Goal: Task Accomplishment & Management: Manage account settings

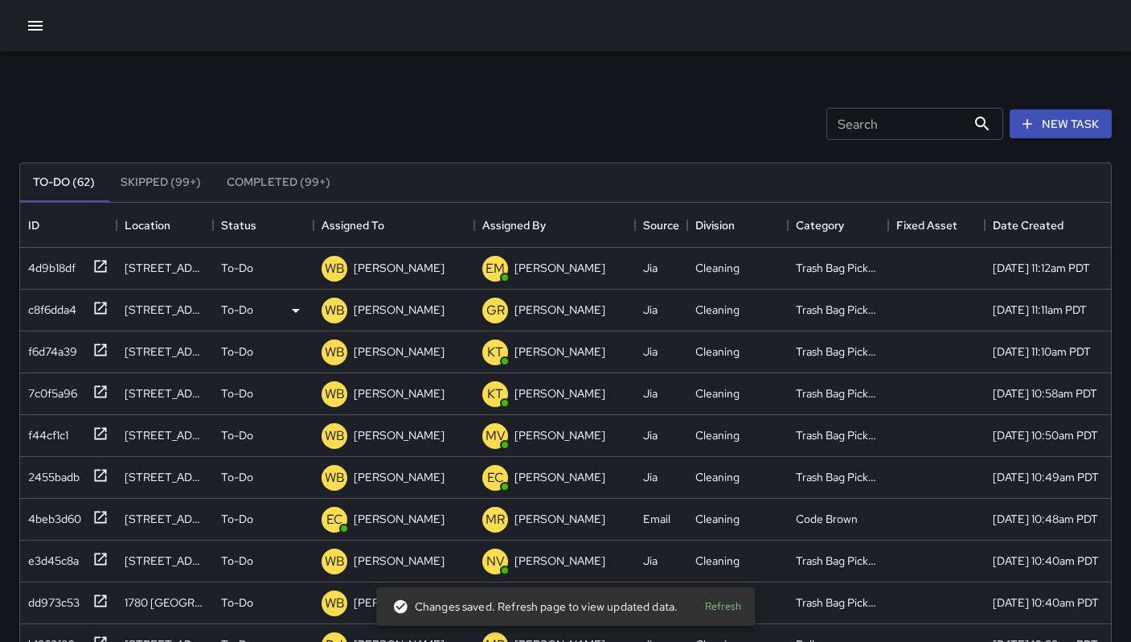
scroll to position [669, 1079]
click at [880, 125] on input "Search" at bounding box center [896, 124] width 140 height 32
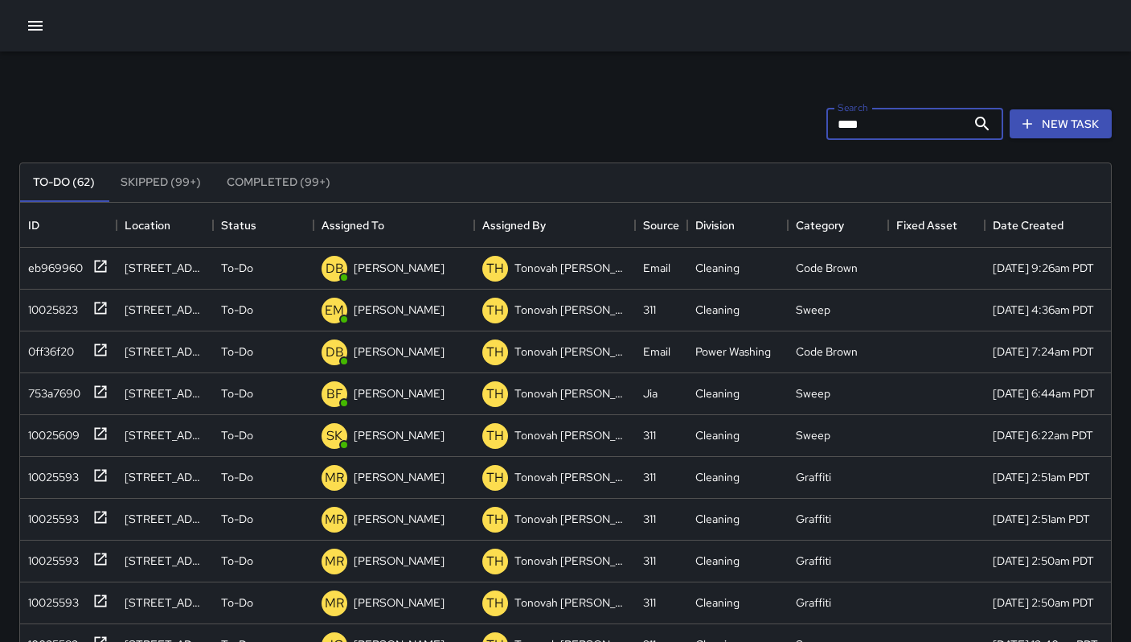
drag, startPoint x: 866, startPoint y: 119, endPoint x: 763, endPoint y: 121, distance: 102.9
click at [765, 120] on div "Search **** Search New Task" at bounding box center [565, 124] width 1099 height 84
type input "*****"
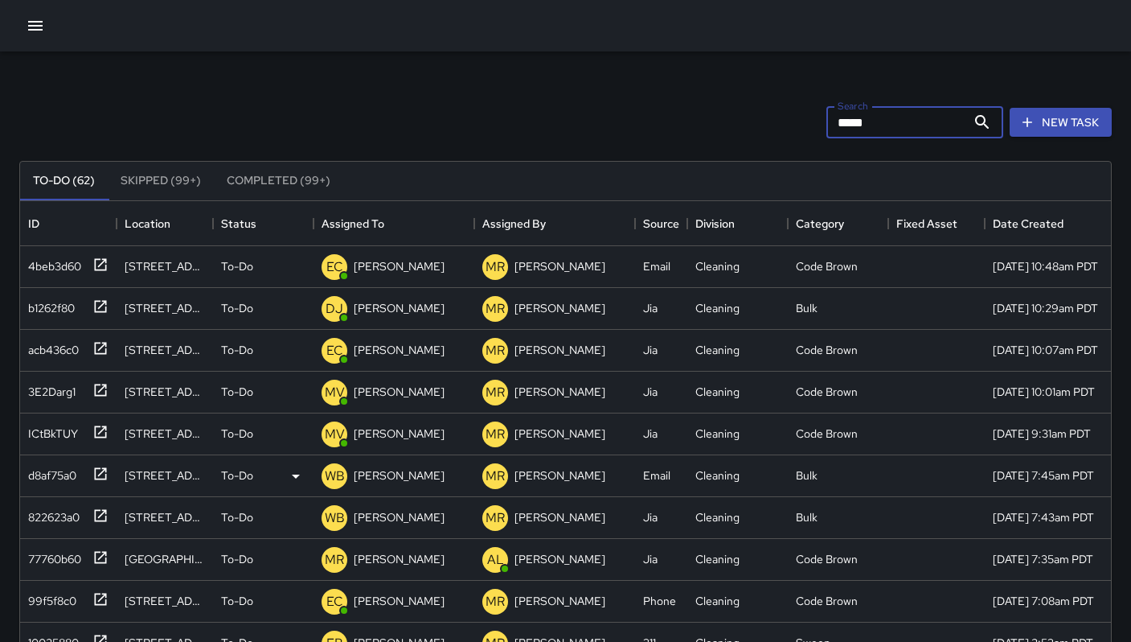
scroll to position [308, 0]
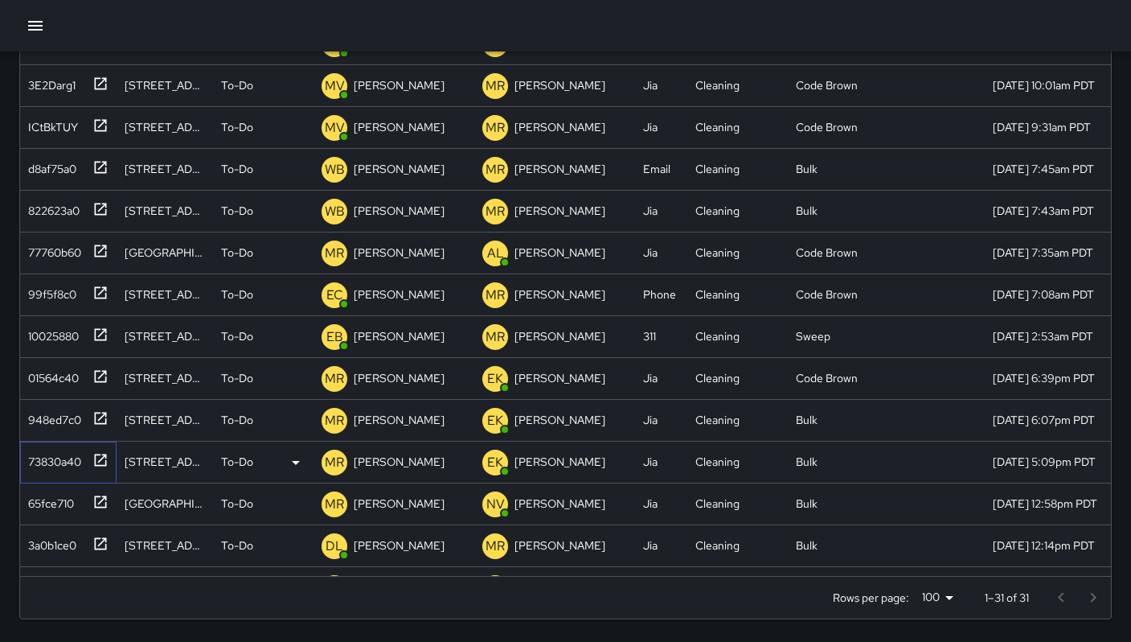
click at [21, 459] on div "73830a40" at bounding box center [68, 462] width 96 height 42
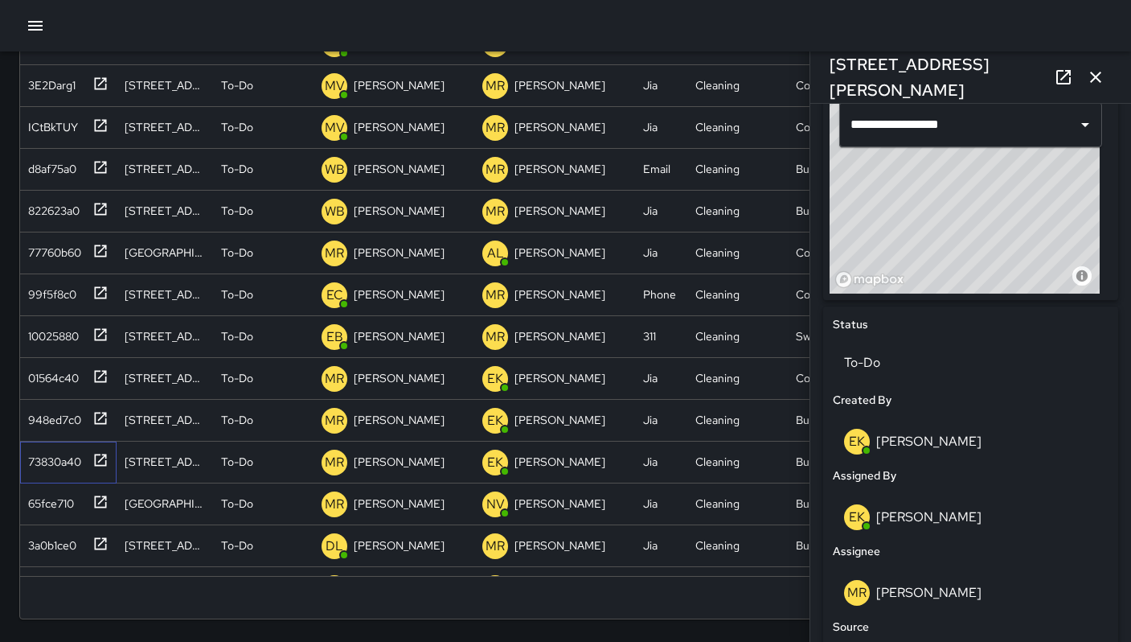
scroll to position [922, 0]
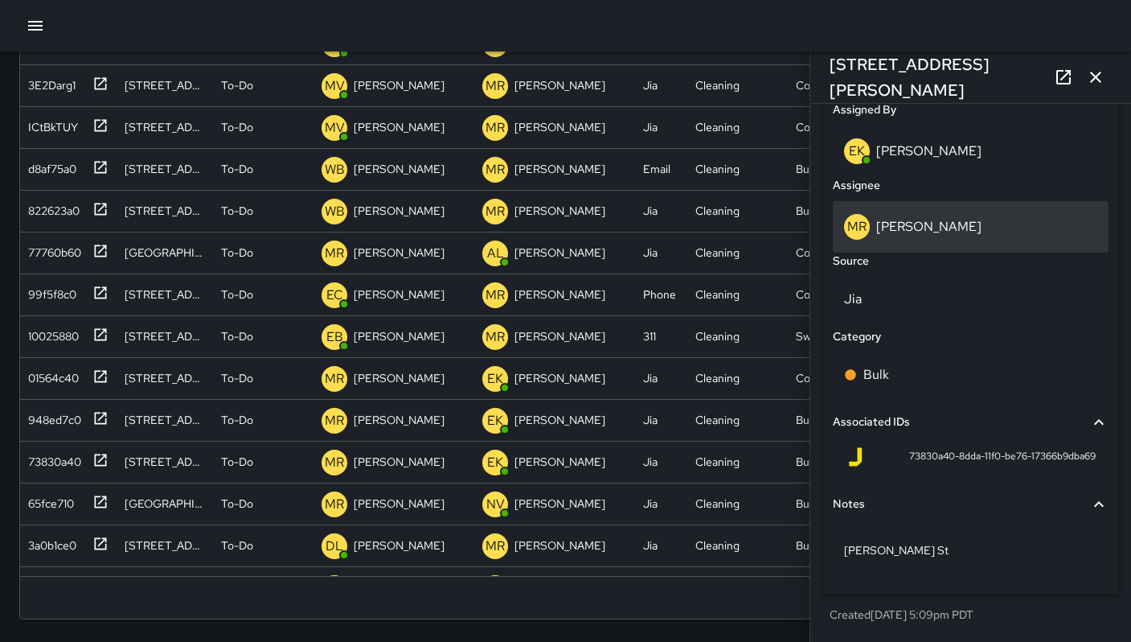
click at [906, 225] on p "[PERSON_NAME]" at bounding box center [928, 226] width 105 height 17
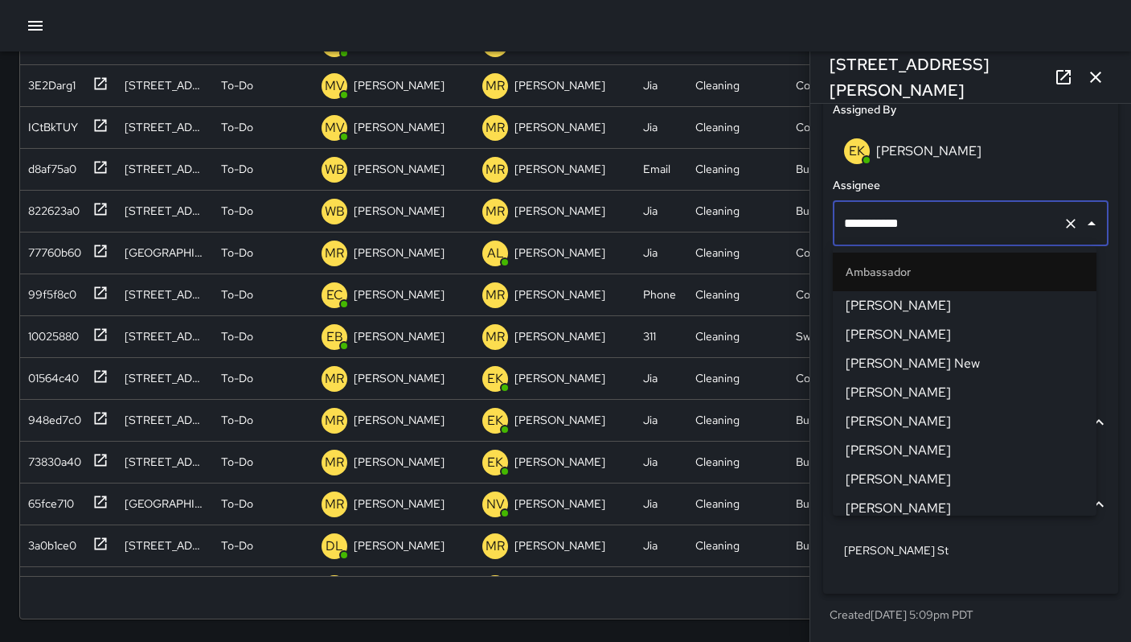
scroll to position [1580, 0]
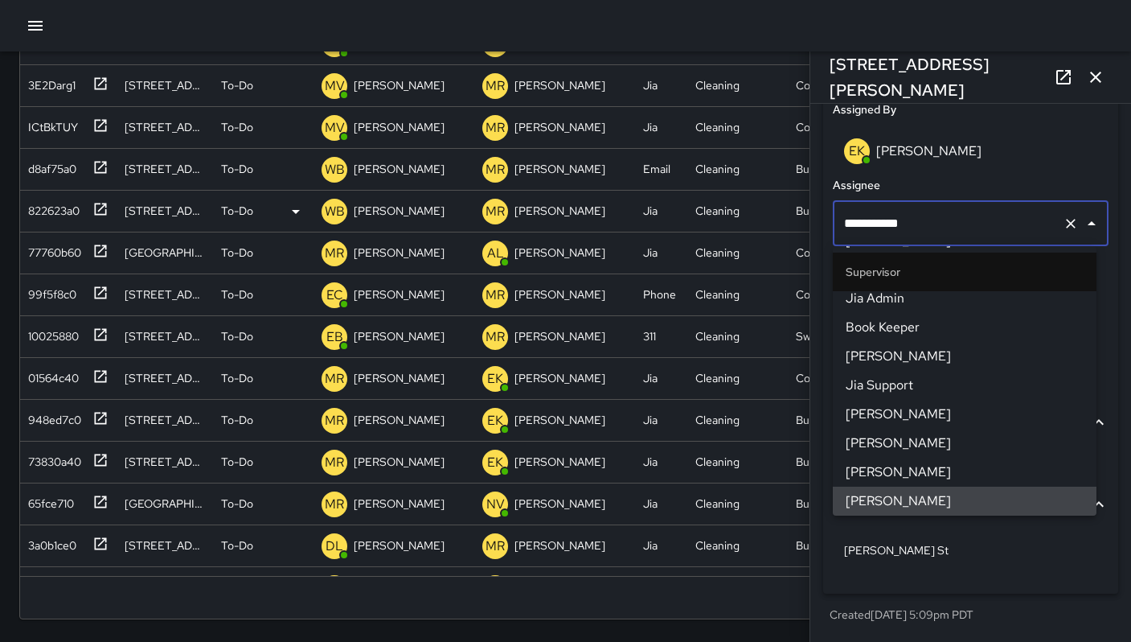
drag, startPoint x: 923, startPoint y: 227, endPoint x: 748, endPoint y: 195, distance: 178.0
click at [762, 197] on div "Search ***** Search New Task To-Do (62) Skipped (99+) Completed (99+) ID Locati…" at bounding box center [565, 193] width 1131 height 898
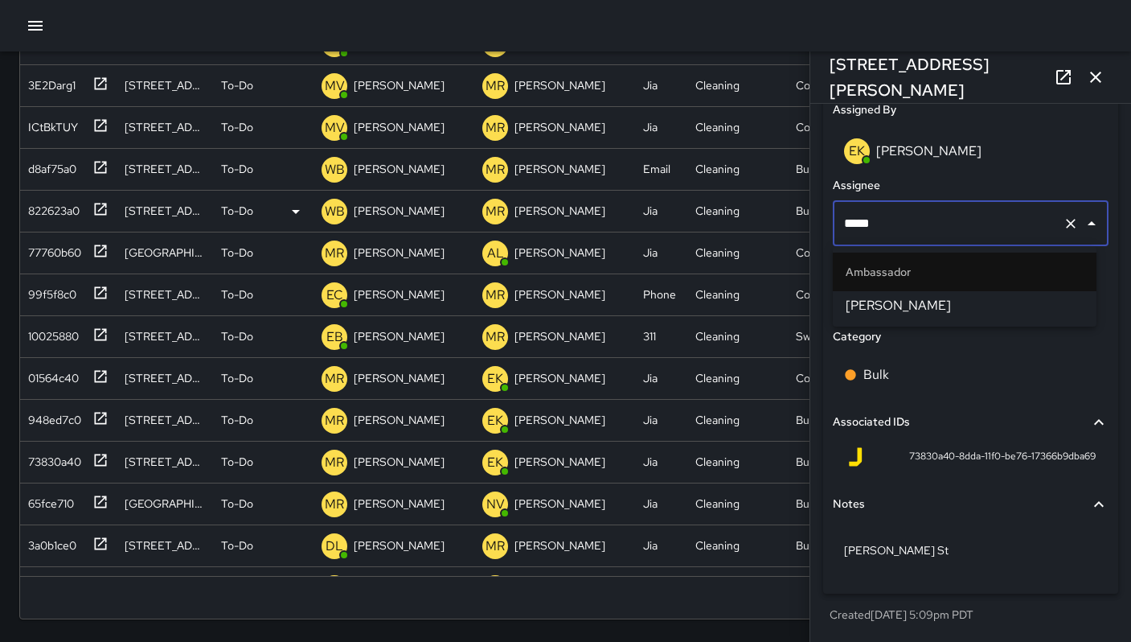
type input "******"
click at [891, 313] on span "[PERSON_NAME]" at bounding box center [965, 305] width 238 height 19
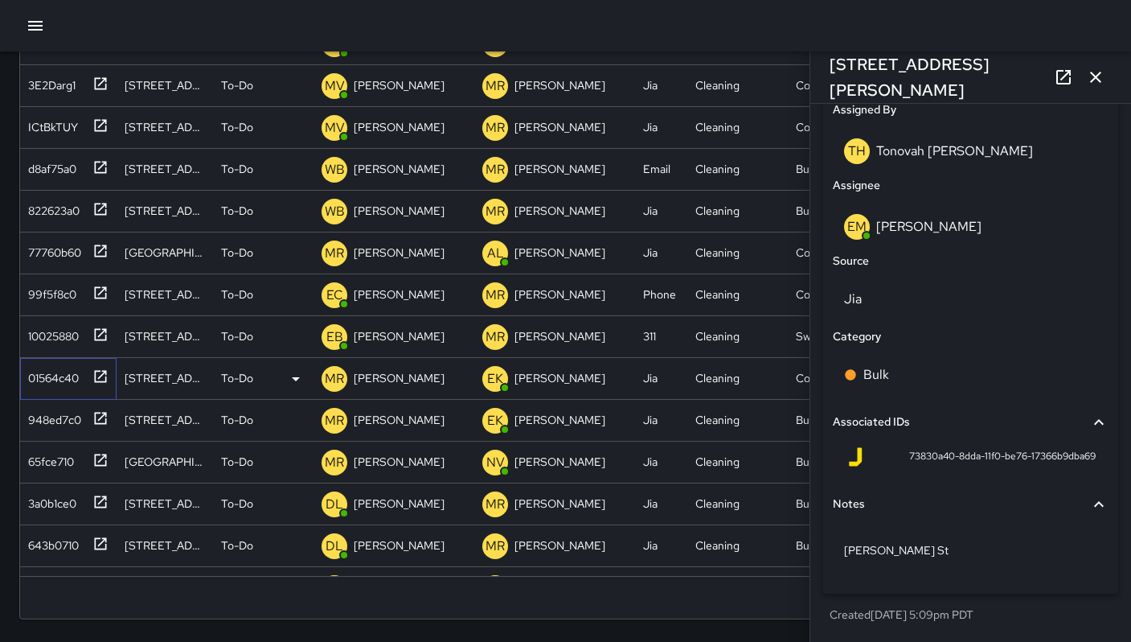
click at [39, 378] on div "01564c40" at bounding box center [50, 374] width 57 height 23
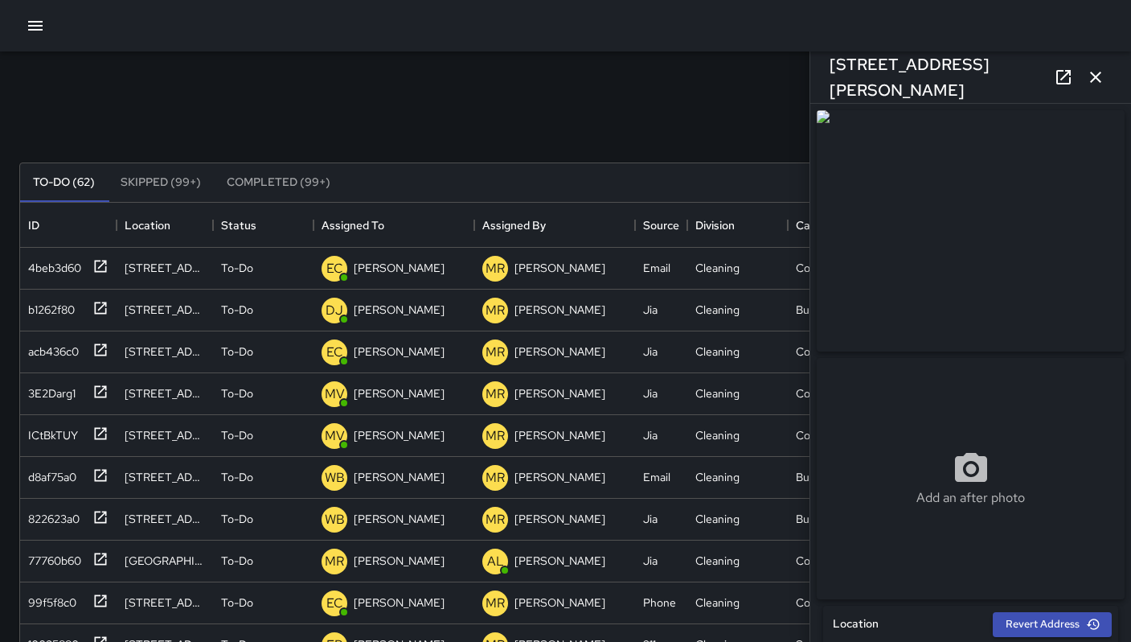
click at [1054, 83] on icon at bounding box center [1063, 77] width 19 height 19
click at [1097, 84] on icon "button" at bounding box center [1095, 77] width 19 height 19
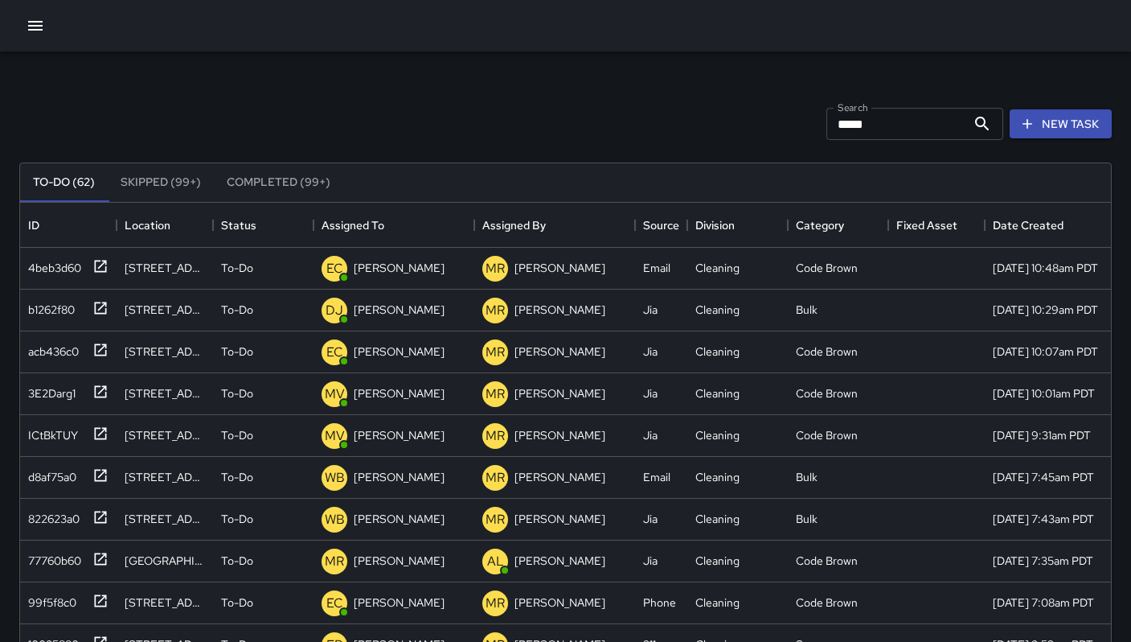
click at [872, 133] on input "*****" at bounding box center [896, 124] width 140 height 32
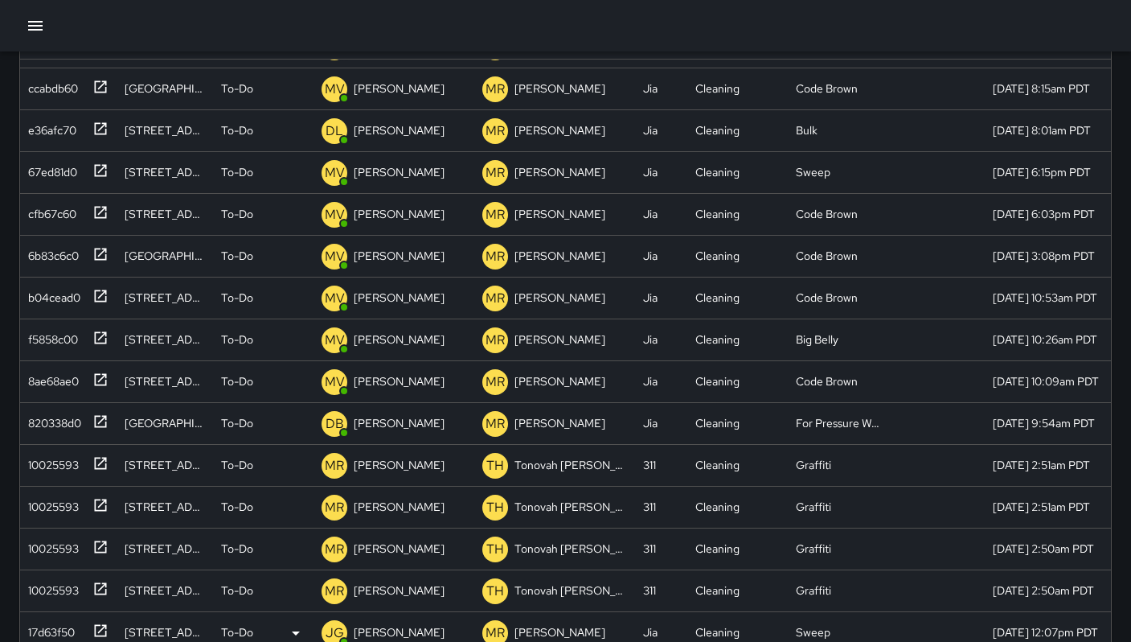
scroll to position [308, 0]
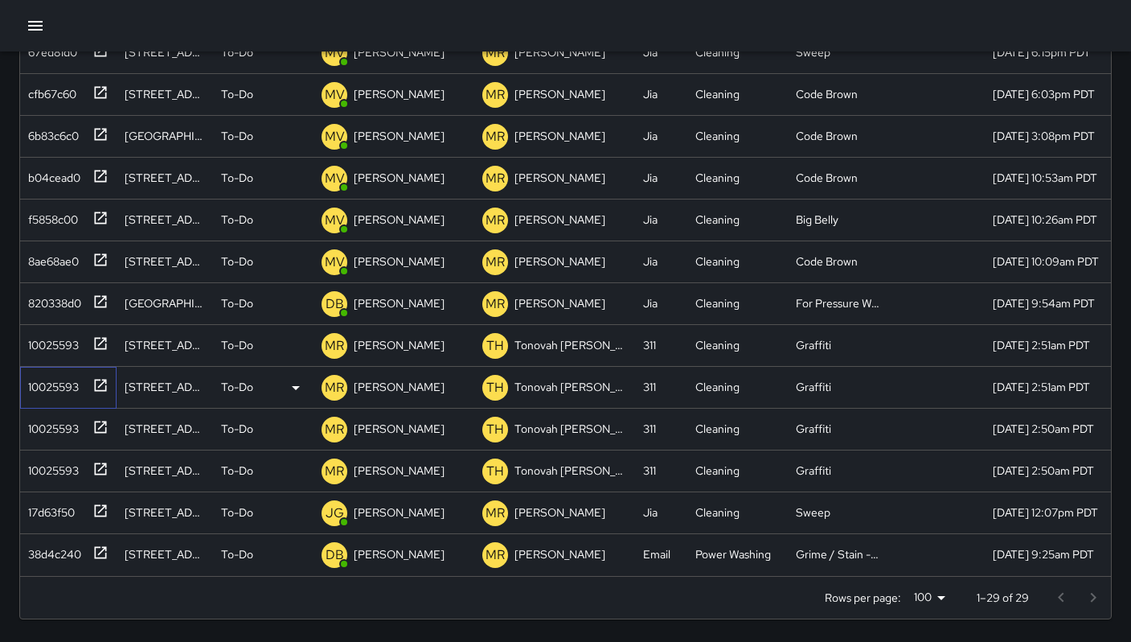
click at [33, 375] on div "10025593" at bounding box center [50, 383] width 57 height 23
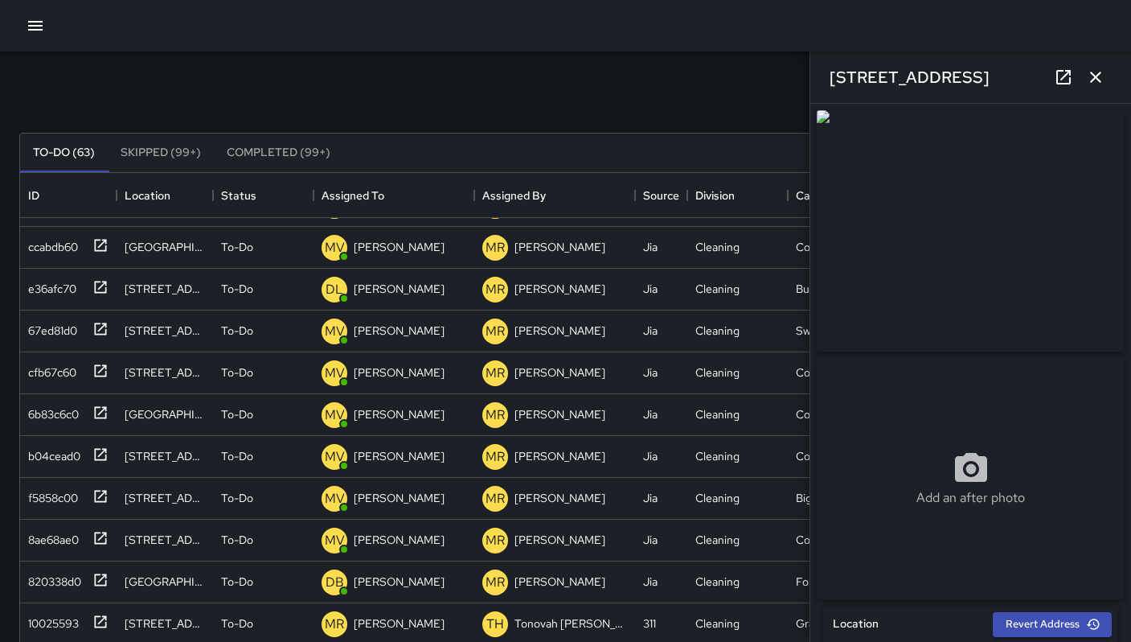
scroll to position [0, 0]
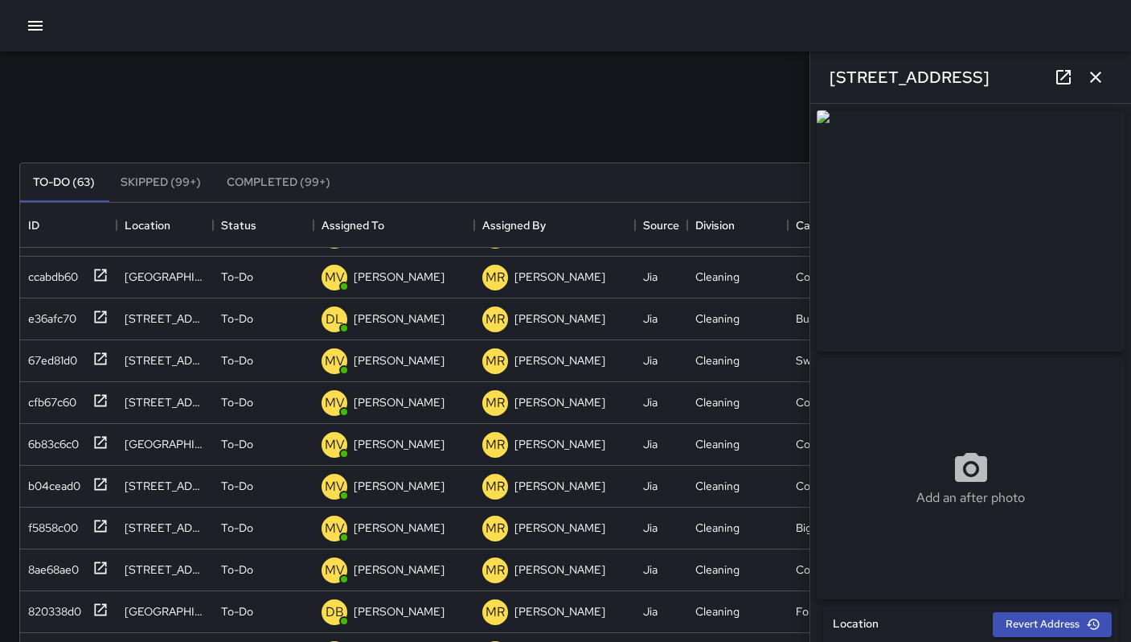
click at [1093, 74] on icon "button" at bounding box center [1095, 77] width 11 height 11
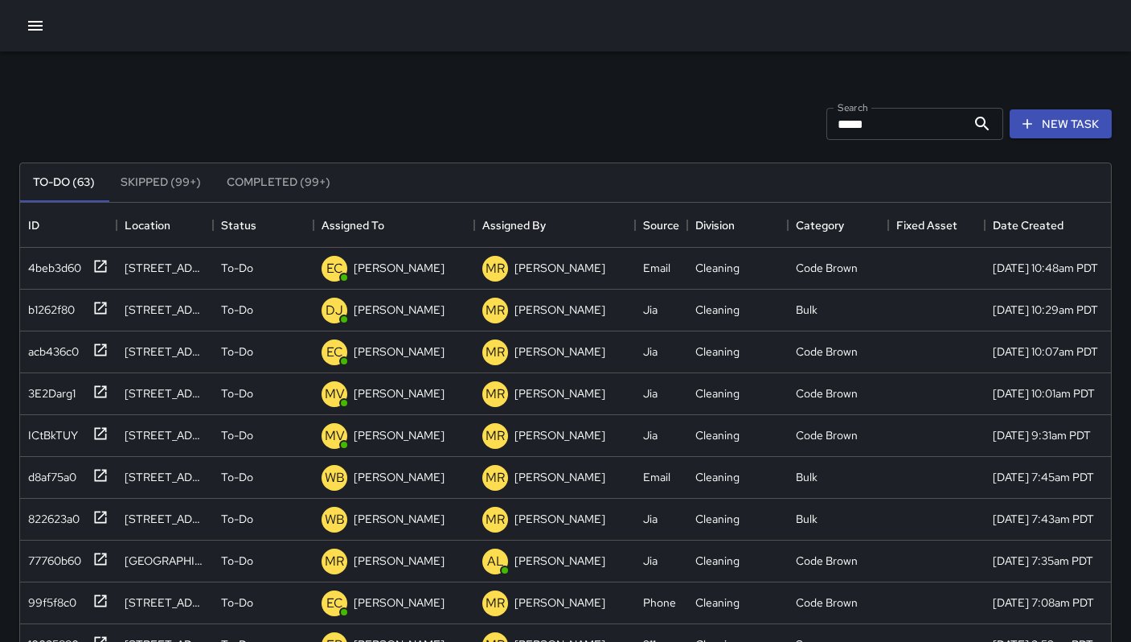
click at [348, 127] on div "Search ***** Search New Task" at bounding box center [565, 124] width 1099 height 84
drag, startPoint x: 866, startPoint y: 130, endPoint x: 758, endPoint y: 121, distance: 108.1
click at [758, 121] on div "Search ***** Search New Task" at bounding box center [565, 124] width 1099 height 84
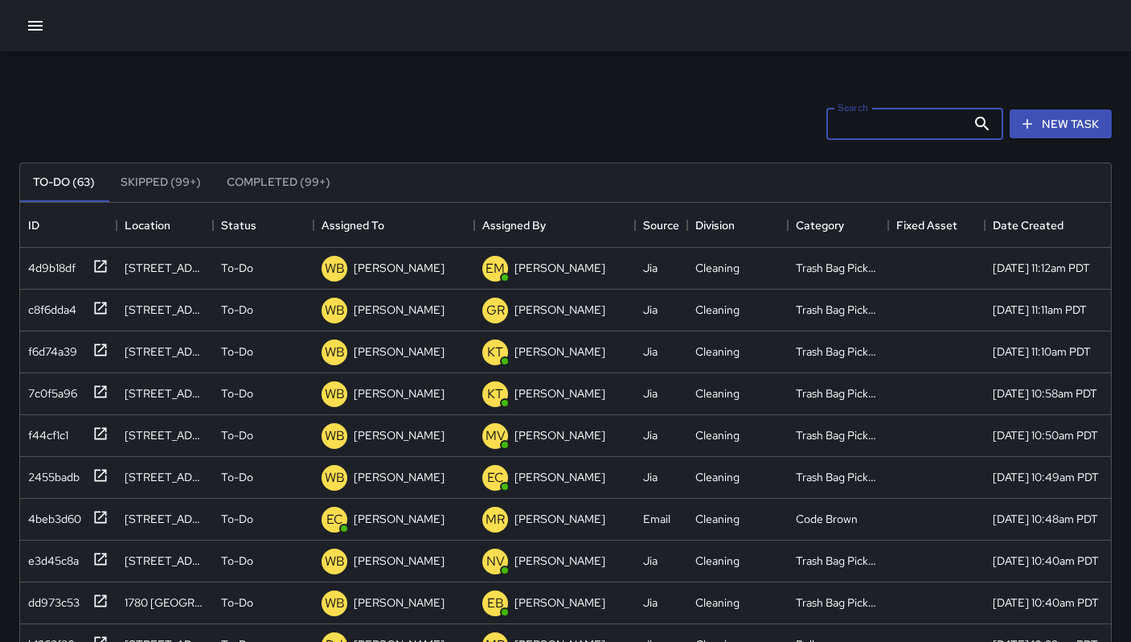
click at [433, 113] on div "Search Search New Task" at bounding box center [565, 124] width 1099 height 84
click at [43, 29] on icon "button" at bounding box center [35, 25] width 19 height 19
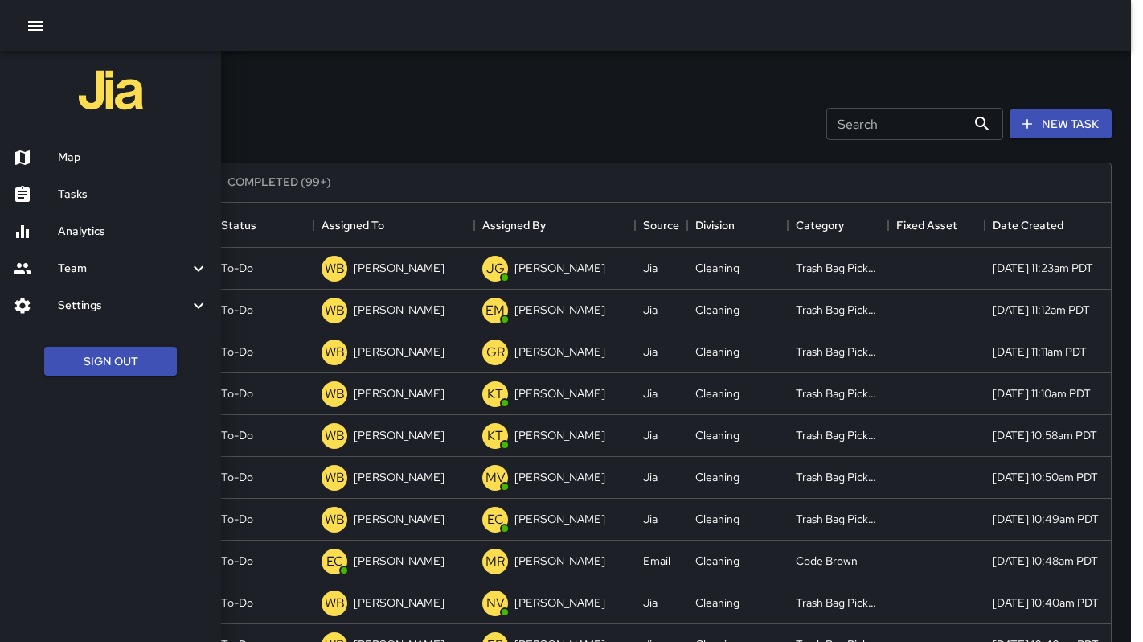
click at [66, 153] on h6 "Map" at bounding box center [133, 158] width 150 height 18
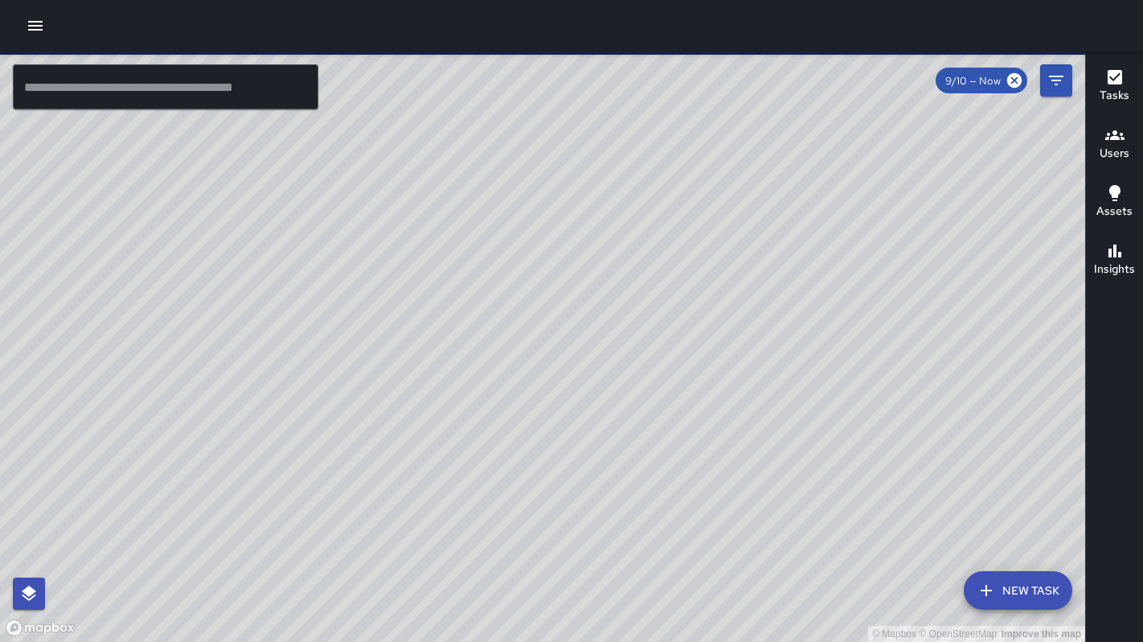
click at [113, 85] on input "text" at bounding box center [166, 86] width 306 height 45
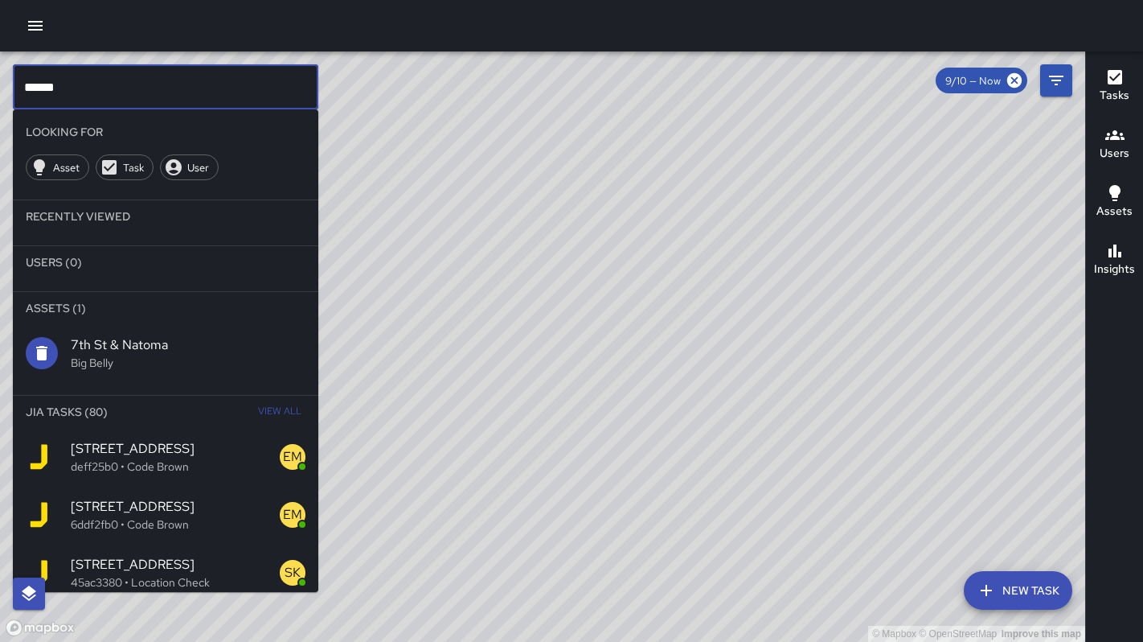
type input "******"
click at [258, 416] on span "View All" at bounding box center [279, 412] width 43 height 26
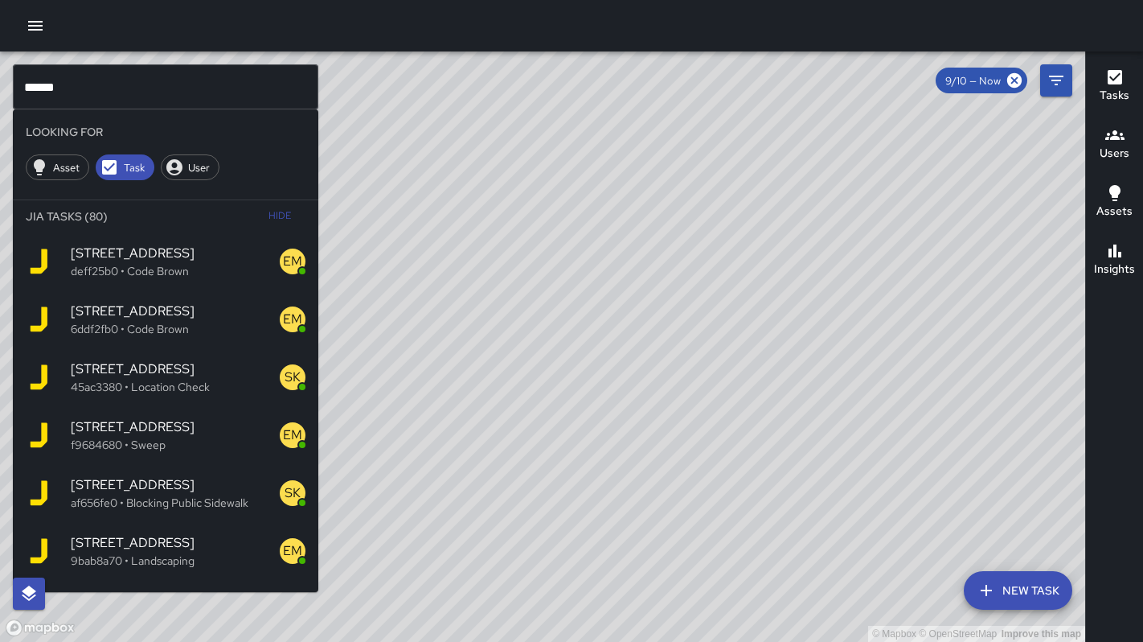
click at [216, 256] on span "[STREET_ADDRESS]" at bounding box center [175, 253] width 209 height 19
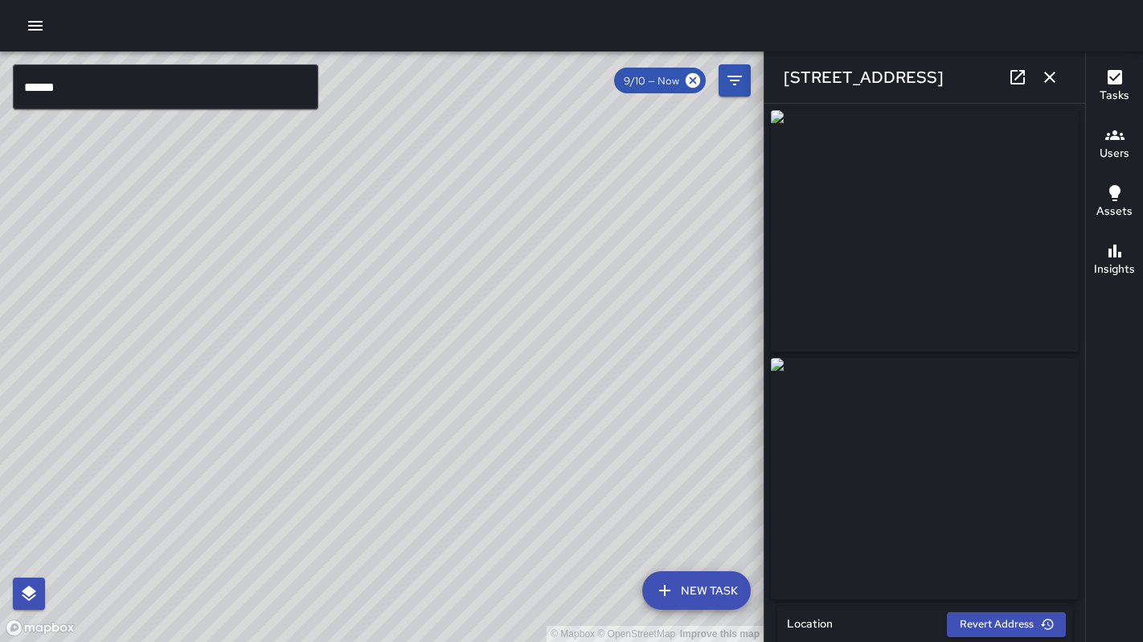
drag, startPoint x: 371, startPoint y: 336, endPoint x: 452, endPoint y: 276, distance: 100.5
click at [452, 276] on div "© Mapbox © OpenStreetMap Improve this map" at bounding box center [382, 346] width 764 height 590
click at [388, 352] on div "© Mapbox © OpenStreetMap Improve this map EM [PERSON_NAME] [STREET_ADDRESS] Com…" at bounding box center [382, 346] width 764 height 590
drag, startPoint x: 467, startPoint y: 321, endPoint x: 459, endPoint y: 359, distance: 39.4
click at [331, 420] on div "© Mapbox © OpenStreetMap Improve this map" at bounding box center [382, 346] width 764 height 590
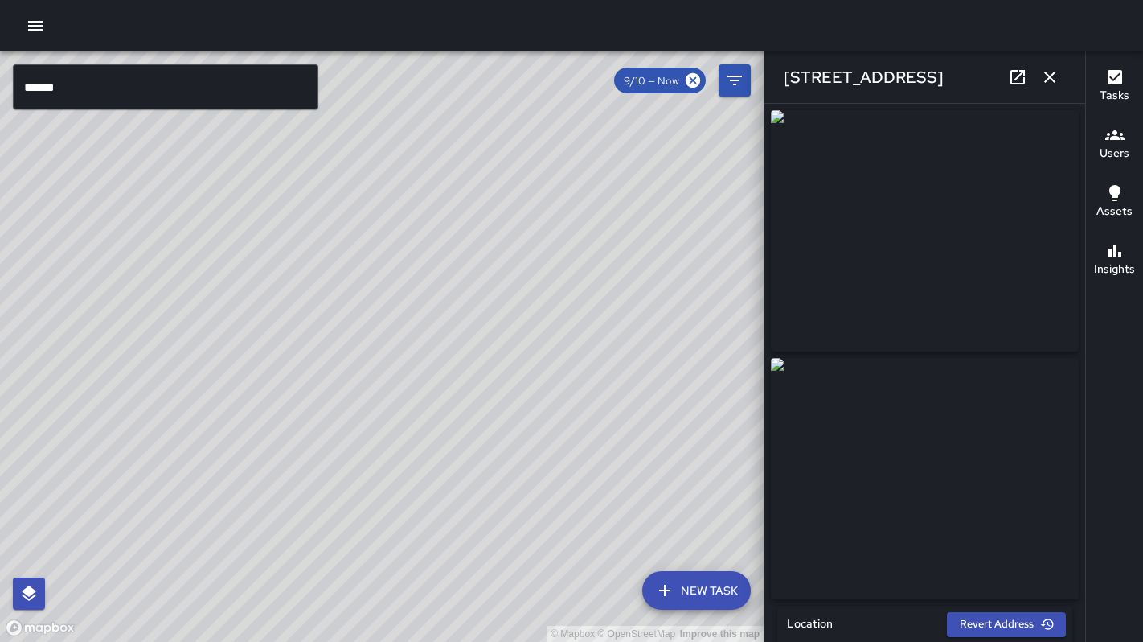
drag, startPoint x: 462, startPoint y: 426, endPoint x: 478, endPoint y: 379, distance: 49.1
click at [407, 461] on div "© Mapbox © OpenStreetMap Improve this map" at bounding box center [382, 346] width 764 height 590
drag, startPoint x: 458, startPoint y: 443, endPoint x: 437, endPoint y: 429, distance: 25.0
click at [392, 553] on div "© Mapbox © OpenStreetMap Improve this map" at bounding box center [382, 346] width 764 height 590
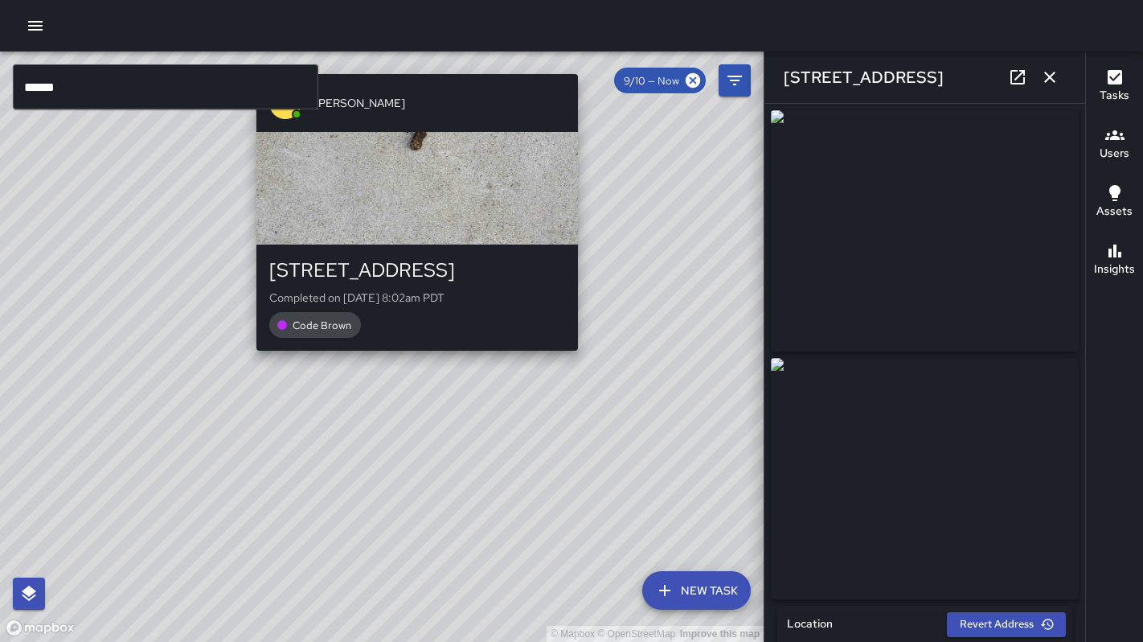
click at [410, 355] on div "[PERSON_NAME] [STREET_ADDRESS] Completed on [DATE] 8:02am PDT Code Brown" at bounding box center [417, 212] width 334 height 289
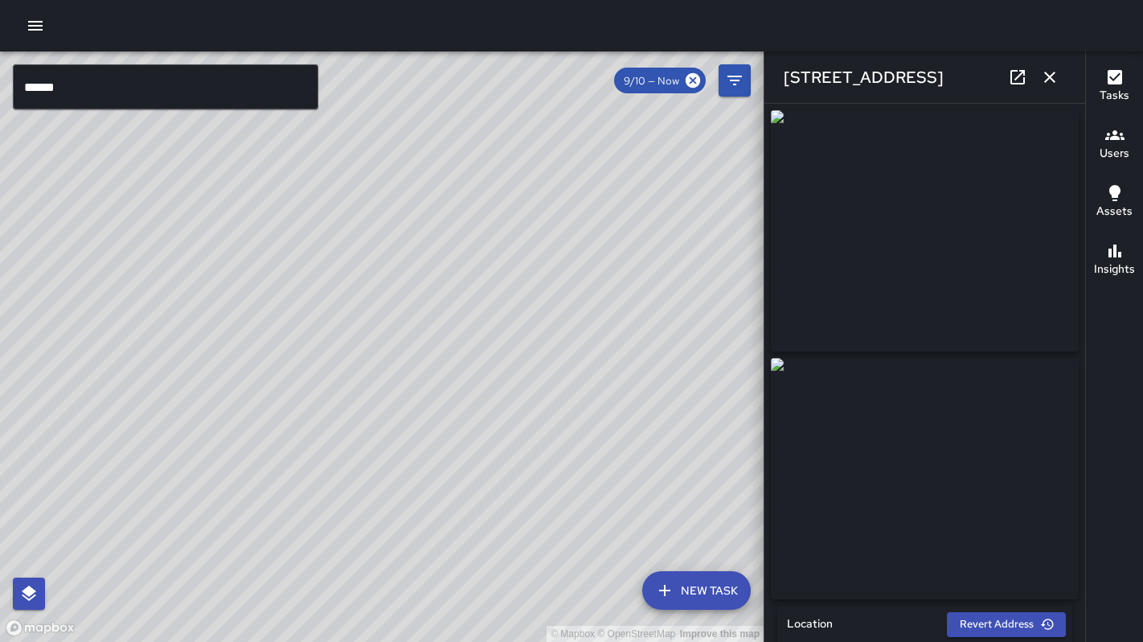
click at [365, 367] on div "© Mapbox © OpenStreetMap Improve this map [PERSON_NAME] [STREET_ADDRESS] Comple…" at bounding box center [382, 346] width 764 height 590
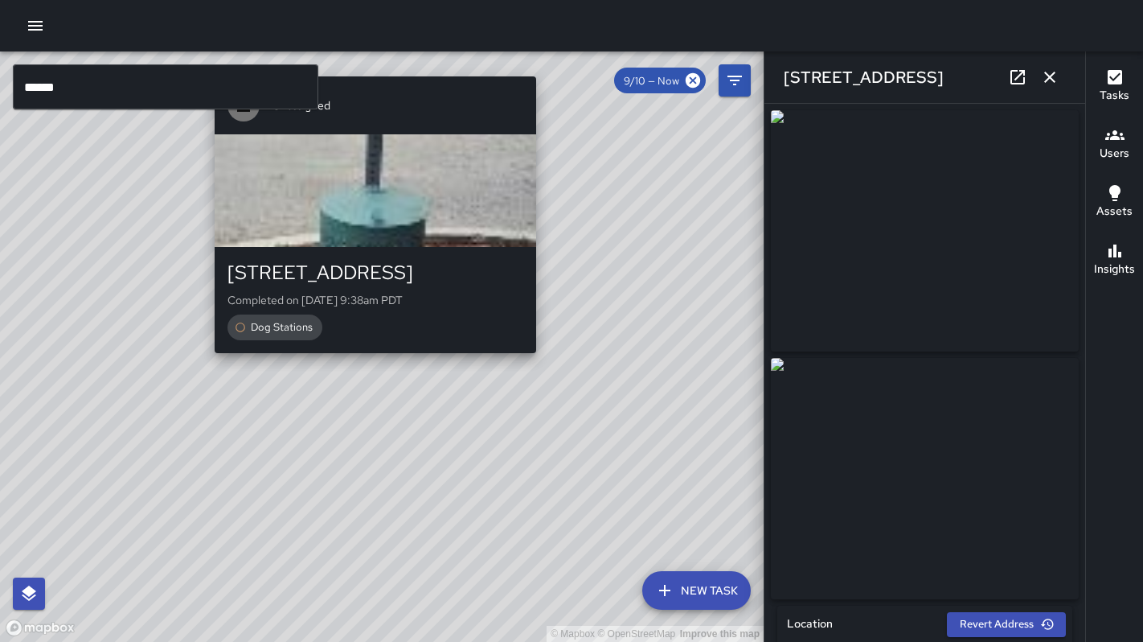
click at [369, 352] on div "Unassigned [STREET_ADDRESS] Completed on [DATE] 9:38am PDT Dog Stations" at bounding box center [375, 214] width 334 height 289
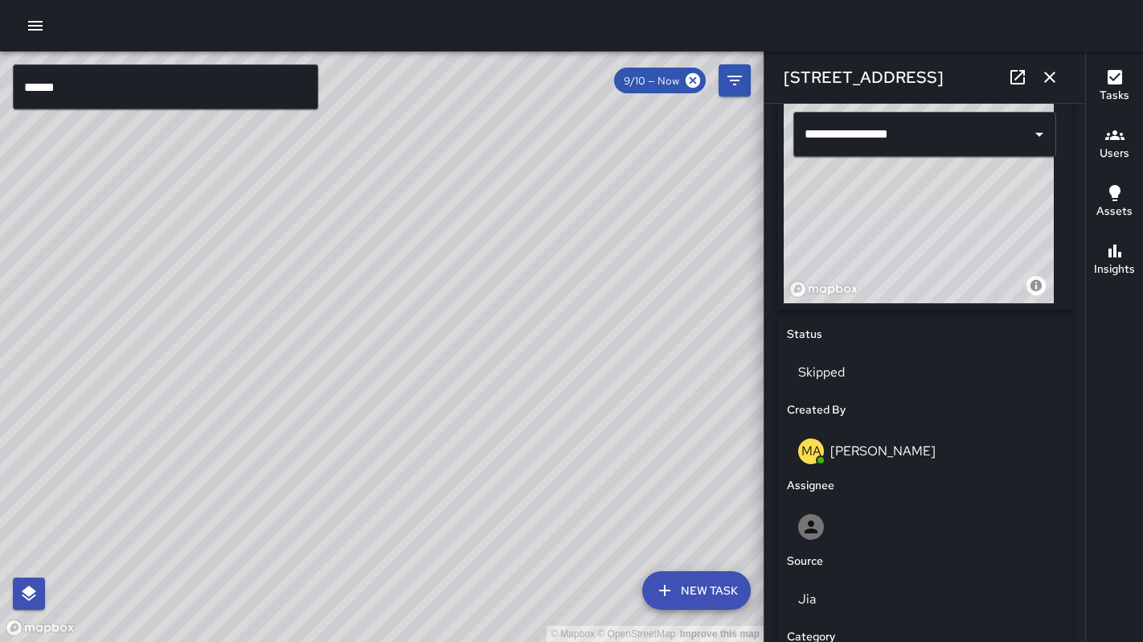
scroll to position [649, 0]
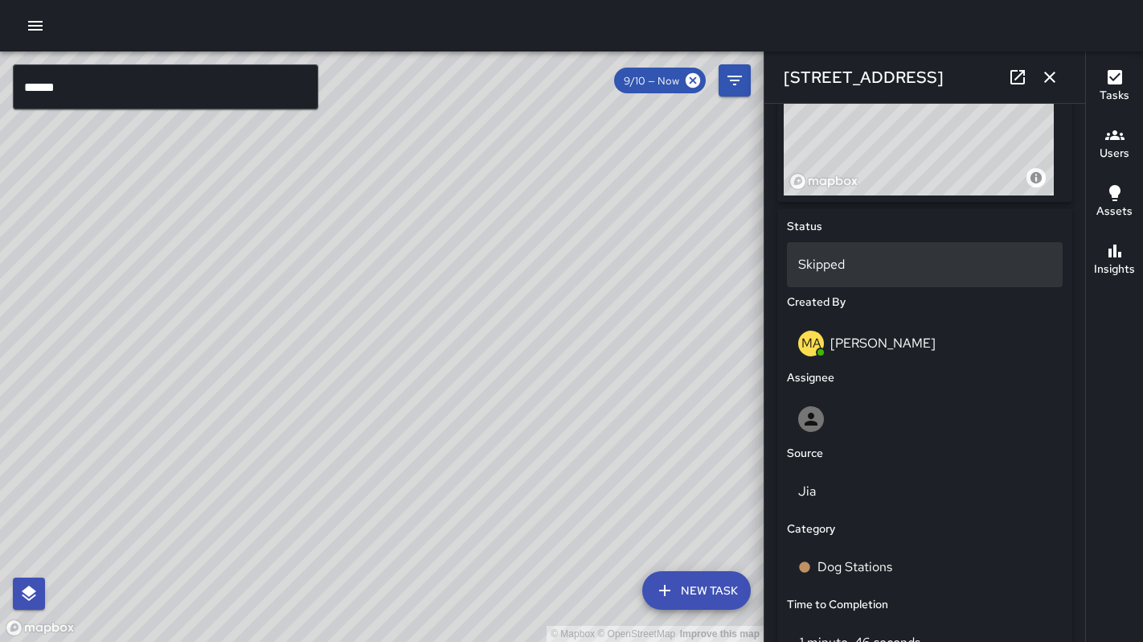
click at [816, 273] on p "Skipped" at bounding box center [924, 264] width 253 height 19
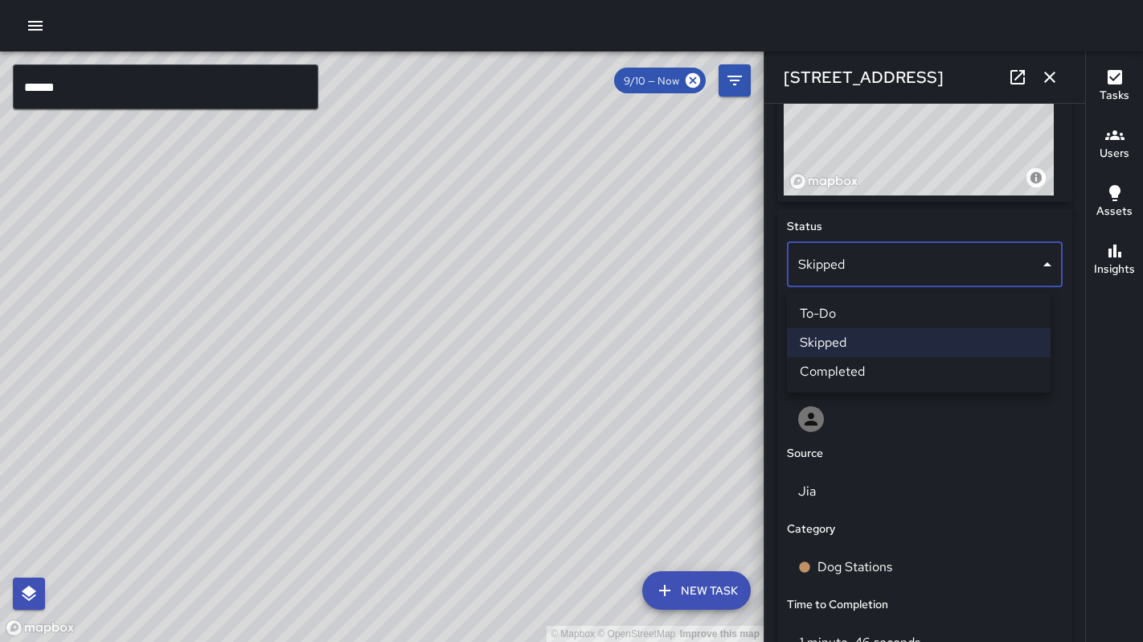
click at [991, 576] on div at bounding box center [571, 321] width 1143 height 642
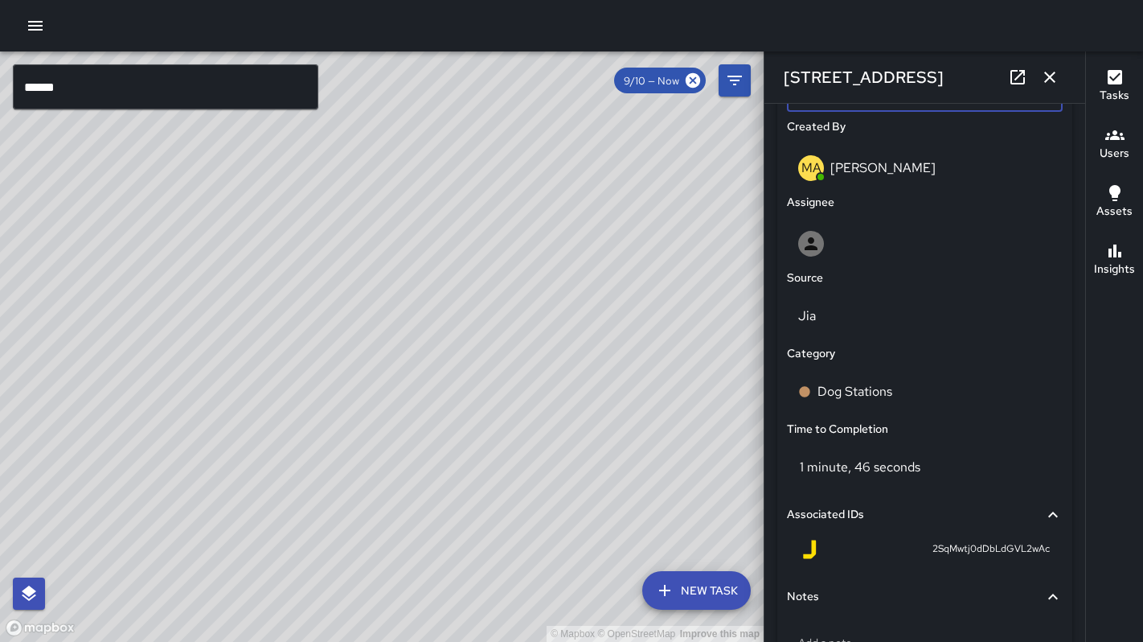
scroll to position [945, 0]
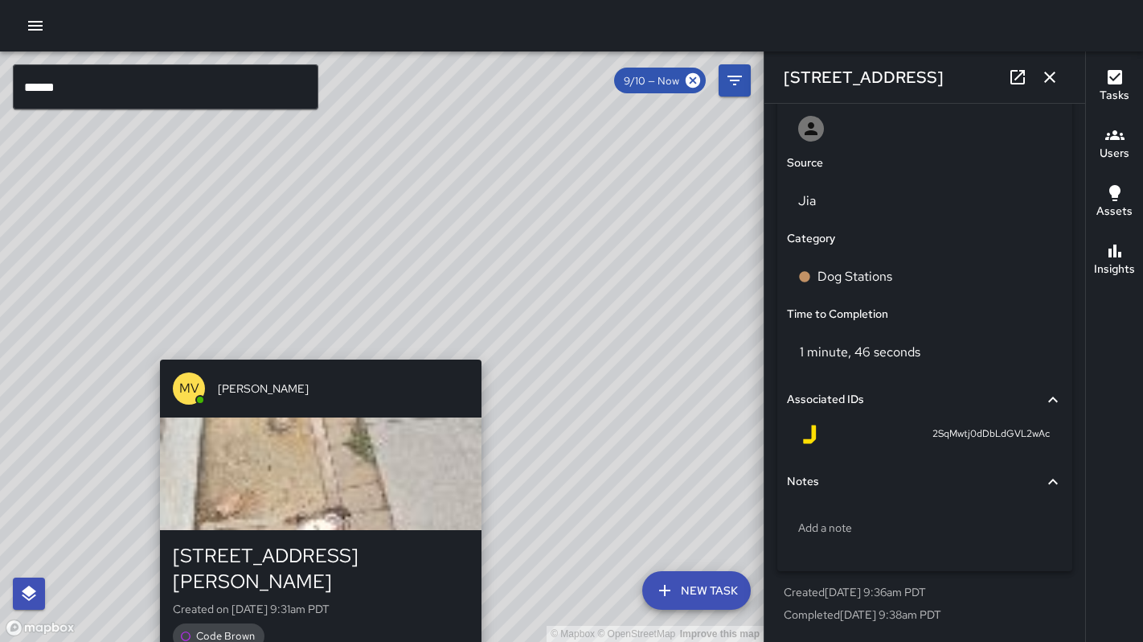
click at [486, 346] on div "© Mapbox © OpenStreetMap Improve this map [PERSON_NAME] [STREET_ADDRESS][PERSON…" at bounding box center [382, 346] width 764 height 590
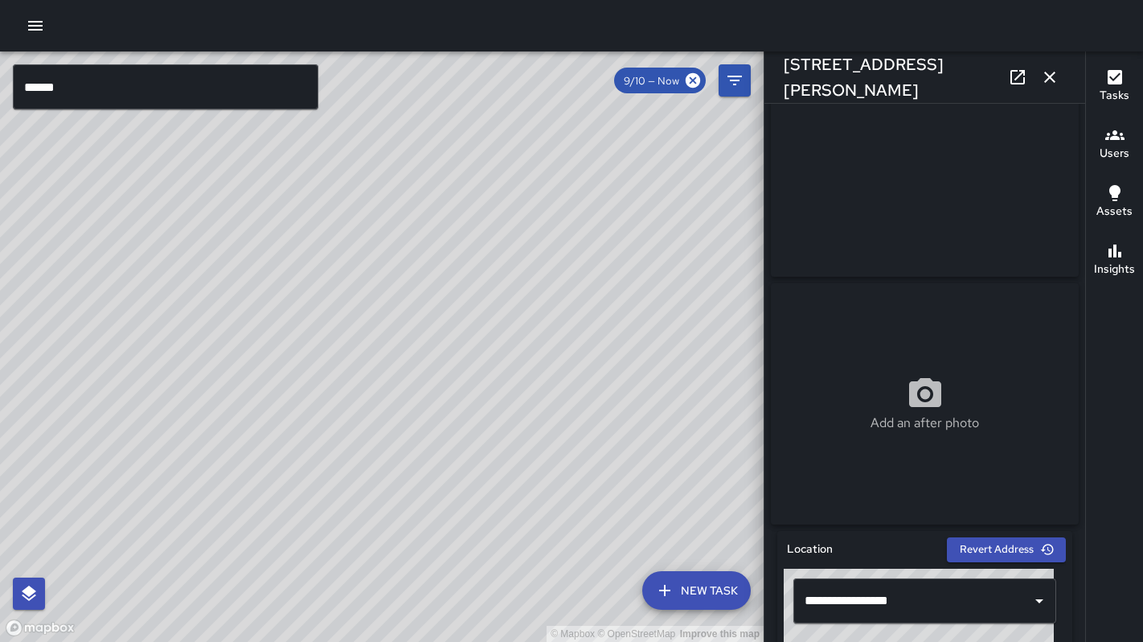
scroll to position [0, 0]
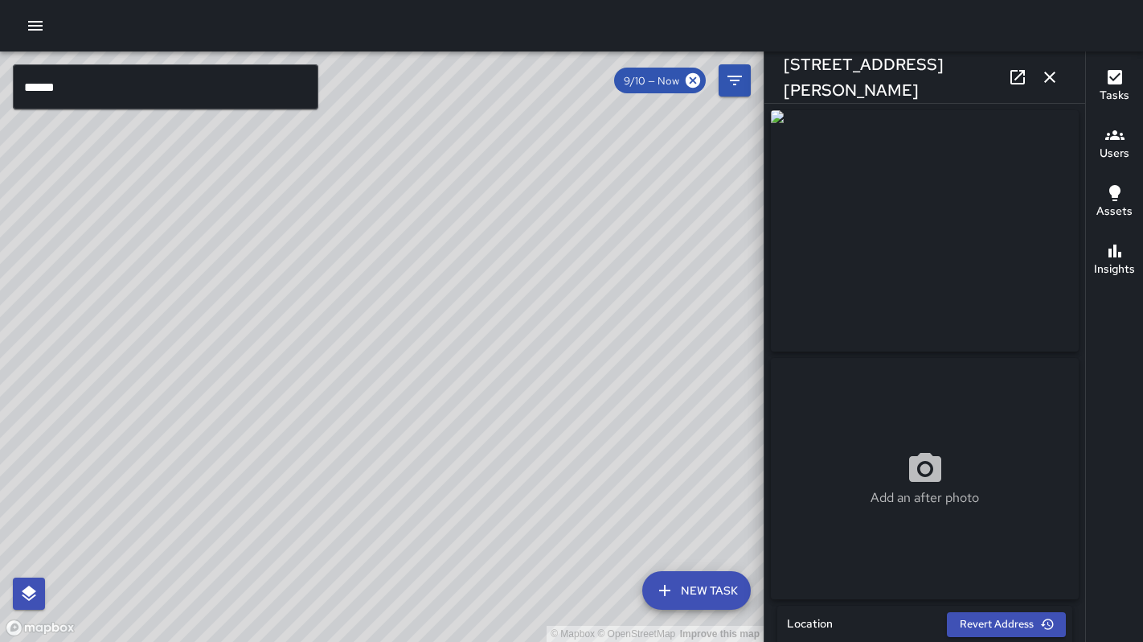
click at [381, 348] on div "© Mapbox © OpenStreetMap Improve this map [PERSON_NAME] [STREET_ADDRESS][PERSON…" at bounding box center [382, 346] width 764 height 590
click at [381, 348] on div "© Mapbox © OpenStreetMap Improve this map" at bounding box center [382, 346] width 764 height 590
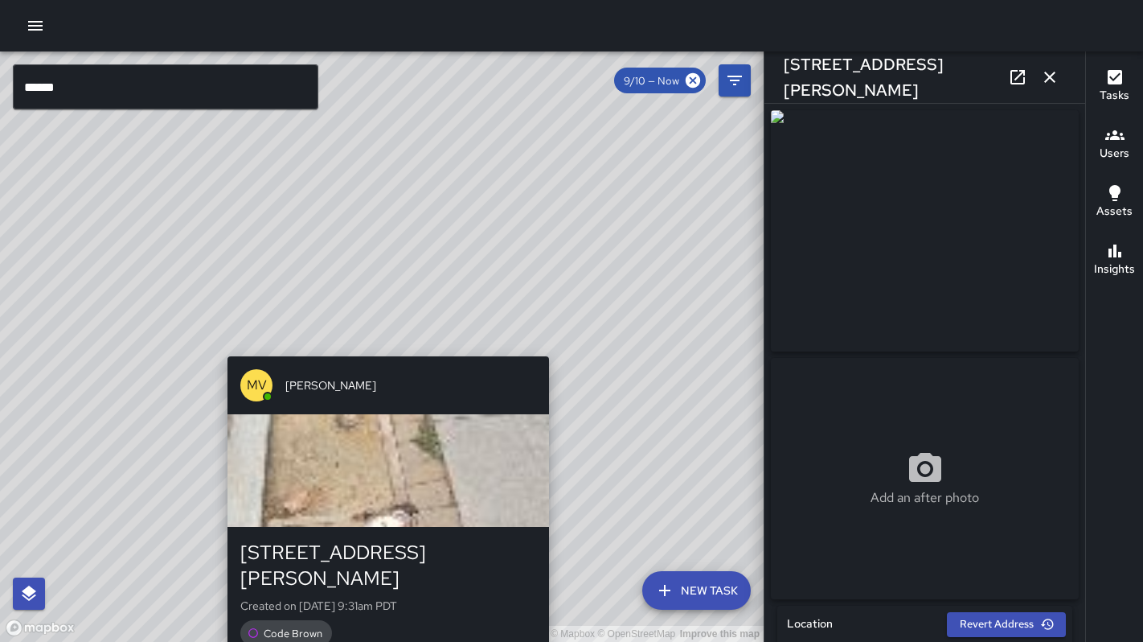
click at [386, 346] on div "© Mapbox © OpenStreetMap Improve this map [PERSON_NAME] [STREET_ADDRESS][PERSON…" at bounding box center [382, 346] width 764 height 590
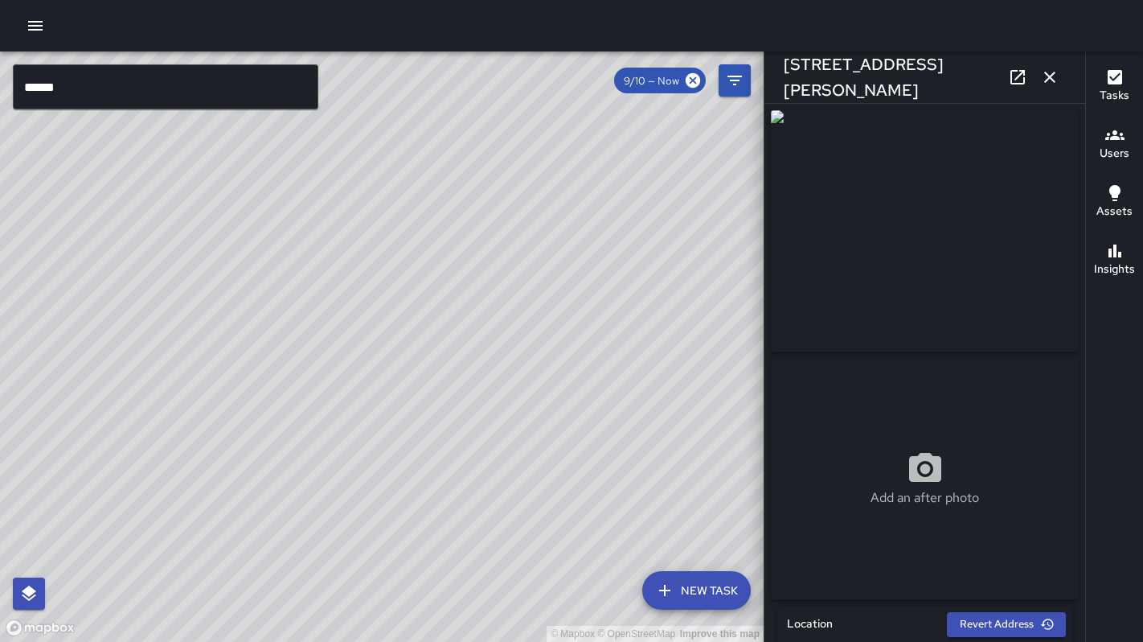
click at [386, 343] on div "© Mapbox © OpenStreetMap Improve this map [PERSON_NAME] [STREET_ADDRESS][PERSON…" at bounding box center [382, 346] width 764 height 590
click at [357, 312] on div "© Mapbox © OpenStreetMap Improve this map DB [PERSON_NAME] [STREET_ADDRESS] Cre…" at bounding box center [382, 346] width 764 height 590
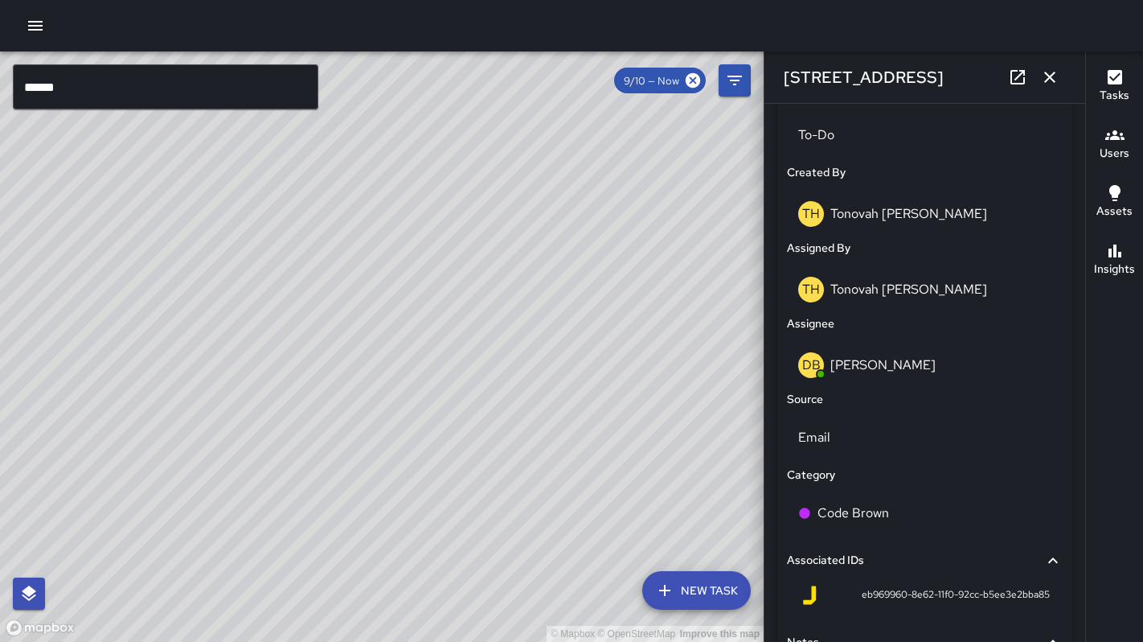
scroll to position [922, 0]
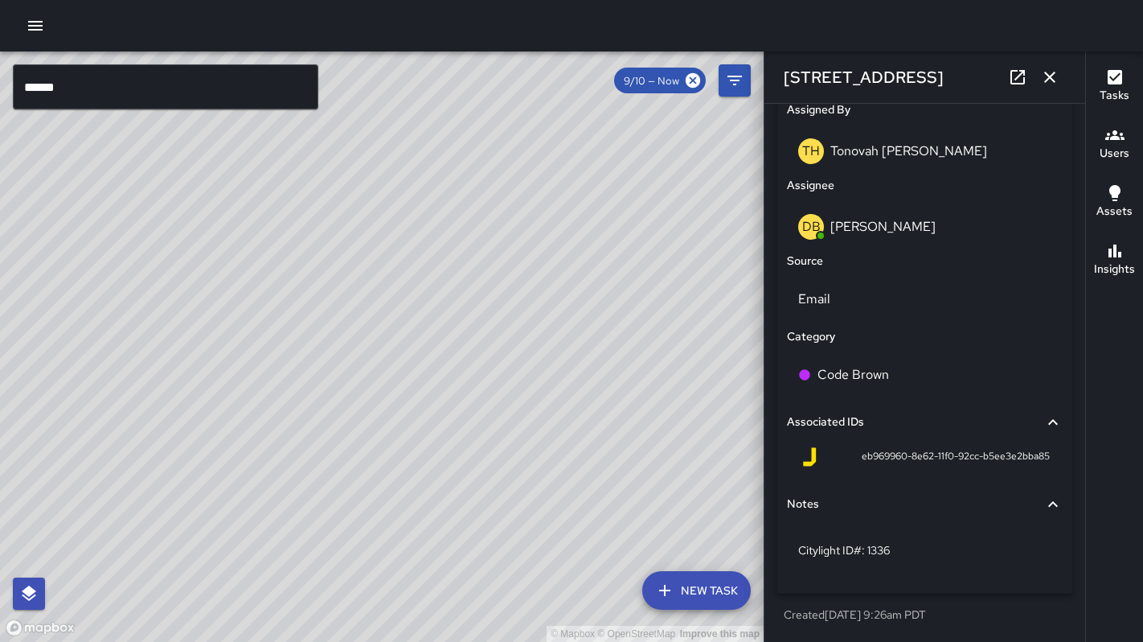
click at [465, 470] on div "© Mapbox © OpenStreetMap Improve this map KT [PERSON_NAME] [STREET_ADDRESS][PER…" at bounding box center [382, 346] width 764 height 590
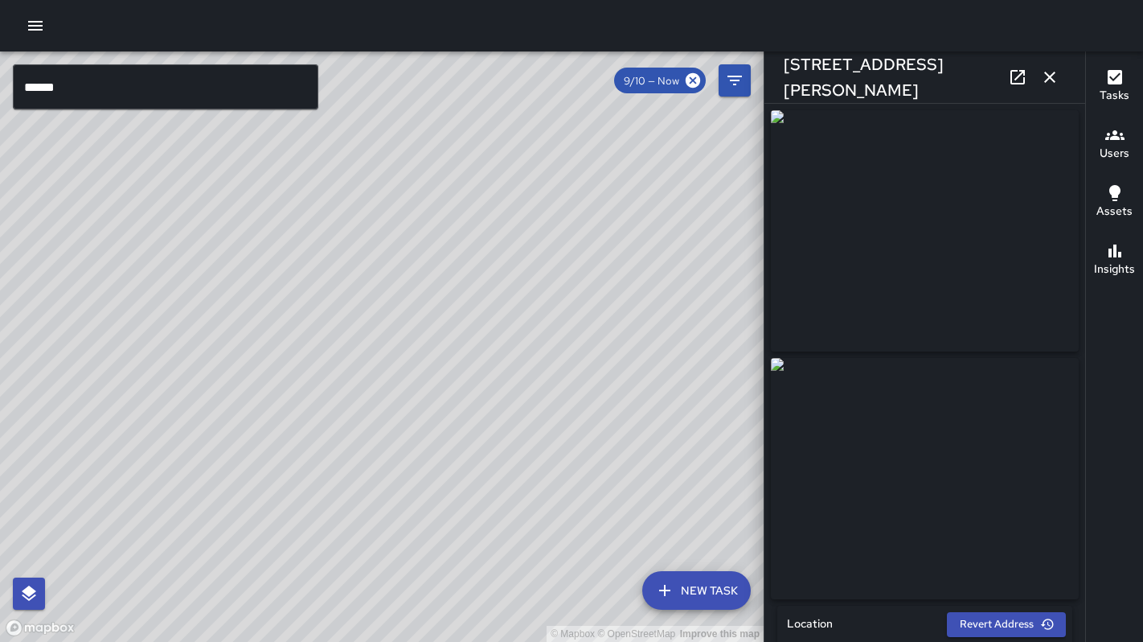
type input "**********"
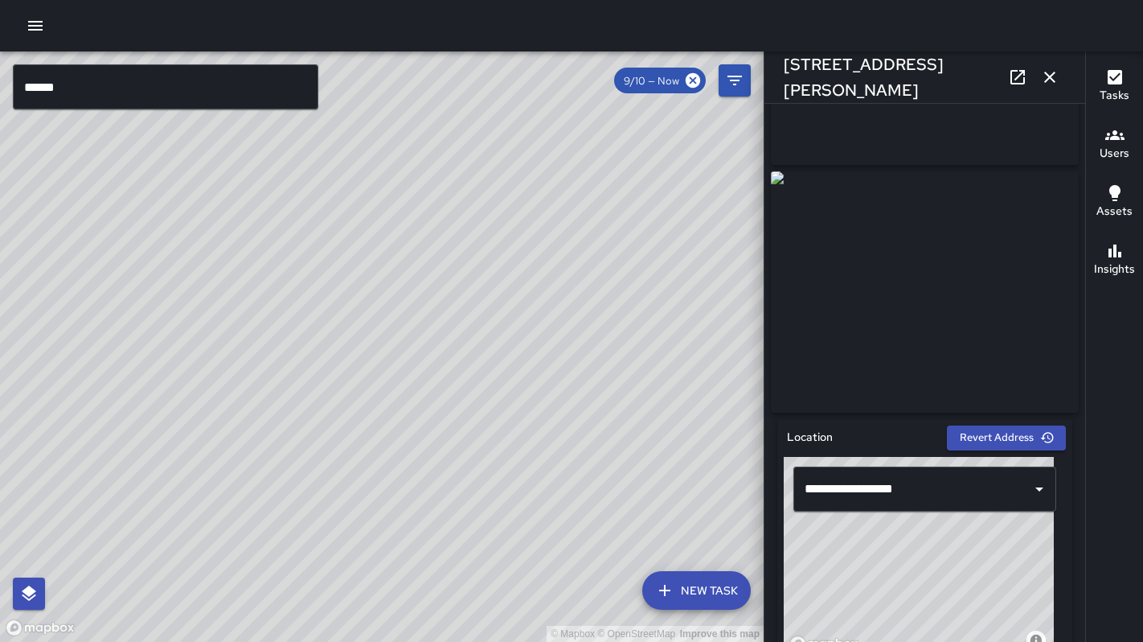
scroll to position [336, 0]
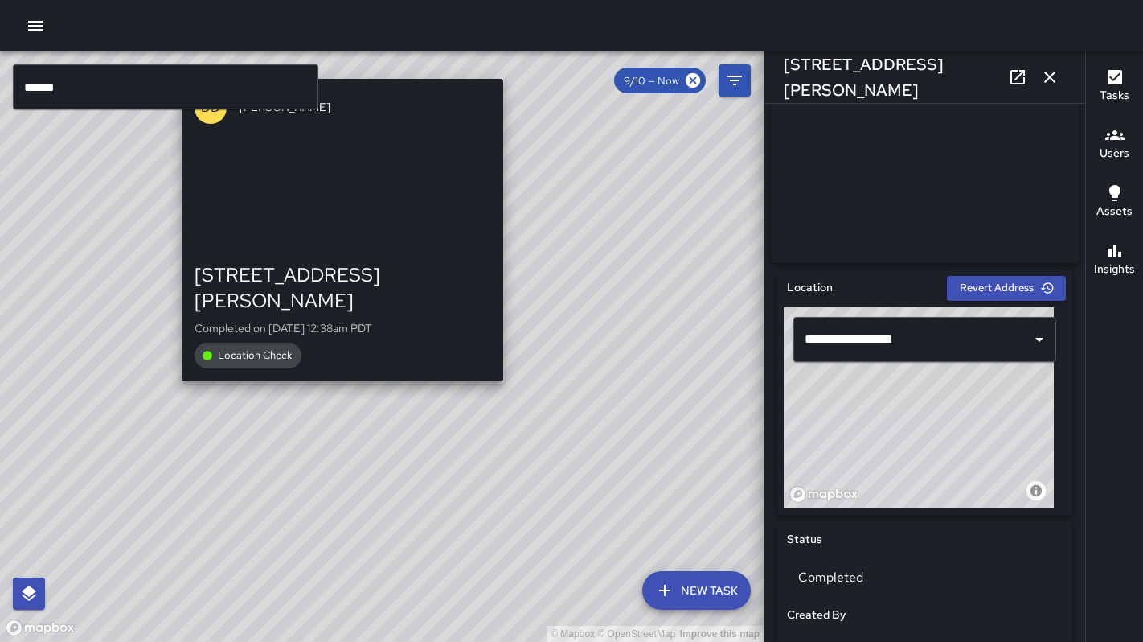
drag, startPoint x: 371, startPoint y: 278, endPoint x: 608, endPoint y: 445, distance: 289.1
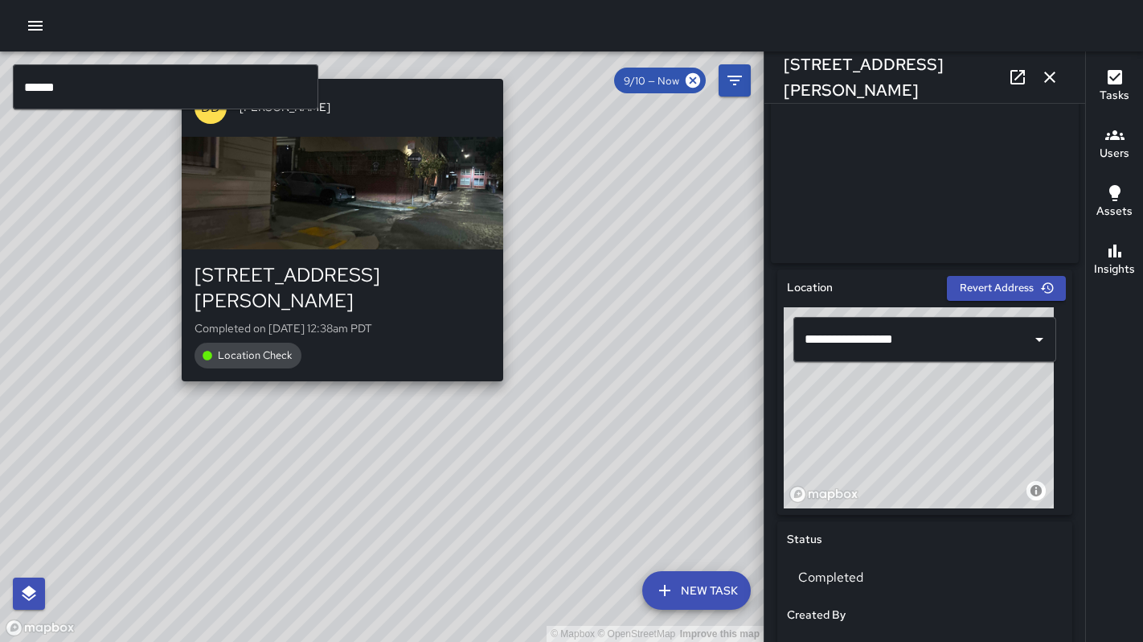
click at [588, 433] on div "© Mapbox © OpenStreetMap Improve this map DD Diego [GEOGRAPHIC_DATA][PERSON_NAM…" at bounding box center [382, 346] width 764 height 590
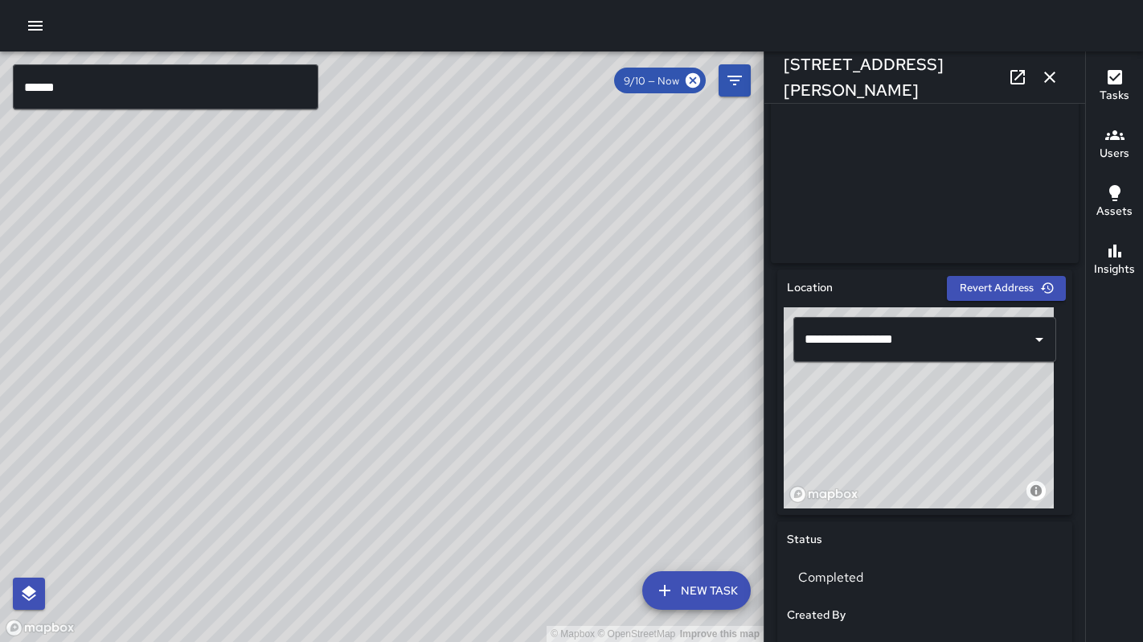
drag, startPoint x: 518, startPoint y: 341, endPoint x: 568, endPoint y: 383, distance: 66.2
click at [568, 388] on div "© Mapbox © OpenStreetMap Improve this map" at bounding box center [382, 346] width 764 height 590
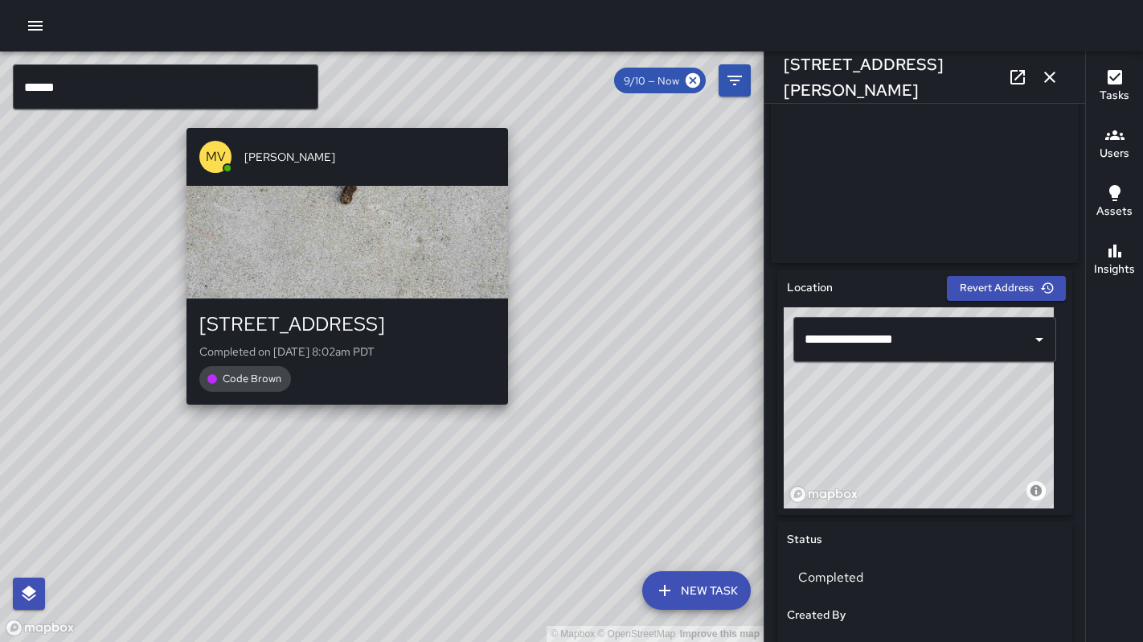
click at [519, 413] on div "© Mapbox © OpenStreetMap Improve this map [PERSON_NAME][GEOGRAPHIC_DATA] [STREE…" at bounding box center [382, 346] width 764 height 590
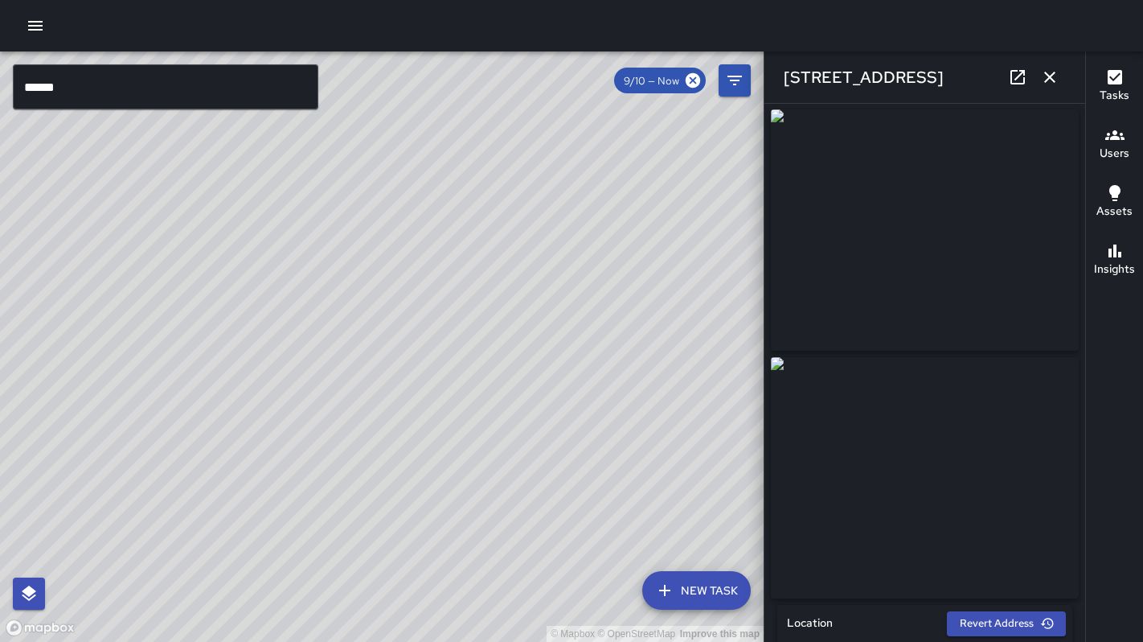
scroll to position [0, 0]
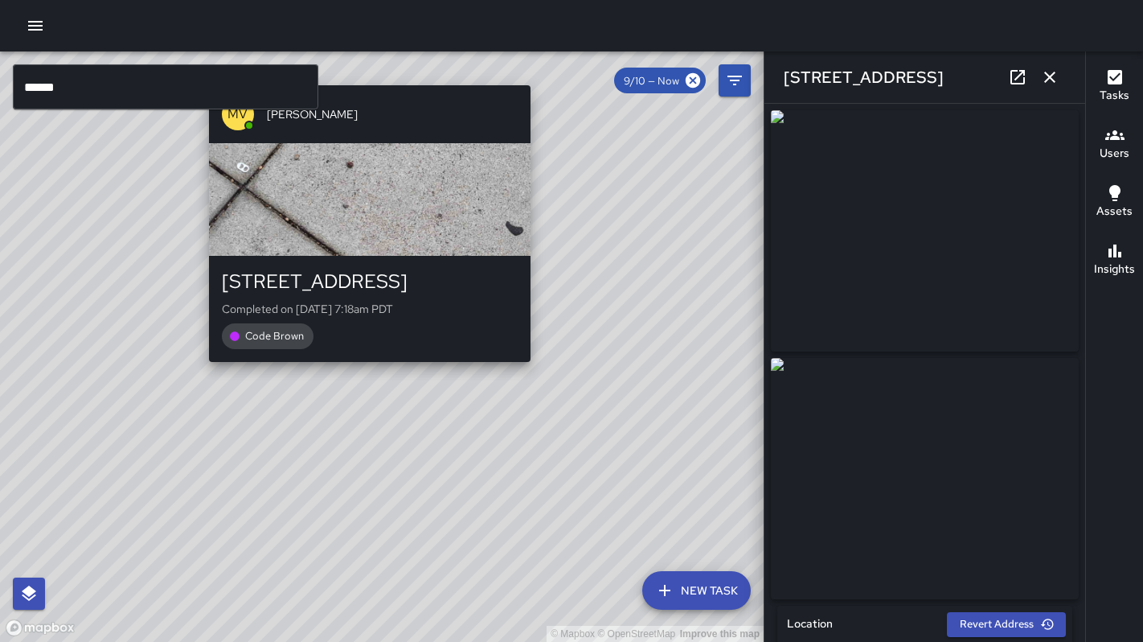
click at [363, 370] on div "© Mapbox © OpenStreetMap Improve this map [PERSON_NAME] [STREET_ADDRESS] Comple…" at bounding box center [382, 346] width 764 height 590
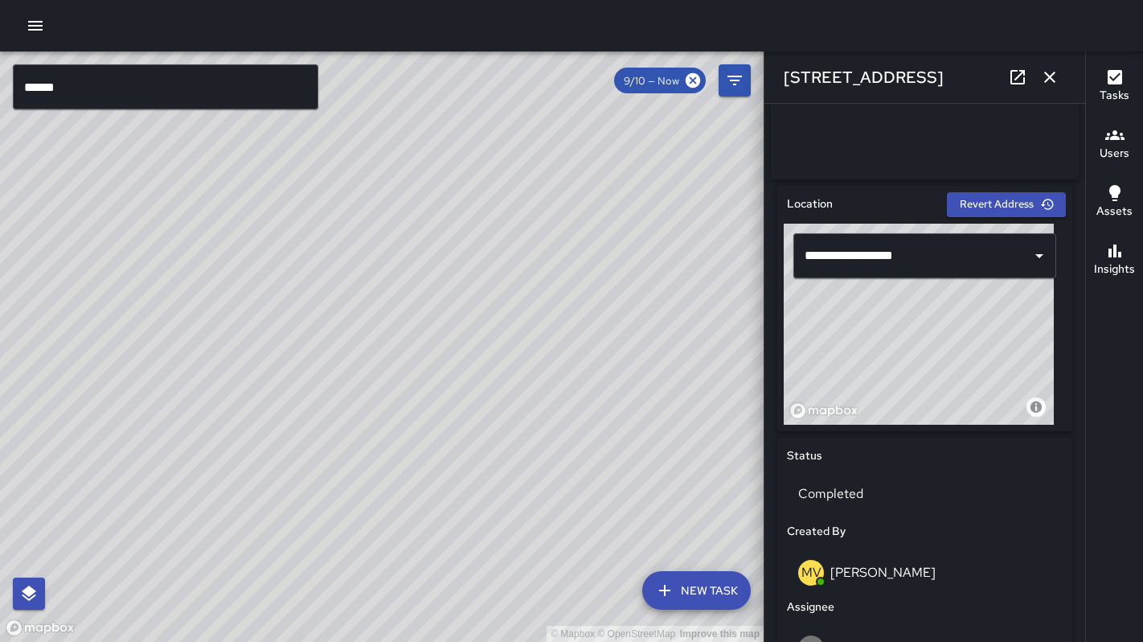
scroll to position [423, 0]
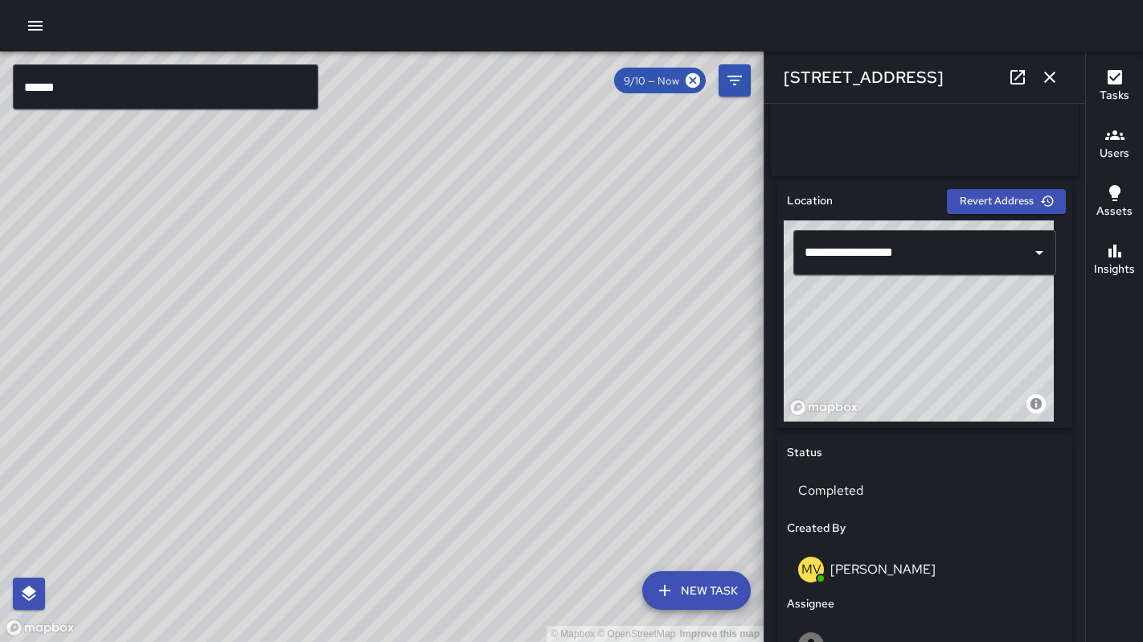
click at [403, 323] on div "© Mapbox © OpenStreetMap Improve this map" at bounding box center [382, 346] width 764 height 590
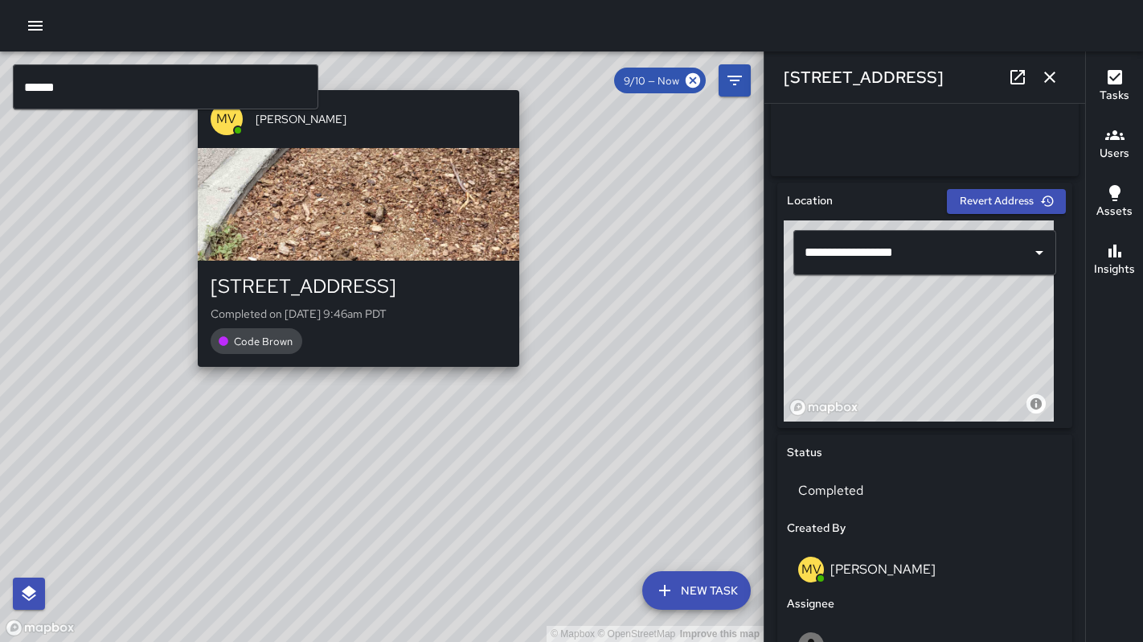
click at [352, 383] on div "© Mapbox © OpenStreetMap Improve this map [PERSON_NAME] [STREET_ADDRESS] Comple…" at bounding box center [382, 346] width 764 height 590
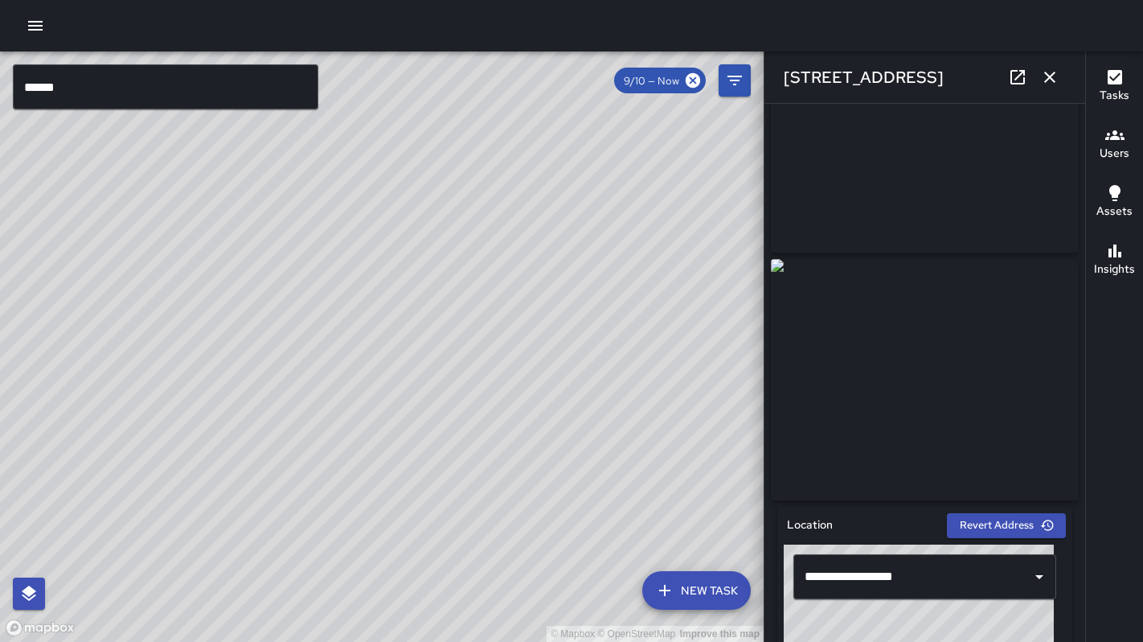
scroll to position [0, 0]
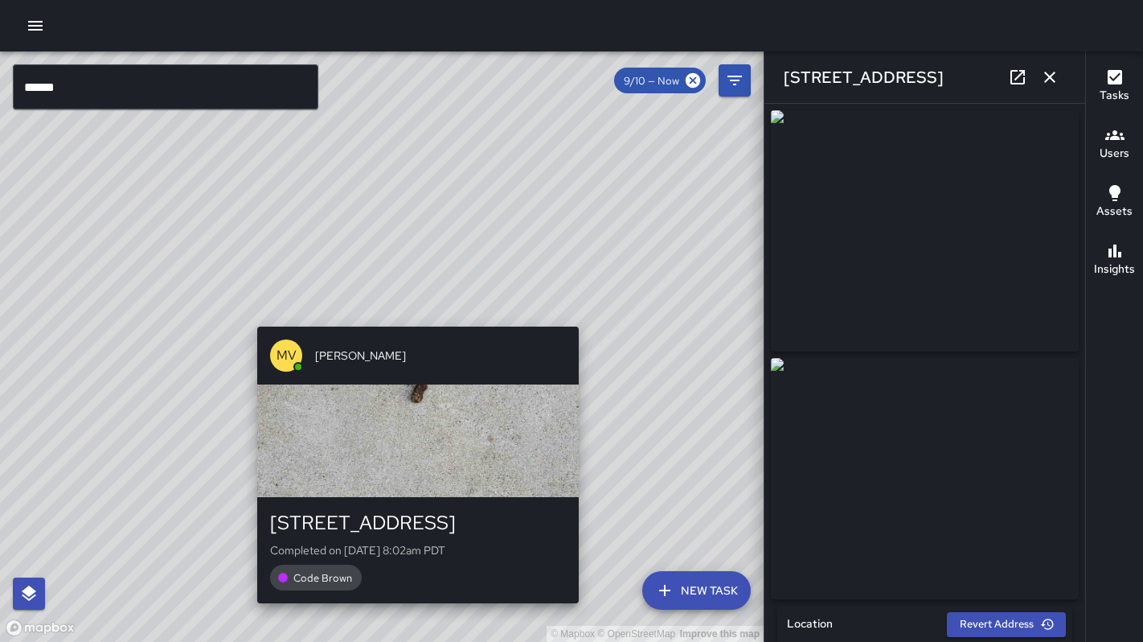
click at [416, 312] on div "© Mapbox © OpenStreetMap Improve this map [PERSON_NAME][GEOGRAPHIC_DATA] [STREE…" at bounding box center [382, 346] width 764 height 590
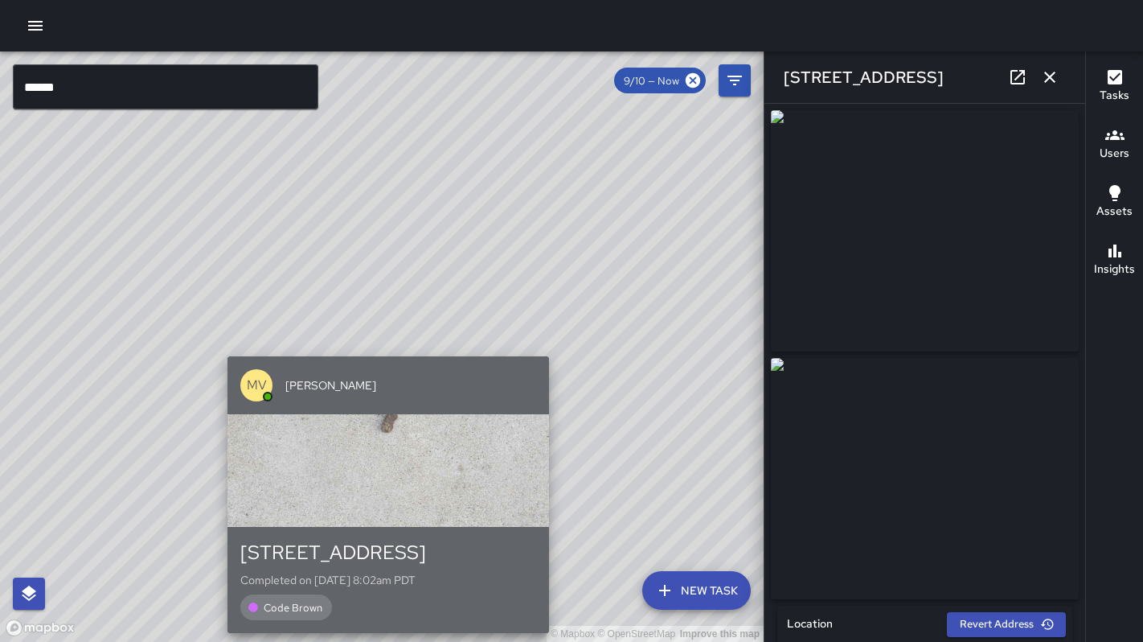
click at [377, 357] on div "[PERSON_NAME]" at bounding box center [389, 385] width 322 height 58
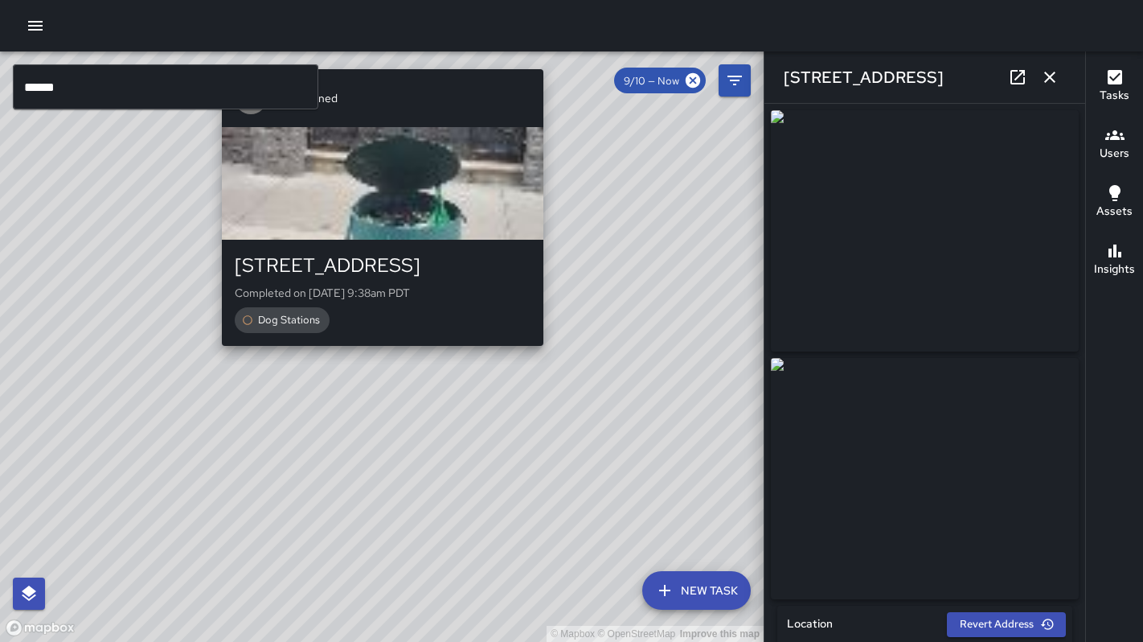
click at [371, 355] on div "© Mapbox © OpenStreetMap Improve this map Unassigned [STREET_ADDRESS] Completed…" at bounding box center [382, 346] width 764 height 590
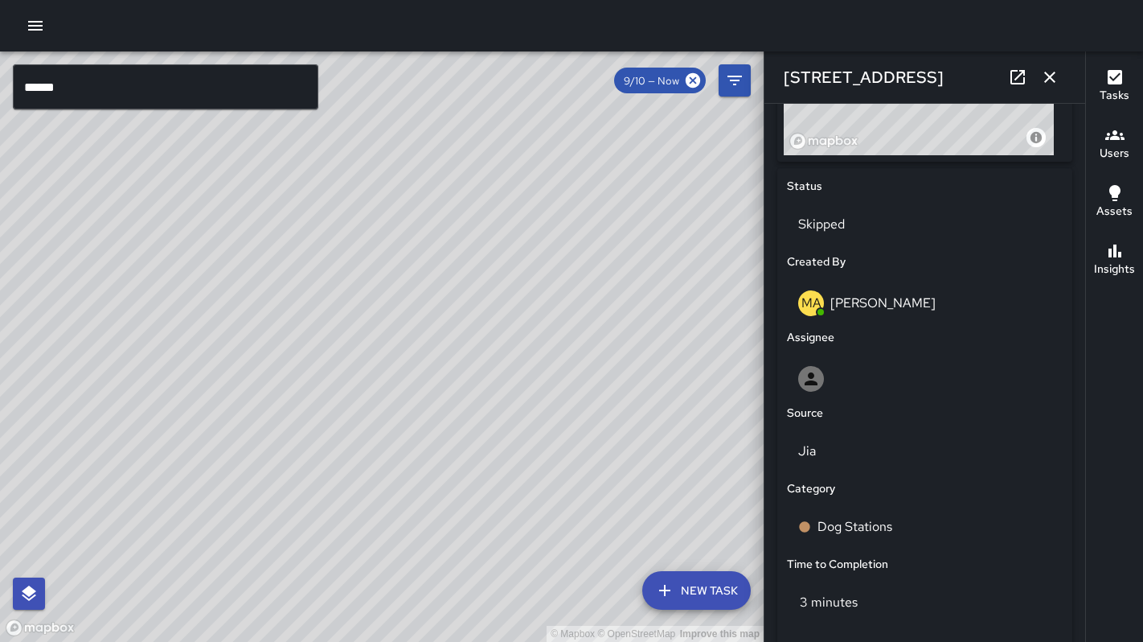
scroll to position [660, 0]
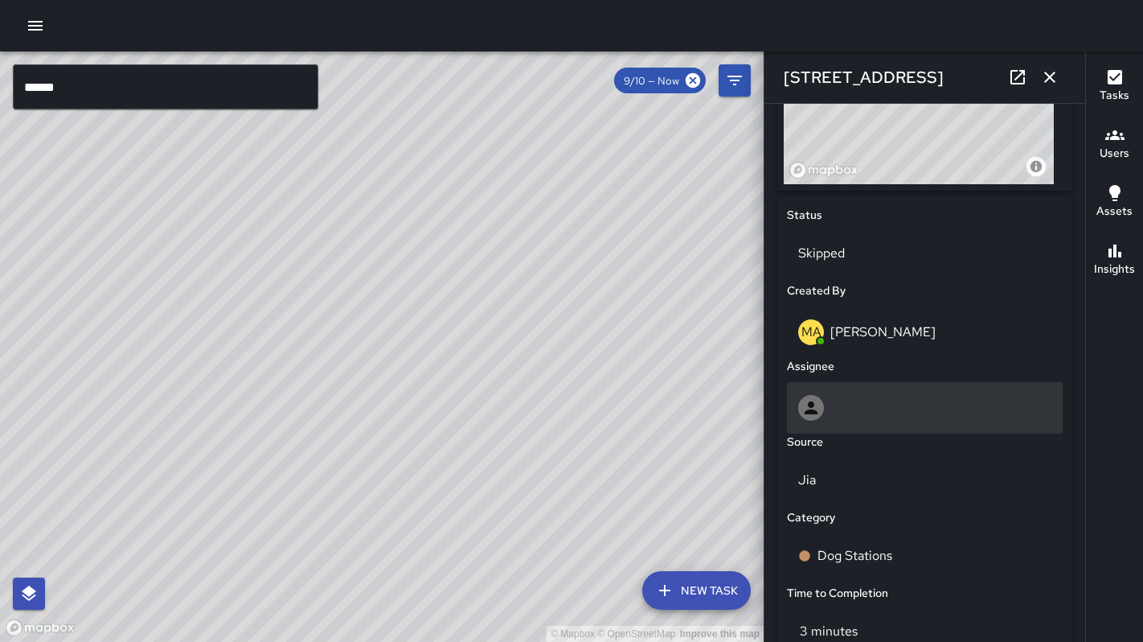
click at [823, 418] on div at bounding box center [811, 408] width 26 height 26
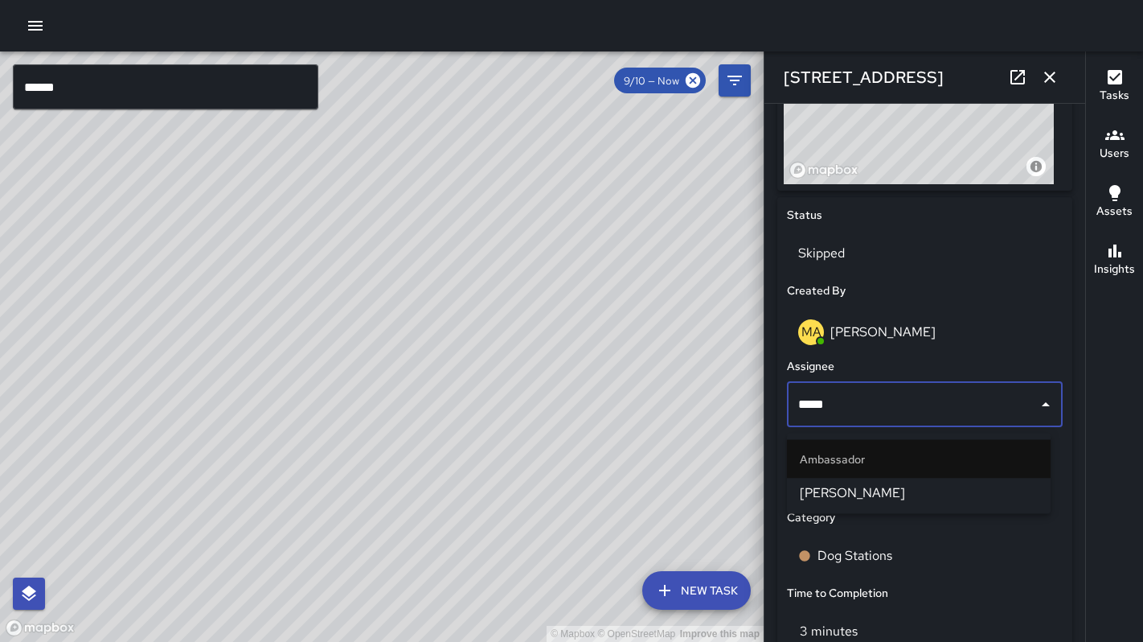
type input "******"
click at [917, 500] on span "[PERSON_NAME]" at bounding box center [919, 492] width 238 height 19
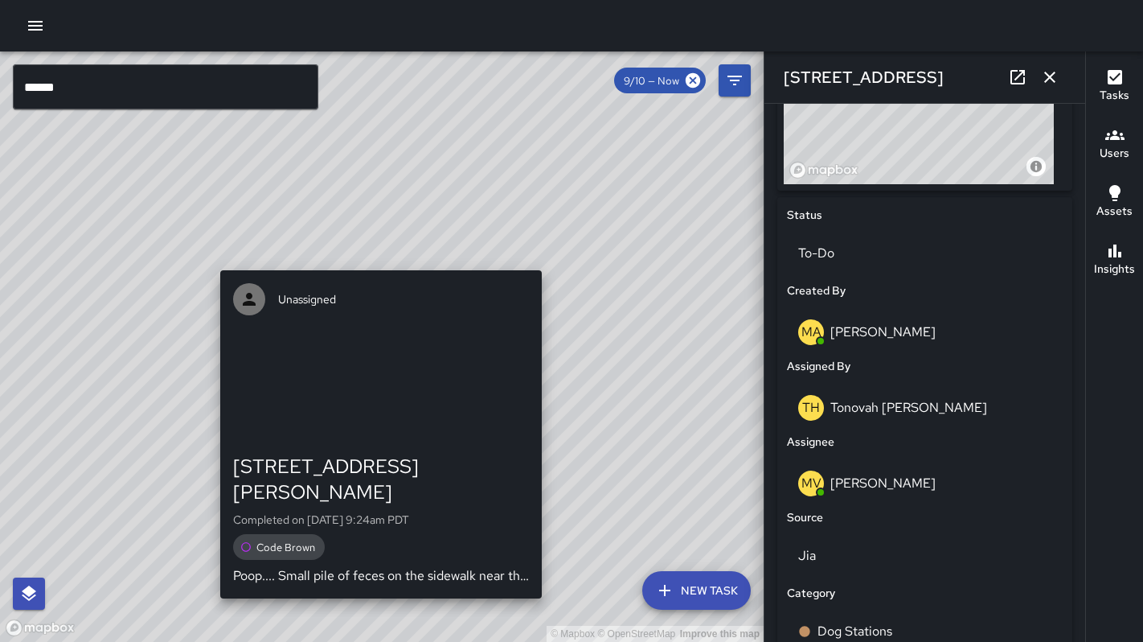
click at [371, 260] on div "© Mapbox © OpenStreetMap Improve this map Unassigned [STREET_ADDRESS][PERSON_NA…" at bounding box center [382, 346] width 764 height 590
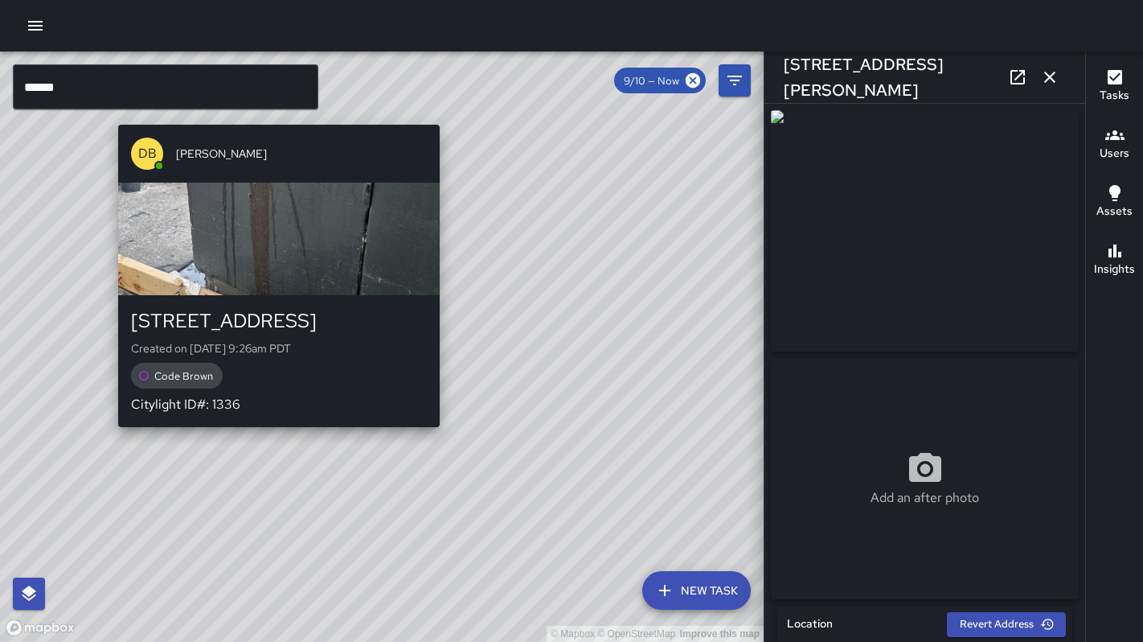
click at [445, 436] on div "© Mapbox © OpenStreetMap Improve this map DB [PERSON_NAME] [STREET_ADDRESS] Cre…" at bounding box center [382, 346] width 764 height 590
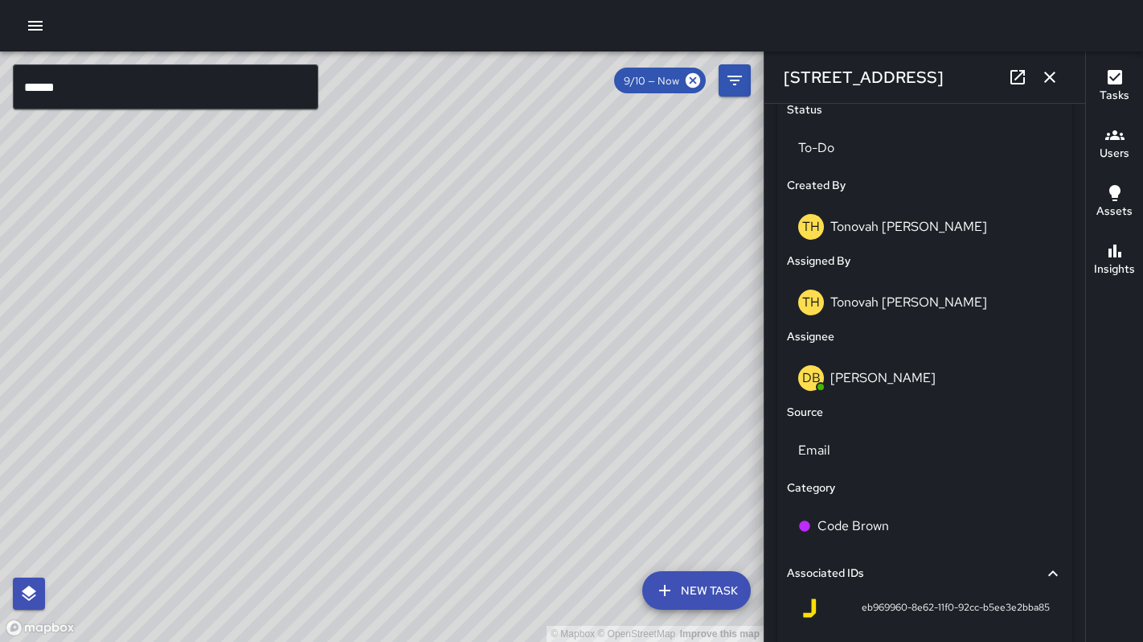
scroll to position [896, 0]
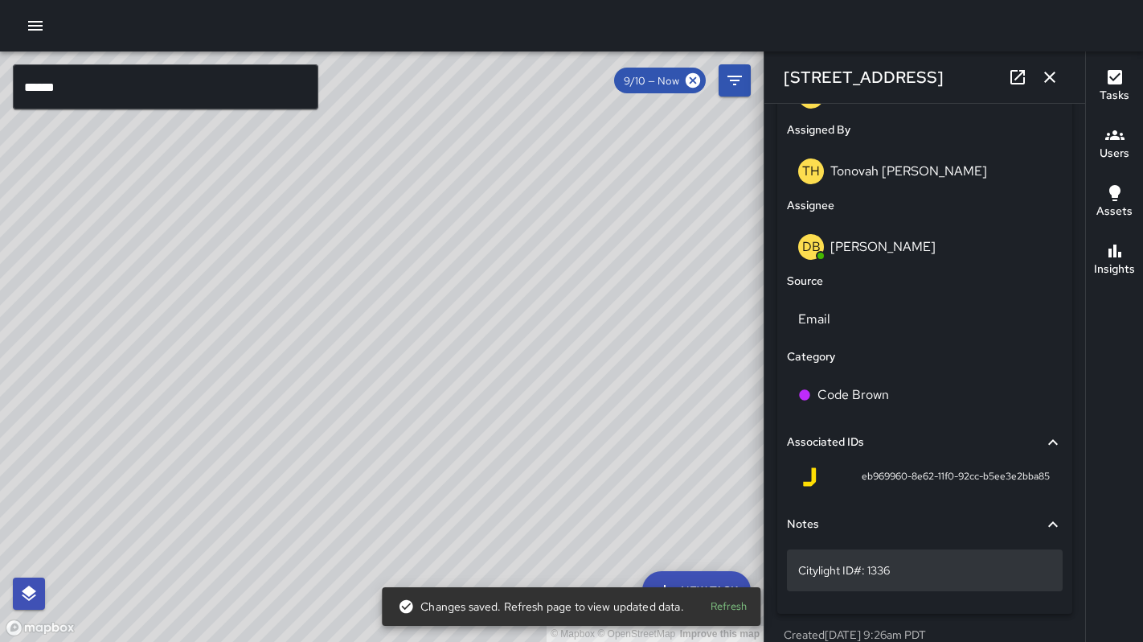
click at [895, 578] on p "Citylight ID#: 1336" at bounding box center [924, 570] width 253 height 16
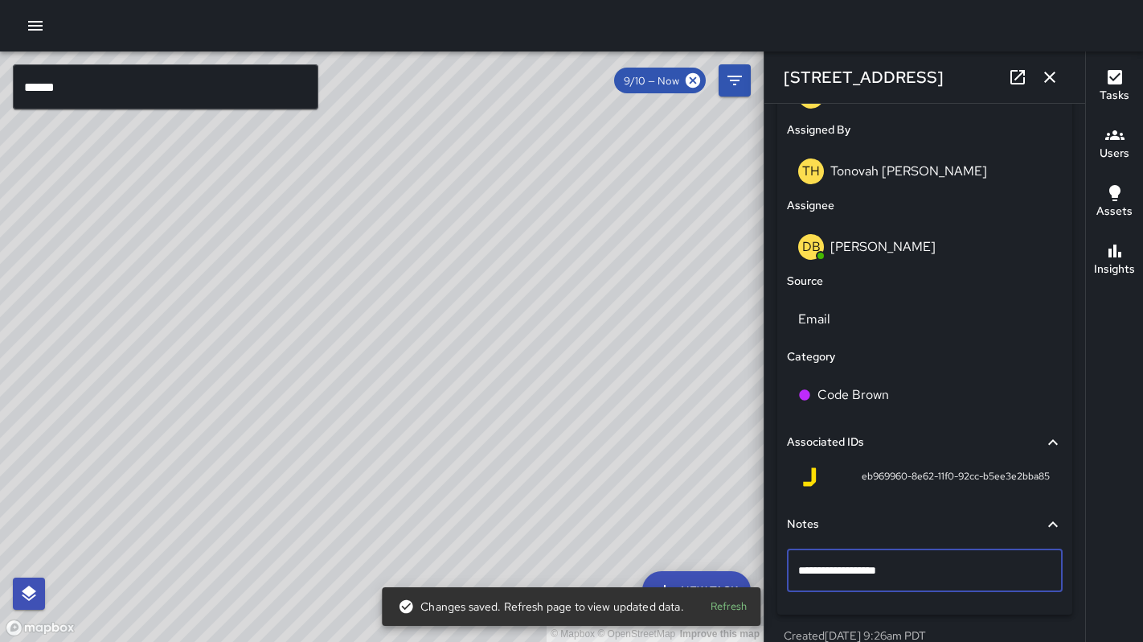
click at [865, 575] on textarea "**********" at bounding box center [918, 570] width 241 height 16
type textarea "**********"
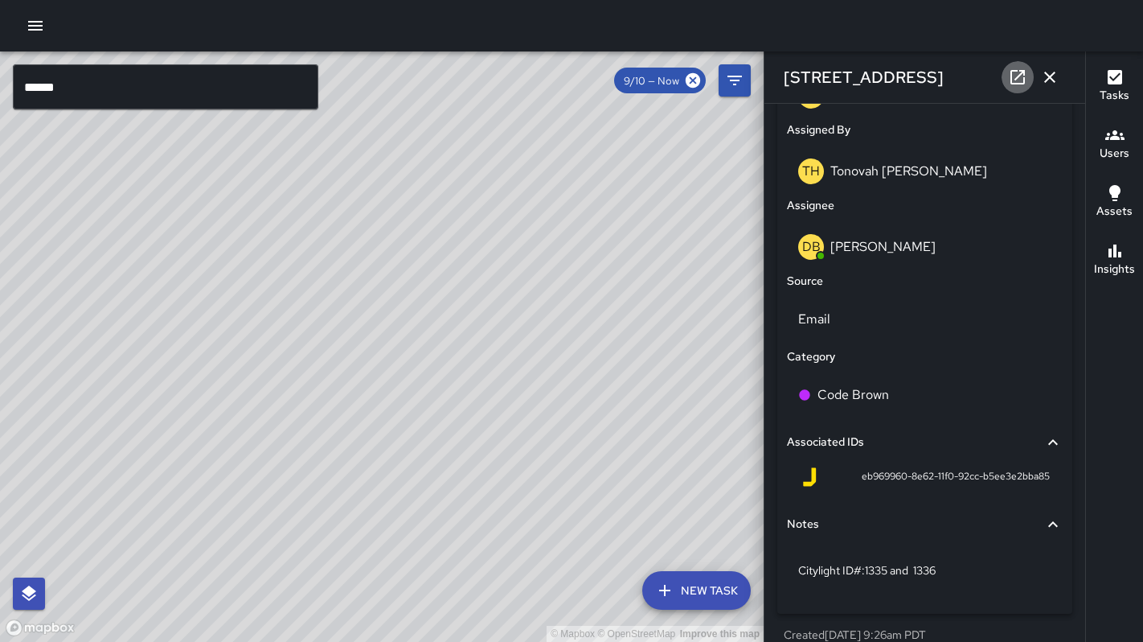
click at [1011, 75] on icon at bounding box center [1018, 77] width 14 height 14
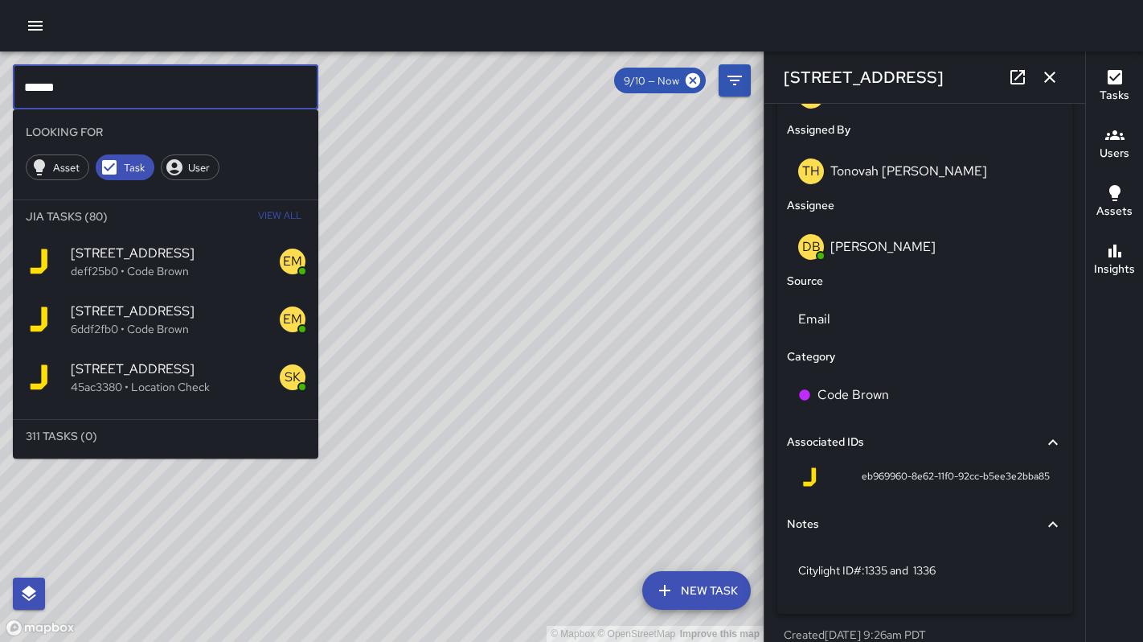
drag, startPoint x: 137, startPoint y: 80, endPoint x: 15, endPoint y: 74, distance: 122.3
click at [15, 74] on input "******" at bounding box center [166, 86] width 306 height 45
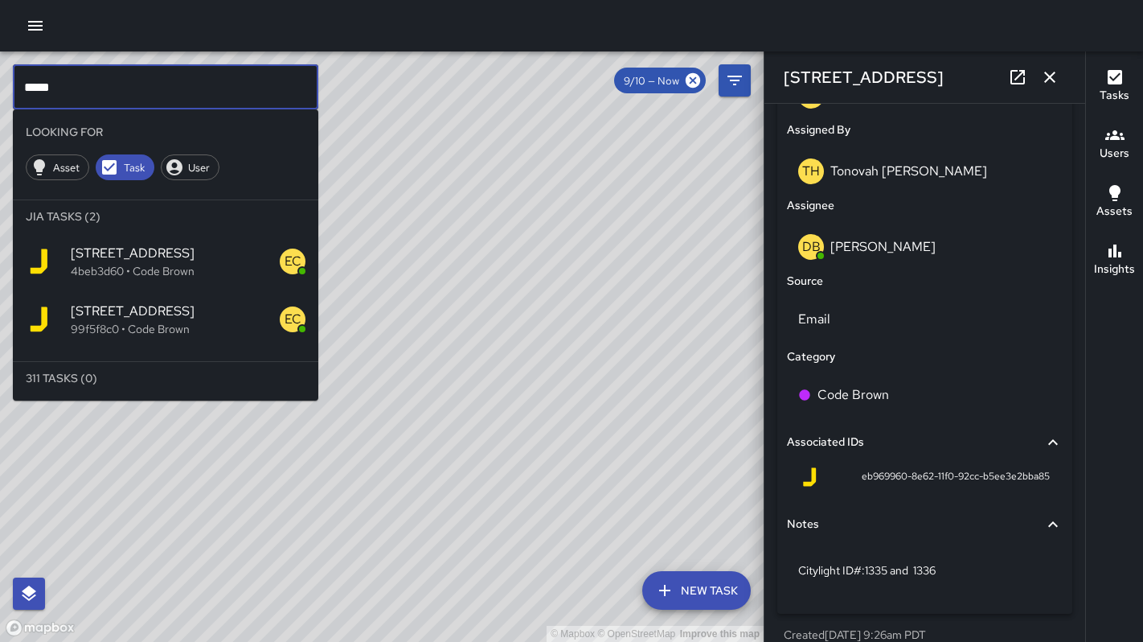
type input "*****"
click at [114, 315] on span "[STREET_ADDRESS]" at bounding box center [175, 310] width 209 height 19
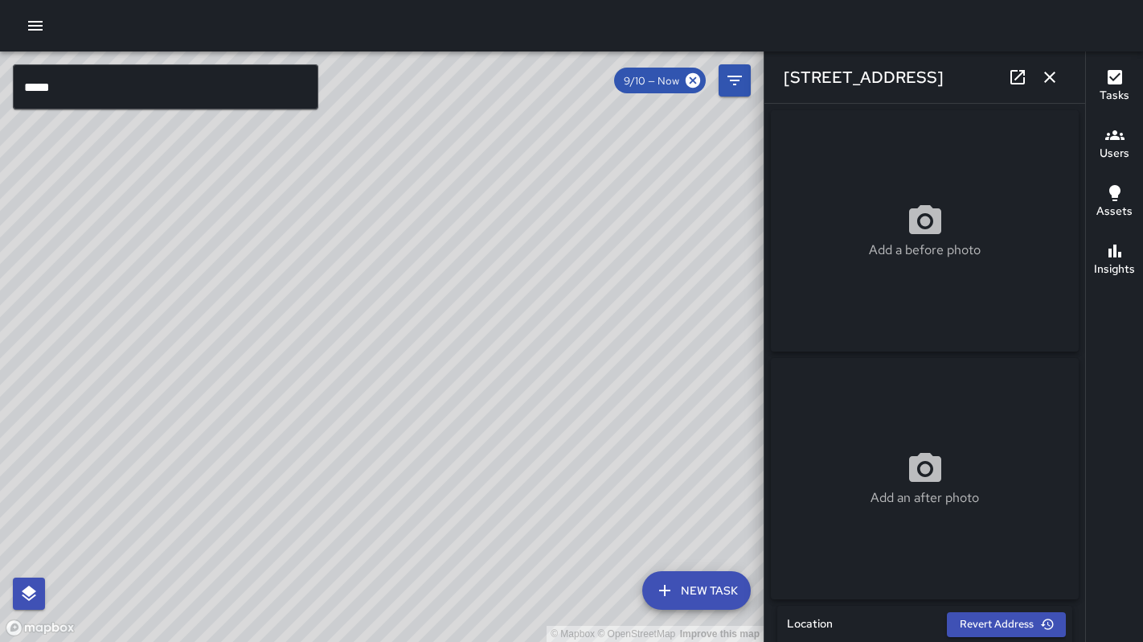
click at [281, 258] on div "© Mapbox © OpenStreetMap Improve this map" at bounding box center [382, 346] width 764 height 590
click at [285, 265] on div "© Mapbox © OpenStreetMap Improve this map EC [PERSON_NAME] [STREET_ADDRESS][PER…" at bounding box center [382, 346] width 764 height 590
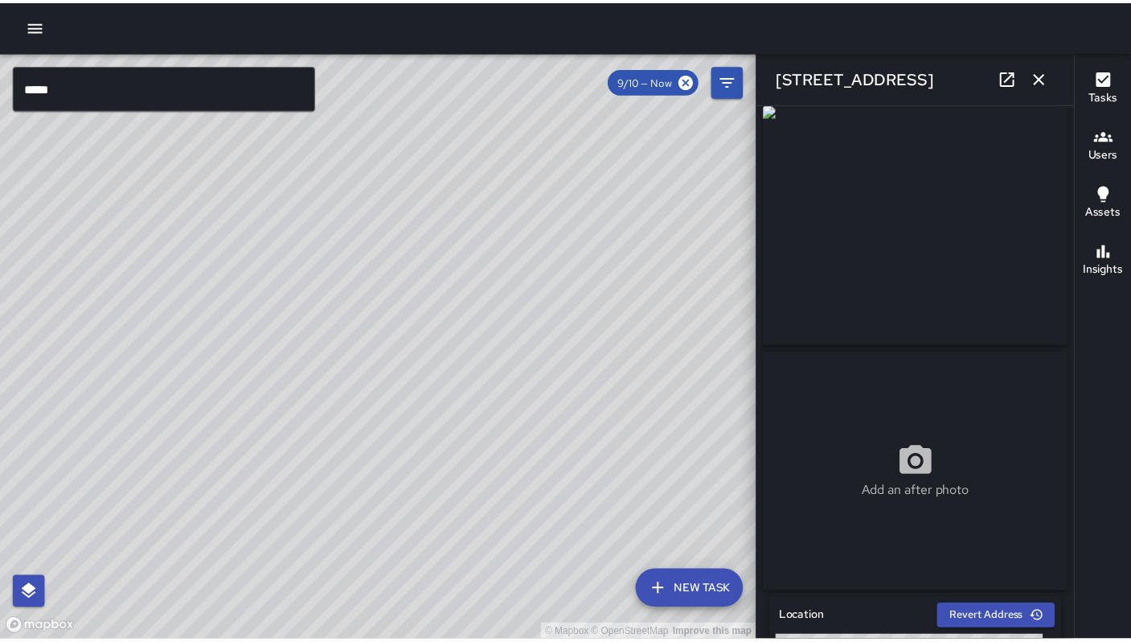
scroll to position [6, 0]
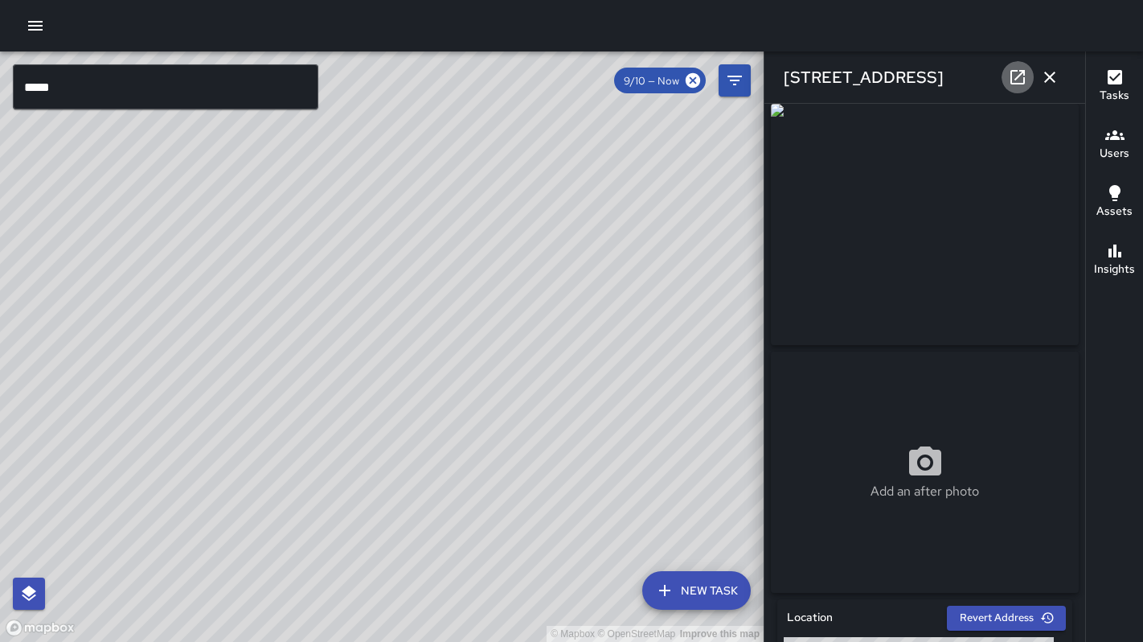
click at [1026, 76] on icon at bounding box center [1017, 77] width 19 height 19
click at [1037, 79] on button "button" at bounding box center [1050, 77] width 32 height 32
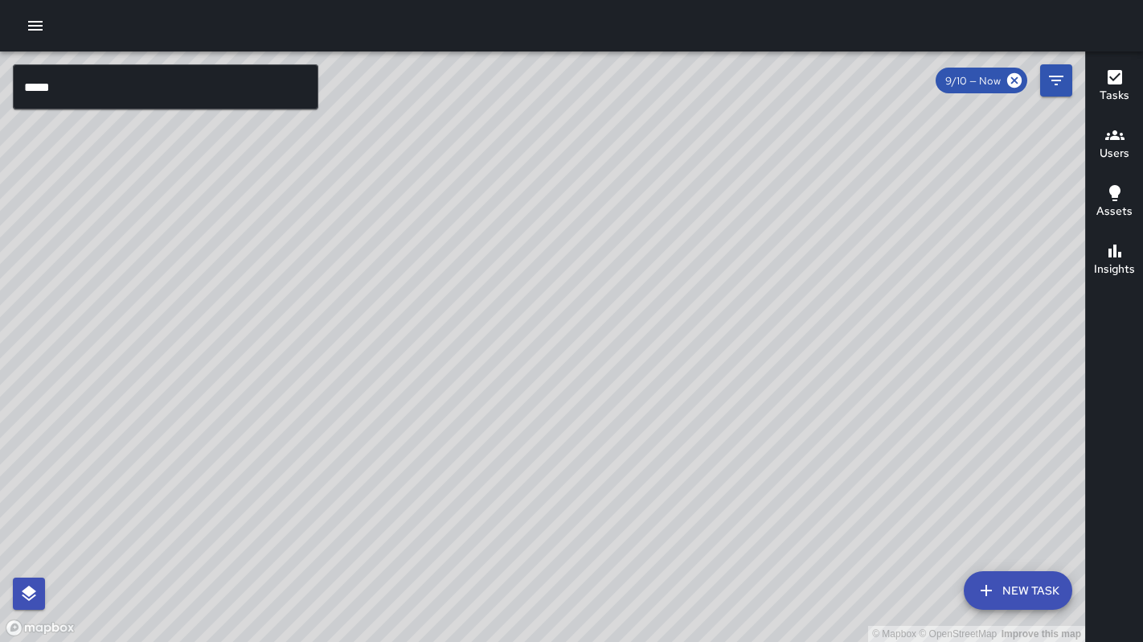
click at [84, 109] on div "***** ​" at bounding box center [166, 86] width 306 height 45
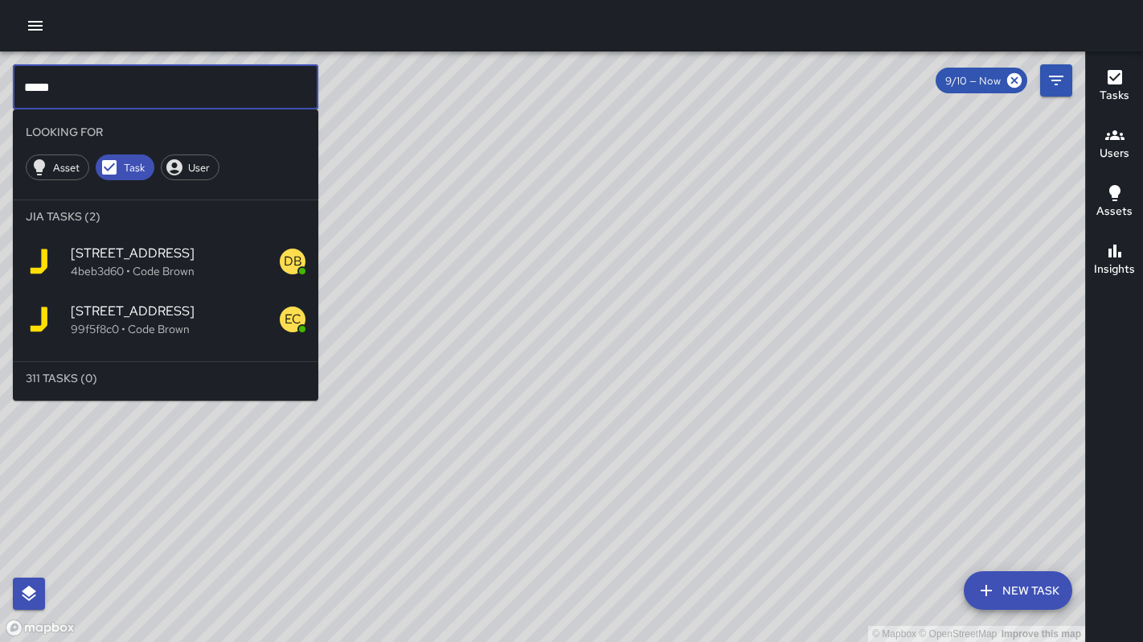
click at [91, 94] on input "*****" at bounding box center [166, 86] width 306 height 45
drag, startPoint x: 128, startPoint y: 85, endPoint x: 31, endPoint y: 76, distance: 96.9
click at [32, 76] on input "*****" at bounding box center [166, 86] width 306 height 45
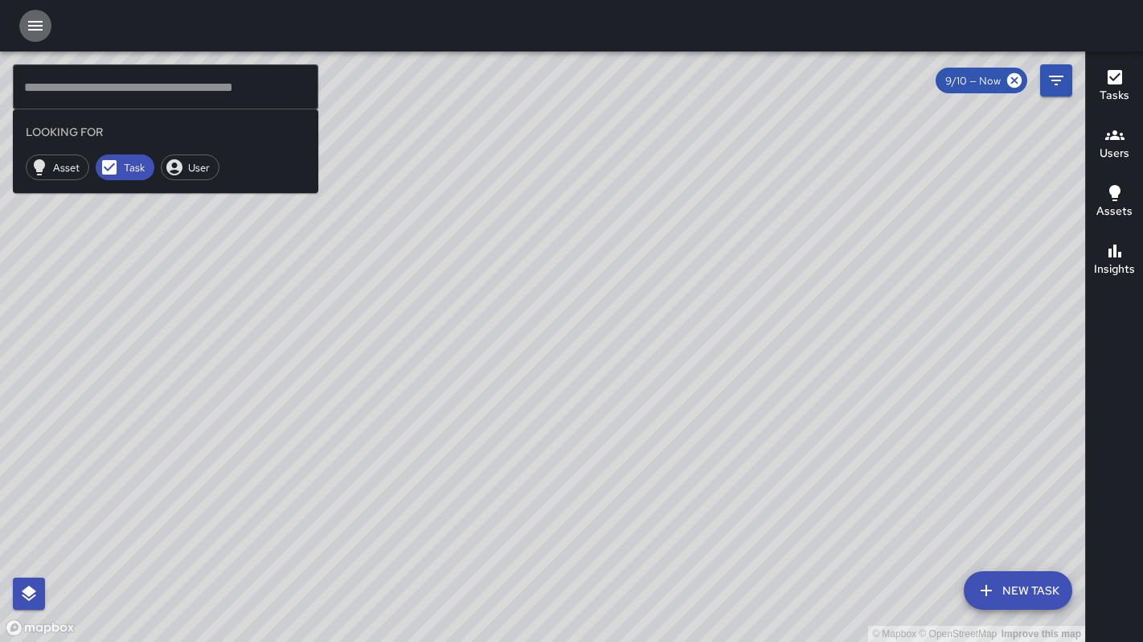
click at [42, 30] on icon "button" at bounding box center [35, 25] width 19 height 19
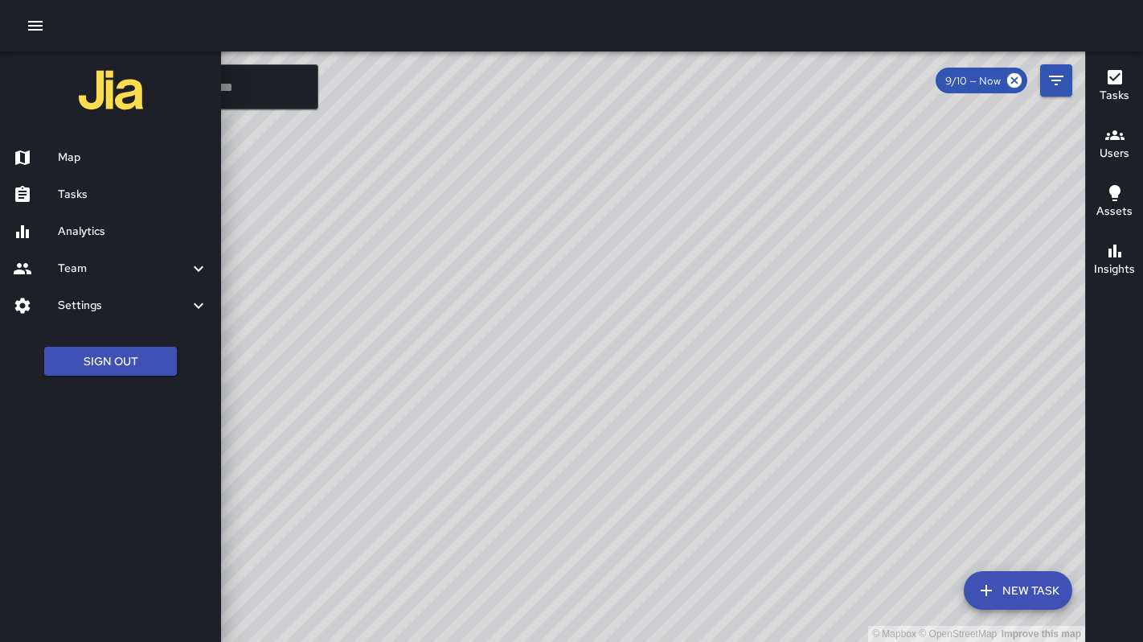
click at [99, 190] on h6 "Tasks" at bounding box center [133, 195] width 150 height 18
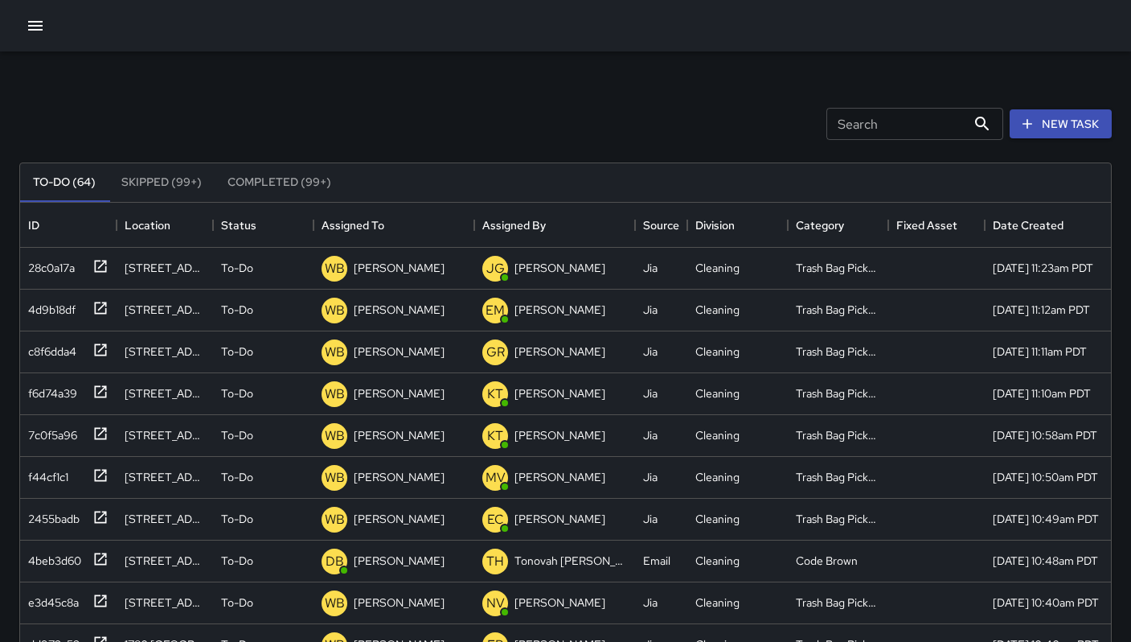
scroll to position [669, 1079]
click at [412, 88] on div "Search Search New Task" at bounding box center [565, 124] width 1099 height 84
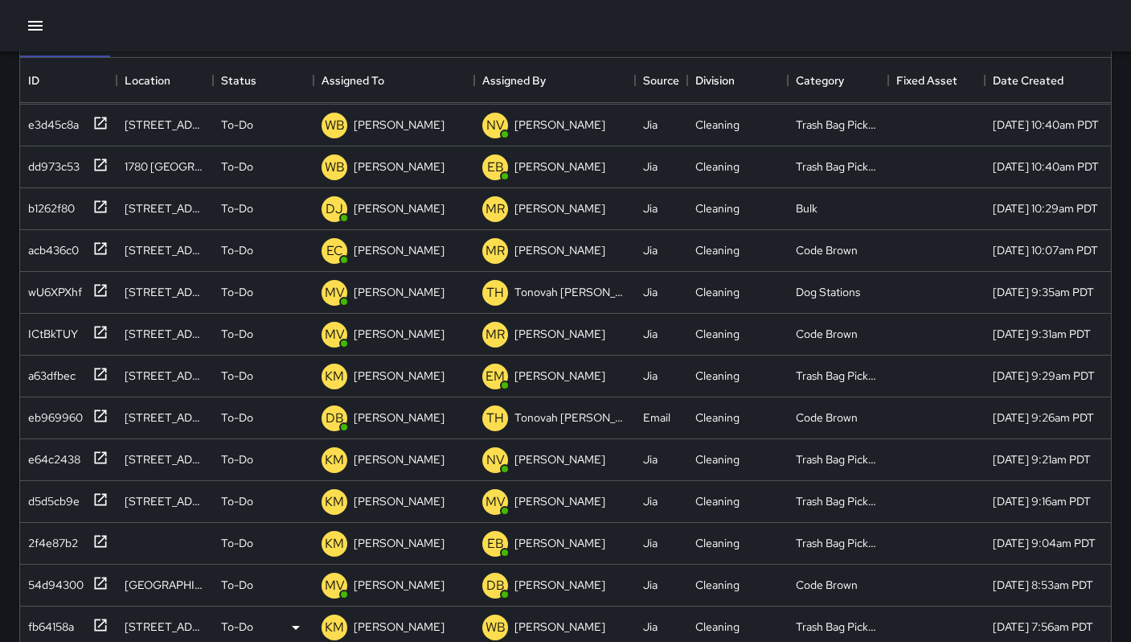
scroll to position [666, 0]
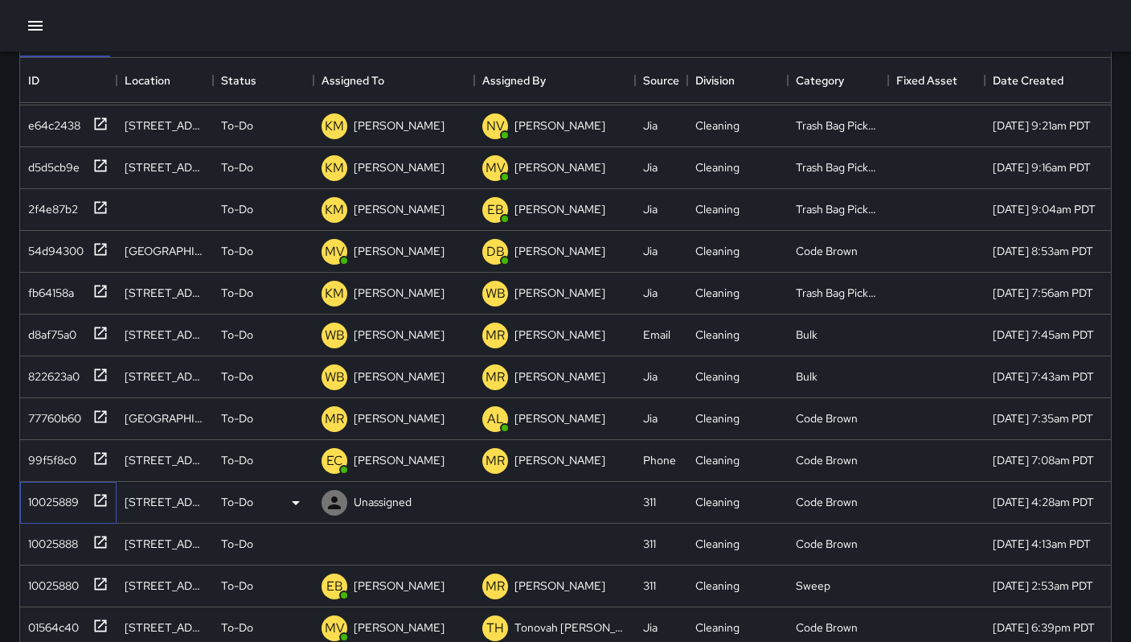
click at [57, 505] on div "10025889" at bounding box center [50, 498] width 57 height 23
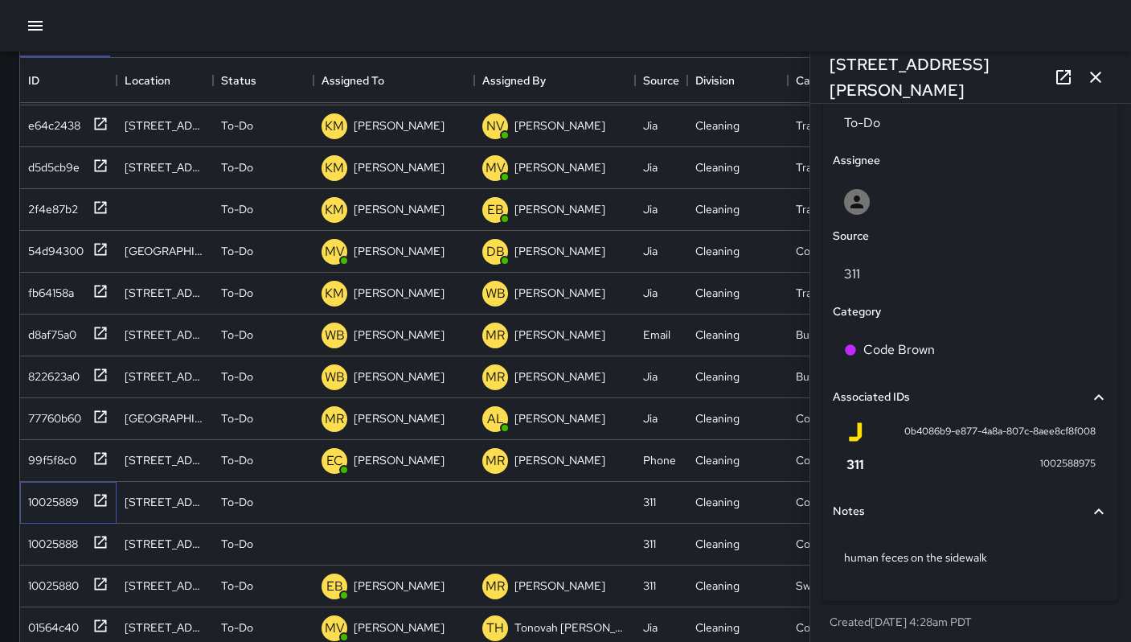
scroll to position [803, 0]
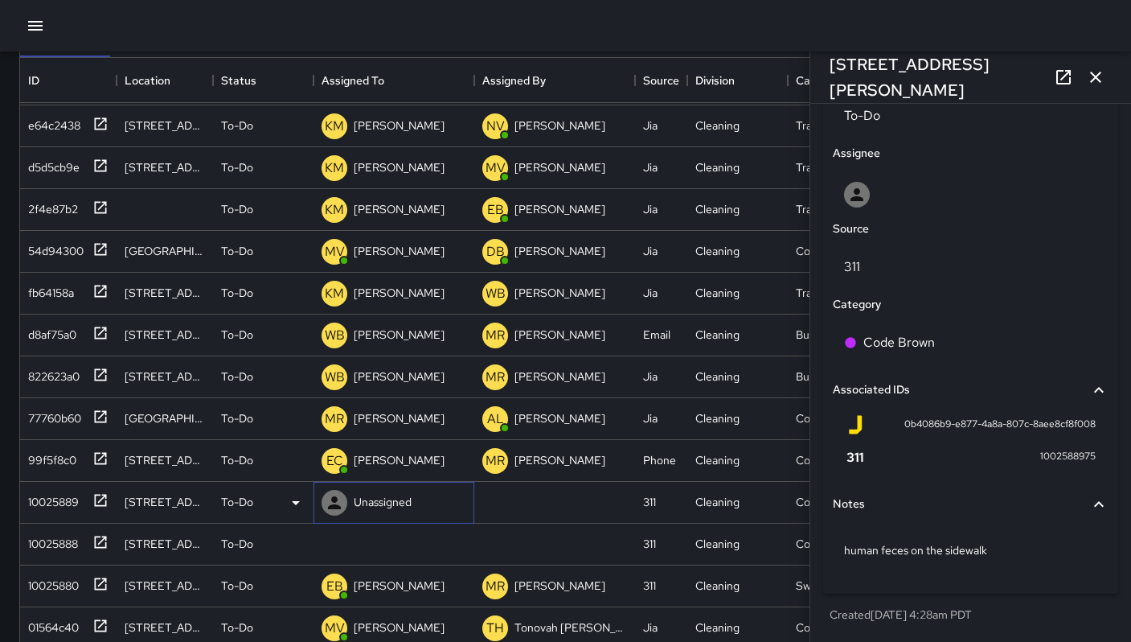
click at [343, 502] on icon at bounding box center [334, 502] width 19 height 19
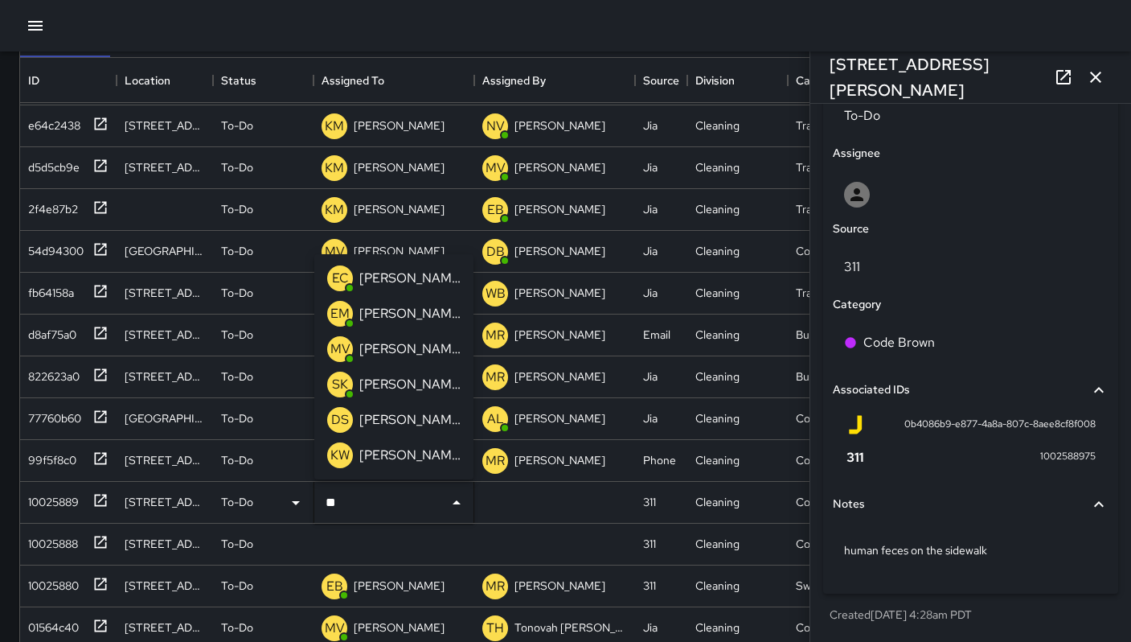
type input "***"
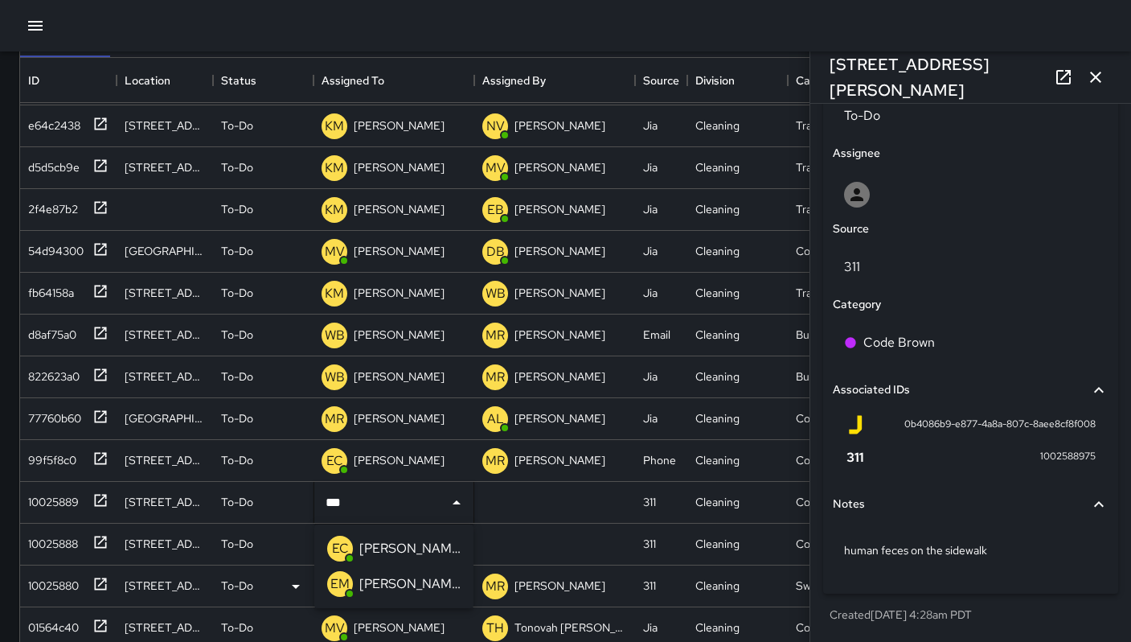
click at [379, 579] on p "[PERSON_NAME]" at bounding box center [409, 583] width 101 height 19
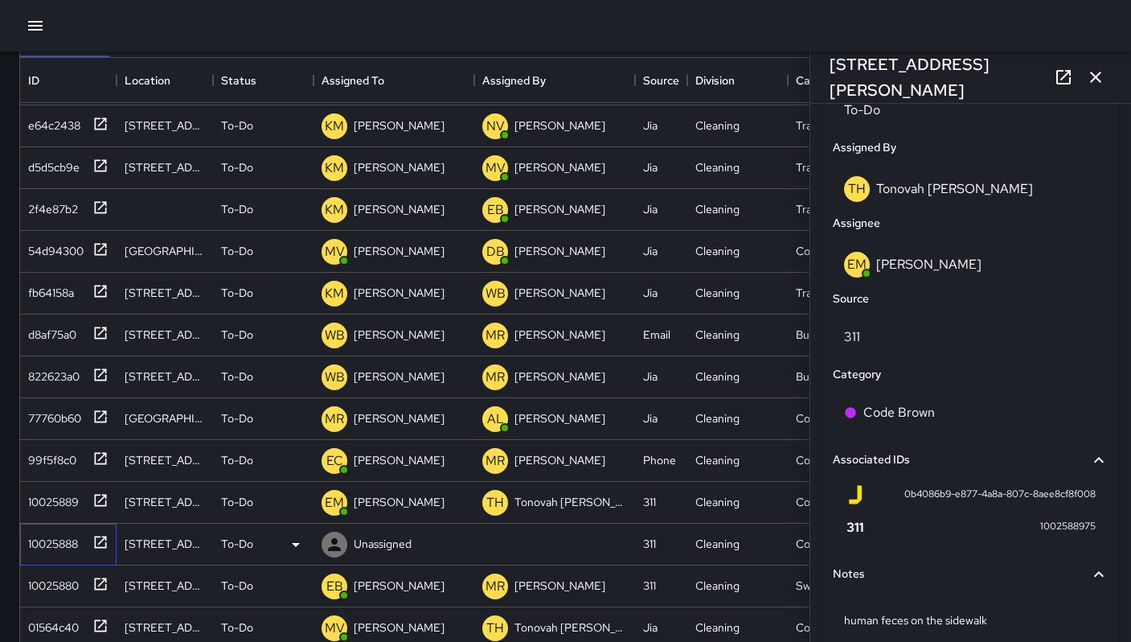
click at [56, 547] on div "10025888" at bounding box center [50, 540] width 56 height 23
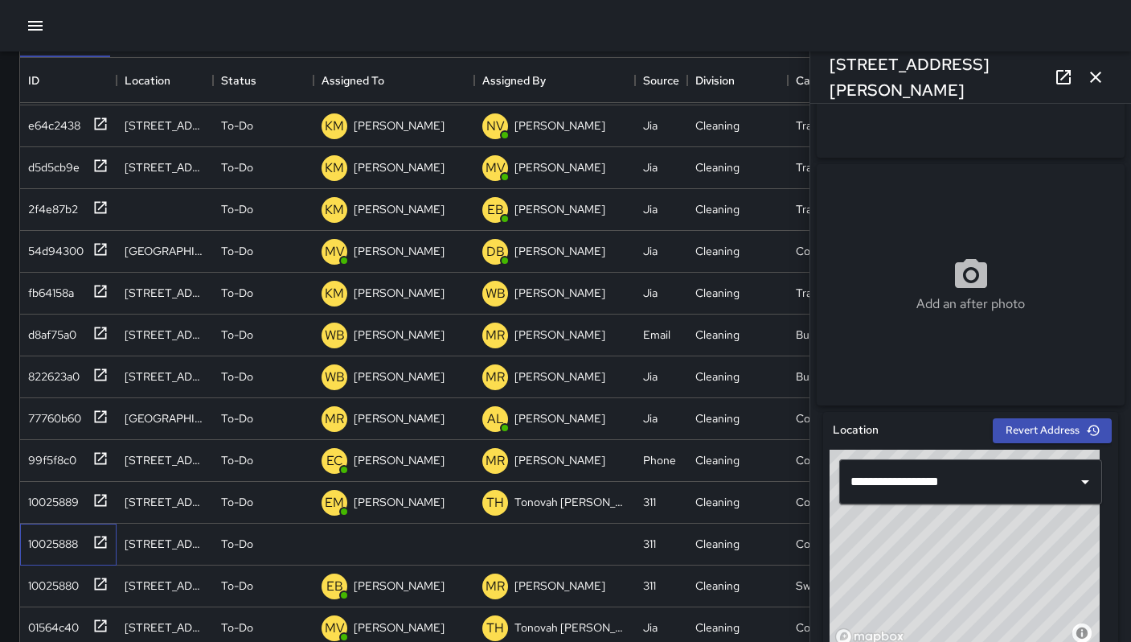
scroll to position [318, 0]
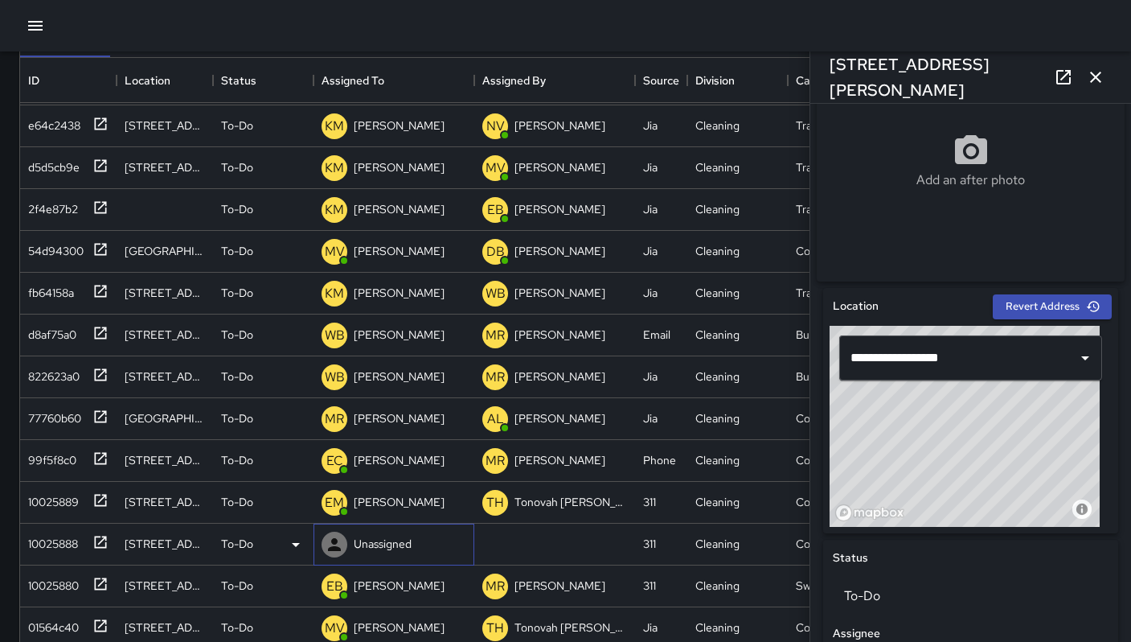
click at [420, 539] on div "Unassigned" at bounding box center [394, 544] width 161 height 42
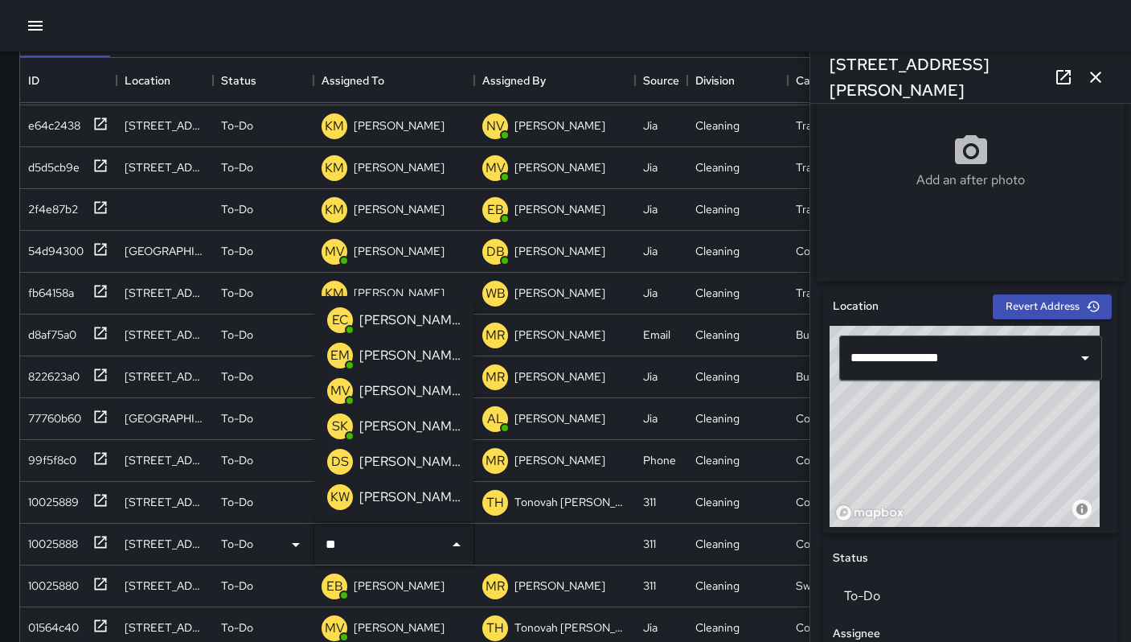
type input "***"
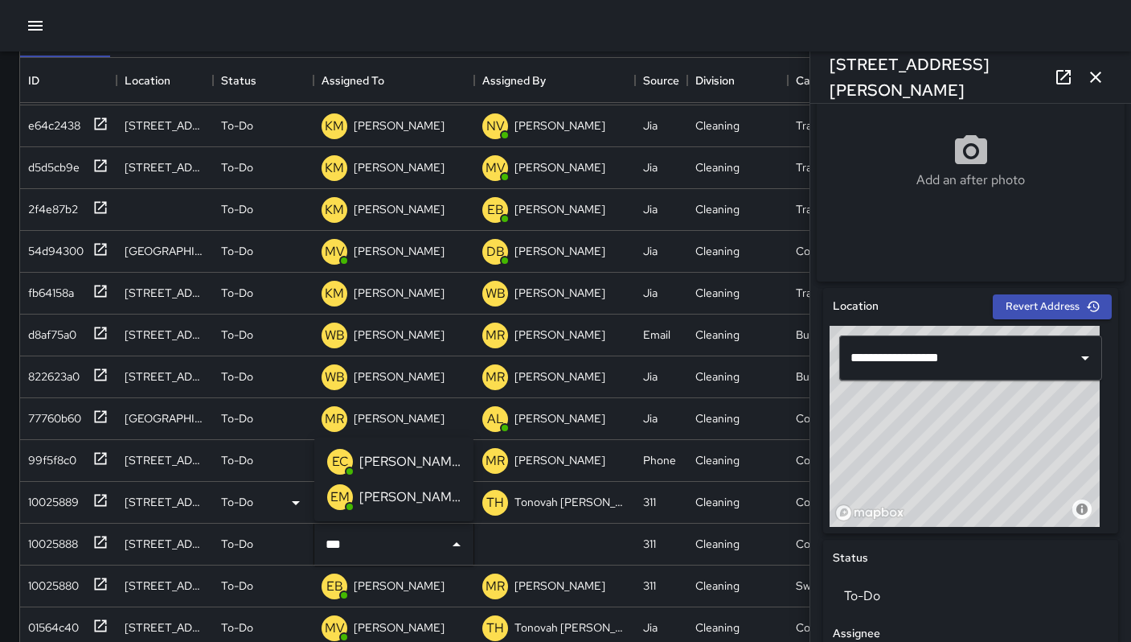
click at [445, 506] on div "[PERSON_NAME]" at bounding box center [410, 497] width 108 height 26
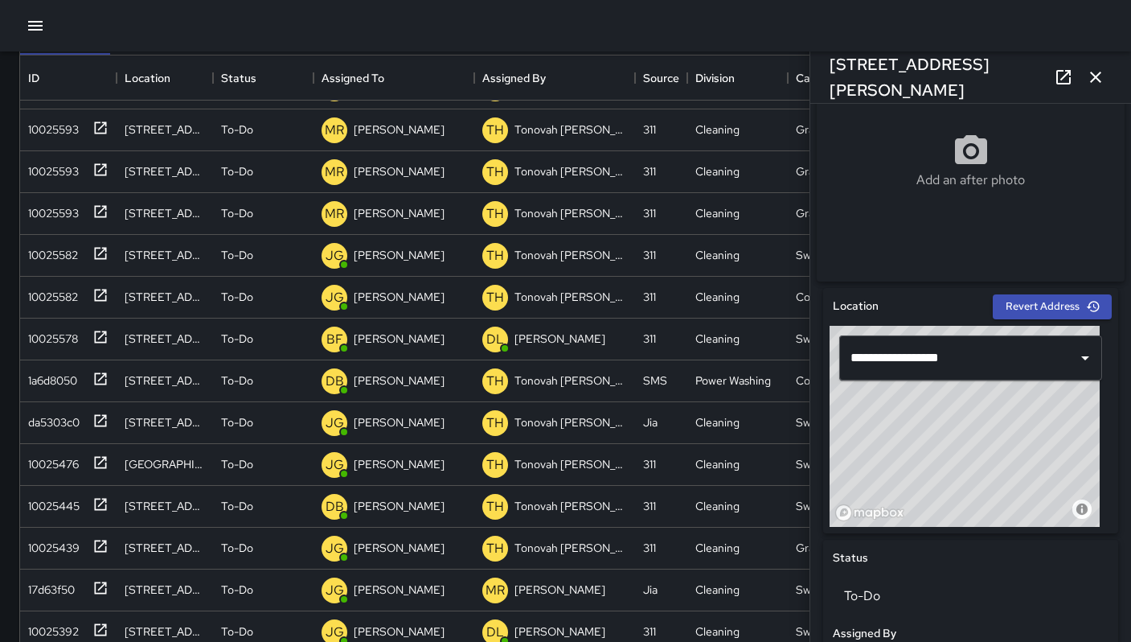
scroll to position [148, 0]
click at [1101, 69] on icon "button" at bounding box center [1095, 77] width 19 height 19
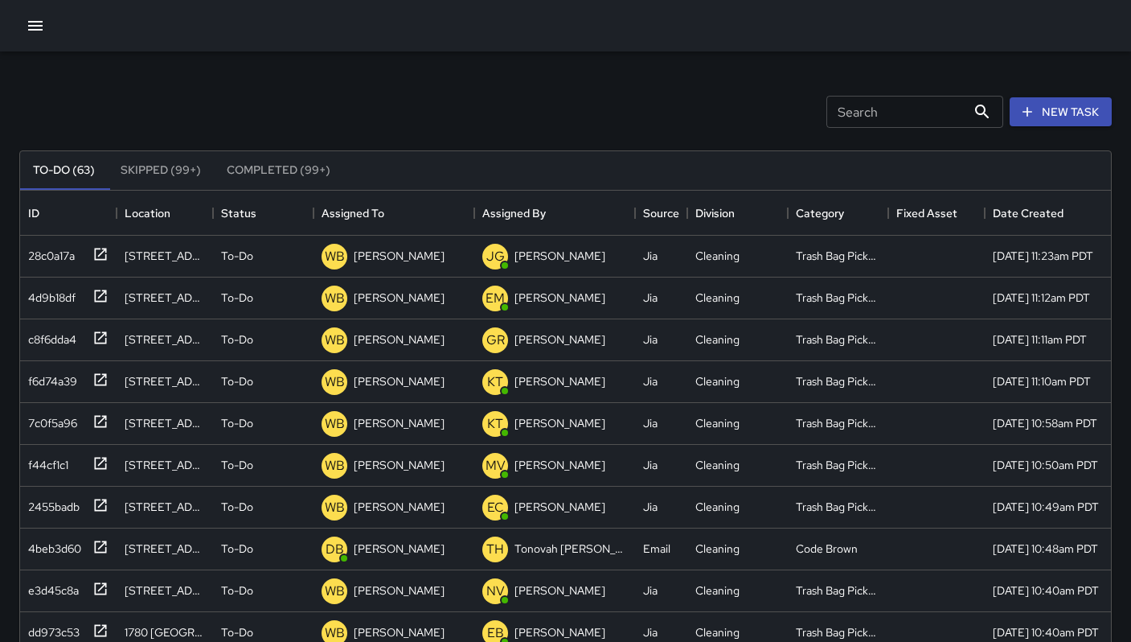
scroll to position [0, 0]
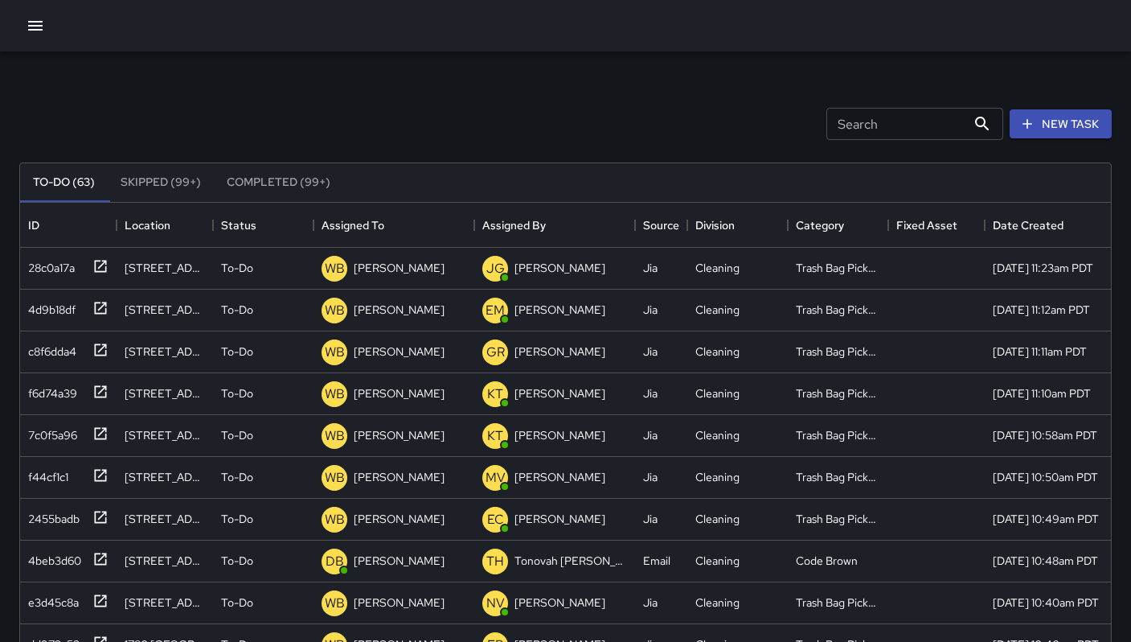
click at [855, 132] on input "Search" at bounding box center [896, 124] width 140 height 32
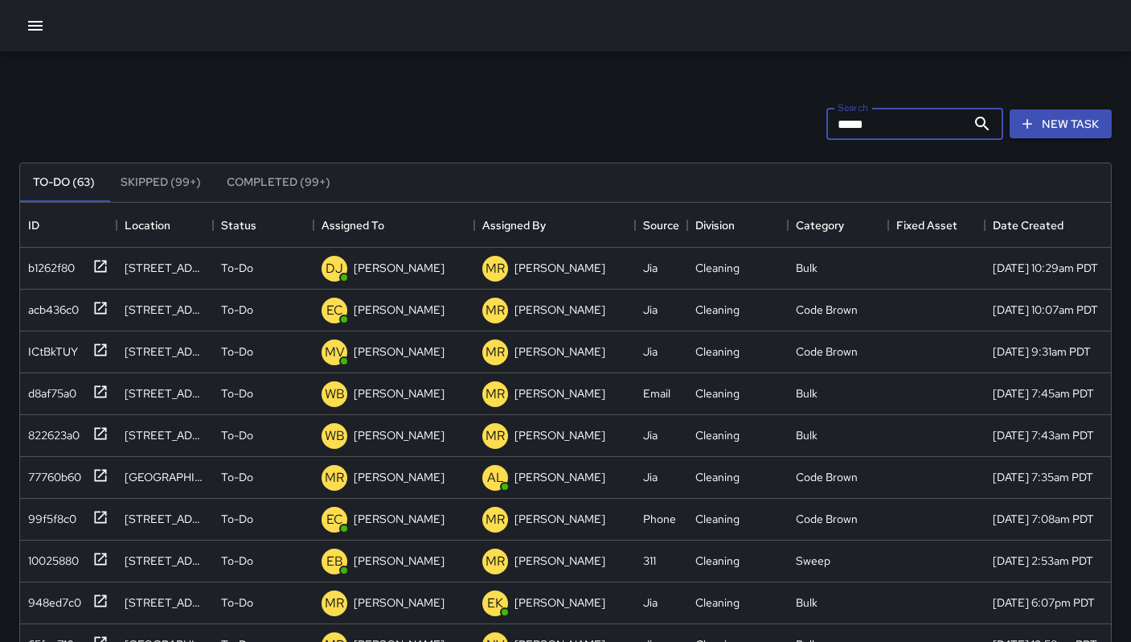
type input "*****"
click at [62, 484] on div "77760b60" at bounding box center [51, 473] width 59 height 23
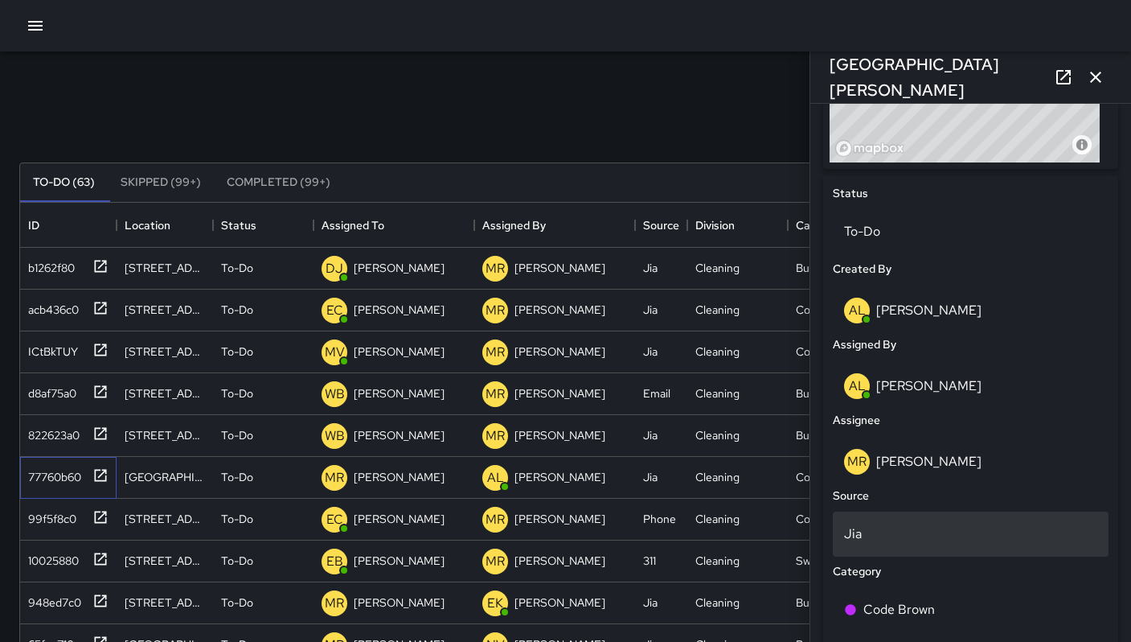
scroll to position [877, 0]
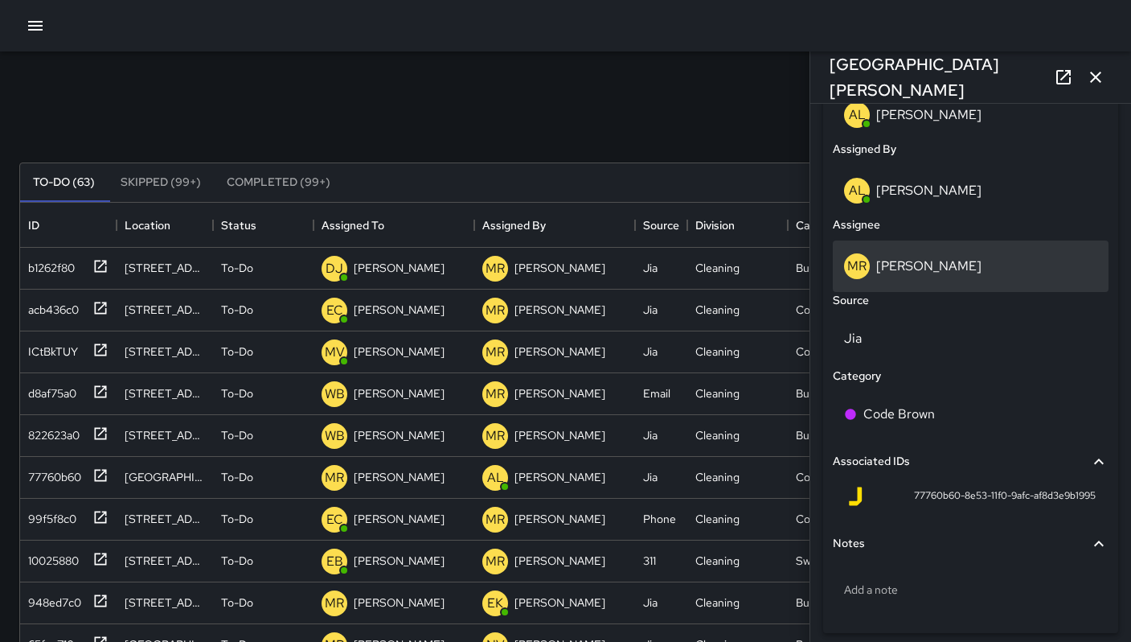
click at [894, 274] on p "[PERSON_NAME]" at bounding box center [928, 265] width 105 height 17
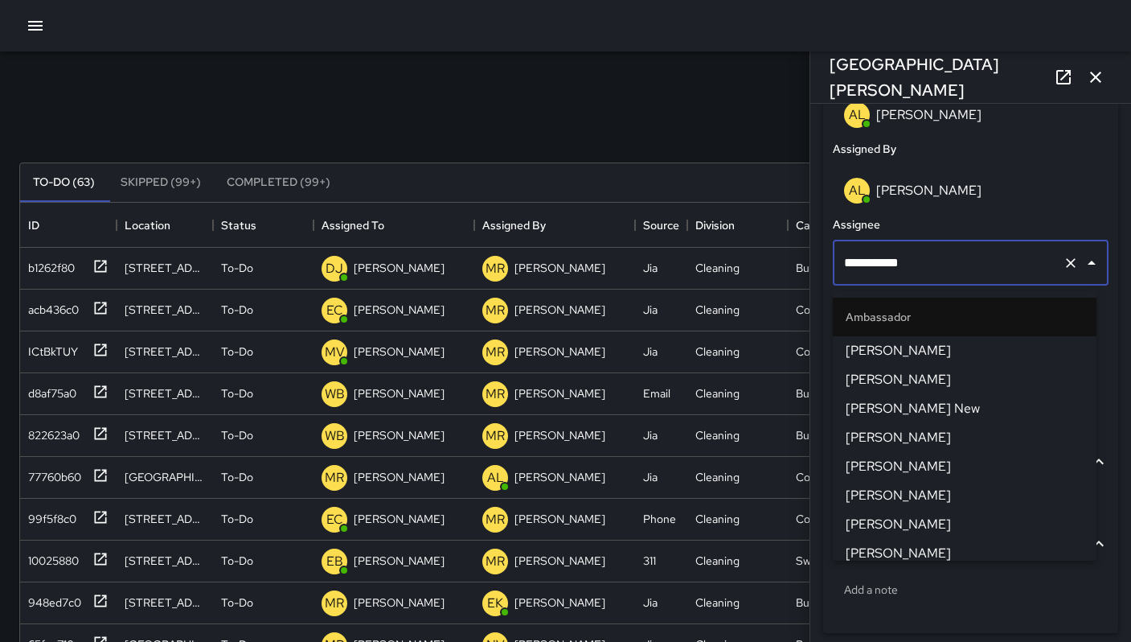
scroll to position [1580, 0]
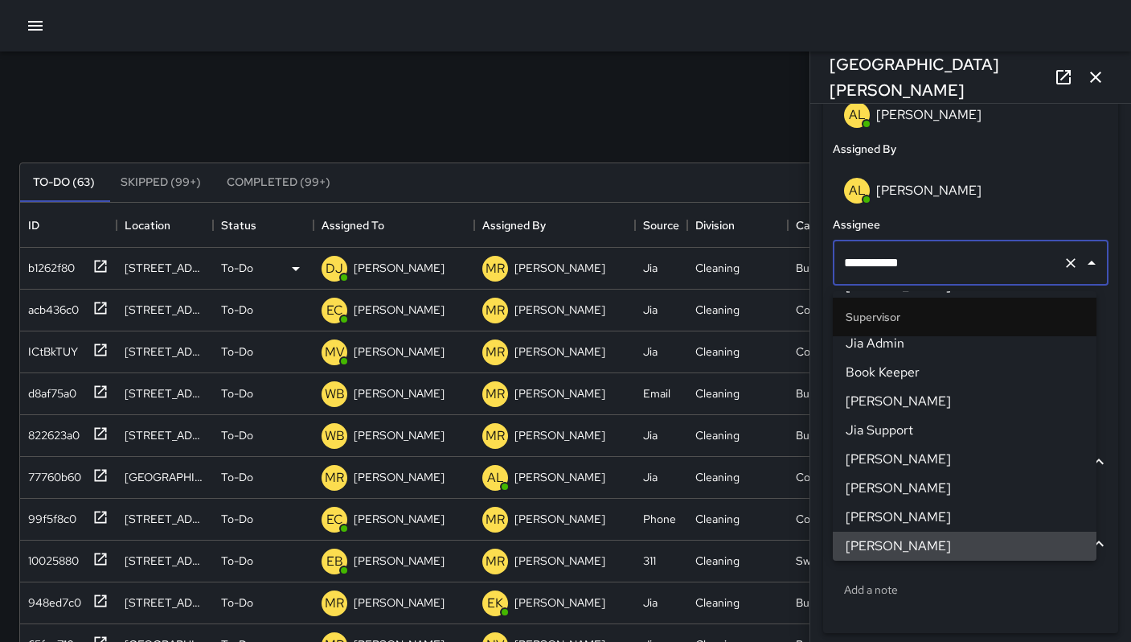
drag, startPoint x: 867, startPoint y: 268, endPoint x: 793, endPoint y: 269, distance: 73.2
click at [793, 269] on div "Search ***** Search New Task To-Do (63) Skipped (99+) Completed (99+) ID Locati…" at bounding box center [565, 500] width 1131 height 898
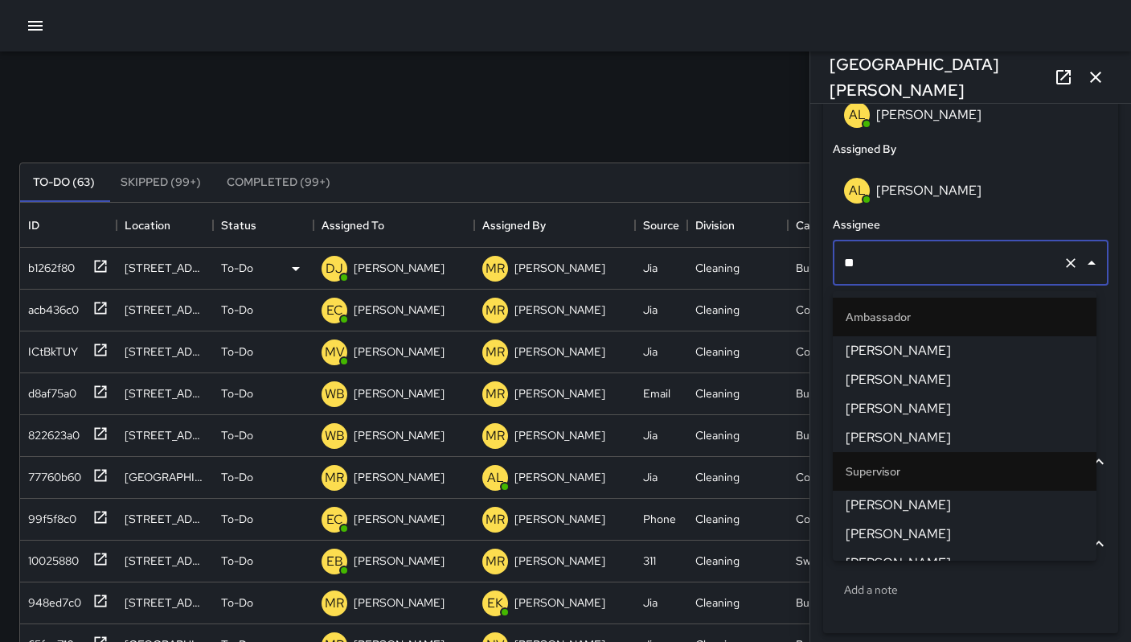
type input "***"
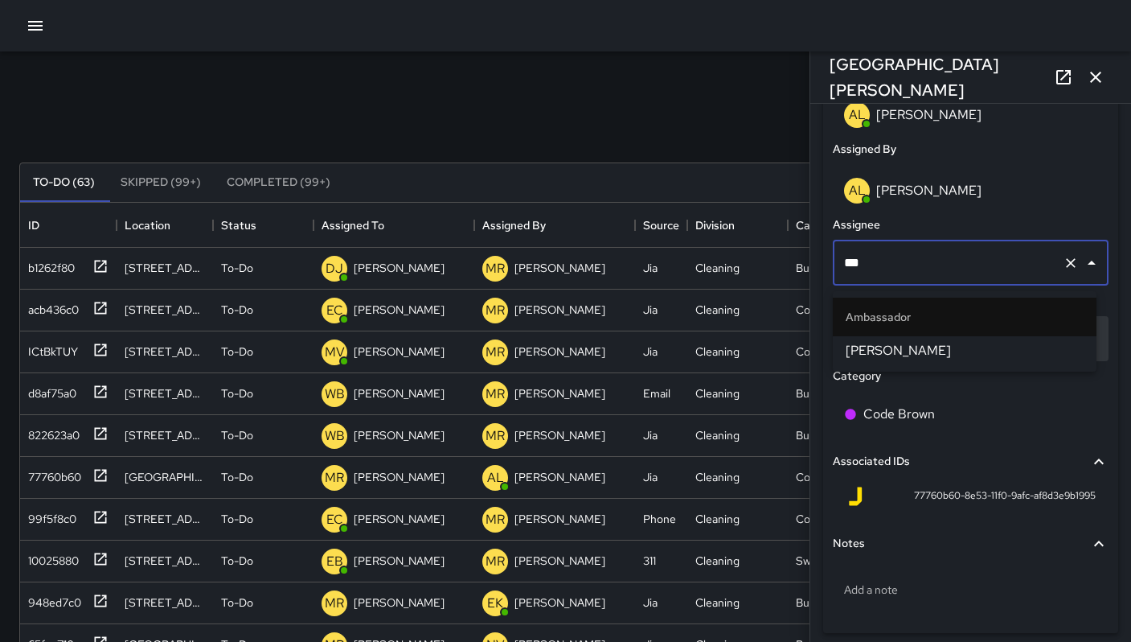
drag, startPoint x: 887, startPoint y: 344, endPoint x: 871, endPoint y: 340, distance: 16.6
click at [885, 345] on span "[PERSON_NAME]" at bounding box center [965, 350] width 238 height 19
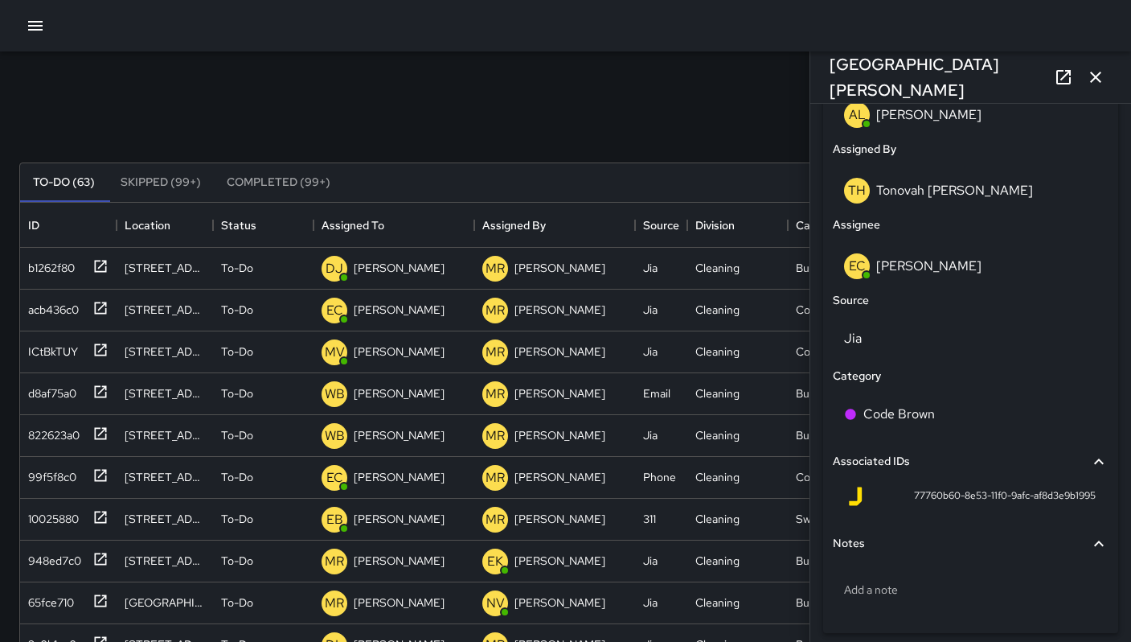
click at [581, 95] on div "Search ***** Search New Task" at bounding box center [565, 124] width 1099 height 84
drag, startPoint x: 1098, startPoint y: 82, endPoint x: 1068, endPoint y: 102, distance: 36.6
click at [1097, 82] on icon "button" at bounding box center [1095, 77] width 19 height 19
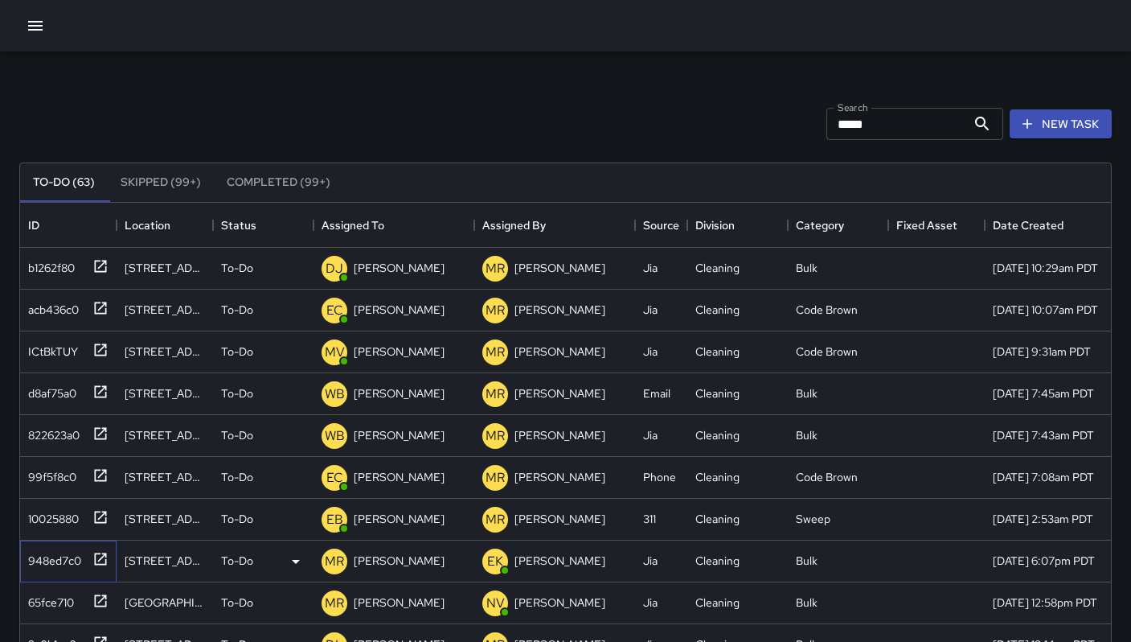
click at [52, 564] on div "948ed7c0" at bounding box center [51, 557] width 59 height 23
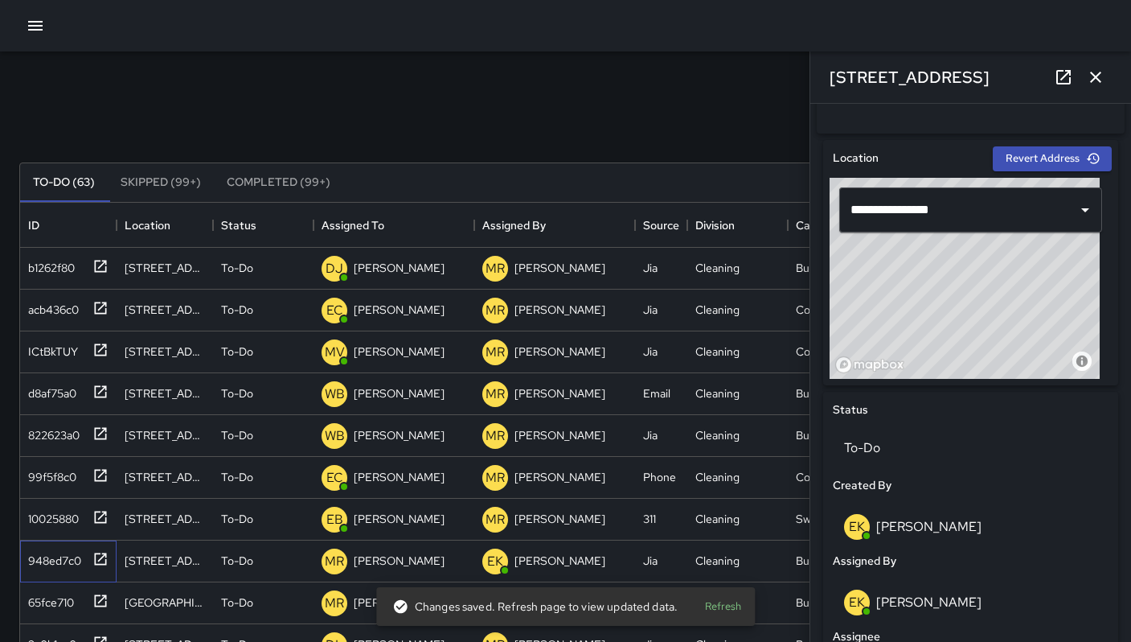
scroll to position [908, 0]
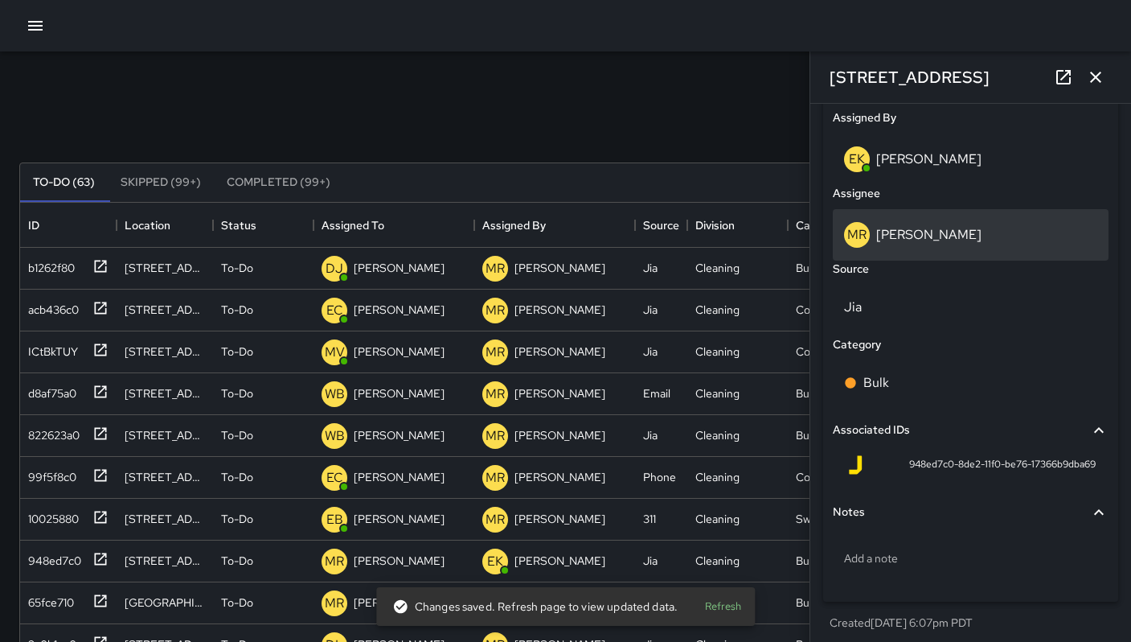
click at [932, 241] on p "[PERSON_NAME]" at bounding box center [928, 234] width 105 height 17
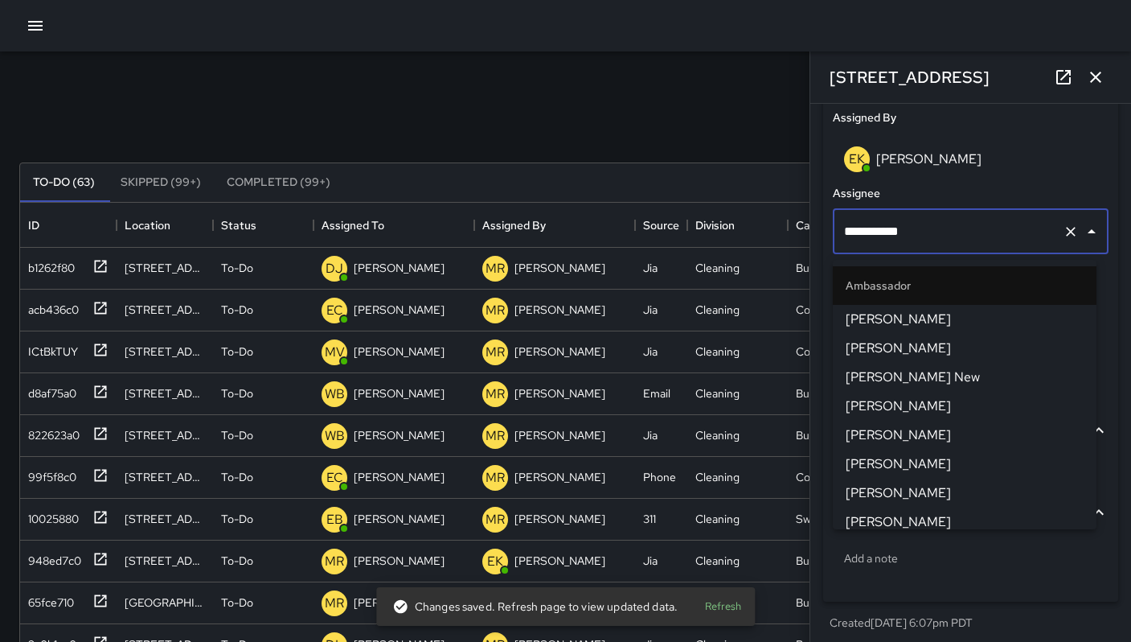
scroll to position [1580, 0]
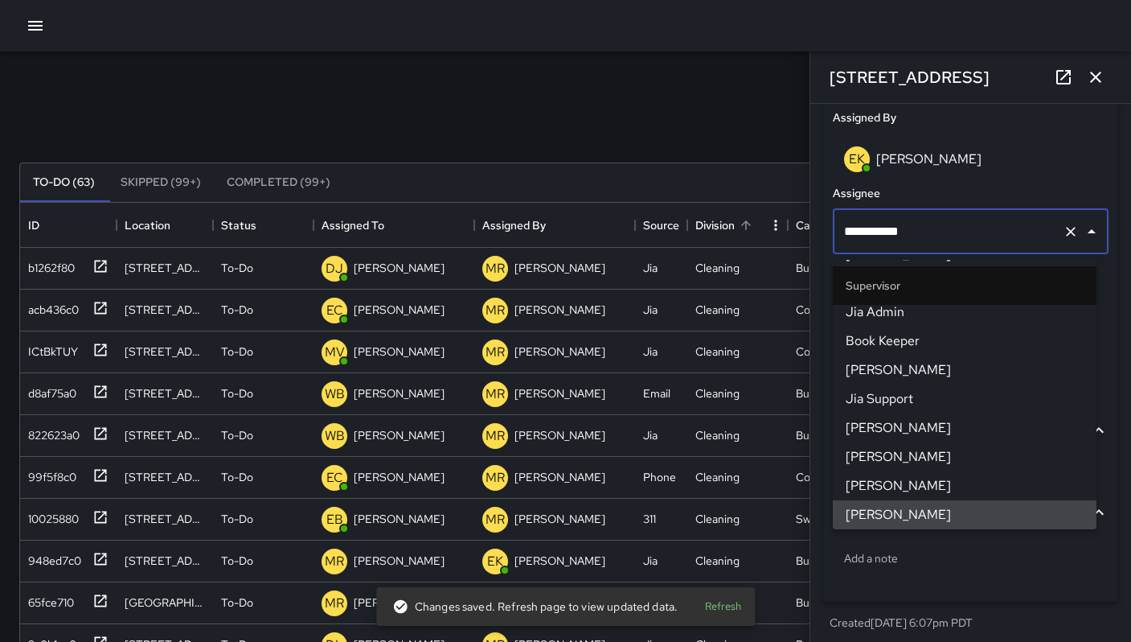
drag, startPoint x: 899, startPoint y: 241, endPoint x: 720, endPoint y: 221, distance: 180.4
click at [721, 222] on div "Search ***** Search New Task To-Do (63) Skipped (99+) Completed (99+) ID Locati…" at bounding box center [565, 500] width 1131 height 898
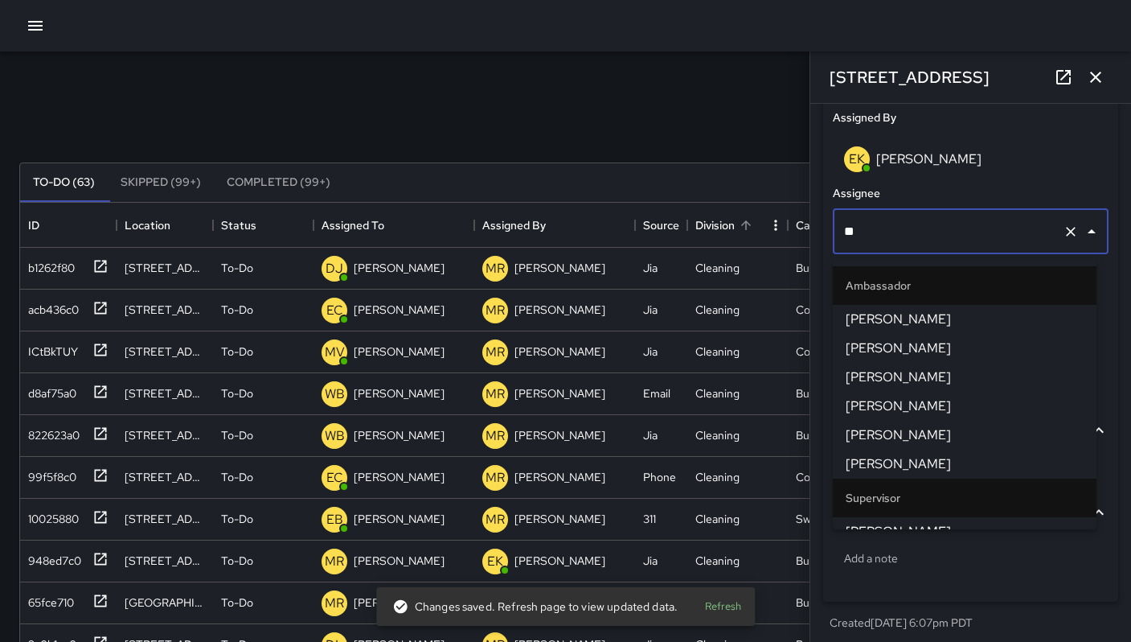
type input "***"
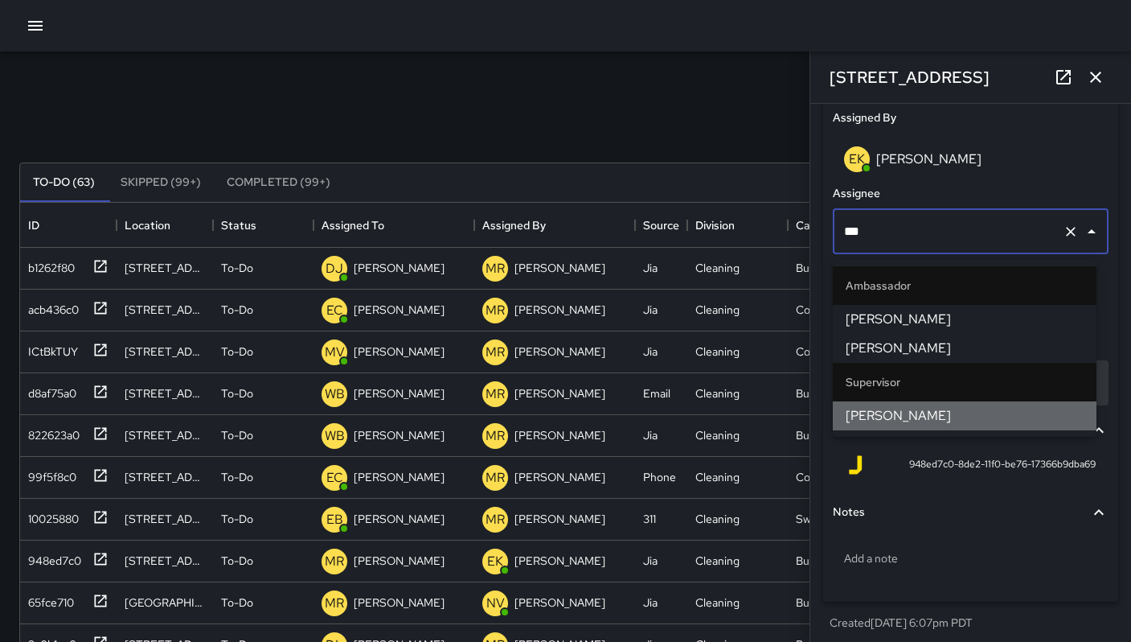
click at [877, 409] on span "[PERSON_NAME]" at bounding box center [965, 415] width 238 height 19
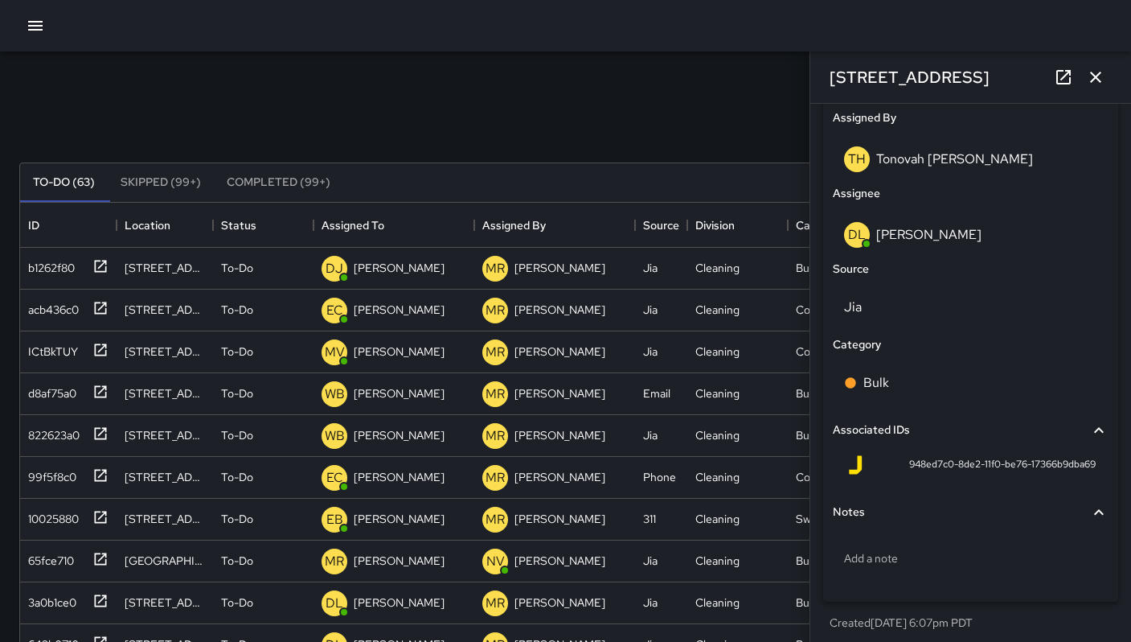
click at [340, 114] on div "Search ***** Search New Task" at bounding box center [565, 124] width 1099 height 84
click at [1094, 84] on icon "button" at bounding box center [1095, 77] width 19 height 19
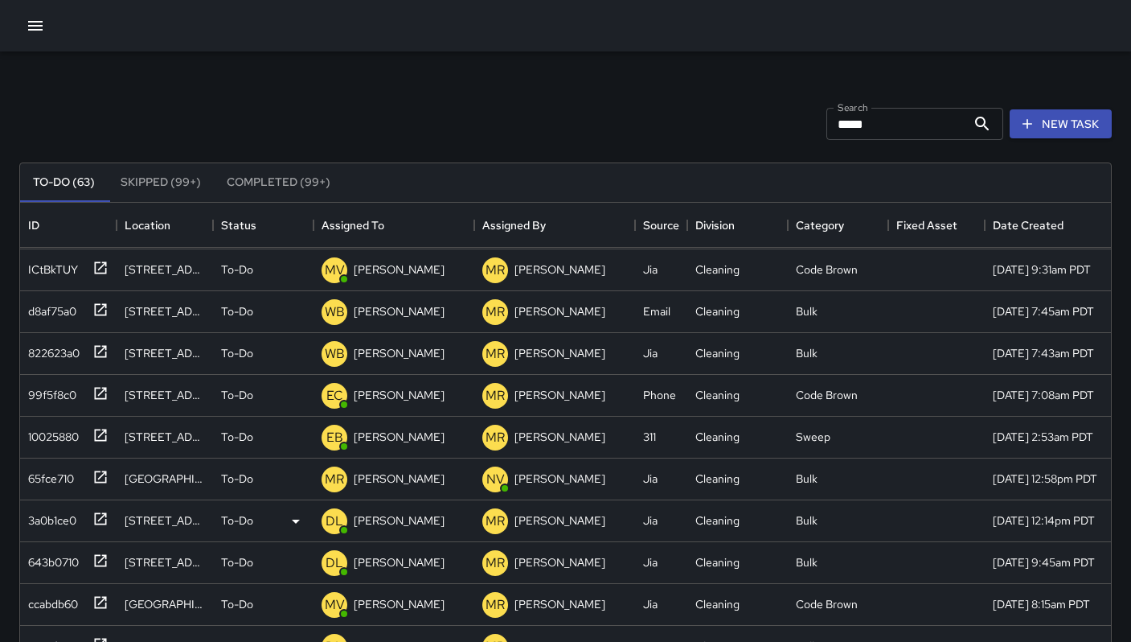
scroll to position [89, 0]
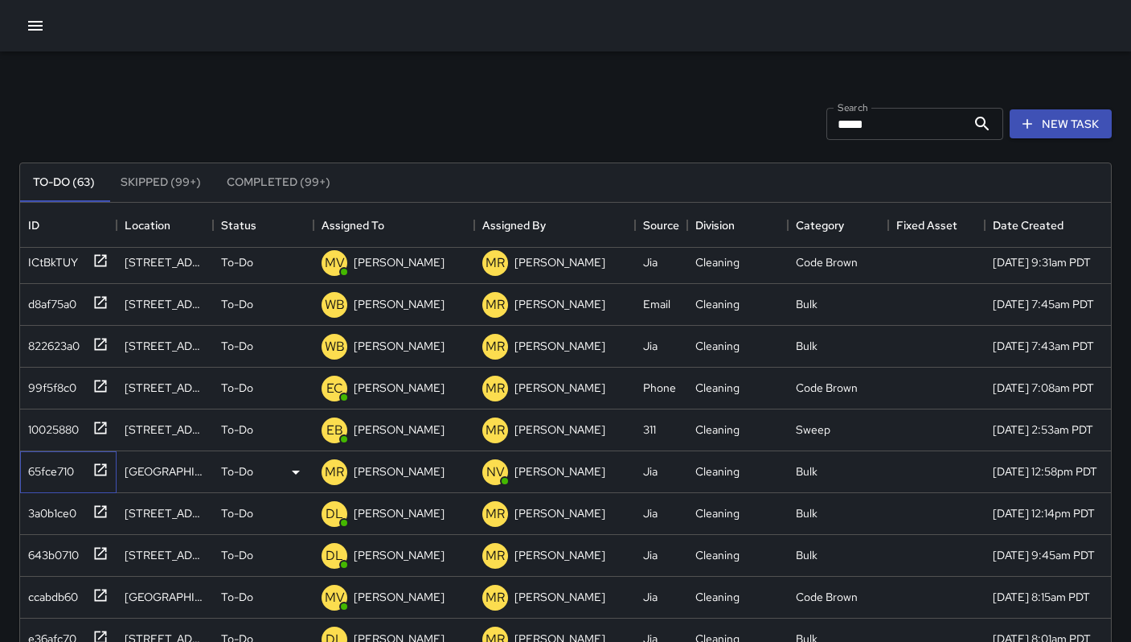
click at [62, 473] on div "65fce710" at bounding box center [48, 468] width 52 height 23
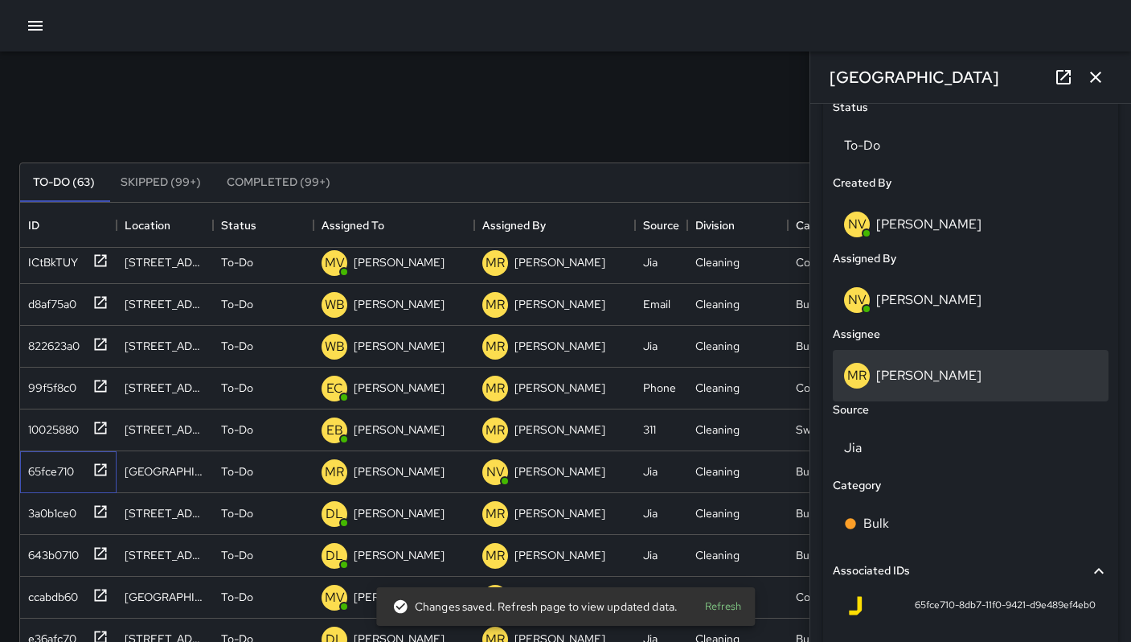
scroll to position [765, 0]
click at [915, 381] on p "[PERSON_NAME]" at bounding box center [928, 377] width 105 height 17
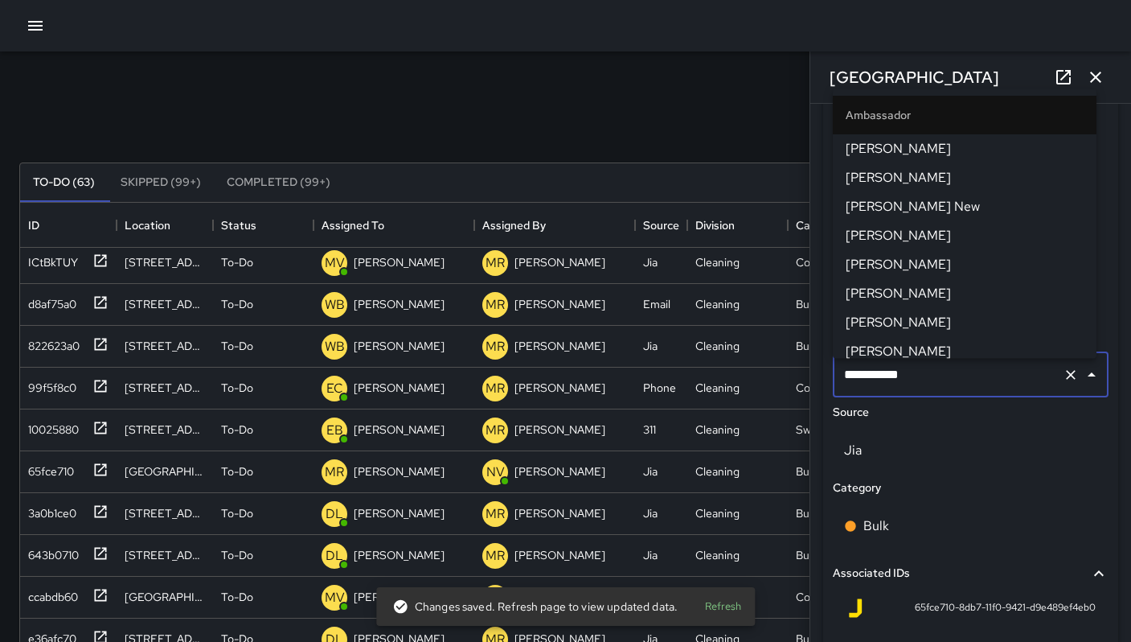
scroll to position [1580, 0]
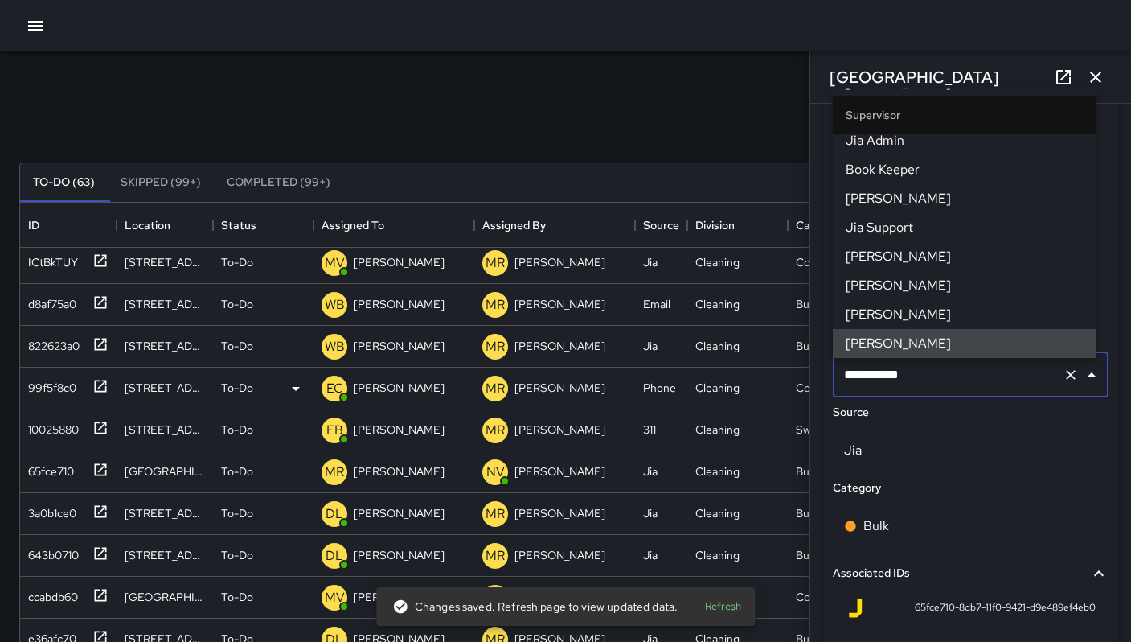
drag, startPoint x: 921, startPoint y: 383, endPoint x: 753, endPoint y: 375, distance: 167.4
click at [754, 374] on div "Search ***** Search New Task To-Do (63) Skipped (99+) Completed (99+) ID Locati…" at bounding box center [565, 500] width 1131 height 898
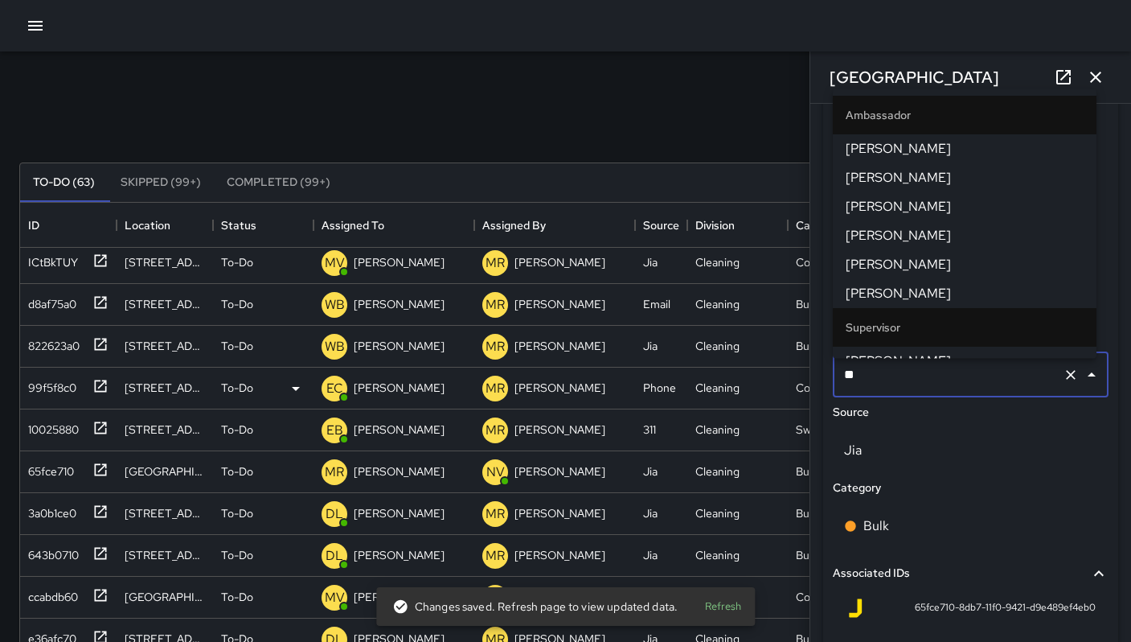
type input "***"
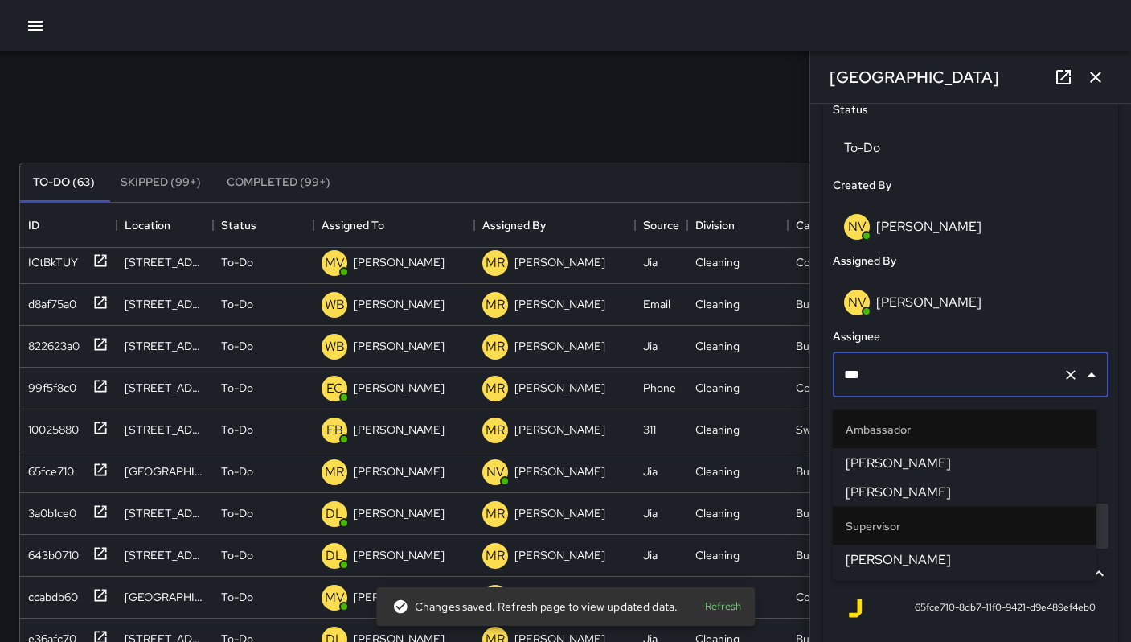
click at [899, 554] on span "[PERSON_NAME]" at bounding box center [965, 559] width 238 height 19
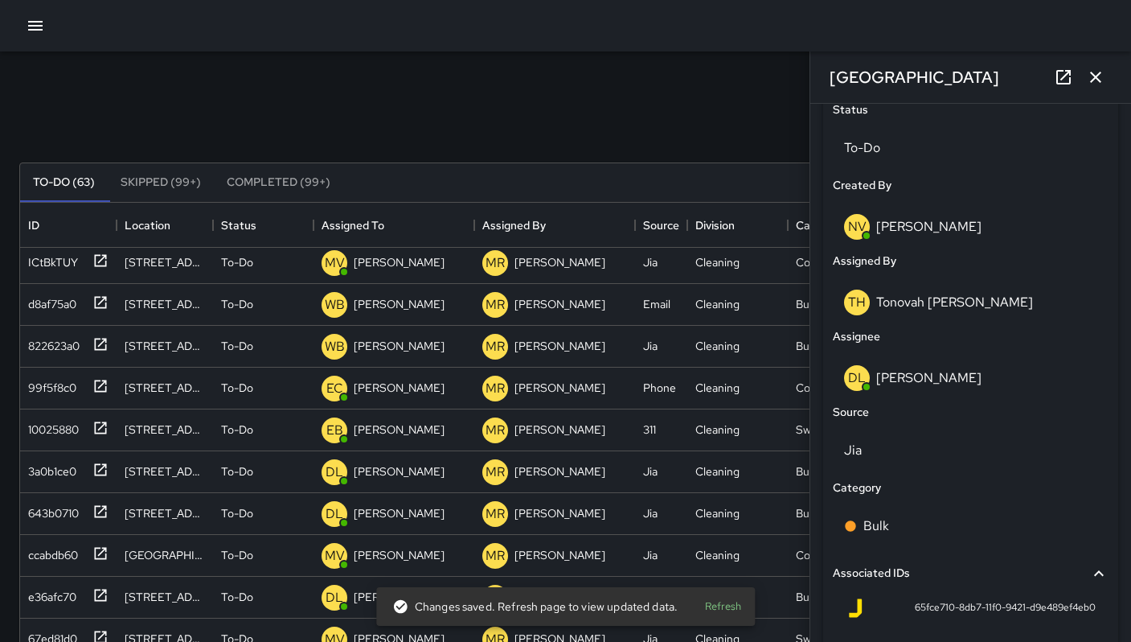
click at [567, 125] on div "Search ***** Search New Task" at bounding box center [565, 124] width 1099 height 84
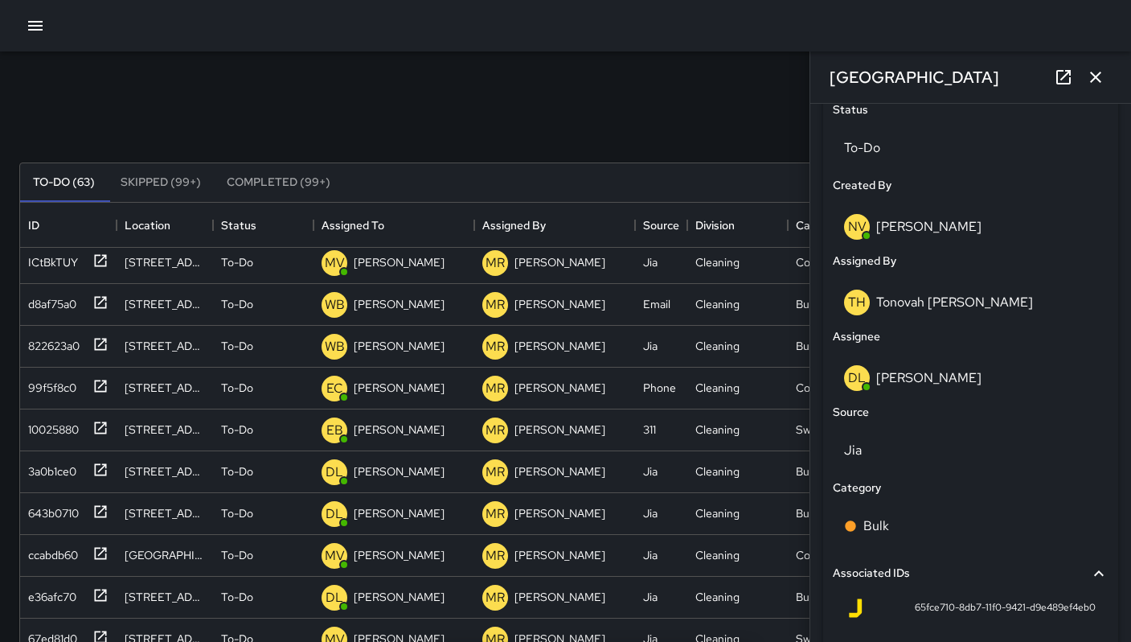
click at [1091, 70] on icon "button" at bounding box center [1095, 77] width 19 height 19
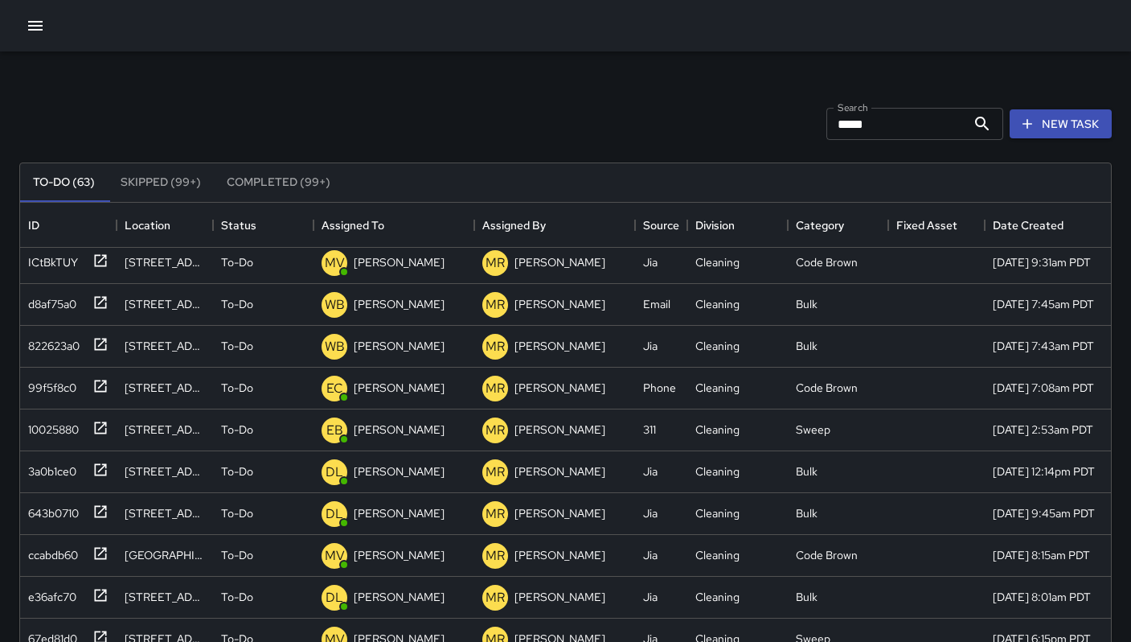
drag, startPoint x: 870, startPoint y: 121, endPoint x: 750, endPoint y: 110, distance: 120.3
click at [750, 110] on div "Search ***** Search New Task" at bounding box center [565, 124] width 1099 height 84
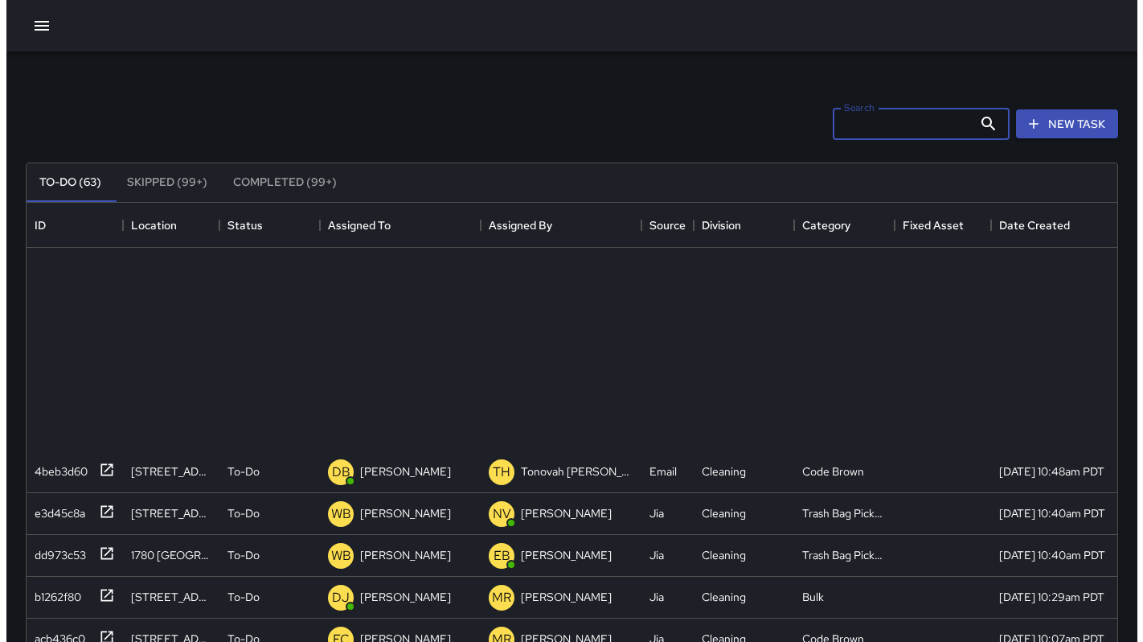
scroll to position [379, 0]
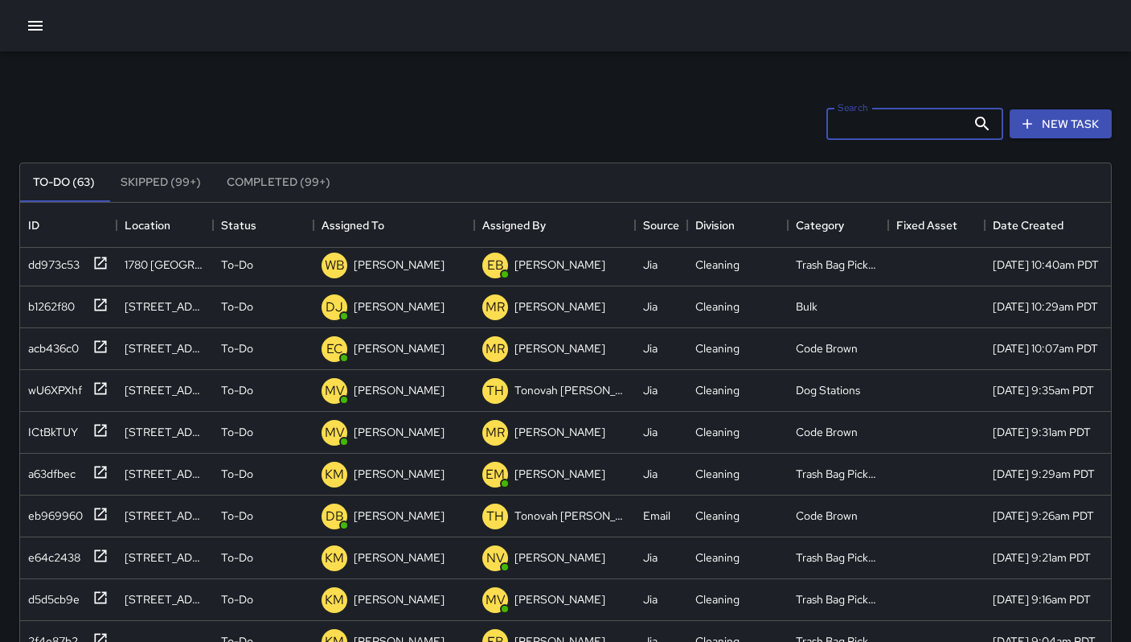
click at [36, 22] on icon "button" at bounding box center [35, 26] width 14 height 10
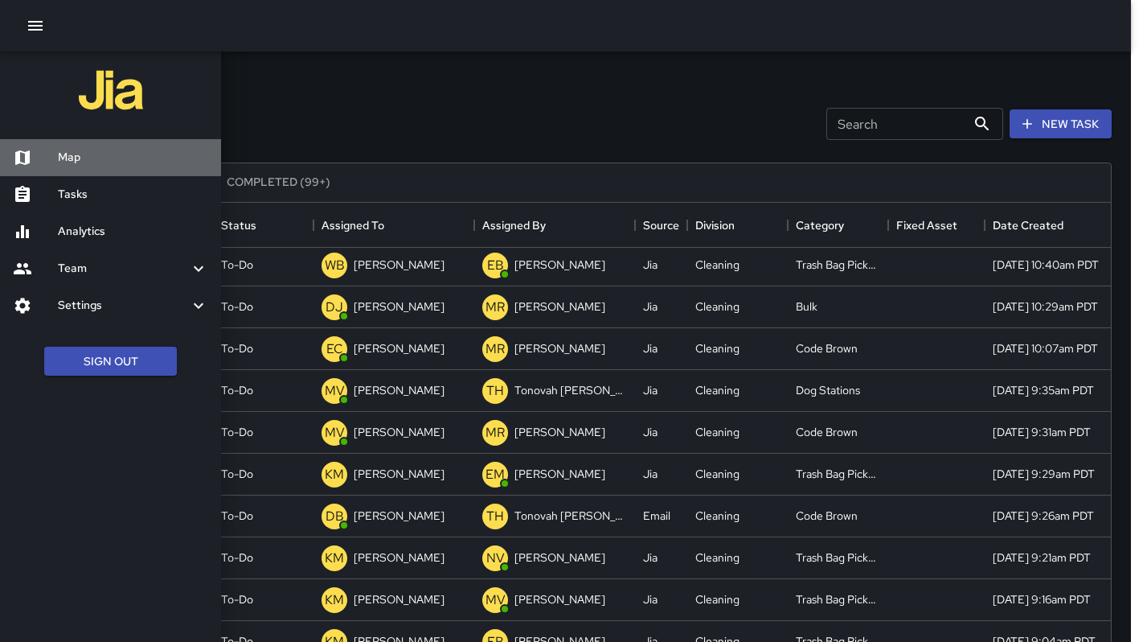
click at [127, 151] on h6 "Map" at bounding box center [133, 158] width 150 height 18
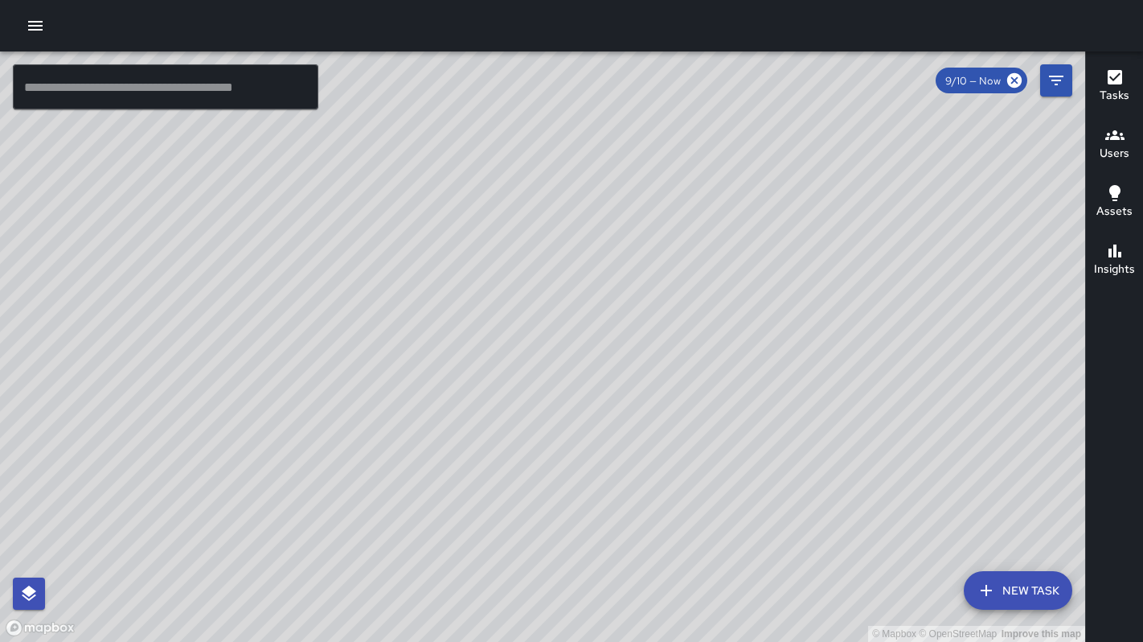
drag, startPoint x: 697, startPoint y: 401, endPoint x: 489, endPoint y: 542, distance: 251.3
click at [486, 545] on div "© Mapbox © OpenStreetMap Improve this map" at bounding box center [542, 346] width 1085 height 590
drag, startPoint x: 623, startPoint y: 405, endPoint x: 546, endPoint y: 609, distance: 217.5
click at [546, 641] on div "© Mapbox © OpenStreetMap Improve this map" at bounding box center [542, 346] width 1085 height 590
drag, startPoint x: 652, startPoint y: 454, endPoint x: 545, endPoint y: 555, distance: 146.7
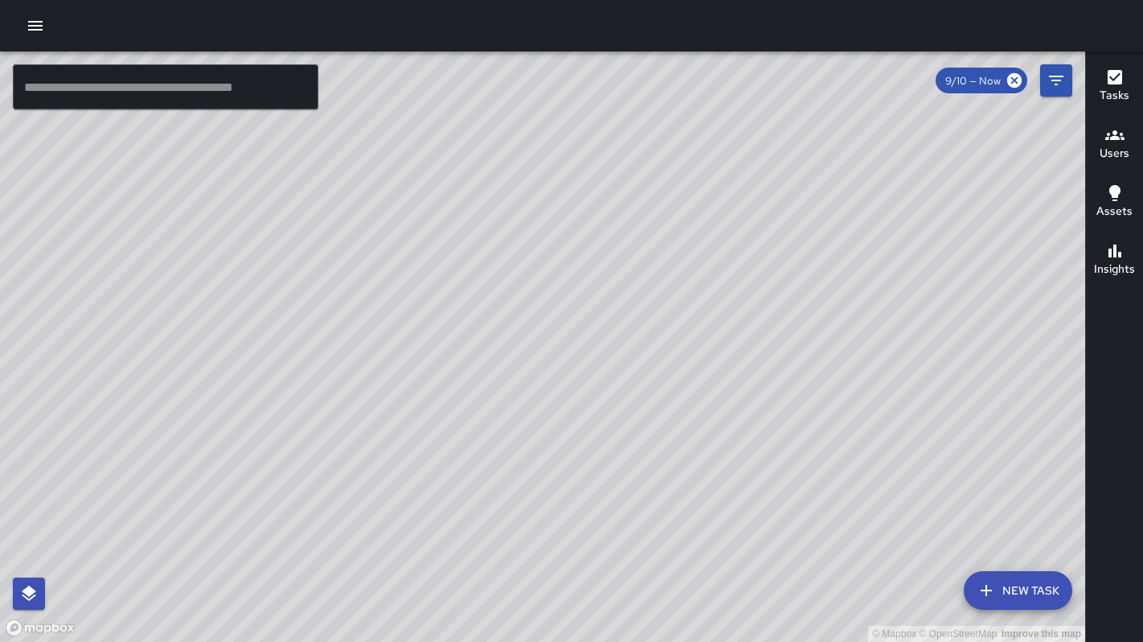
click at [545, 556] on div "© Mapbox © OpenStreetMap Improve this map" at bounding box center [542, 346] width 1085 height 590
drag, startPoint x: 547, startPoint y: 441, endPoint x: 609, endPoint y: 298, distance: 156.2
click at [608, 306] on div "© Mapbox © OpenStreetMap Improve this map" at bounding box center [542, 346] width 1085 height 590
drag, startPoint x: 597, startPoint y: 441, endPoint x: 603, endPoint y: 523, distance: 83.1
click at [601, 529] on div "© Mapbox © OpenStreetMap Improve this map" at bounding box center [542, 346] width 1085 height 590
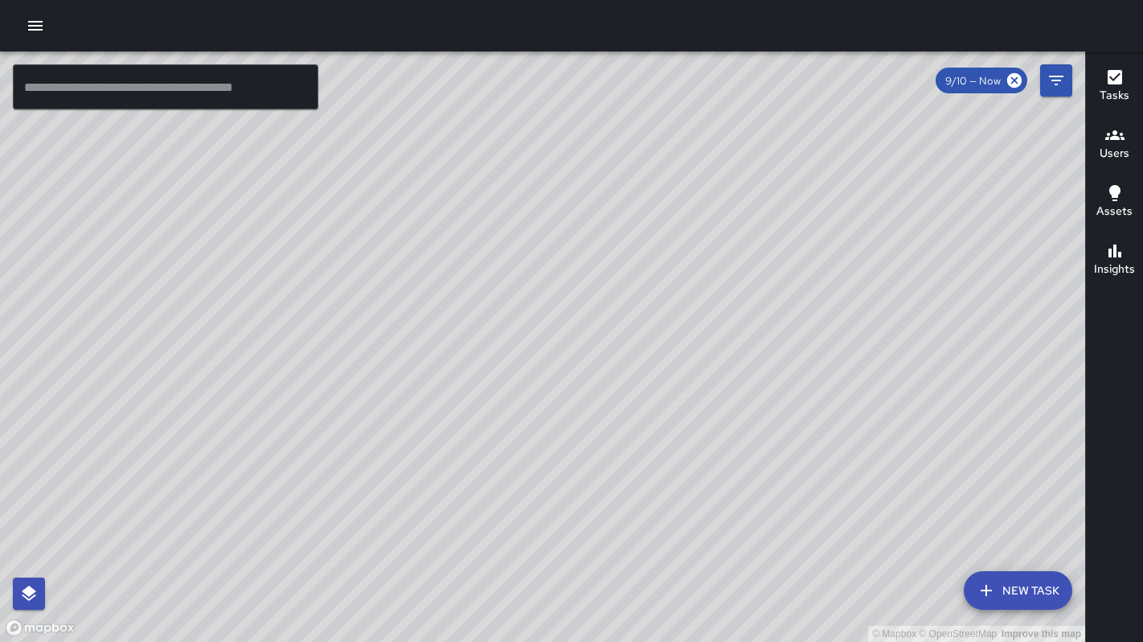
drag, startPoint x: 614, startPoint y: 453, endPoint x: 621, endPoint y: 530, distance: 76.6
click at [618, 535] on div "© Mapbox © OpenStreetMap Improve this map" at bounding box center [542, 346] width 1085 height 590
drag, startPoint x: 632, startPoint y: 472, endPoint x: 628, endPoint y: 504, distance: 32.4
click at [627, 505] on div "© Mapbox © OpenStreetMap Improve this map" at bounding box center [542, 346] width 1085 height 590
drag, startPoint x: 622, startPoint y: 292, endPoint x: 700, endPoint y: 494, distance: 217.1
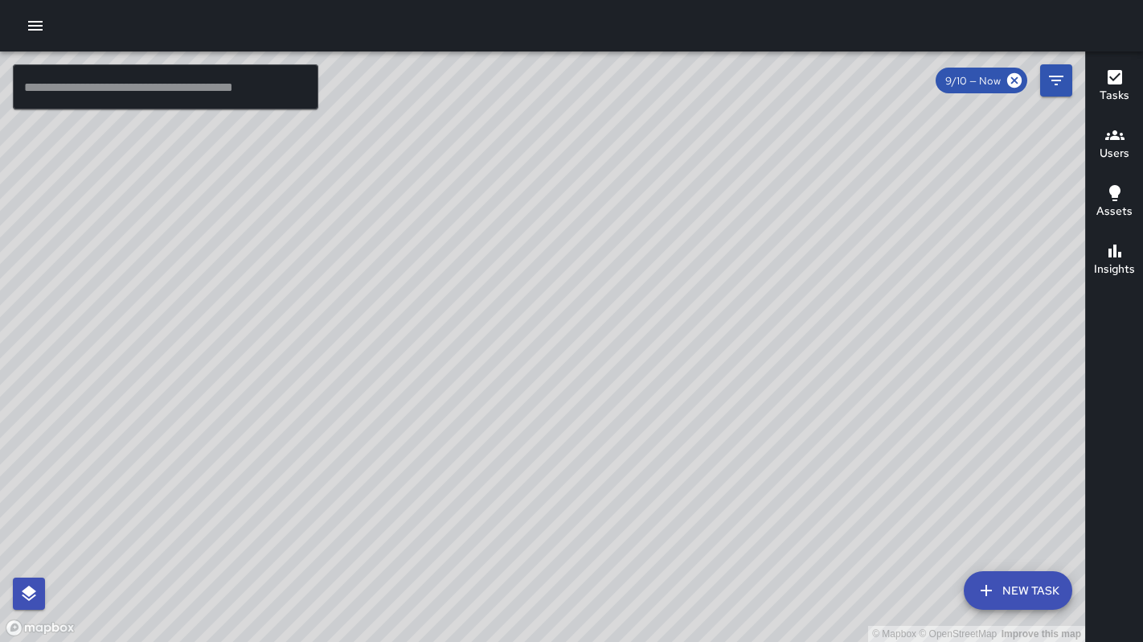
click at [700, 494] on div "© Mapbox © OpenStreetMap Improve this map" at bounding box center [542, 346] width 1085 height 590
drag, startPoint x: 680, startPoint y: 440, endPoint x: 689, endPoint y: 476, distance: 37.2
click at [685, 487] on div "© Mapbox © OpenStreetMap Improve this map" at bounding box center [542, 346] width 1085 height 590
drag, startPoint x: 658, startPoint y: 515, endPoint x: 677, endPoint y: 415, distance: 101.4
click at [681, 420] on div "© Mapbox © OpenStreetMap Improve this map" at bounding box center [542, 346] width 1085 height 590
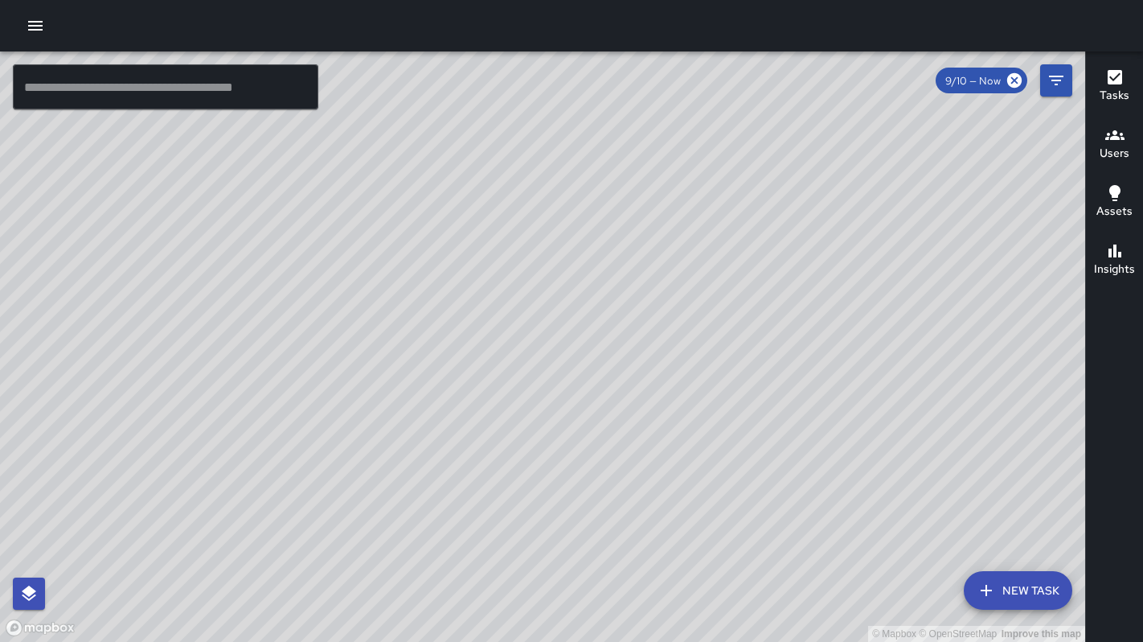
drag, startPoint x: 660, startPoint y: 476, endPoint x: 689, endPoint y: 431, distance: 53.5
click at [689, 430] on div "© Mapbox © OpenStreetMap Improve this map" at bounding box center [542, 346] width 1085 height 590
drag, startPoint x: 689, startPoint y: 462, endPoint x: 681, endPoint y: 428, distance: 35.5
click at [682, 429] on div "© Mapbox © OpenStreetMap Improve this map" at bounding box center [542, 346] width 1085 height 590
drag, startPoint x: 659, startPoint y: 457, endPoint x: 664, endPoint y: 442, distance: 15.3
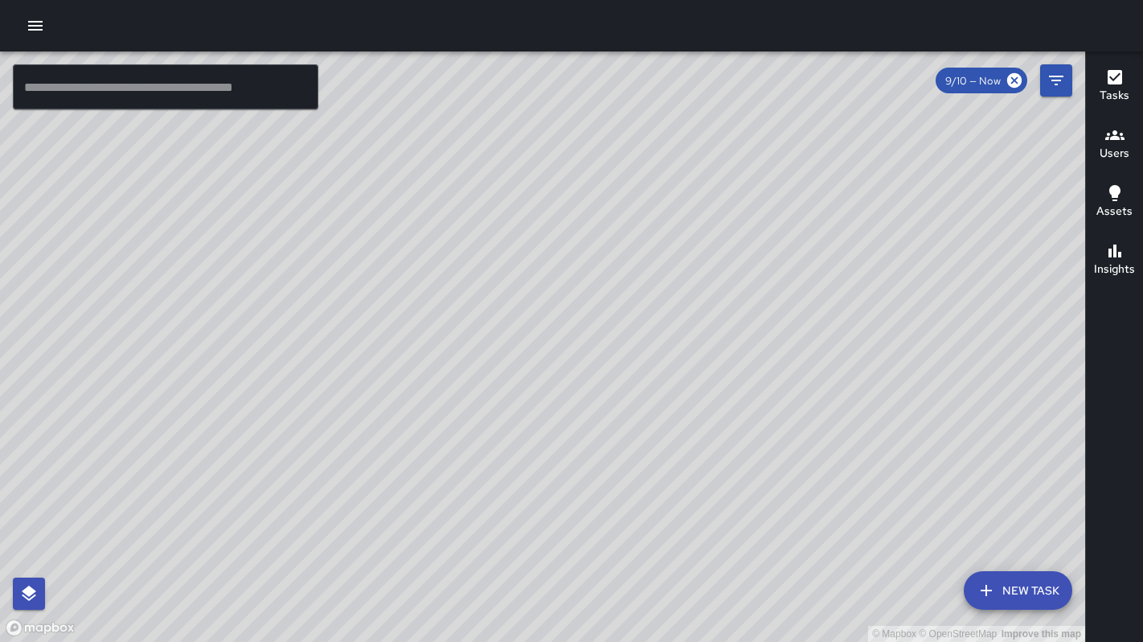
click at [664, 442] on div "© Mapbox © OpenStreetMap Improve this map" at bounding box center [542, 346] width 1085 height 590
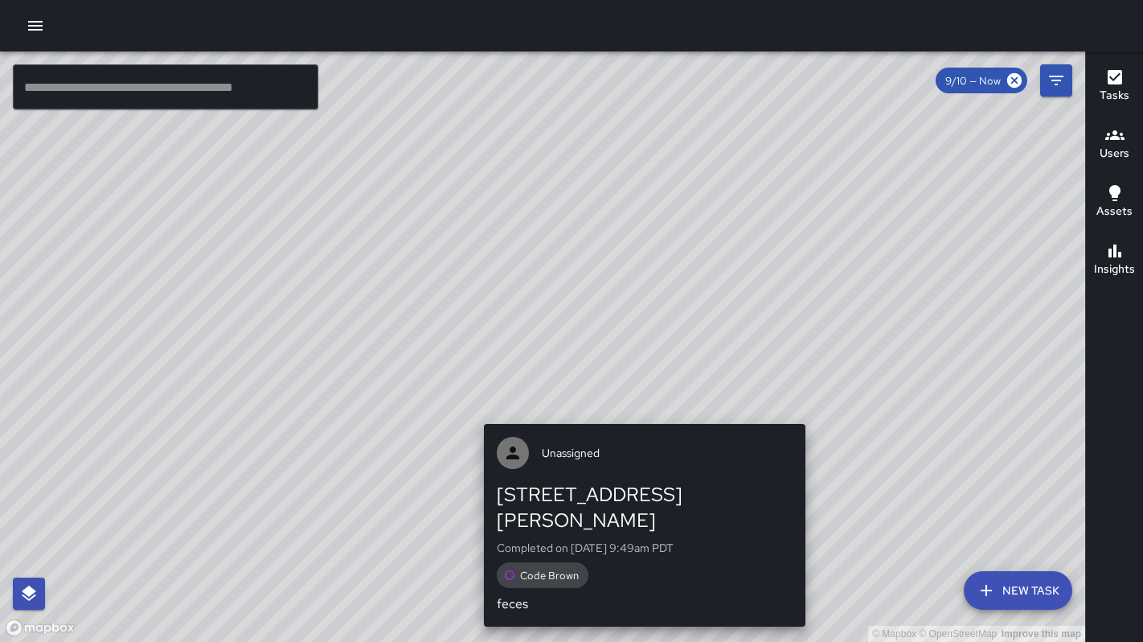
click at [642, 422] on div "Unassigned [STREET_ADDRESS][PERSON_NAME] Completed on [DATE] 9:49am PDT Code Br…" at bounding box center [645, 524] width 334 height 215
click at [641, 416] on div "© Mapbox © OpenStreetMap Improve this map Unassigned [STREET_ADDRESS][PERSON_NA…" at bounding box center [542, 346] width 1085 height 590
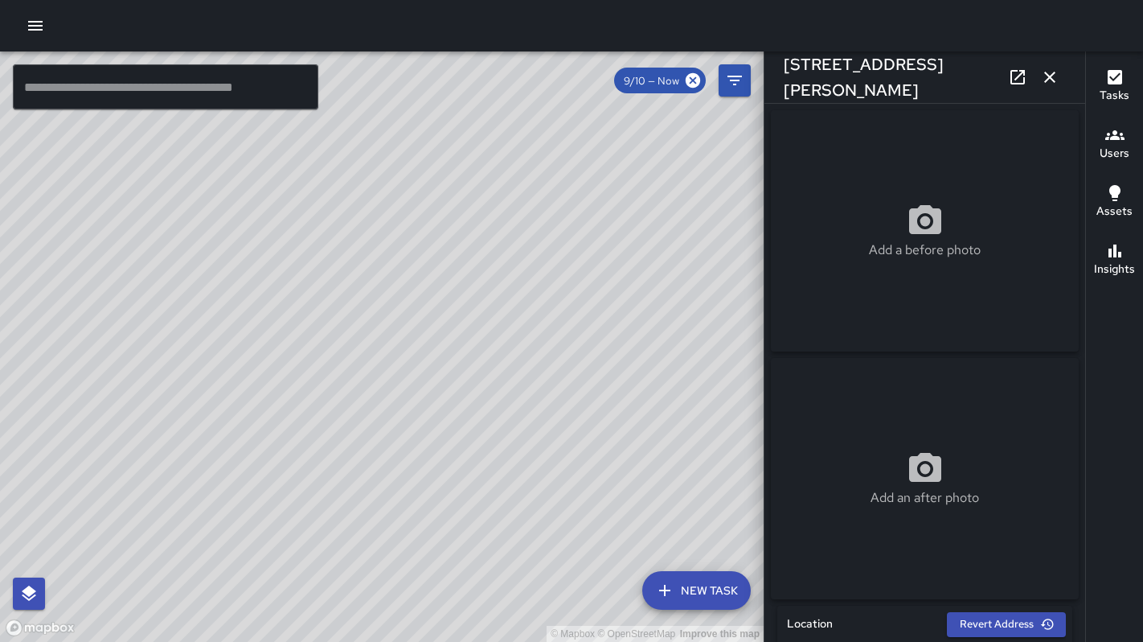
click at [1049, 77] on icon "button" at bounding box center [1049, 77] width 11 height 11
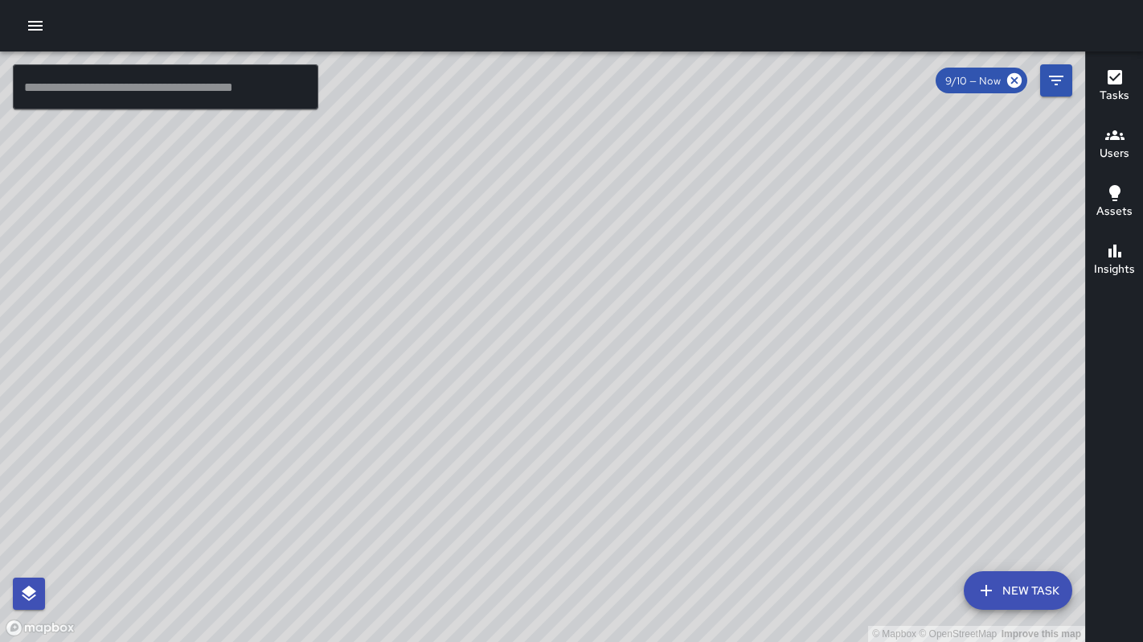
drag, startPoint x: 437, startPoint y: 355, endPoint x: 733, endPoint y: 318, distance: 298.1
click at [727, 321] on div "© Mapbox © OpenStreetMap Improve this map" at bounding box center [542, 346] width 1085 height 590
drag, startPoint x: 562, startPoint y: 414, endPoint x: 703, endPoint y: 257, distance: 211.2
click at [702, 255] on div "© Mapbox © OpenStreetMap Improve this map" at bounding box center [542, 346] width 1085 height 590
drag, startPoint x: 527, startPoint y: 404, endPoint x: 675, endPoint y: 410, distance: 148.1
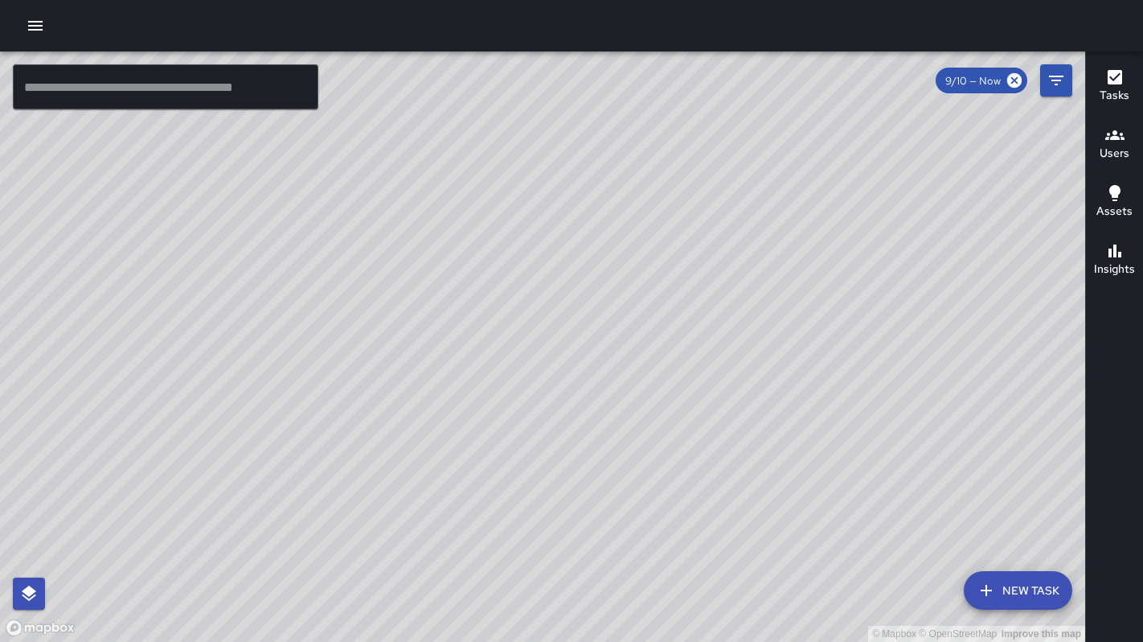
click at [724, 388] on div "© Mapbox © OpenStreetMap Improve this map" at bounding box center [542, 346] width 1085 height 590
drag, startPoint x: 548, startPoint y: 405, endPoint x: 732, endPoint y: 456, distance: 190.2
click at [732, 456] on div "© Mapbox © OpenStreetMap Improve this map" at bounding box center [542, 346] width 1085 height 590
drag, startPoint x: 625, startPoint y: 365, endPoint x: 771, endPoint y: 554, distance: 239.0
click at [770, 555] on div "© Mapbox © OpenStreetMap Improve this map" at bounding box center [542, 346] width 1085 height 590
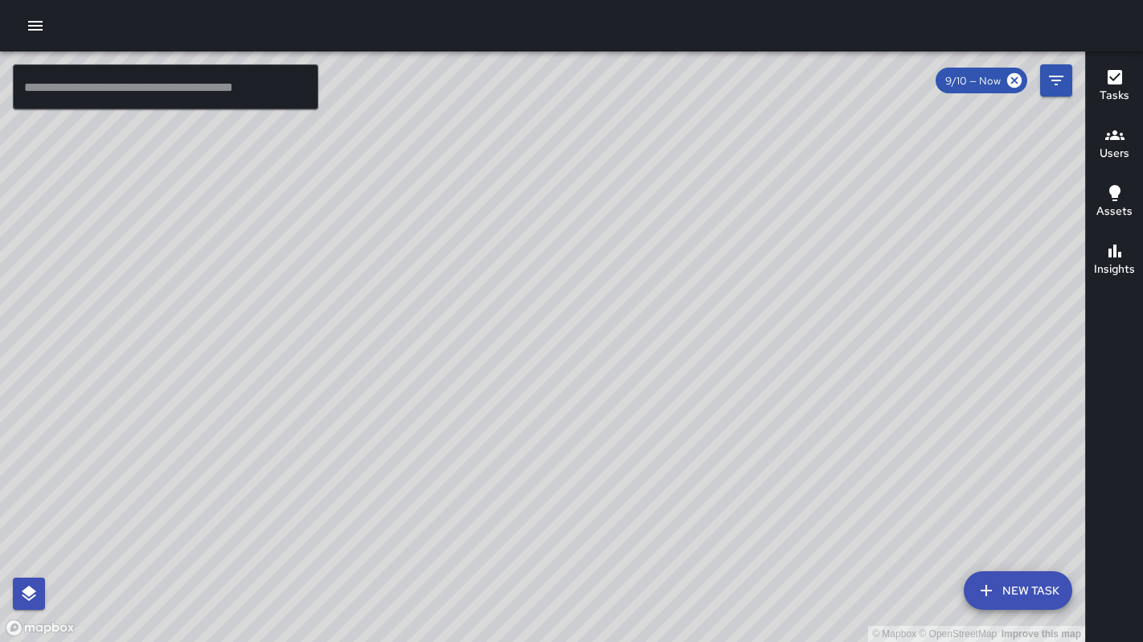
drag, startPoint x: 661, startPoint y: 412, endPoint x: 764, endPoint y: 454, distance: 111.1
click at [859, 556] on div "© Mapbox © OpenStreetMap Improve this map" at bounding box center [542, 346] width 1085 height 590
drag, startPoint x: 670, startPoint y: 404, endPoint x: 699, endPoint y: 256, distance: 150.6
click at [699, 269] on div "© Mapbox © OpenStreetMap Improve this map" at bounding box center [542, 346] width 1085 height 590
drag, startPoint x: 576, startPoint y: 380, endPoint x: 634, endPoint y: 307, distance: 93.3
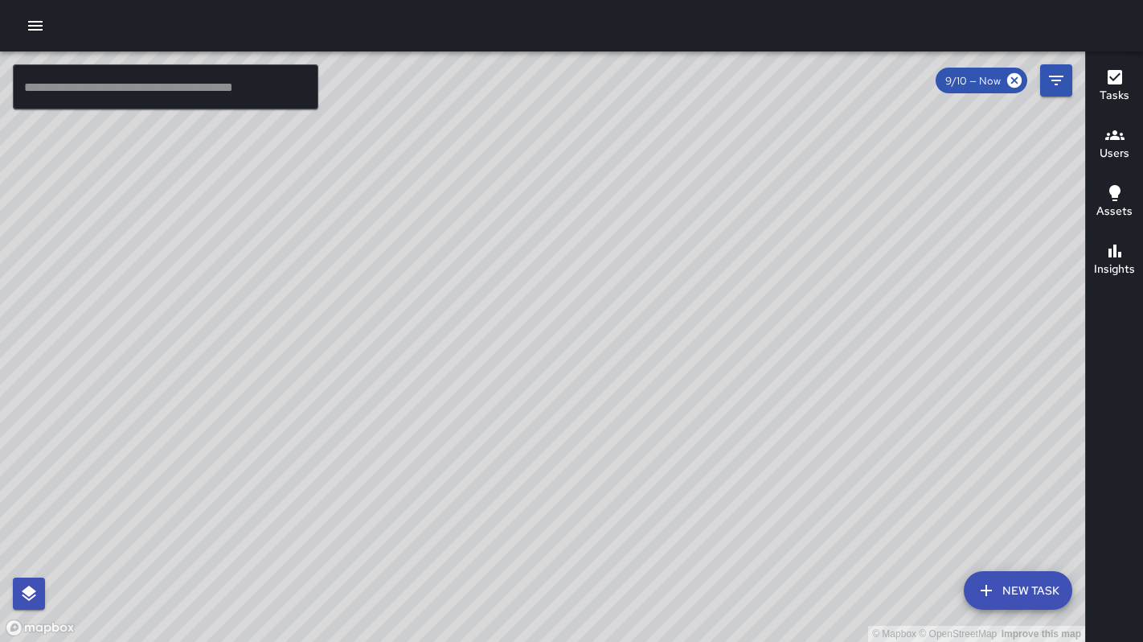
click at [632, 307] on div "© Mapbox © OpenStreetMap Improve this map" at bounding box center [542, 346] width 1085 height 590
drag, startPoint x: 759, startPoint y: 251, endPoint x: 675, endPoint y: 273, distance: 87.4
click at [644, 303] on div "© Mapbox © OpenStreetMap Improve this map" at bounding box center [542, 346] width 1085 height 590
drag, startPoint x: 664, startPoint y: 293, endPoint x: 597, endPoint y: 304, distance: 67.7
click at [597, 305] on div "© Mapbox © OpenStreetMap Improve this map" at bounding box center [542, 346] width 1085 height 590
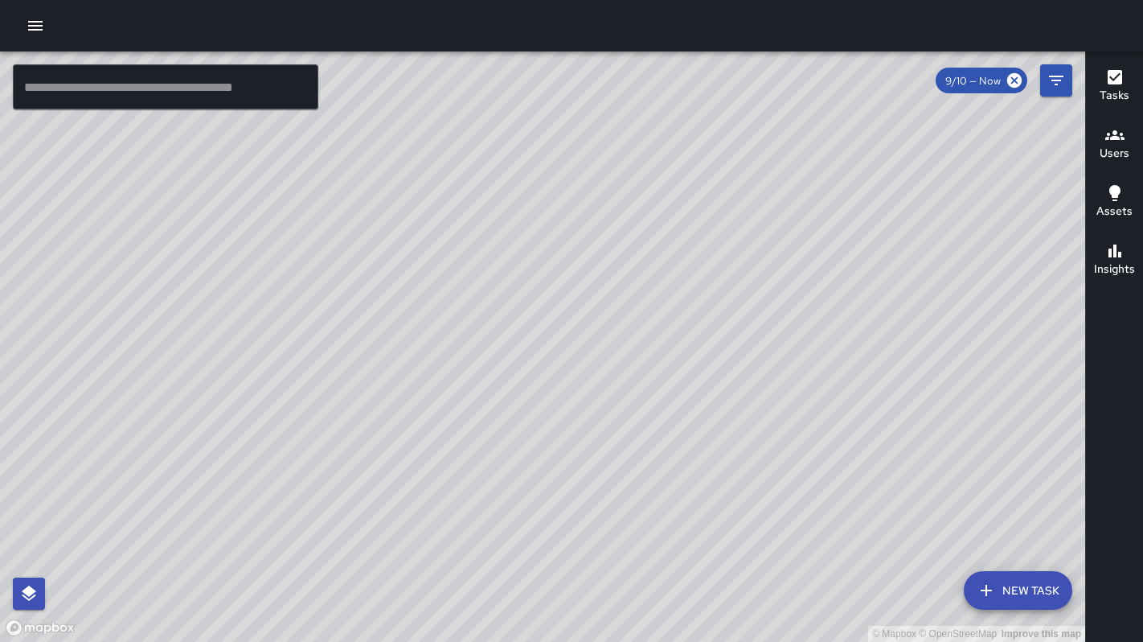
drag, startPoint x: 682, startPoint y: 326, endPoint x: 537, endPoint y: 374, distance: 152.5
click at [506, 390] on div "© Mapbox © OpenStreetMap Improve this map" at bounding box center [542, 346] width 1085 height 590
drag, startPoint x: 632, startPoint y: 366, endPoint x: 608, endPoint y: 368, distance: 24.2
click at [610, 371] on div "© Mapbox © OpenStreetMap Improve this map" at bounding box center [542, 346] width 1085 height 590
drag, startPoint x: 584, startPoint y: 303, endPoint x: 574, endPoint y: 342, distance: 40.6
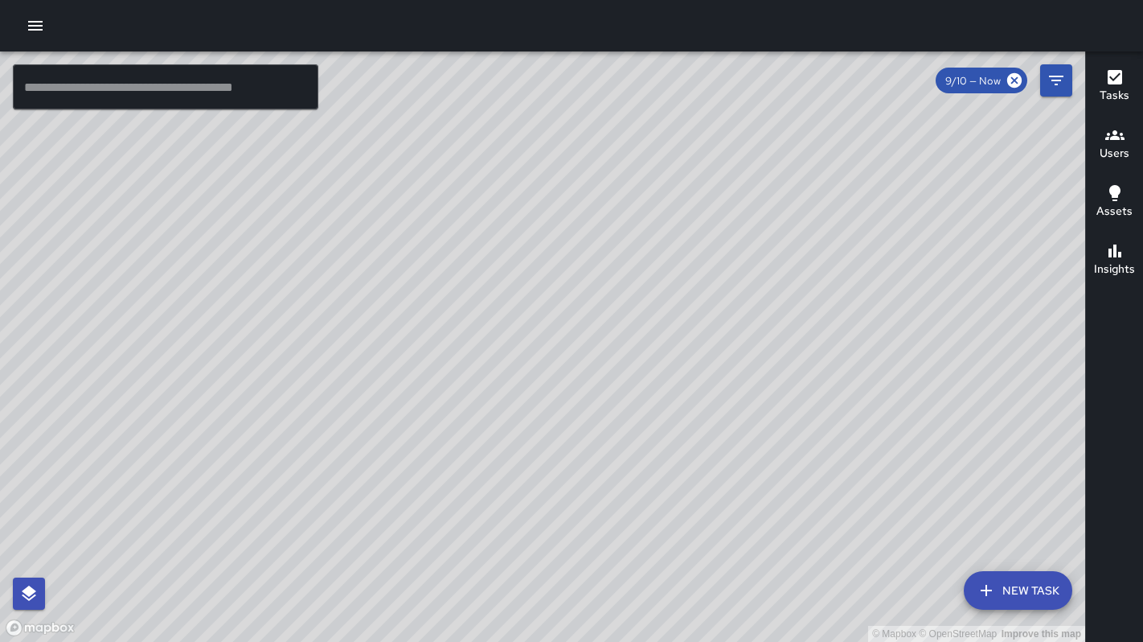
click at [578, 359] on div "© Mapbox © OpenStreetMap Improve this map" at bounding box center [542, 346] width 1085 height 590
drag, startPoint x: 418, startPoint y: 337, endPoint x: 603, endPoint y: 332, distance: 185.0
click at [601, 332] on div "© Mapbox © OpenStreetMap Improve this map" at bounding box center [542, 346] width 1085 height 590
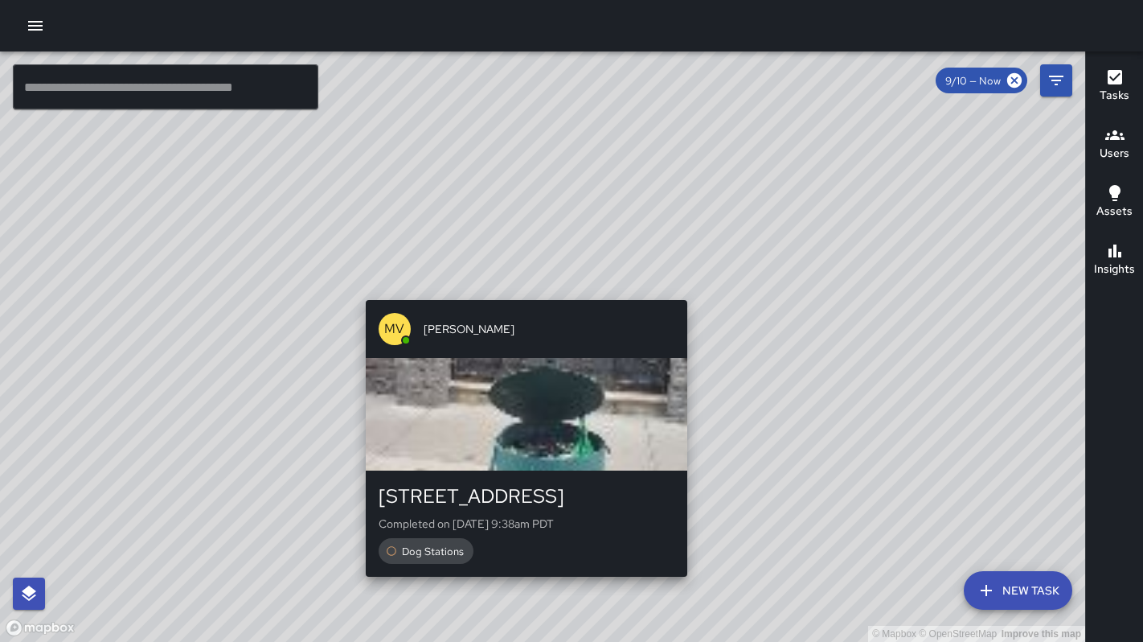
click at [516, 293] on div "[PERSON_NAME] [STREET_ADDRESS] Completed on [DATE] 9:38am PDT Dog Stations" at bounding box center [526, 437] width 334 height 289
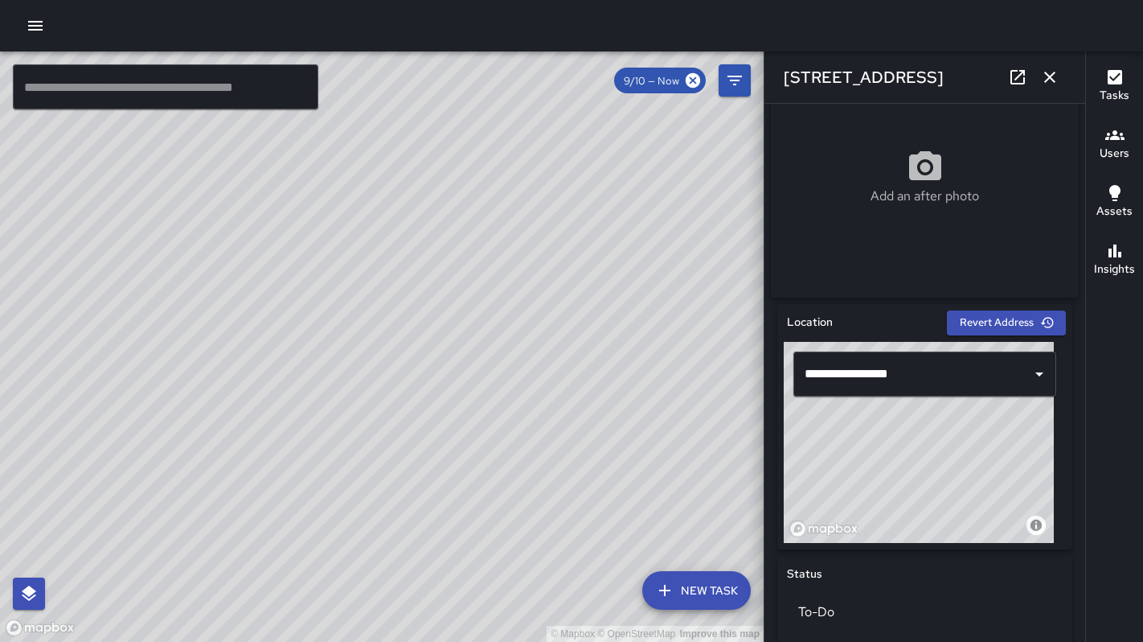
scroll to position [554, 0]
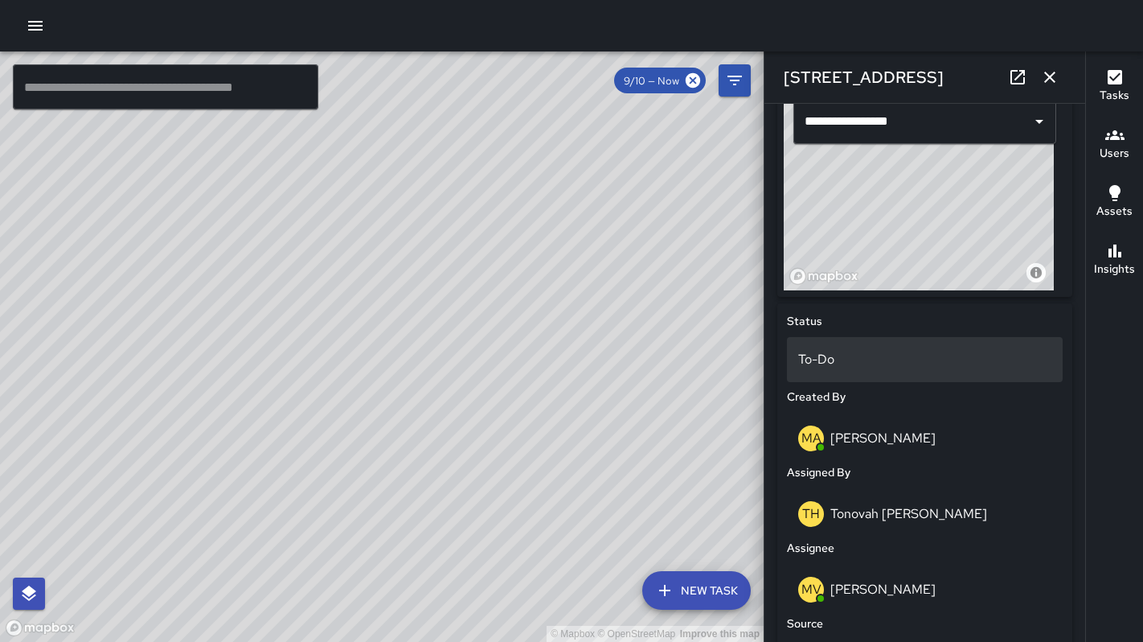
click at [859, 369] on p "To-Do" at bounding box center [924, 359] width 253 height 19
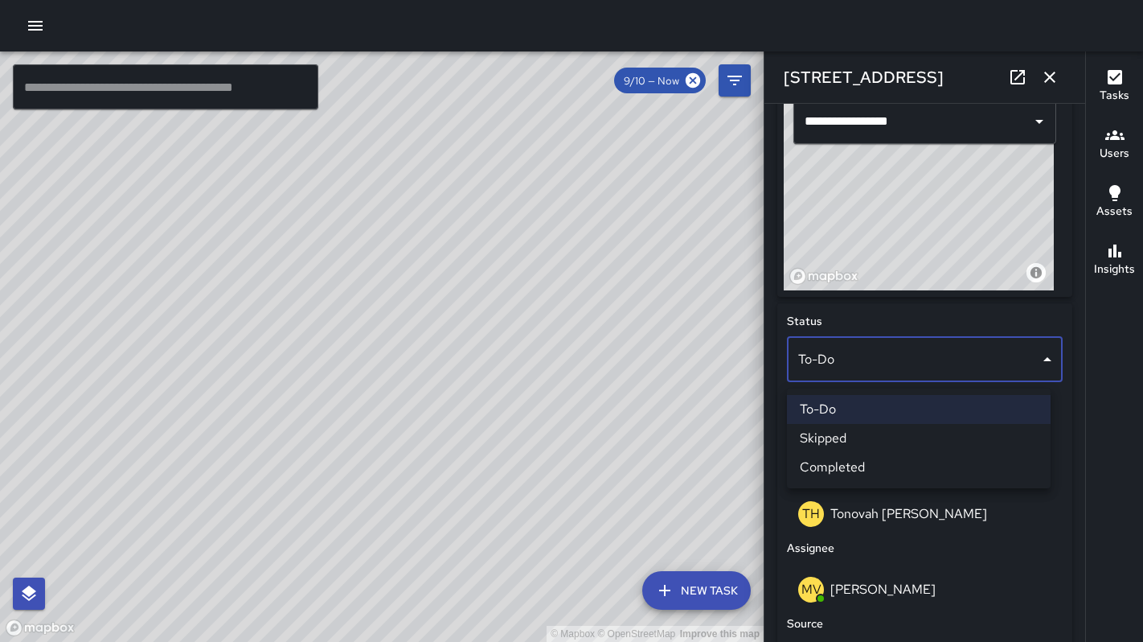
click at [859, 441] on li "Skipped" at bounding box center [919, 438] width 264 height 29
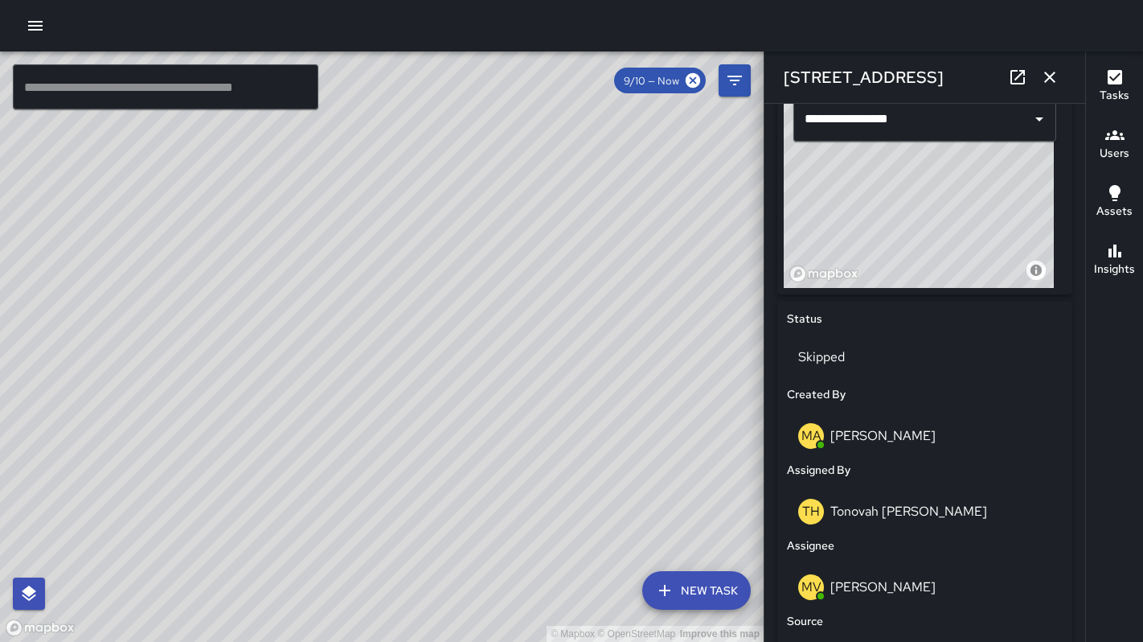
scroll to position [557, 0]
click at [1044, 78] on icon "button" at bounding box center [1049, 77] width 19 height 19
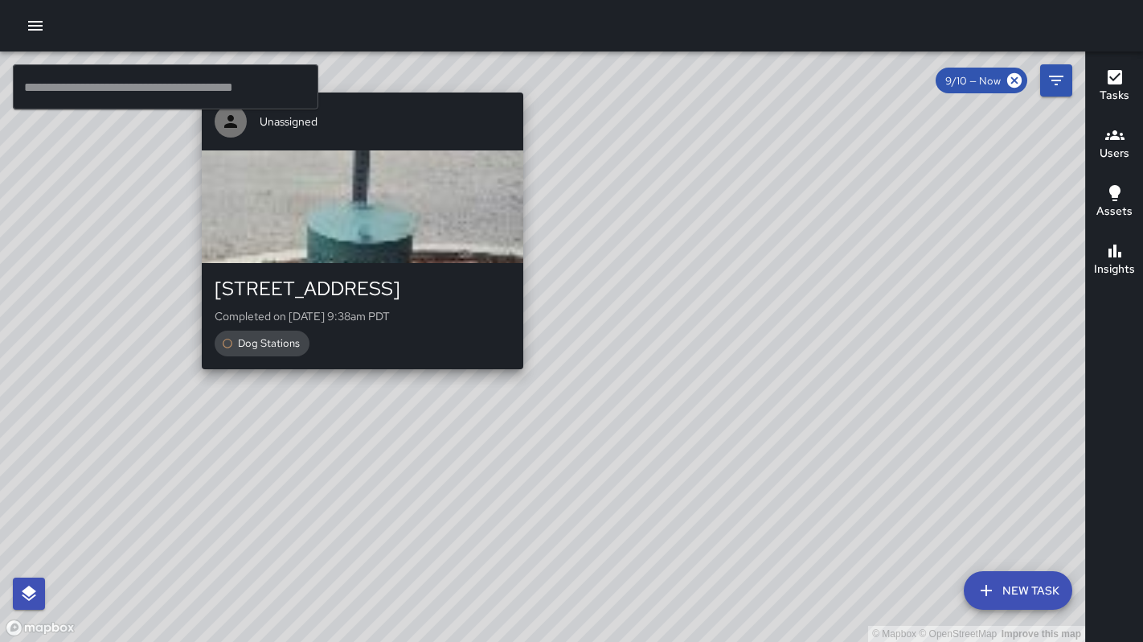
click at [519, 387] on div "© Mapbox © OpenStreetMap Improve this map Unassigned [STREET_ADDRESS] Completed…" at bounding box center [542, 346] width 1085 height 590
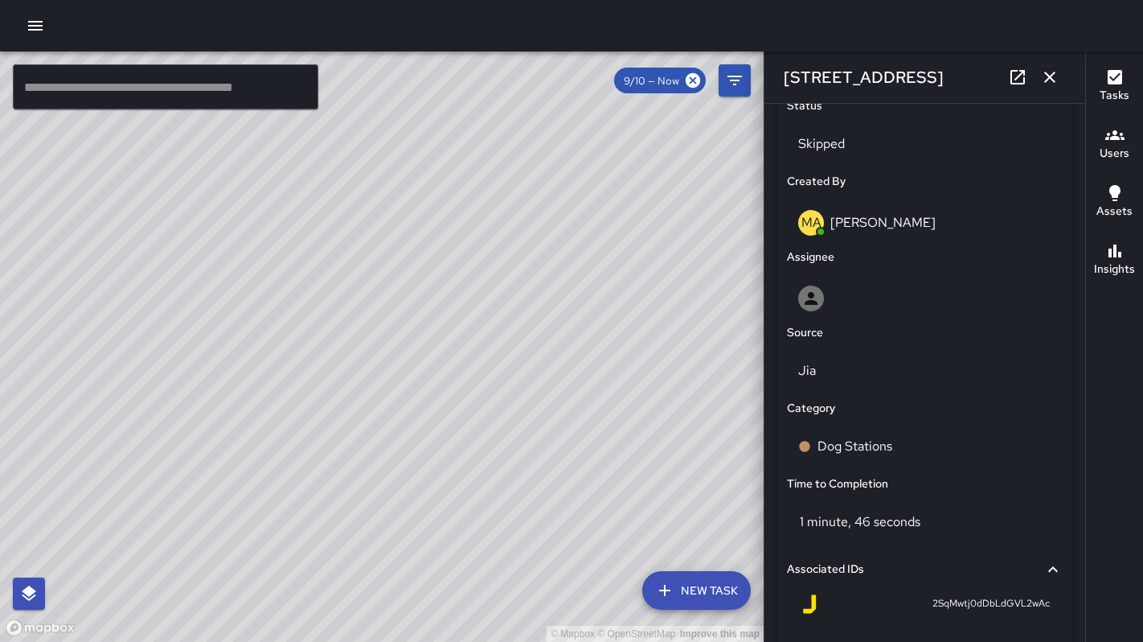
scroll to position [901, 0]
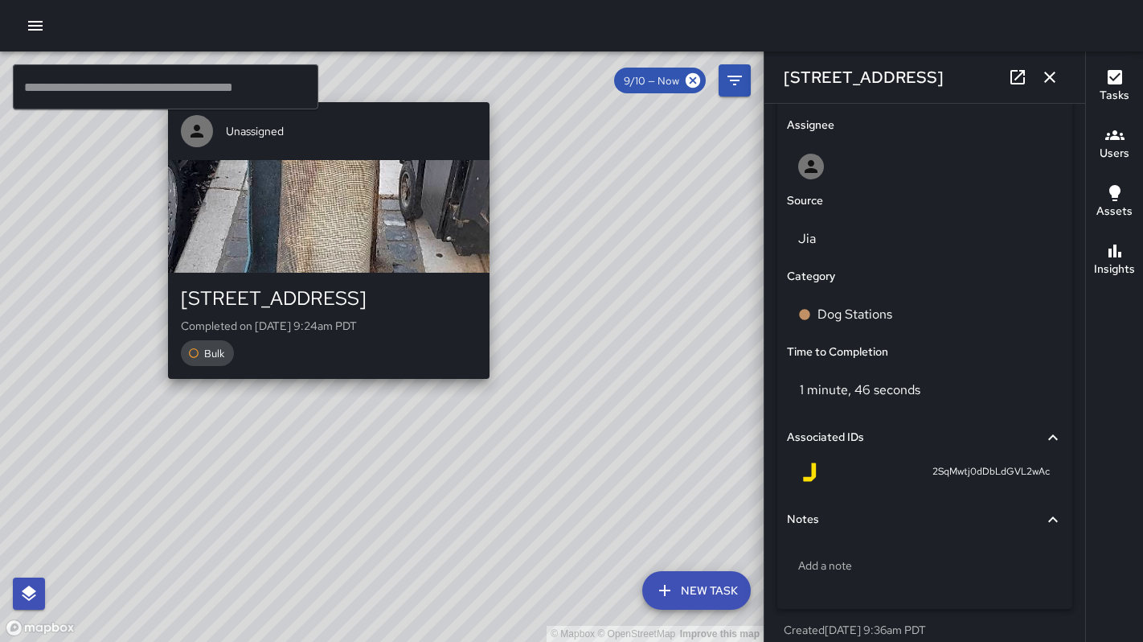
click at [318, 388] on div "© Mapbox © OpenStreetMap Improve this map Unassigned [STREET_ADDRESS] Completed…" at bounding box center [382, 346] width 764 height 590
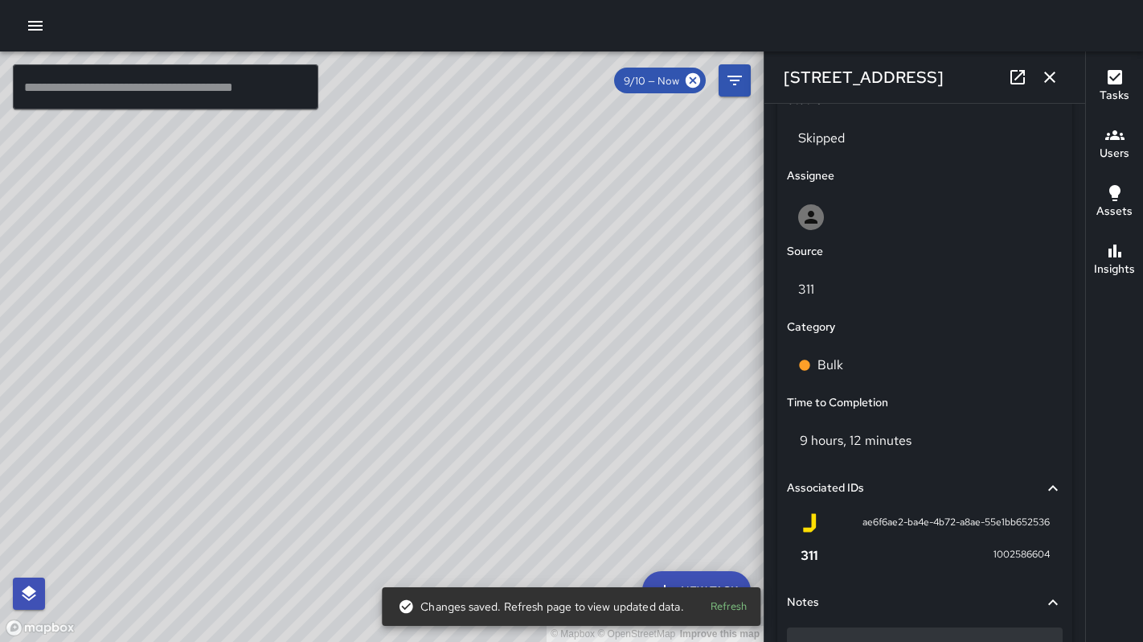
scroll to position [889, 0]
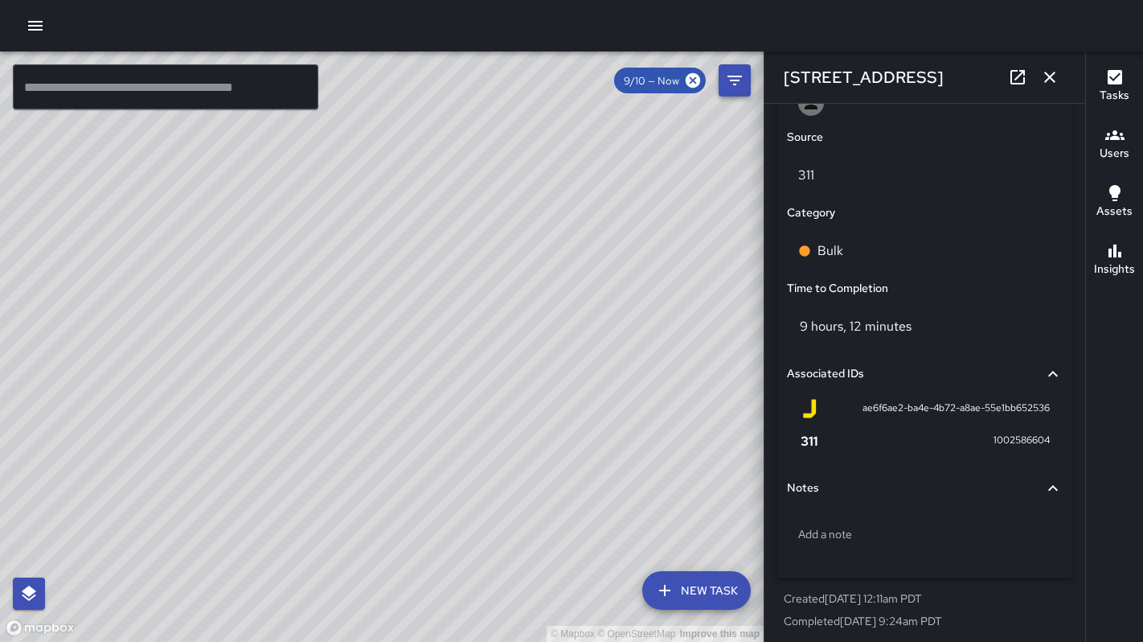
click at [1052, 81] on icon "button" at bounding box center [1049, 77] width 19 height 19
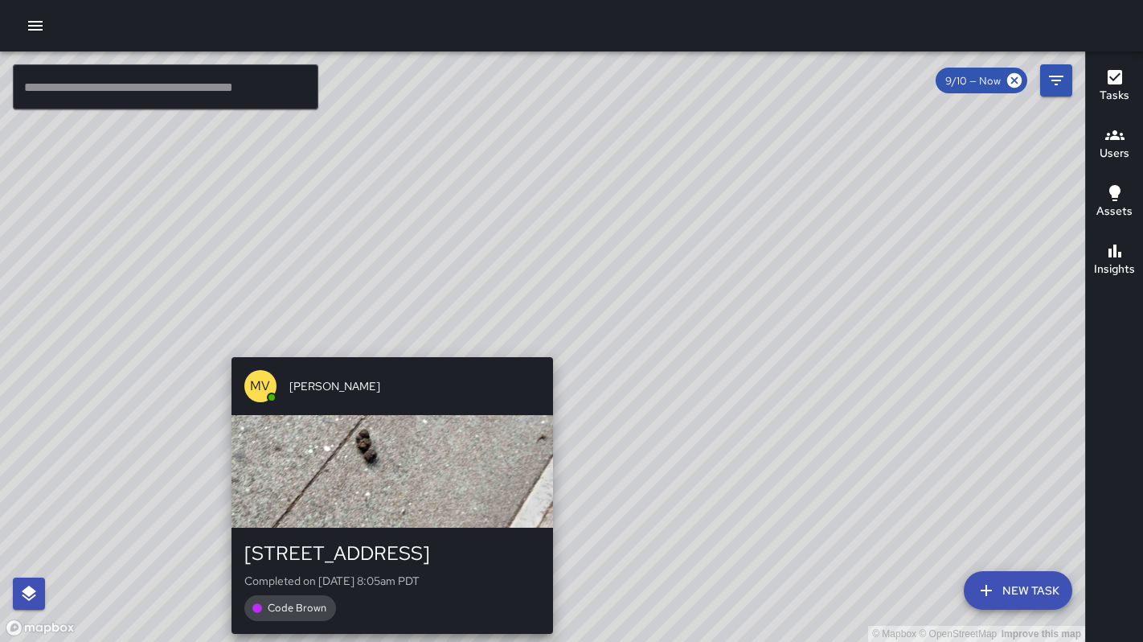
click at [549, 347] on div "© Mapbox © OpenStreetMap Improve this map [PERSON_NAME] [STREET_ADDRESS] Comple…" at bounding box center [542, 346] width 1085 height 590
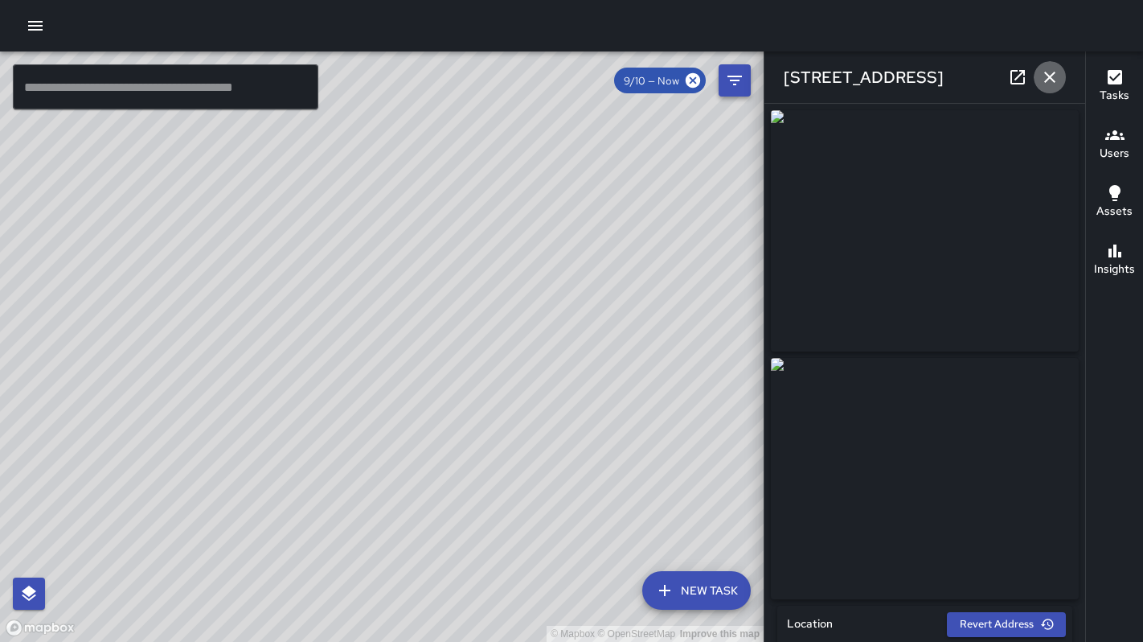
click at [1052, 78] on icon "button" at bounding box center [1049, 77] width 19 height 19
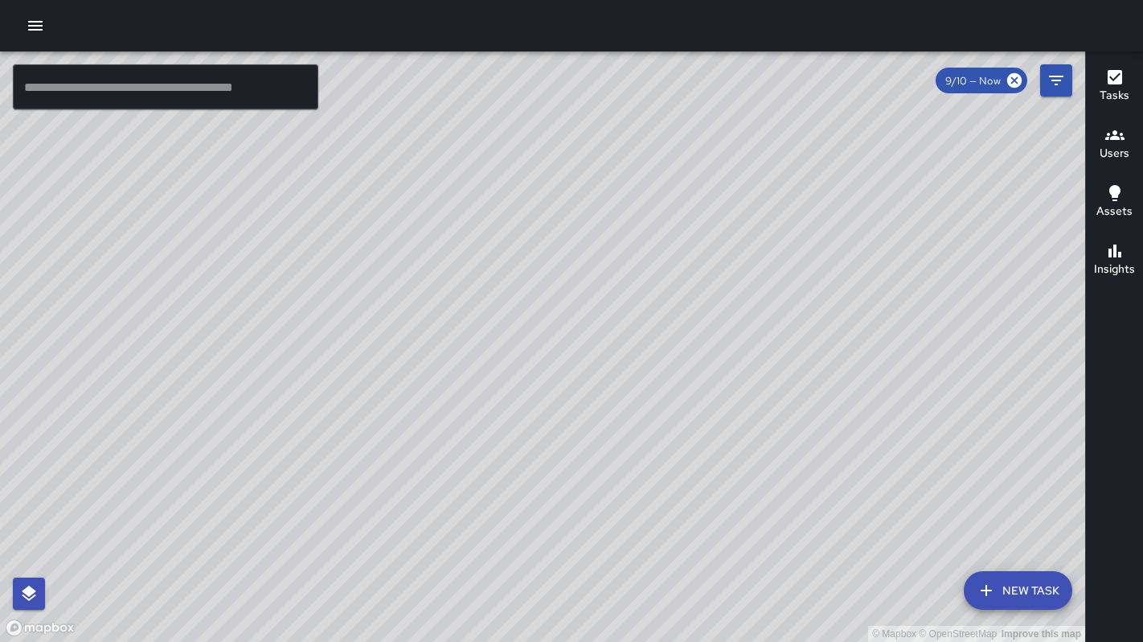
click at [443, 469] on div "© Mapbox © OpenStreetMap Improve this map [PERSON_NAME][GEOGRAPHIC_DATA] [GEOGR…" at bounding box center [542, 346] width 1085 height 590
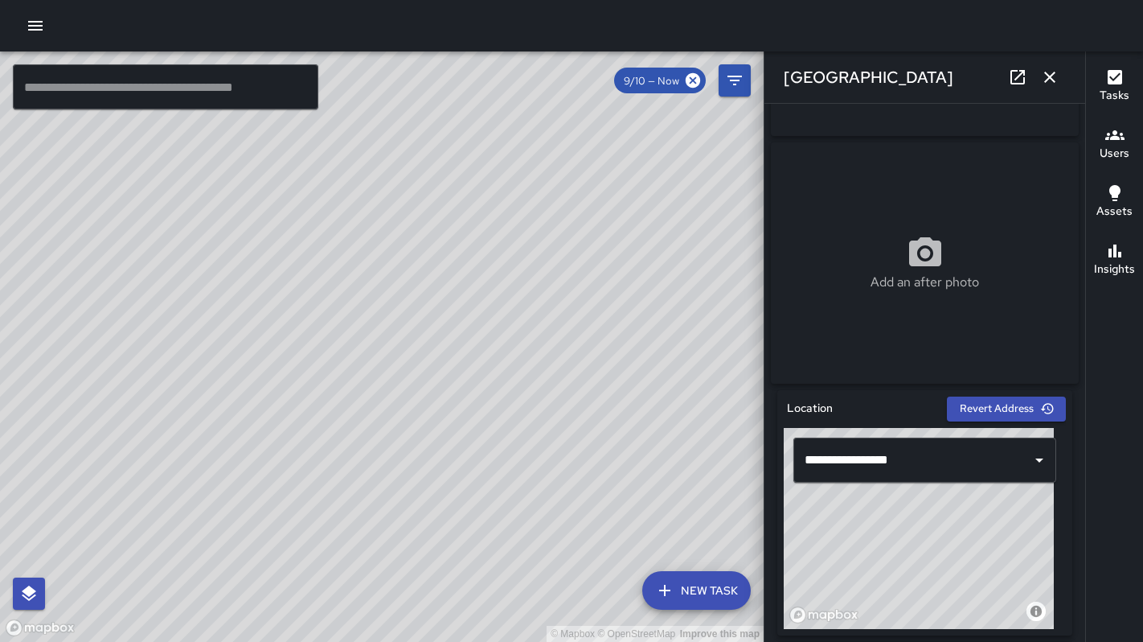
scroll to position [0, 0]
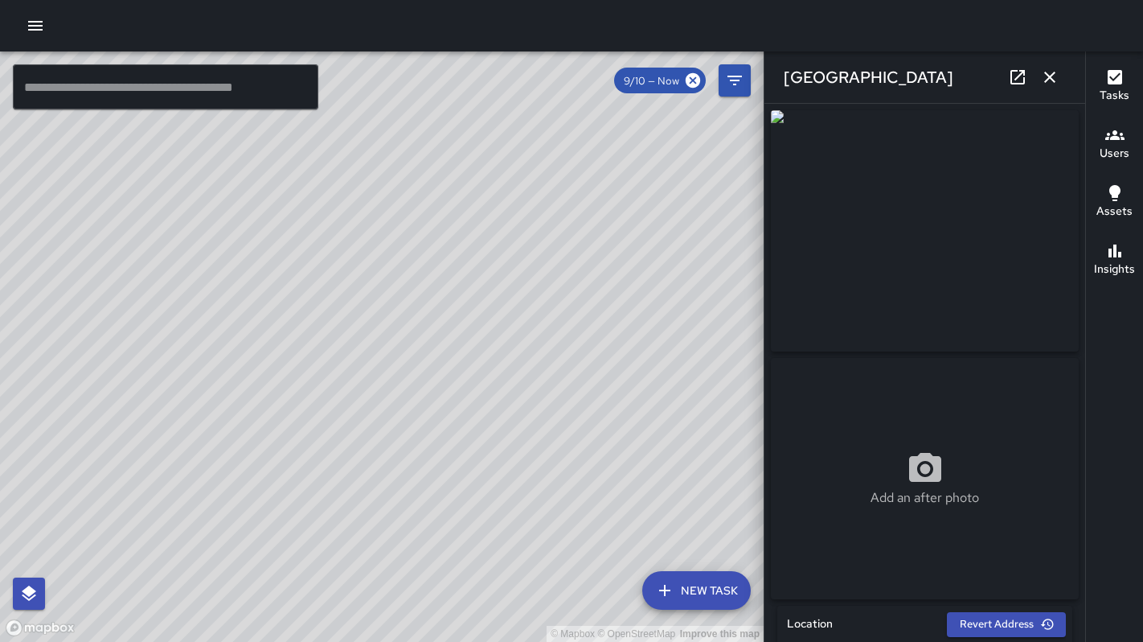
click at [449, 404] on div "© Mapbox © OpenStreetMap Improve this map EM [PERSON_NAME] [STREET_ADDRESS] Com…" at bounding box center [382, 346] width 764 height 590
click at [248, 236] on div "© Mapbox © OpenStreetMap Improve this map [PERSON_NAME] [STREET_ADDRESS] Comple…" at bounding box center [382, 346] width 764 height 590
click at [441, 400] on div "© Mapbox © OpenStreetMap Improve this map [PERSON_NAME][GEOGRAPHIC_DATA] [GEOGR…" at bounding box center [382, 346] width 764 height 590
click at [1048, 85] on icon "button" at bounding box center [1049, 77] width 19 height 19
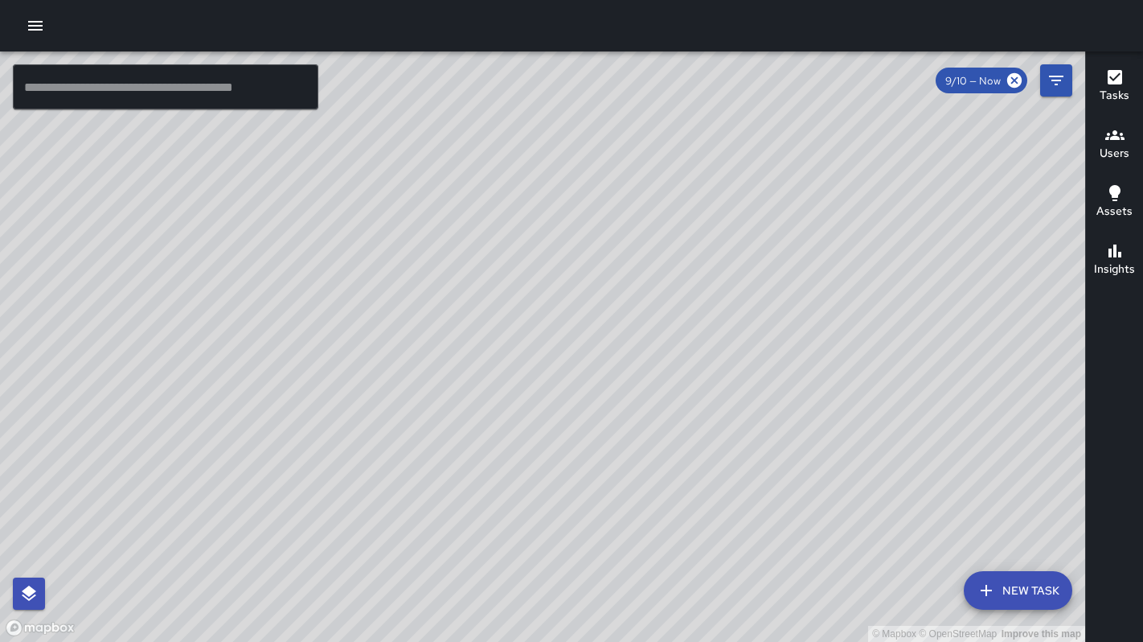
drag, startPoint x: 519, startPoint y: 384, endPoint x: 526, endPoint y: 316, distance: 68.6
click at [526, 318] on div "© Mapbox © OpenStreetMap Improve this map EM [PERSON_NAME] [STREET_ADDRESS][PER…" at bounding box center [542, 346] width 1085 height 590
drag, startPoint x: 586, startPoint y: 424, endPoint x: 535, endPoint y: 476, distance: 72.2
click at [597, 487] on div "© Mapbox © OpenStreetMap Improve this map" at bounding box center [542, 346] width 1085 height 590
click at [502, 488] on div "© Mapbox © OpenStreetMap Improve this map Unassigned [STREET_ADDRESS][PERSON_NA…" at bounding box center [542, 346] width 1085 height 590
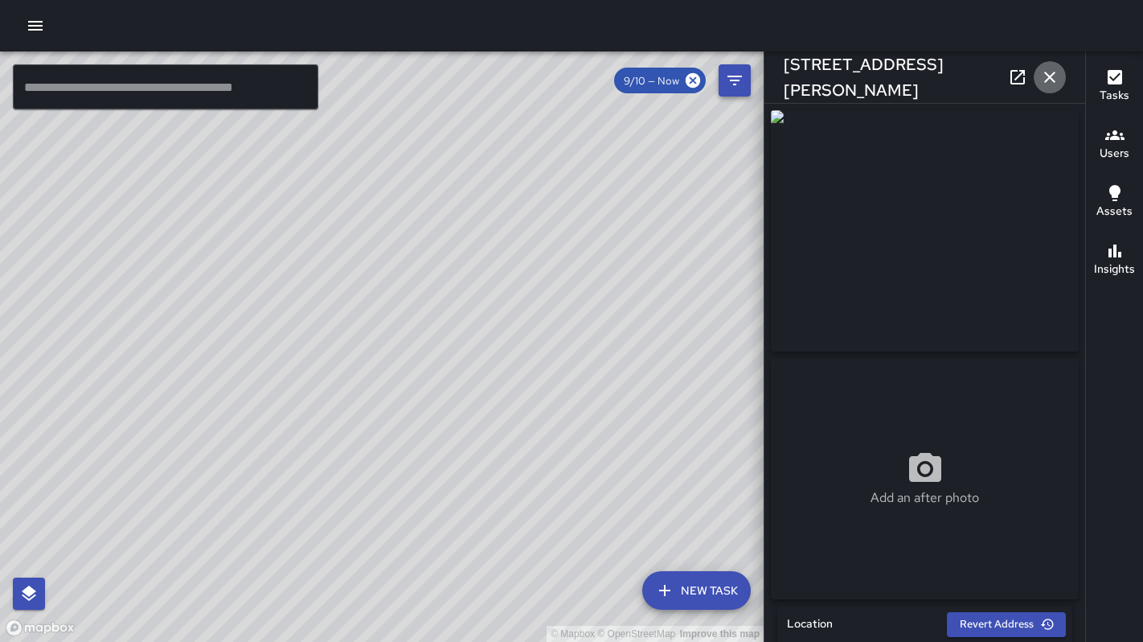
drag, startPoint x: 1057, startPoint y: 78, endPoint x: 1048, endPoint y: 82, distance: 9.7
click at [1057, 78] on icon "button" at bounding box center [1049, 77] width 19 height 19
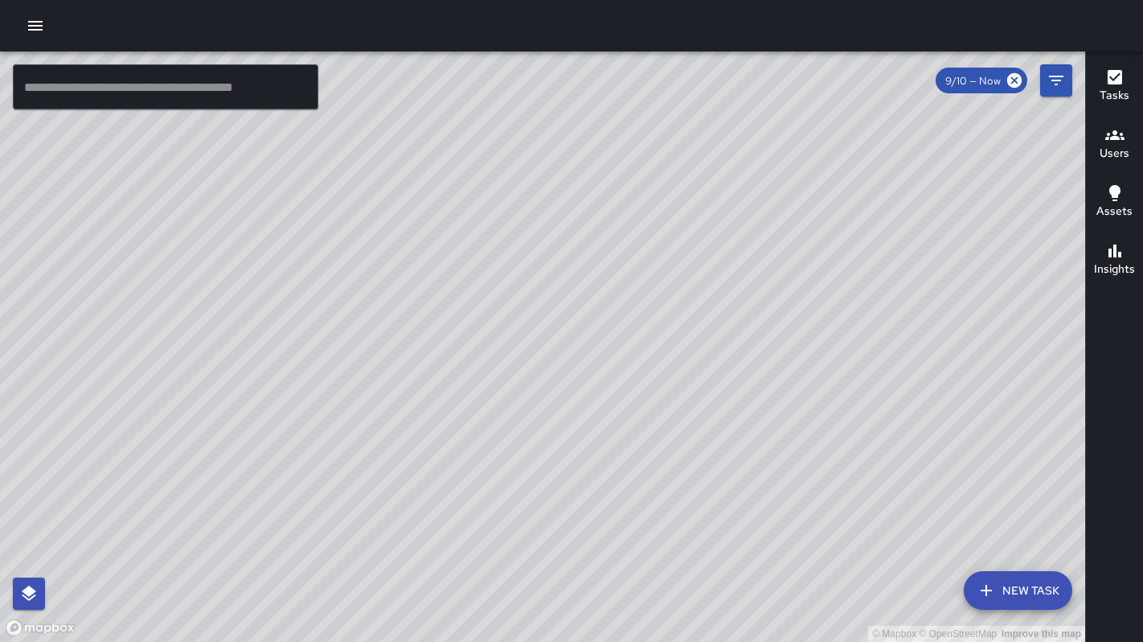
drag, startPoint x: 629, startPoint y: 247, endPoint x: 616, endPoint y: 445, distance: 199.0
click at [613, 392] on div "© Mapbox © OpenStreetMap Improve this map" at bounding box center [542, 346] width 1085 height 590
drag, startPoint x: 609, startPoint y: 418, endPoint x: 663, endPoint y: 531, distance: 124.8
click at [658, 518] on div "© Mapbox © OpenStreetMap Improve this map" at bounding box center [542, 346] width 1085 height 590
drag, startPoint x: 706, startPoint y: 445, endPoint x: 679, endPoint y: 468, distance: 35.4
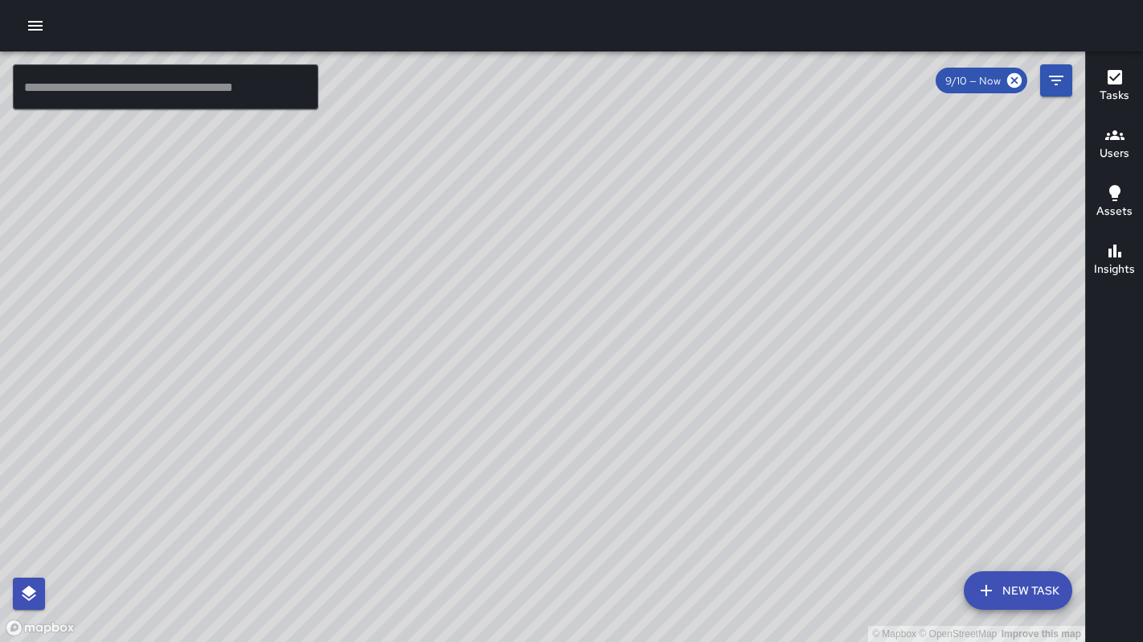
click at [679, 468] on div "© Mapbox © OpenStreetMap Improve this map" at bounding box center [542, 346] width 1085 height 590
drag, startPoint x: 736, startPoint y: 396, endPoint x: 626, endPoint y: 502, distance: 153.5
click at [627, 501] on div "© Mapbox © OpenStreetMap Improve this map" at bounding box center [542, 346] width 1085 height 590
drag, startPoint x: 720, startPoint y: 371, endPoint x: 683, endPoint y: 417, distance: 60.0
click at [687, 420] on div "© Mapbox © OpenStreetMap Improve this map" at bounding box center [542, 346] width 1085 height 590
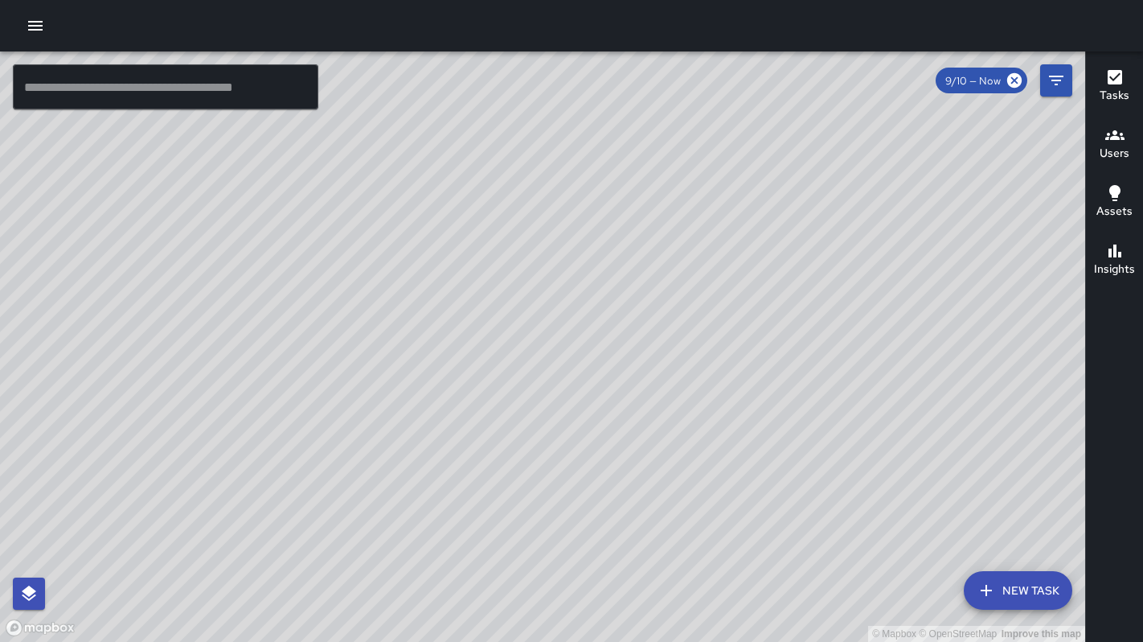
click at [647, 407] on div "© Mapbox © OpenStreetMap Improve this map SK [PERSON_NAME] [STREET_ADDRESS] Com…" at bounding box center [542, 346] width 1085 height 590
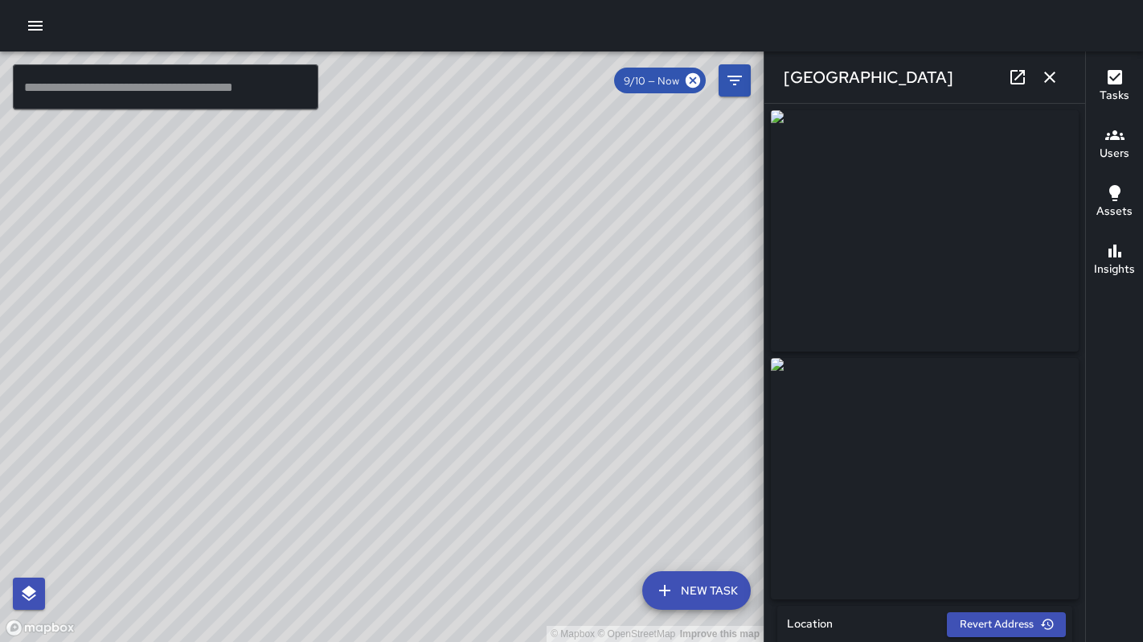
type input "**********"
click at [907, 268] on img at bounding box center [925, 230] width 308 height 241
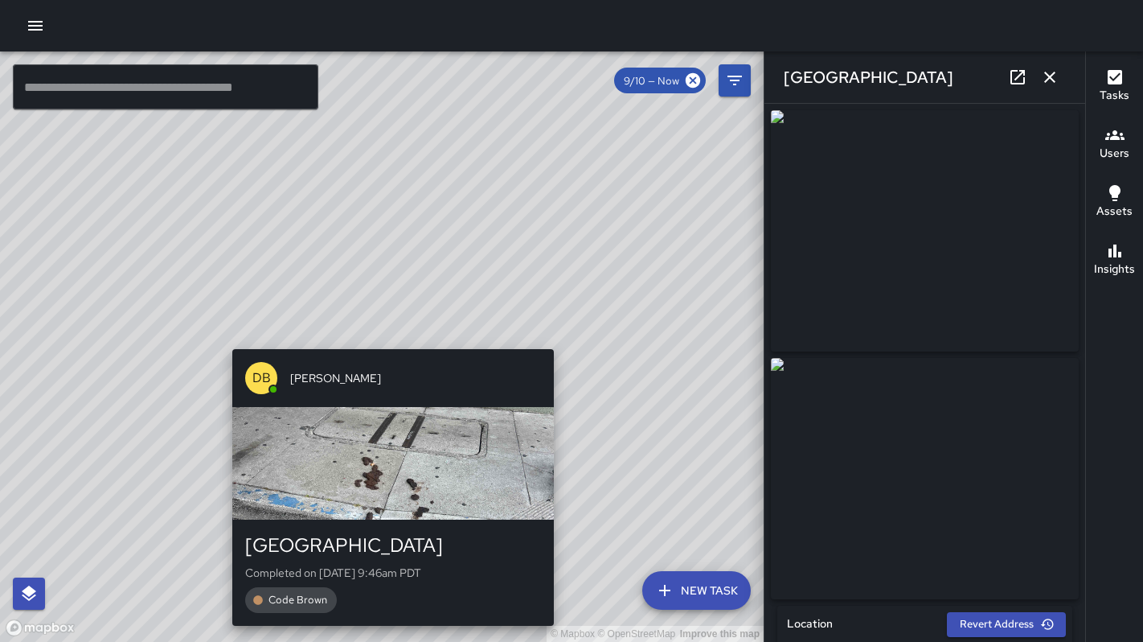
click at [391, 333] on div "© Mapbox © OpenStreetMap Improve this map DB [PERSON_NAME] [STREET_ADDRESS] Com…" at bounding box center [382, 346] width 764 height 590
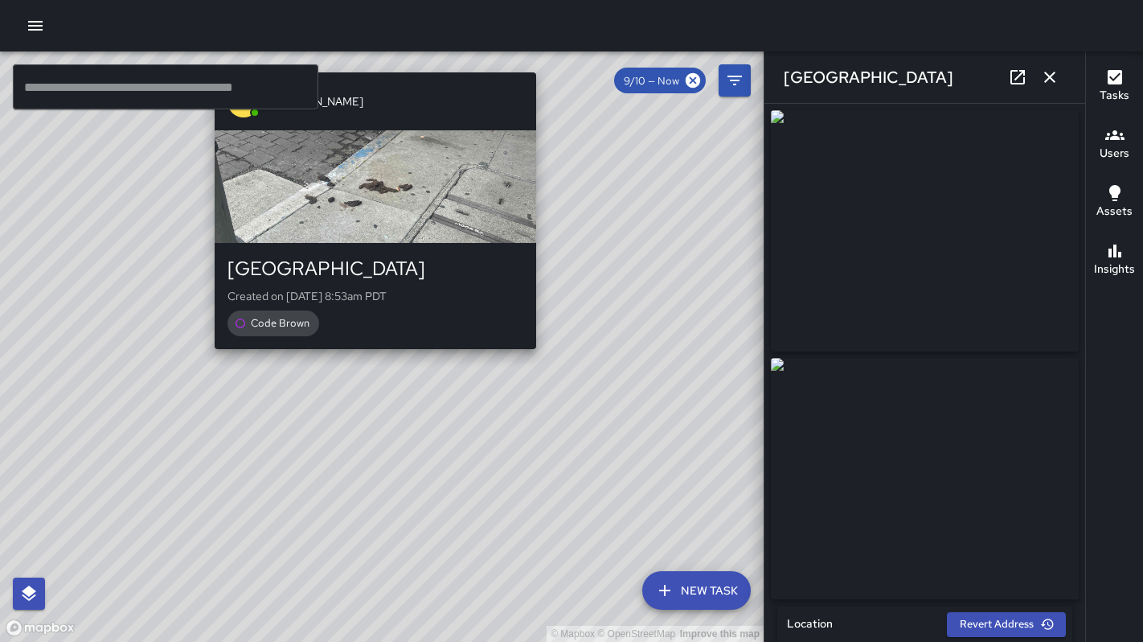
click at [370, 362] on div "© Mapbox © OpenStreetMap Improve this map [PERSON_NAME][GEOGRAPHIC_DATA] [GEOGR…" at bounding box center [382, 346] width 764 height 590
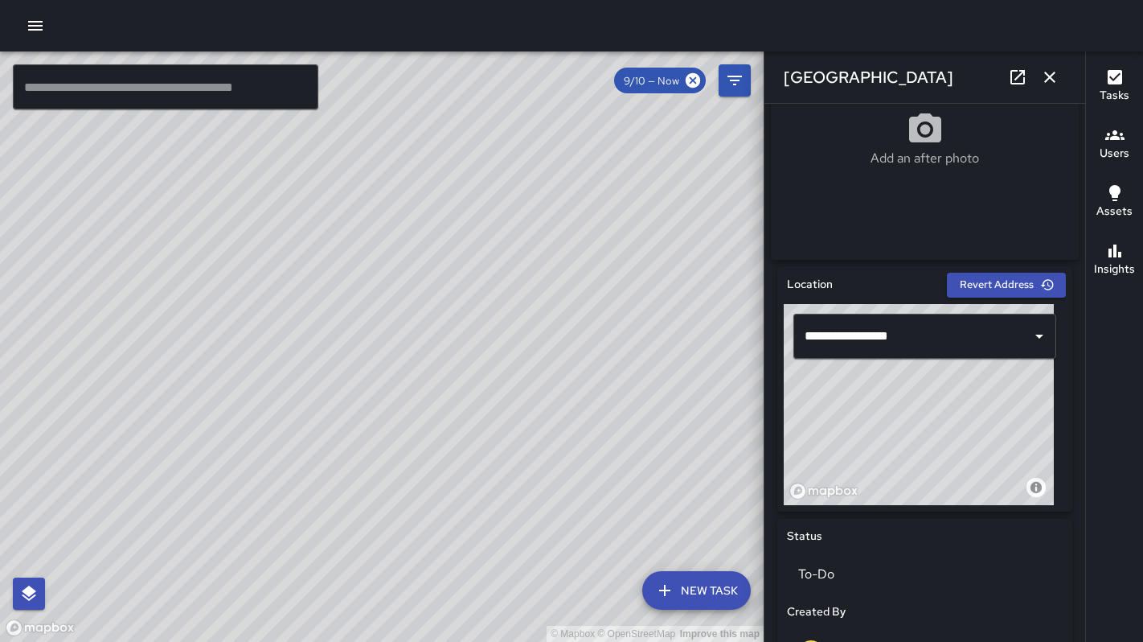
scroll to position [693, 0]
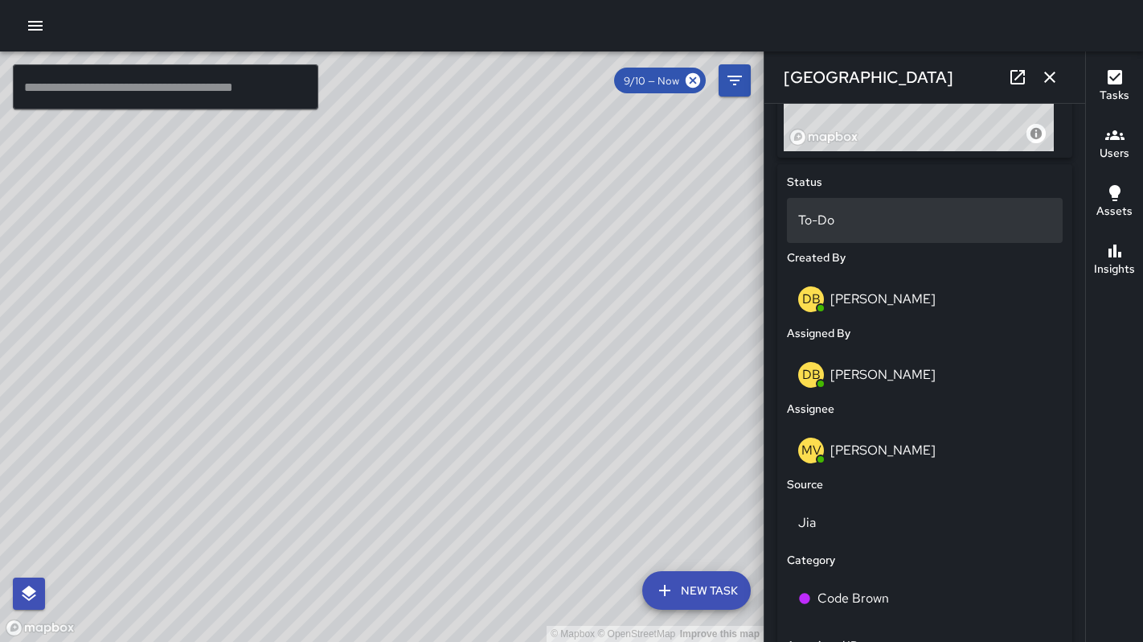
click at [884, 240] on div "To-Do" at bounding box center [925, 220] width 276 height 45
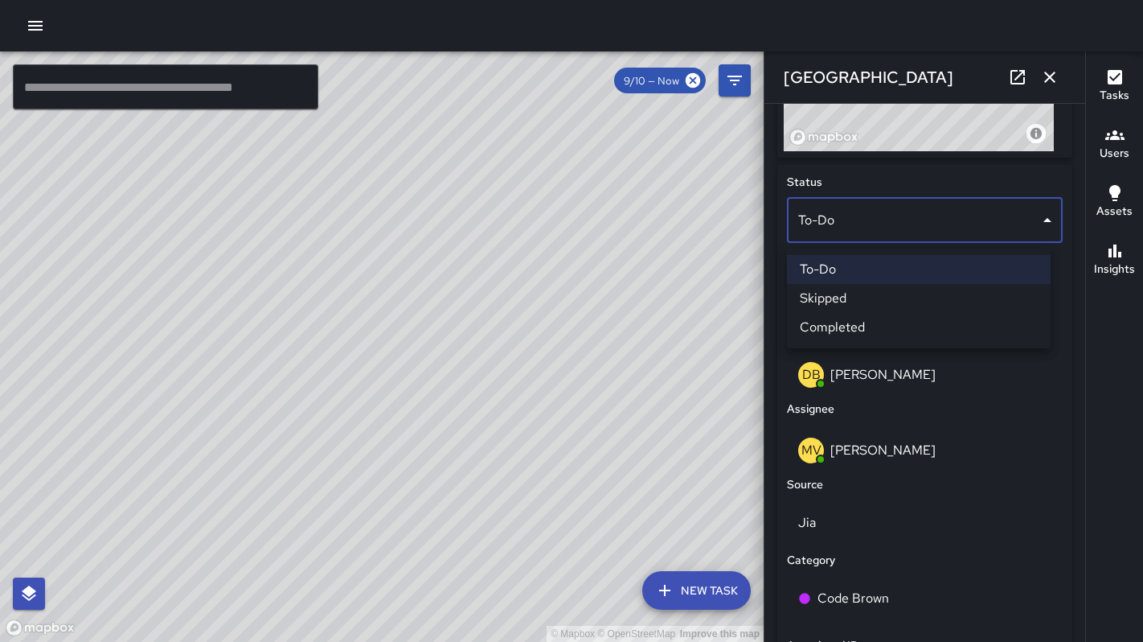
click at [889, 301] on li "Skipped" at bounding box center [919, 298] width 264 height 29
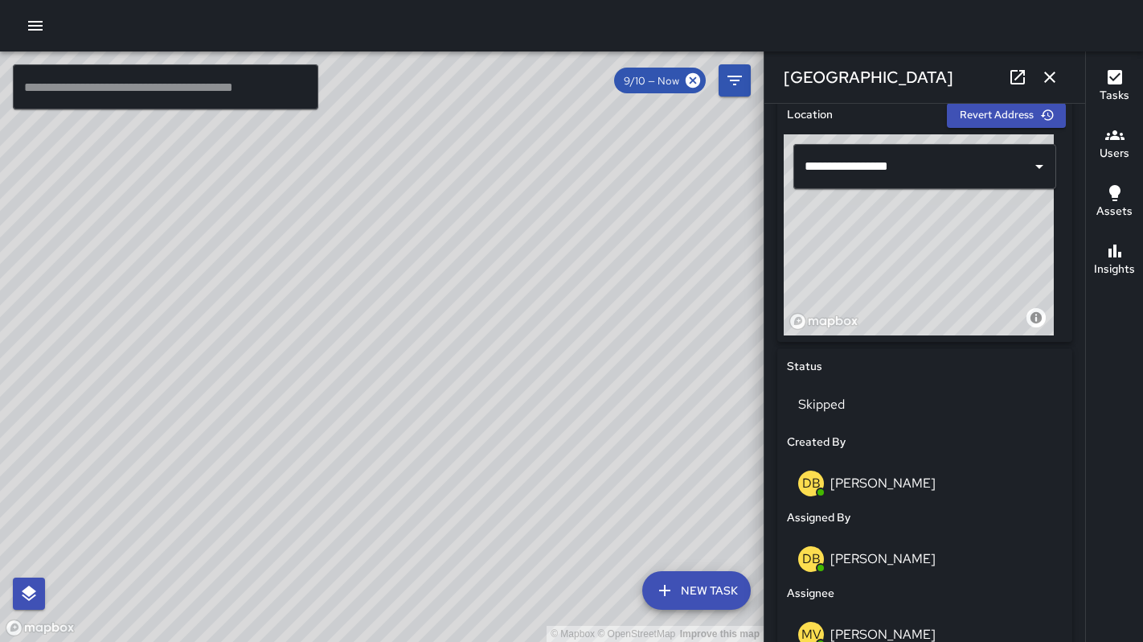
scroll to position [371, 0]
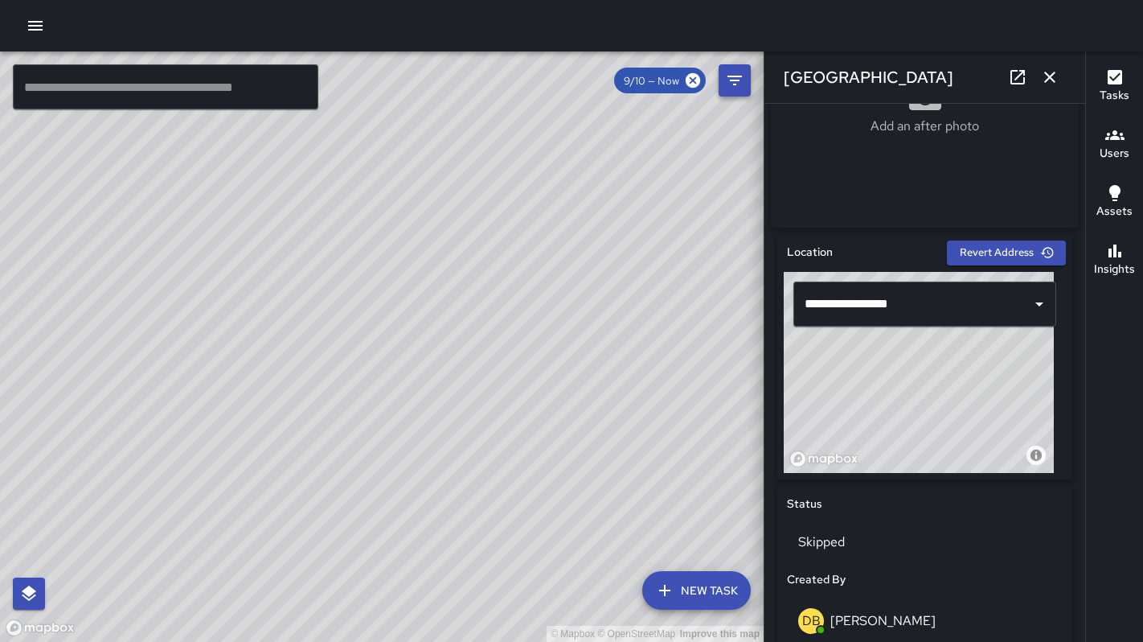
click at [1048, 72] on icon "button" at bounding box center [1049, 77] width 19 height 19
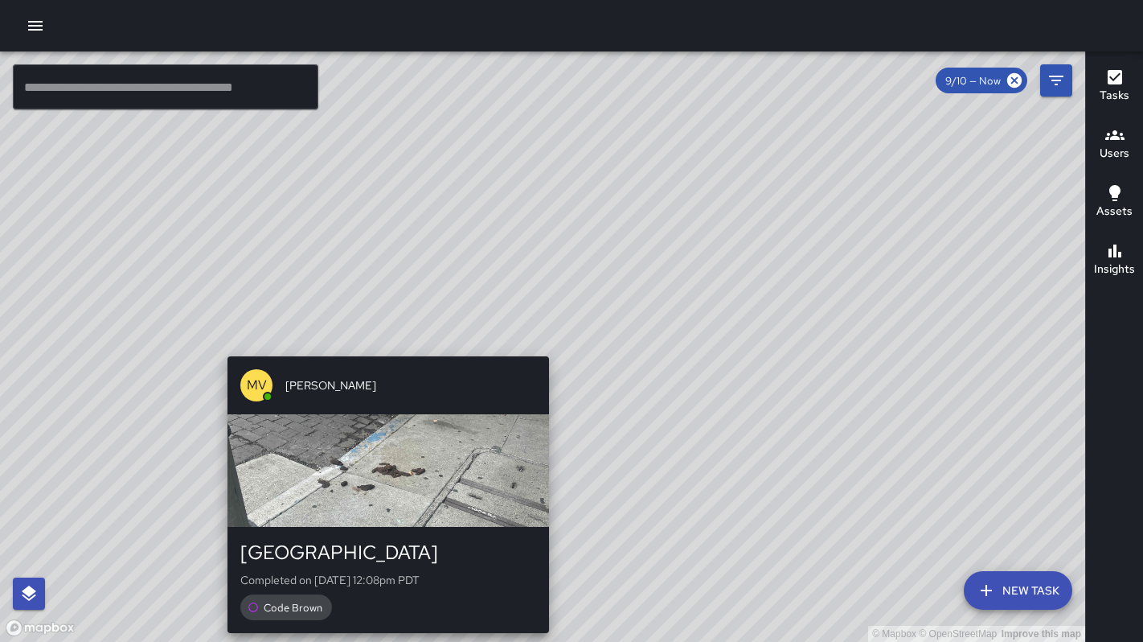
click at [541, 350] on div "[PERSON_NAME] [STREET_ADDRESS] Completed on [DATE] 12:08pm PDT Code Brown" at bounding box center [388, 494] width 334 height 289
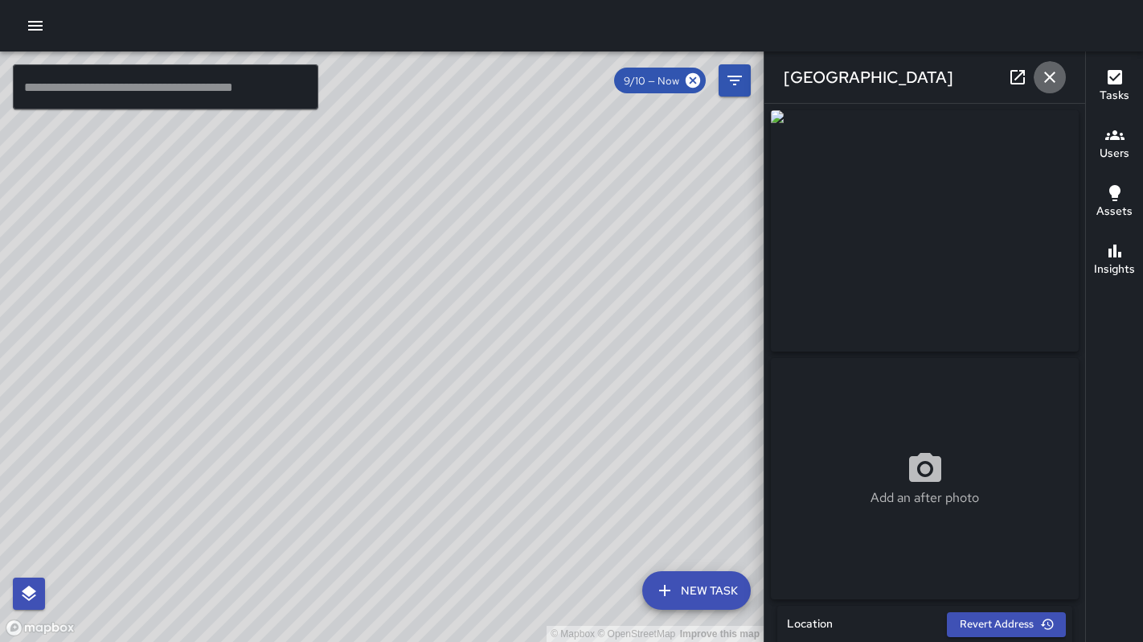
drag, startPoint x: 1044, startPoint y: 73, endPoint x: 1031, endPoint y: 80, distance: 13.7
click at [1044, 73] on icon "button" at bounding box center [1049, 77] width 19 height 19
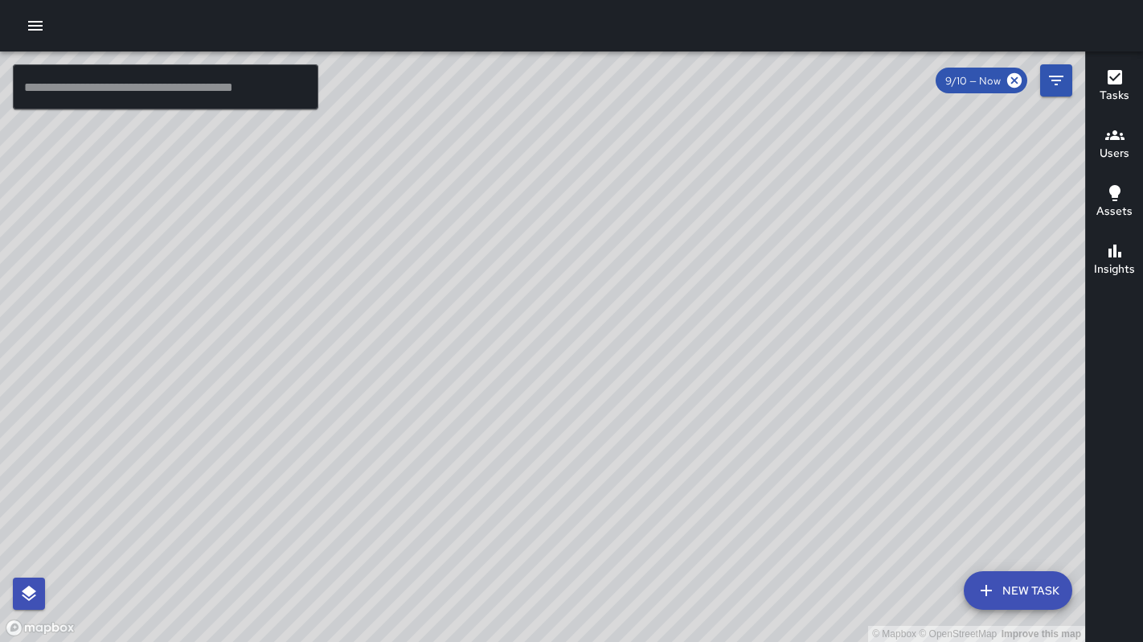
click at [556, 333] on div "© Mapbox © OpenStreetMap Improve this map DB [PERSON_NAME] [STREET_ADDRESS] Com…" at bounding box center [542, 346] width 1085 height 590
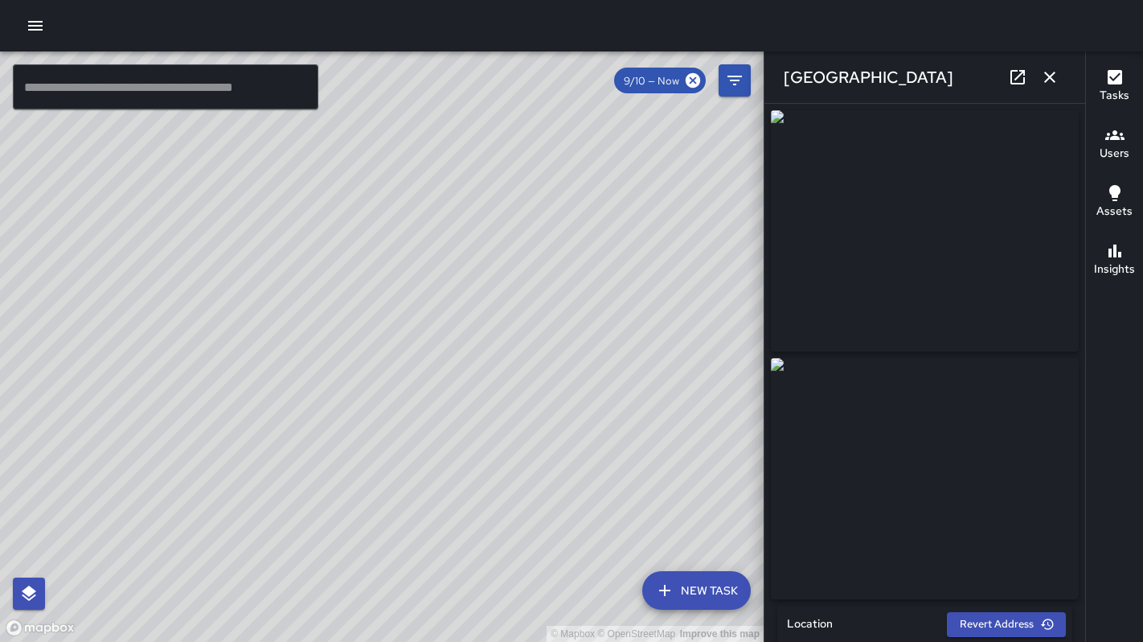
type input "**********"
click at [1017, 86] on icon at bounding box center [1017, 77] width 19 height 19
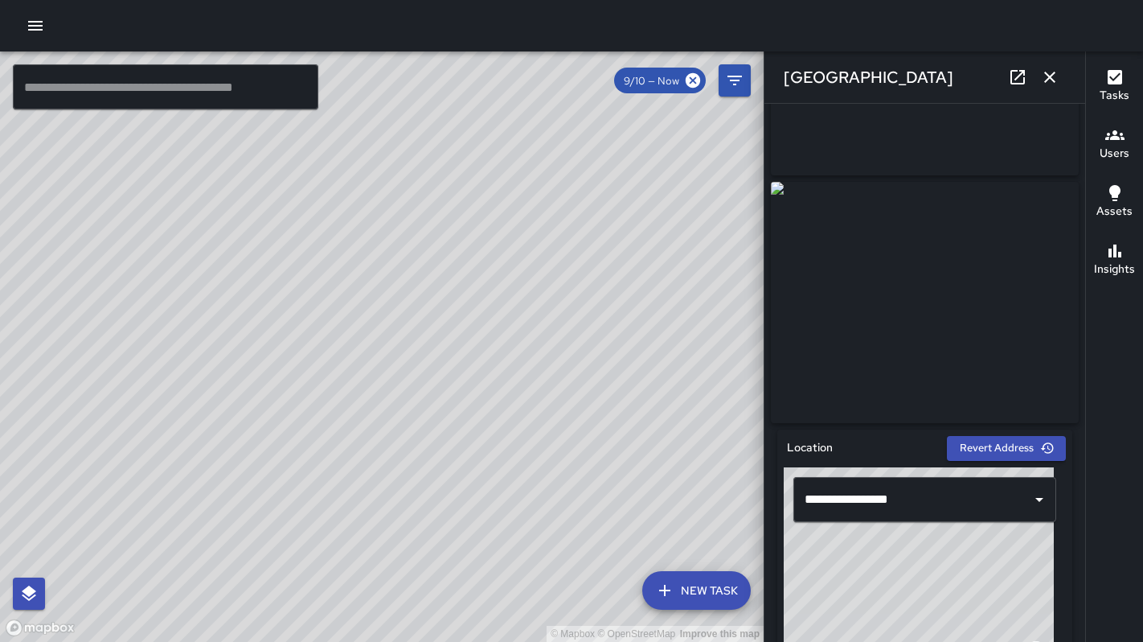
scroll to position [318, 0]
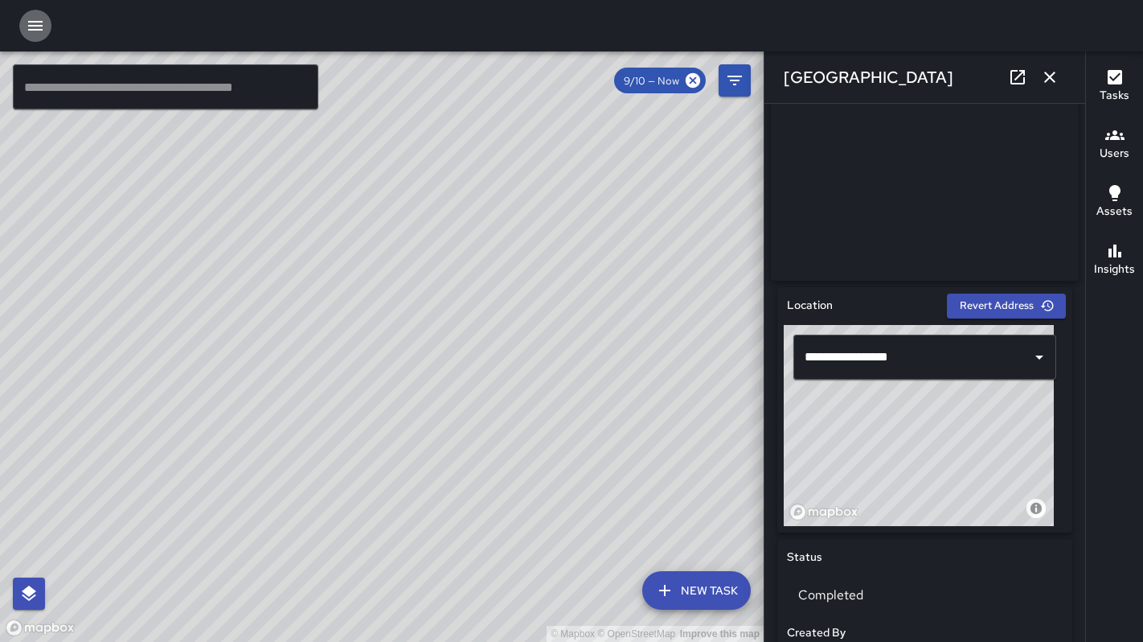
click at [43, 34] on icon "button" at bounding box center [35, 25] width 19 height 19
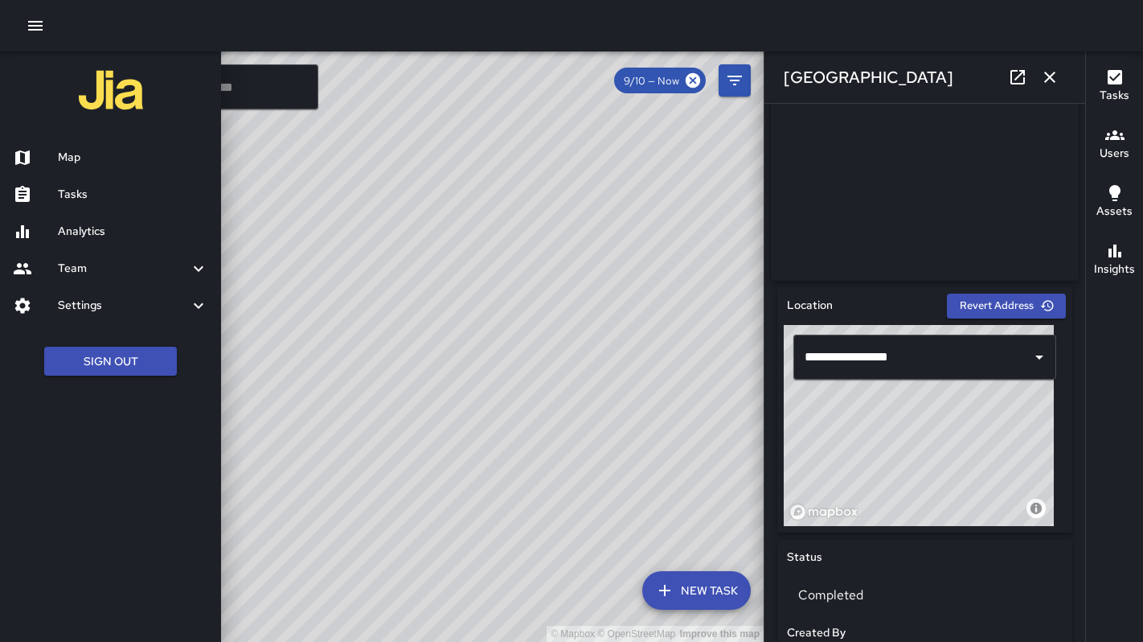
click at [78, 153] on h6 "Map" at bounding box center [133, 158] width 150 height 18
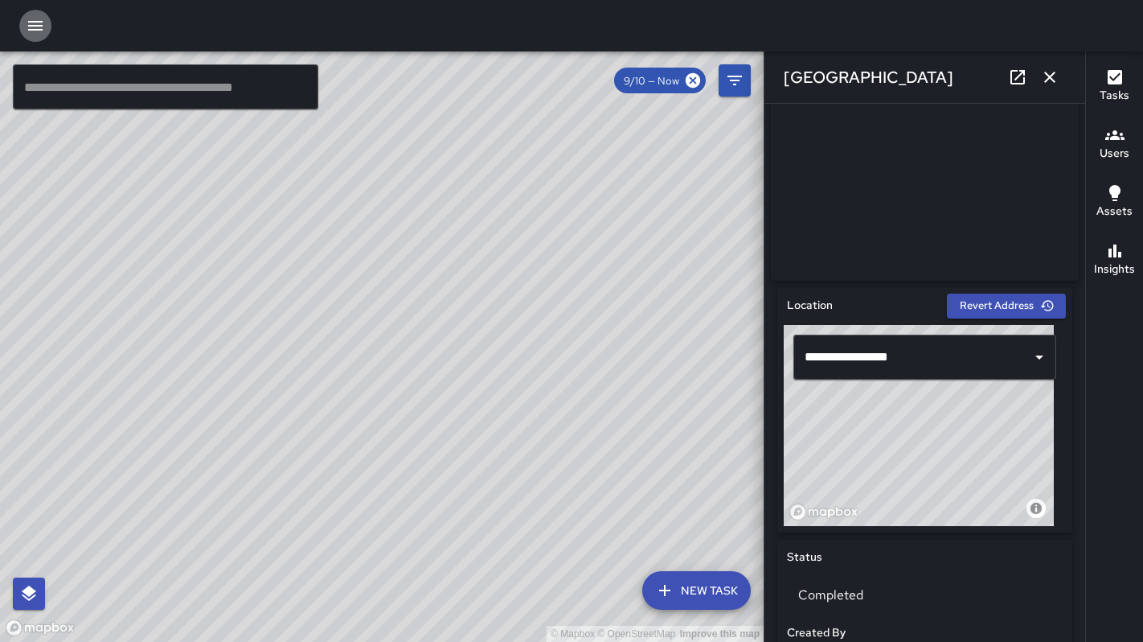
click at [36, 20] on icon "button" at bounding box center [35, 25] width 19 height 19
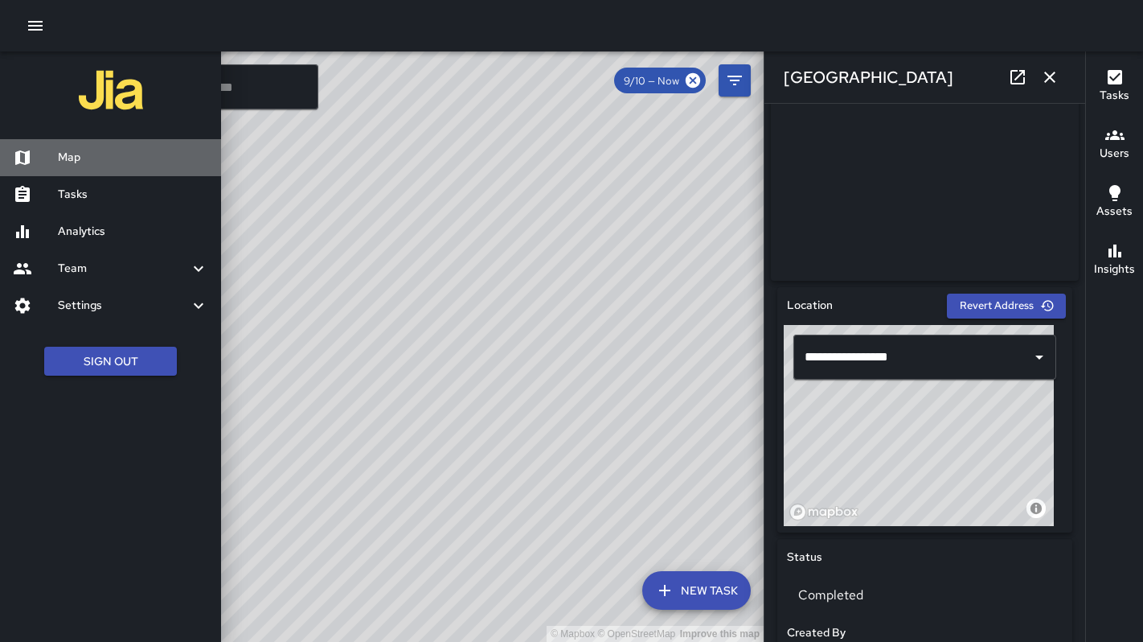
click at [71, 153] on h6 "Map" at bounding box center [133, 158] width 150 height 18
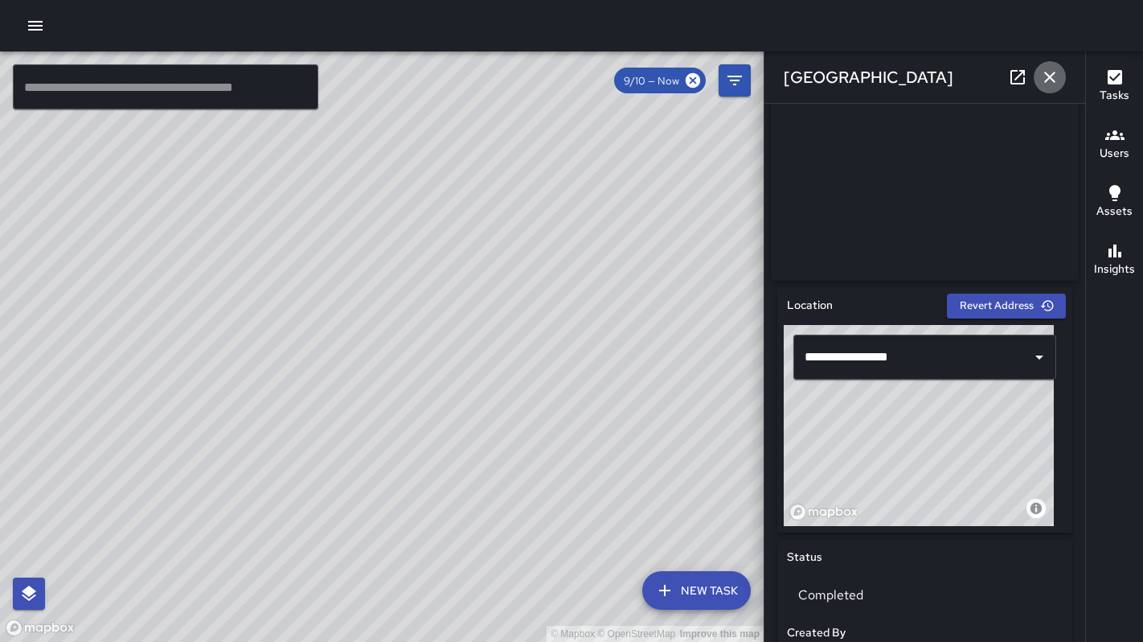
click at [1045, 77] on icon "button" at bounding box center [1049, 77] width 19 height 19
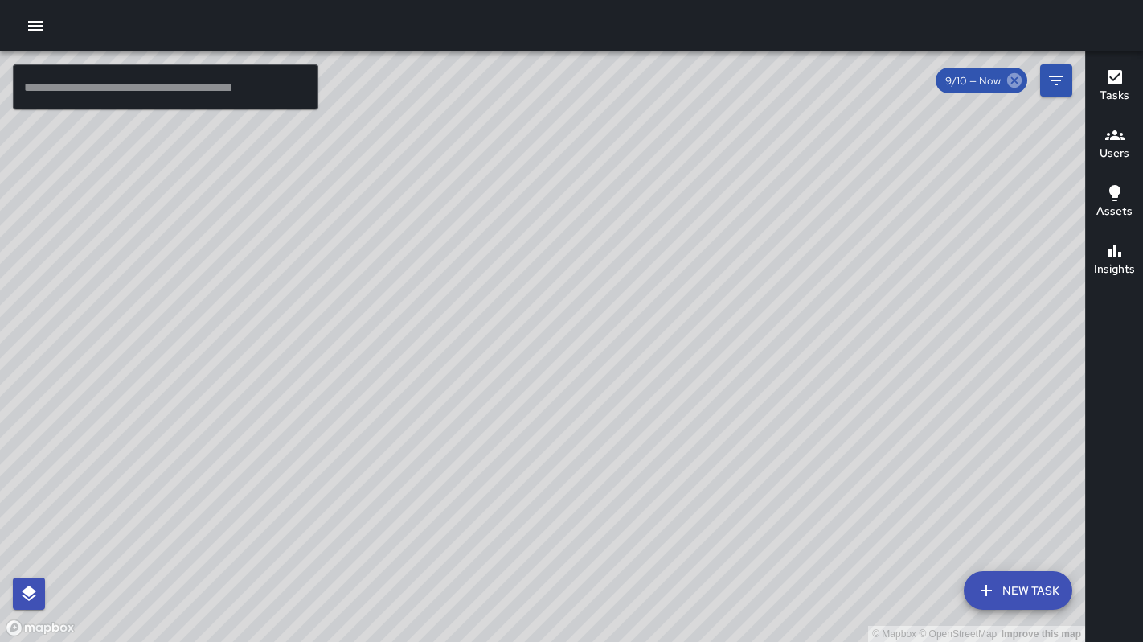
click at [1014, 82] on icon at bounding box center [1014, 80] width 14 height 14
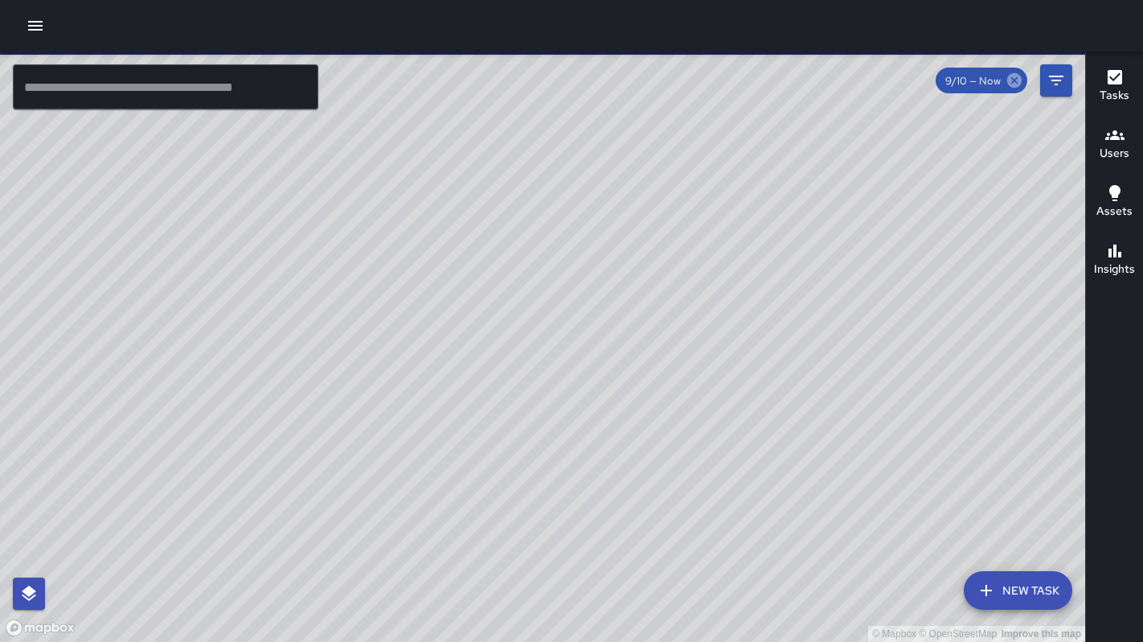
click at [1016, 82] on icon at bounding box center [1015, 81] width 18 height 18
click at [41, 89] on input "text" at bounding box center [166, 86] width 306 height 45
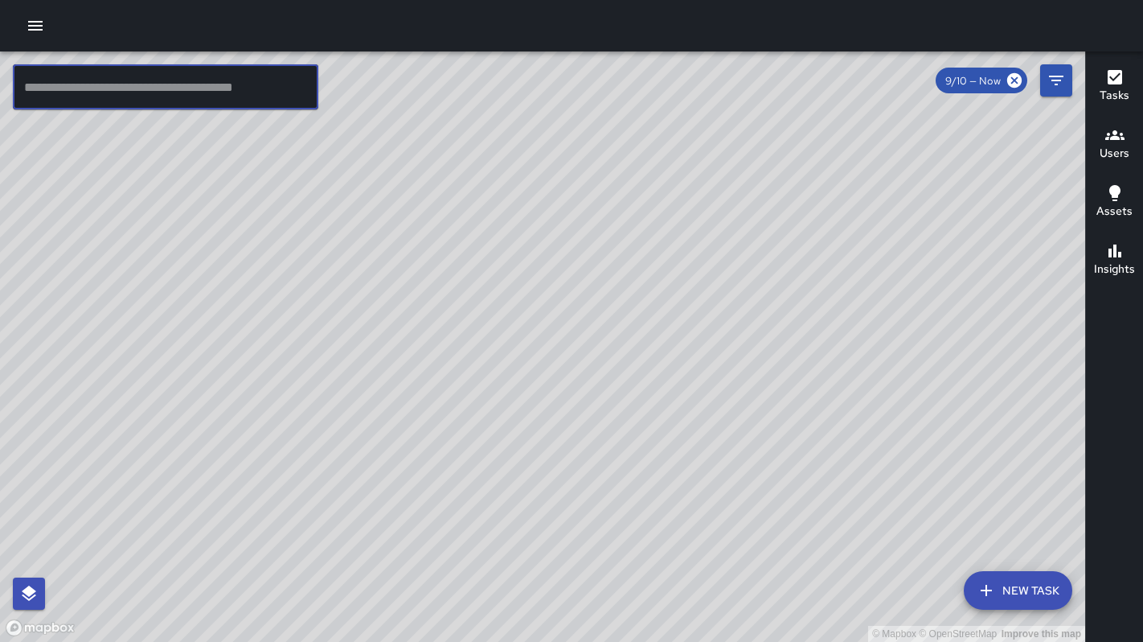
click at [32, 27] on icon "button" at bounding box center [35, 25] width 19 height 19
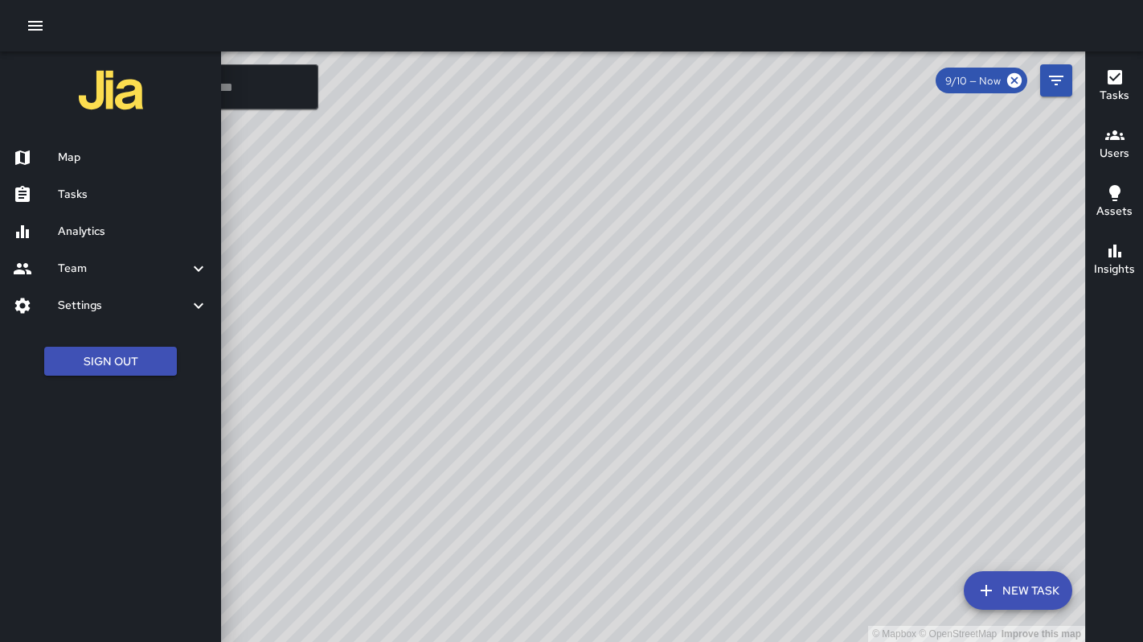
click at [98, 461] on div "Map Tasks Analytics Team Leaderboard Settings Geofence and Zones Divisions and …" at bounding box center [110, 321] width 221 height 642
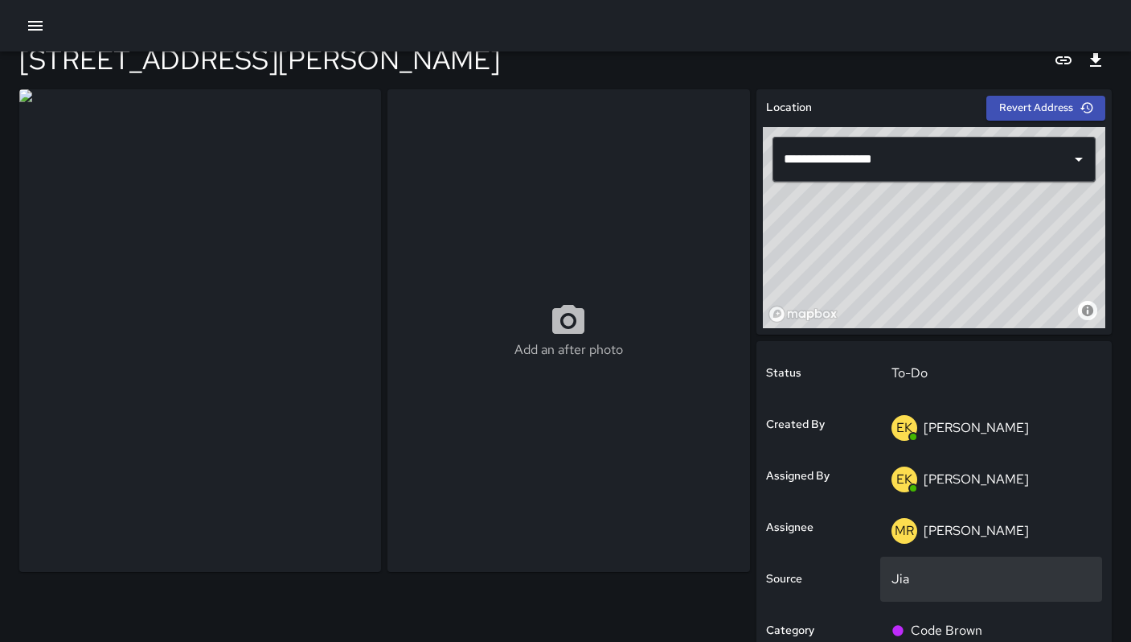
scroll to position [33, 0]
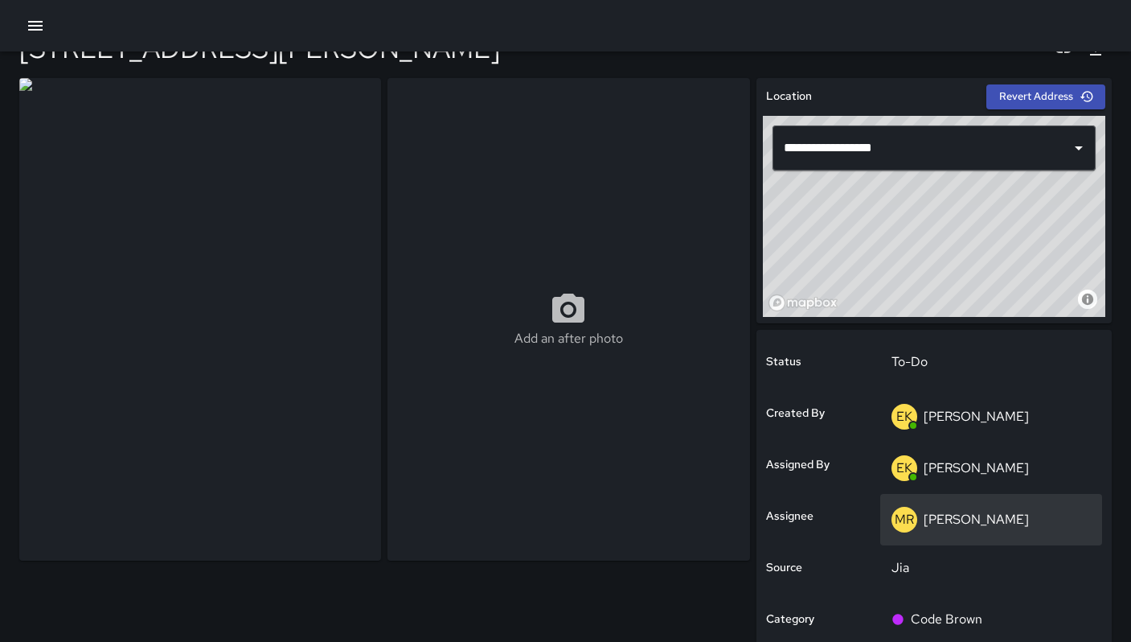
click at [935, 527] on p "[PERSON_NAME]" at bounding box center [976, 519] width 105 height 17
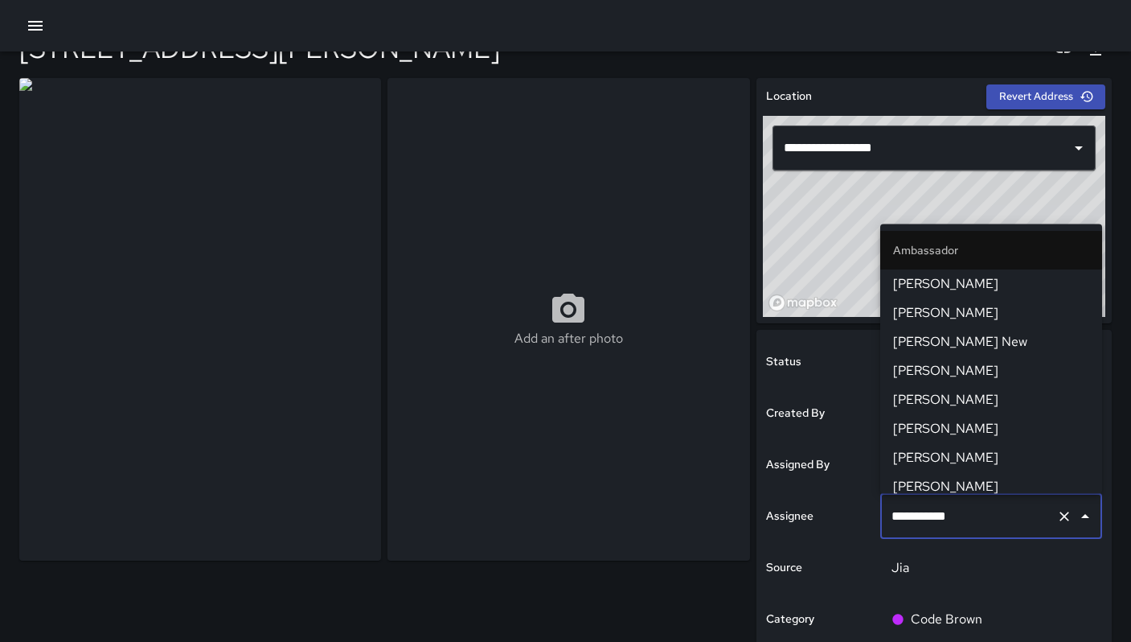
scroll to position [1580, 0]
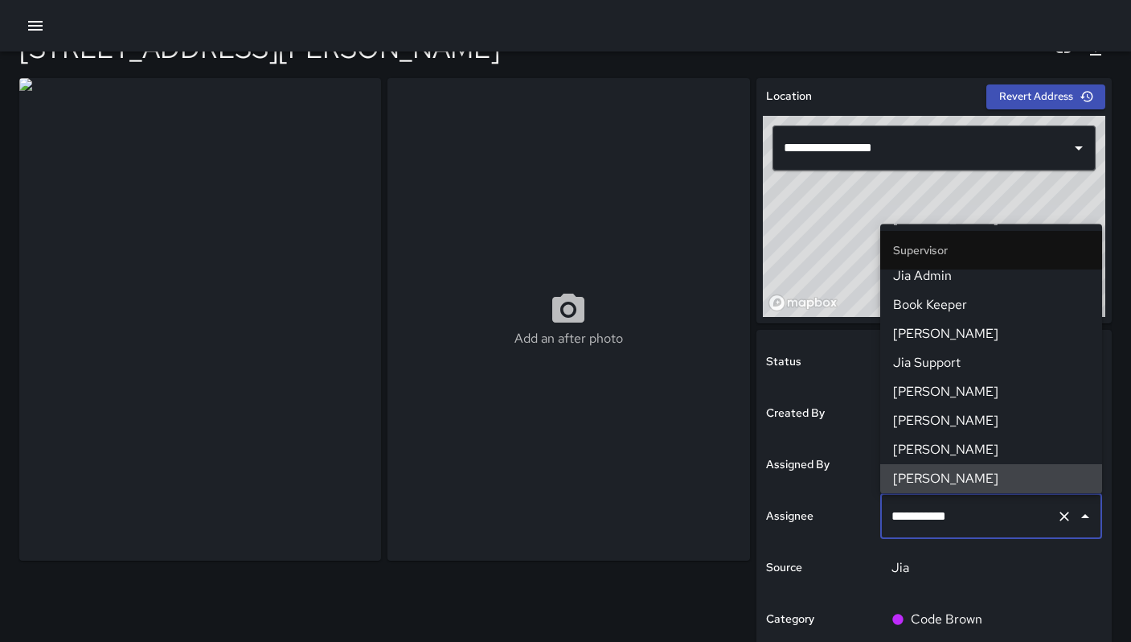
drag, startPoint x: 965, startPoint y: 515, endPoint x: 793, endPoint y: 497, distance: 172.2
click at [794, 497] on div "**********" at bounding box center [934, 584] width 355 height 508
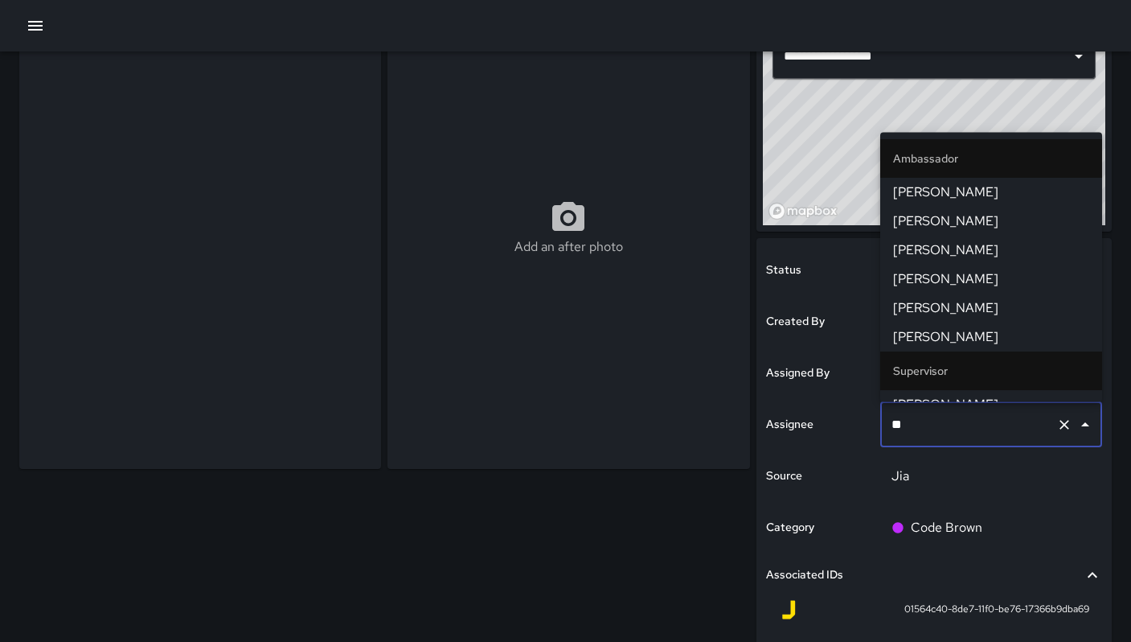
scroll to position [270, 0]
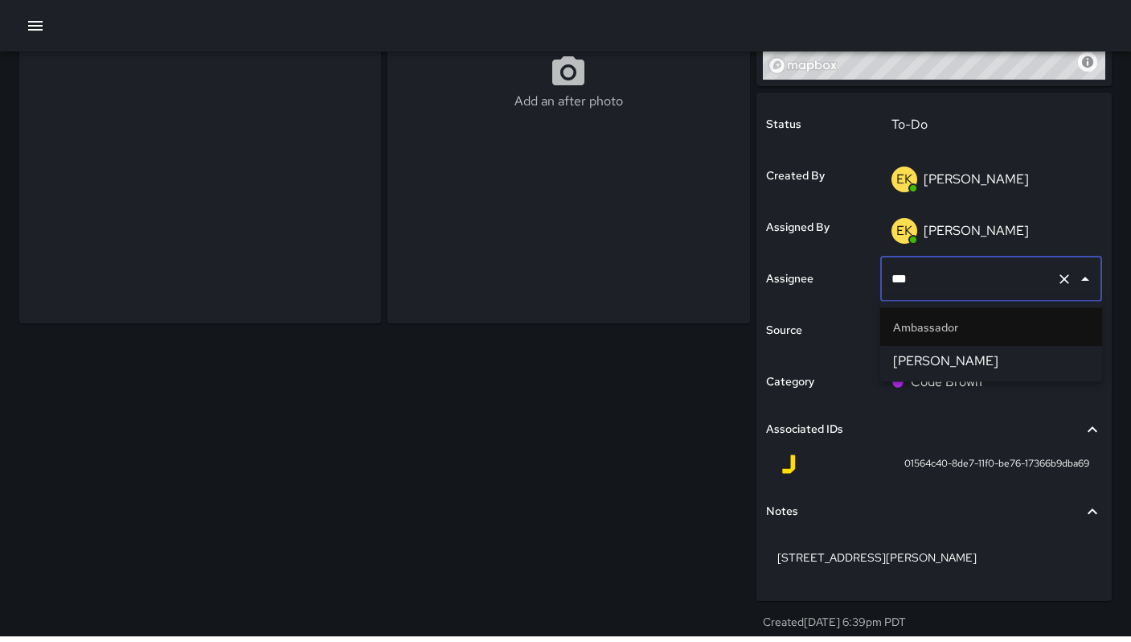
type input "****"
click at [919, 363] on span "[PERSON_NAME]" at bounding box center [991, 360] width 196 height 19
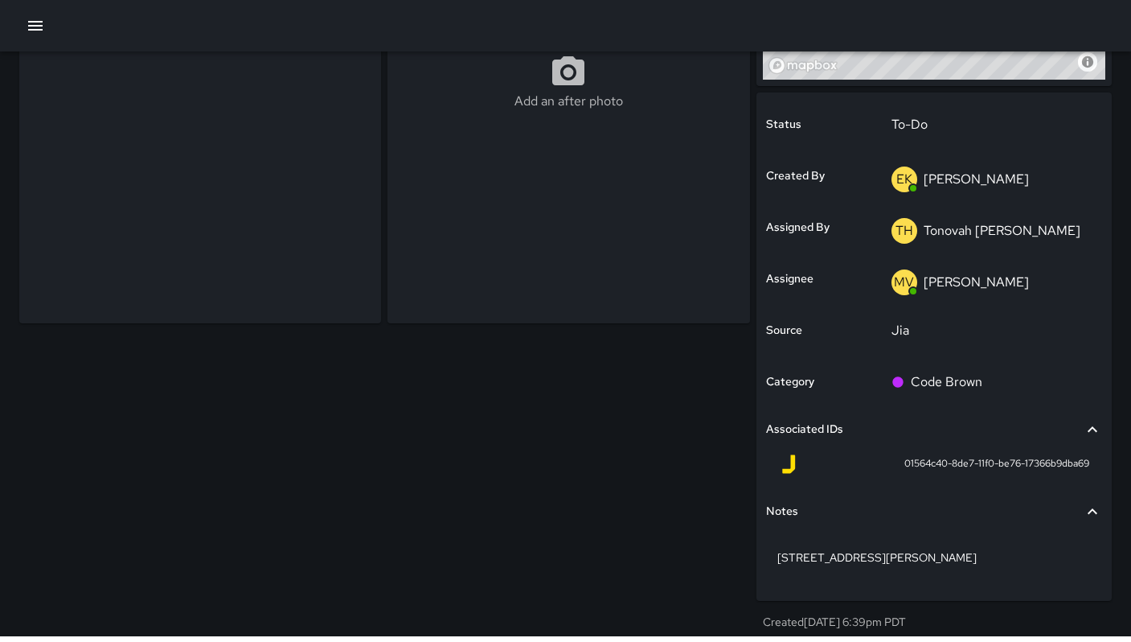
click at [604, 476] on div "Add an after photo" at bounding box center [381, 238] width 737 height 808
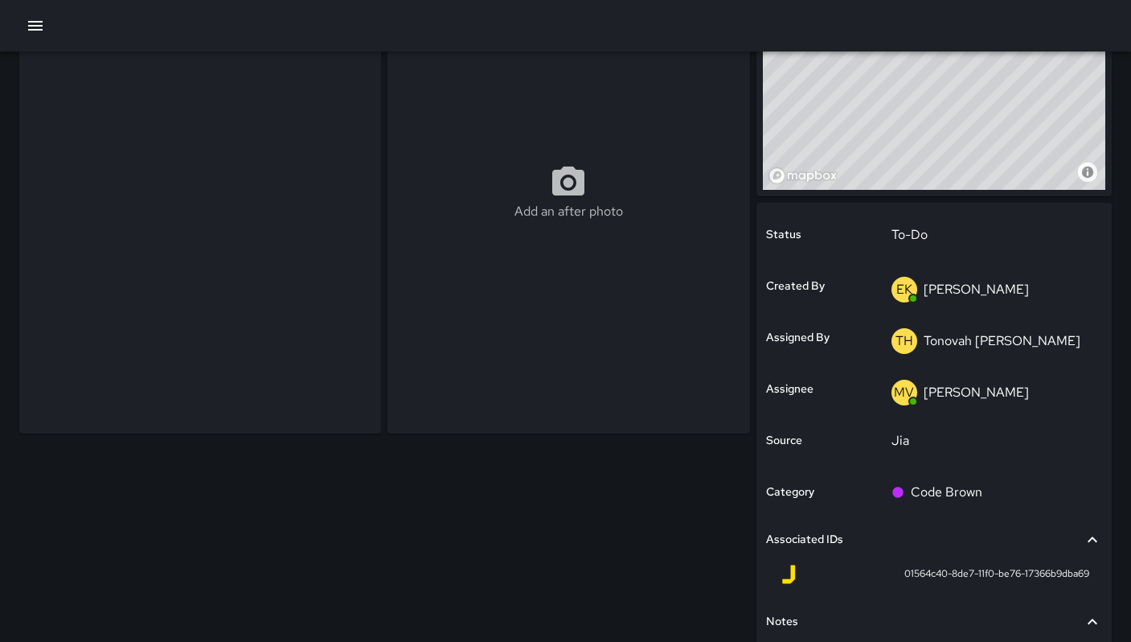
scroll to position [0, 0]
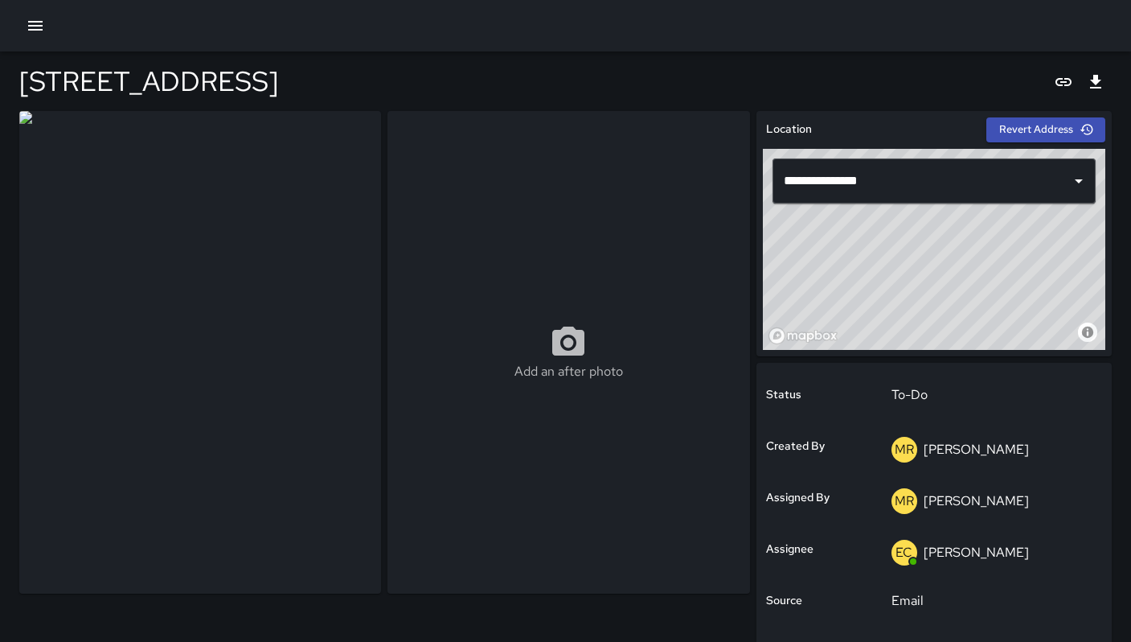
click at [238, 360] on img at bounding box center [200, 352] width 362 height 482
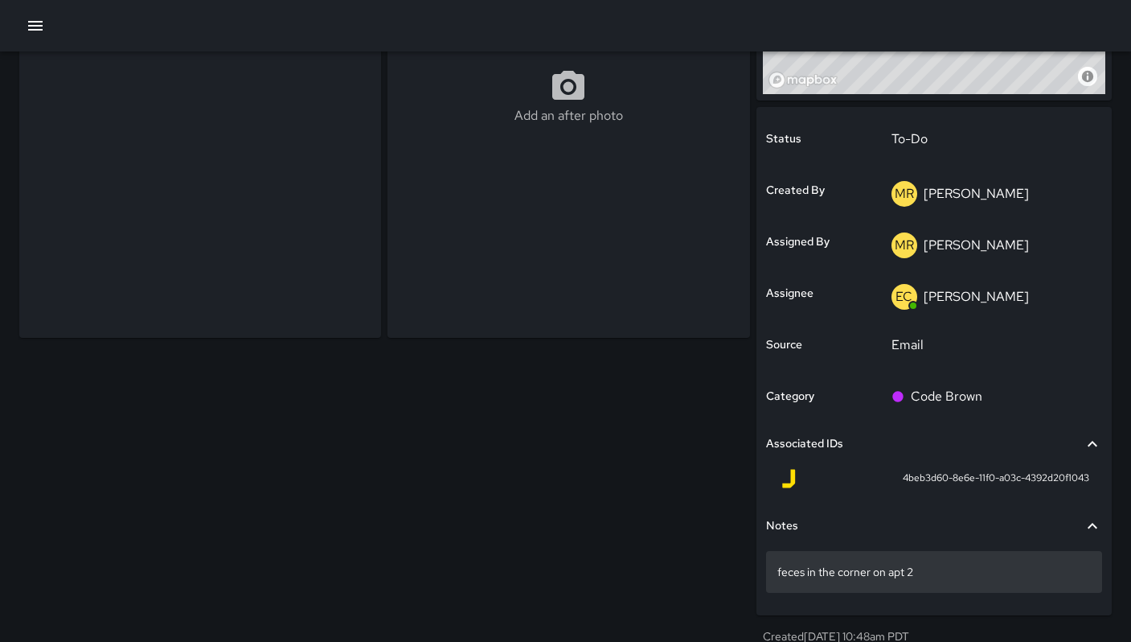
scroll to position [270, 0]
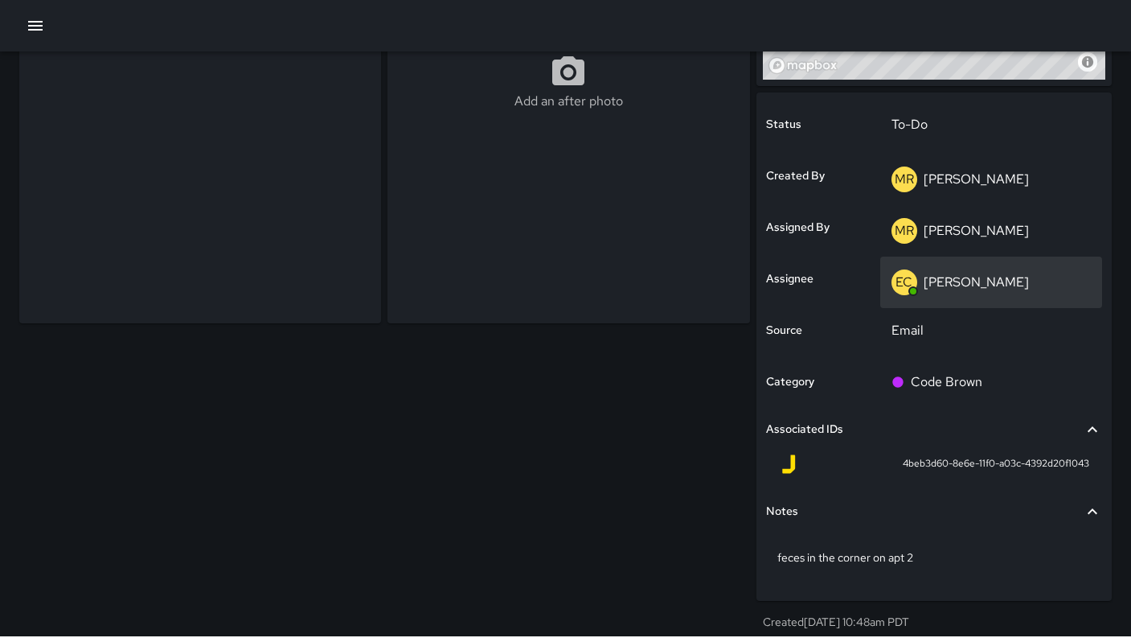
click at [952, 279] on p "[PERSON_NAME]" at bounding box center [976, 281] width 105 height 17
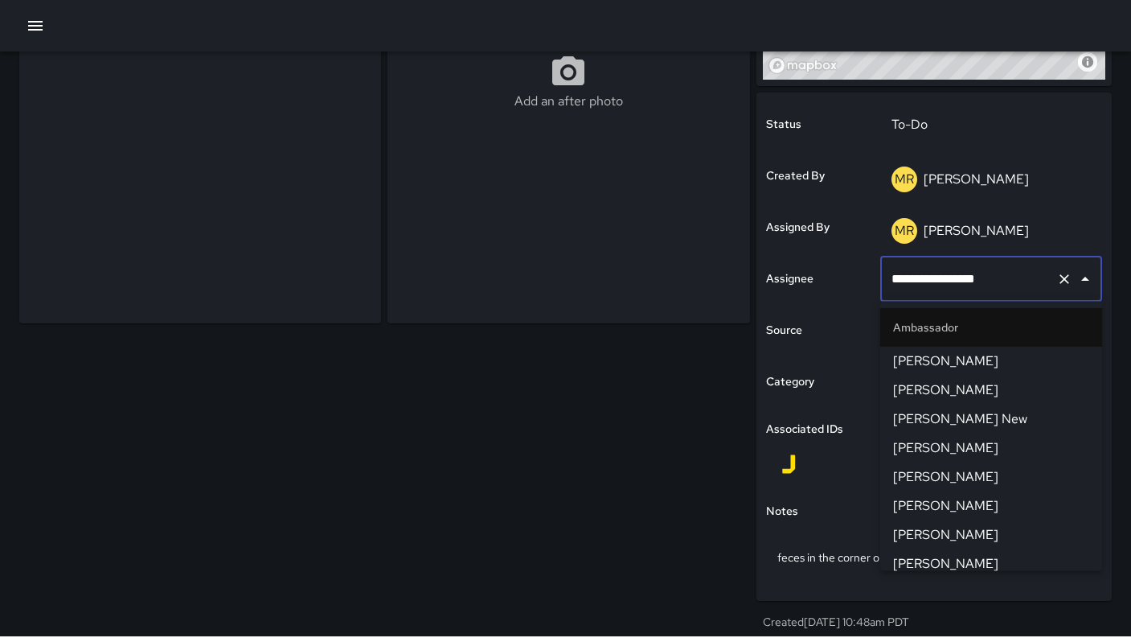
scroll to position [383, 0]
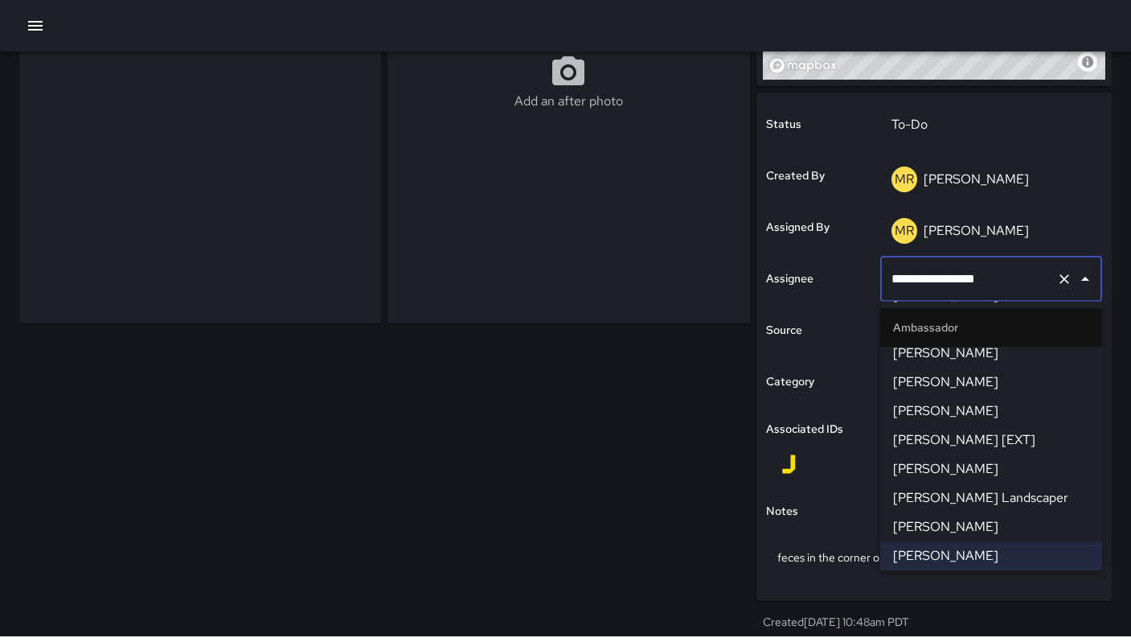
drag, startPoint x: 994, startPoint y: 289, endPoint x: 839, endPoint y: 279, distance: 154.7
click at [840, 279] on div "**********" at bounding box center [934, 346] width 355 height 508
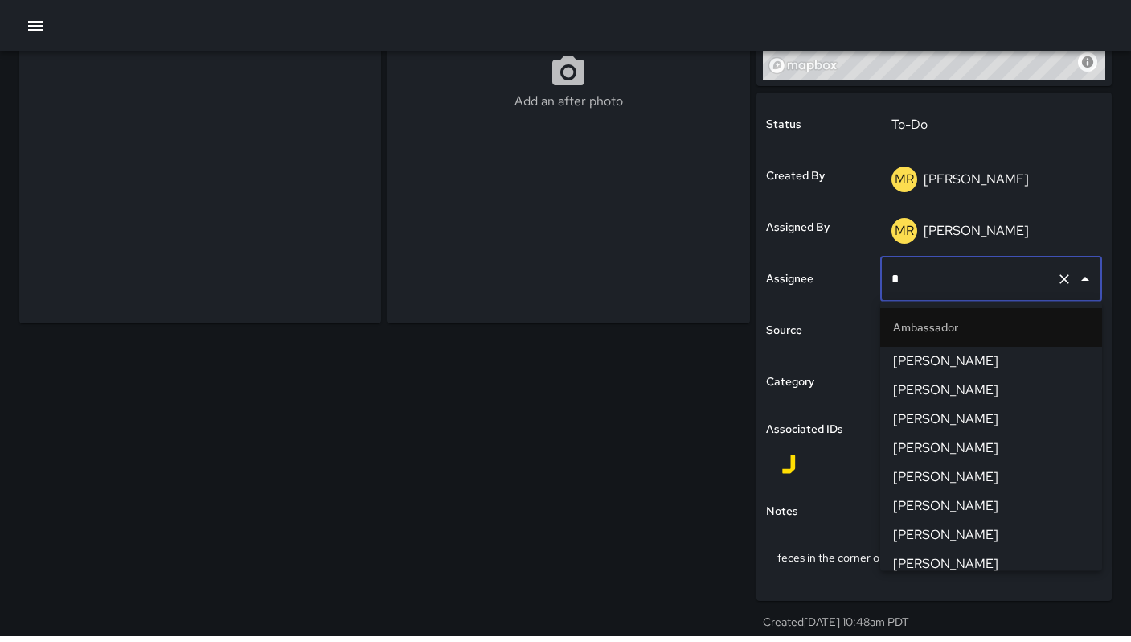
type input "**"
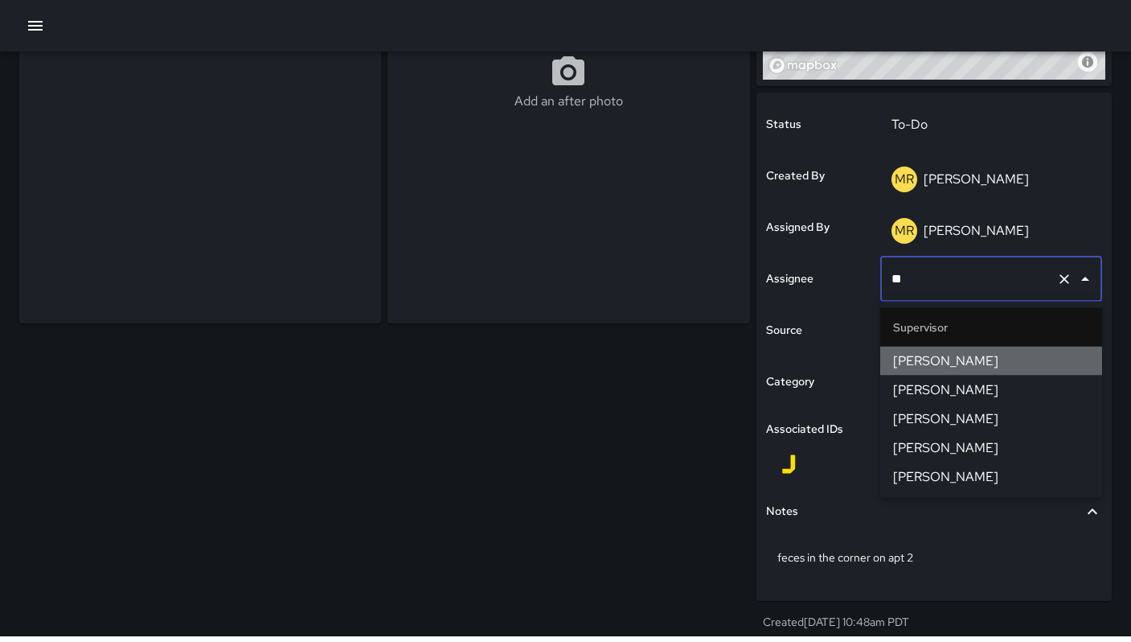
click at [906, 358] on span "[PERSON_NAME]" at bounding box center [991, 360] width 196 height 19
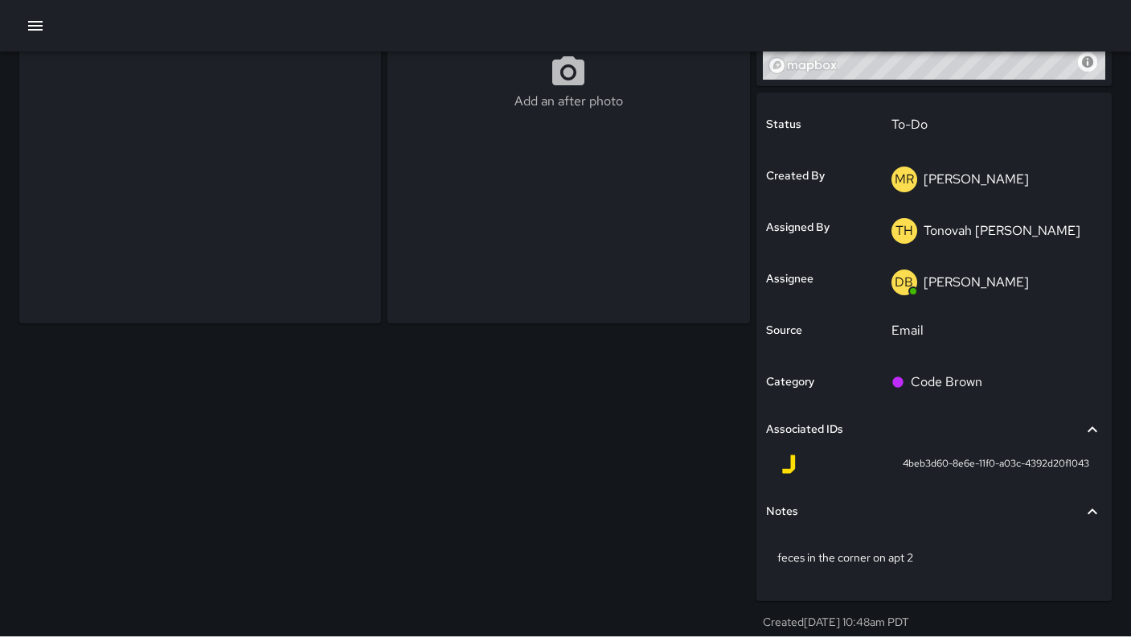
click at [535, 445] on div "Add an after photo" at bounding box center [381, 238] width 737 height 808
